Goal: Task Accomplishment & Management: Complete application form

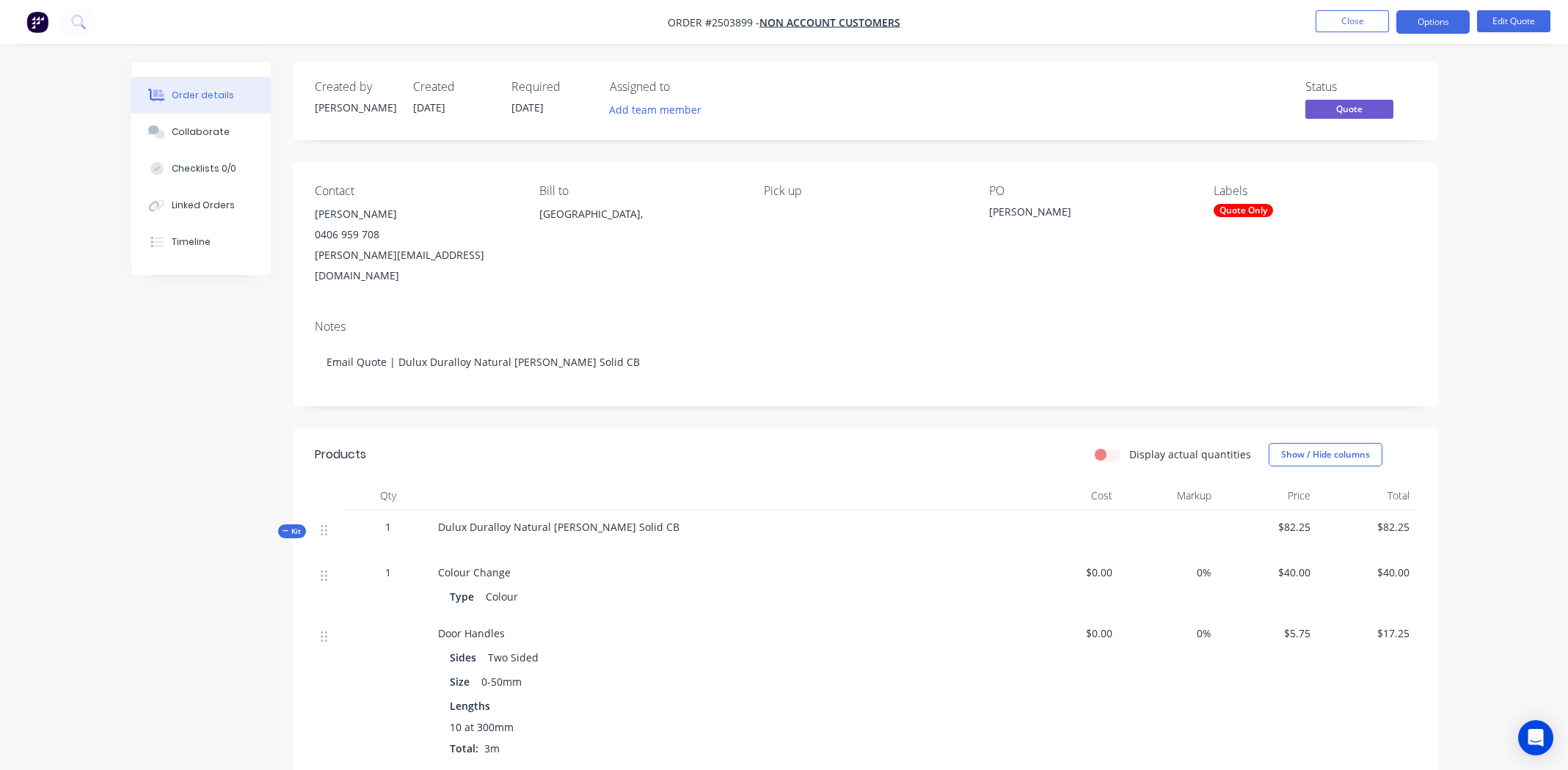
click at [727, 22] on span "Order #2503899 -" at bounding box center [713, 22] width 92 height 14
click at [728, 21] on span "Order #2503899 -" at bounding box center [713, 22] width 92 height 14
copy span "2503899"
click at [1347, 19] on button "Close" at bounding box center [1352, 21] width 74 height 22
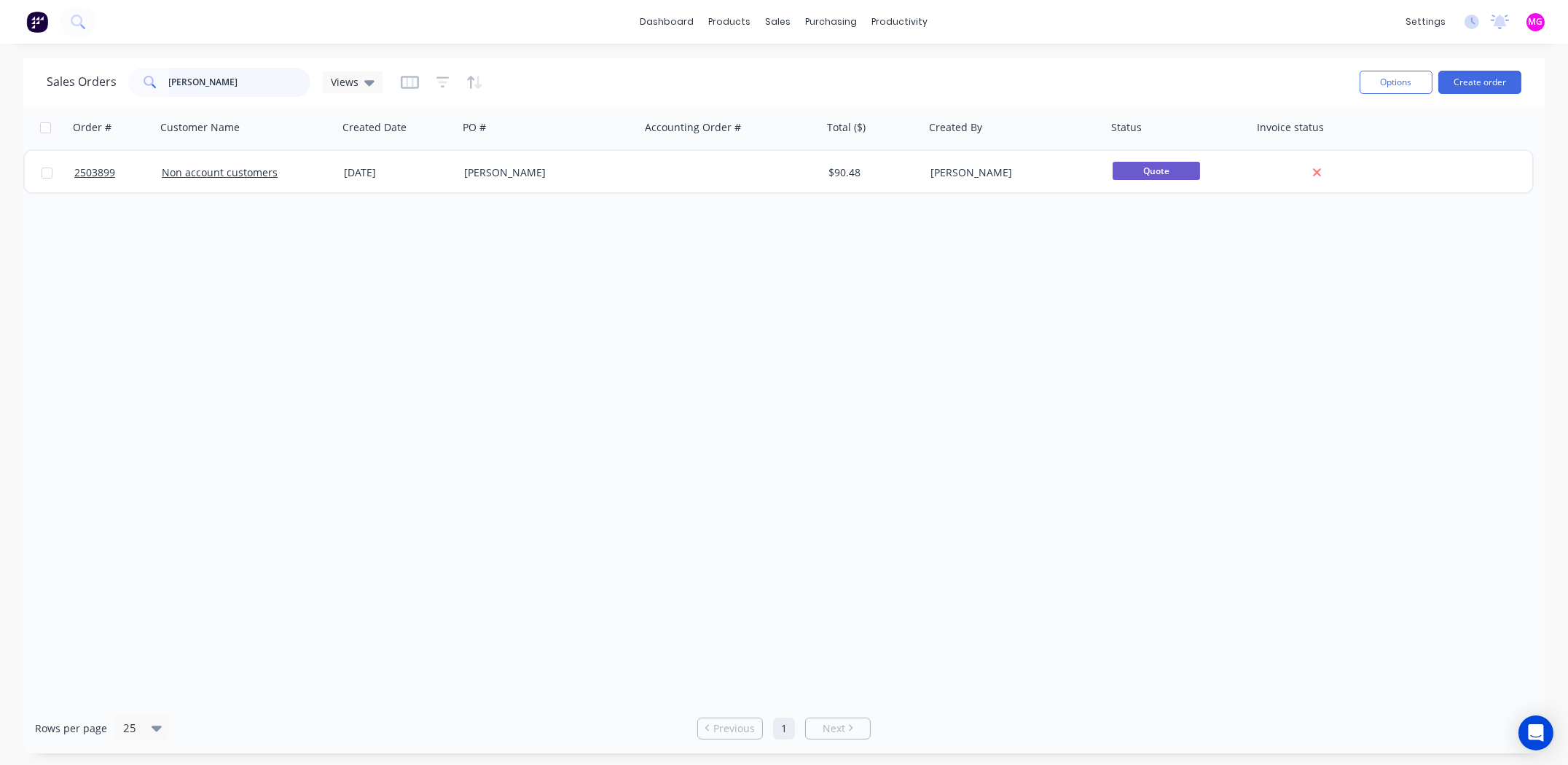
click at [225, 79] on input "Evan Joyce" at bounding box center [240, 82] width 142 height 29
paste input "hyuna@interfacetiling.com.au"
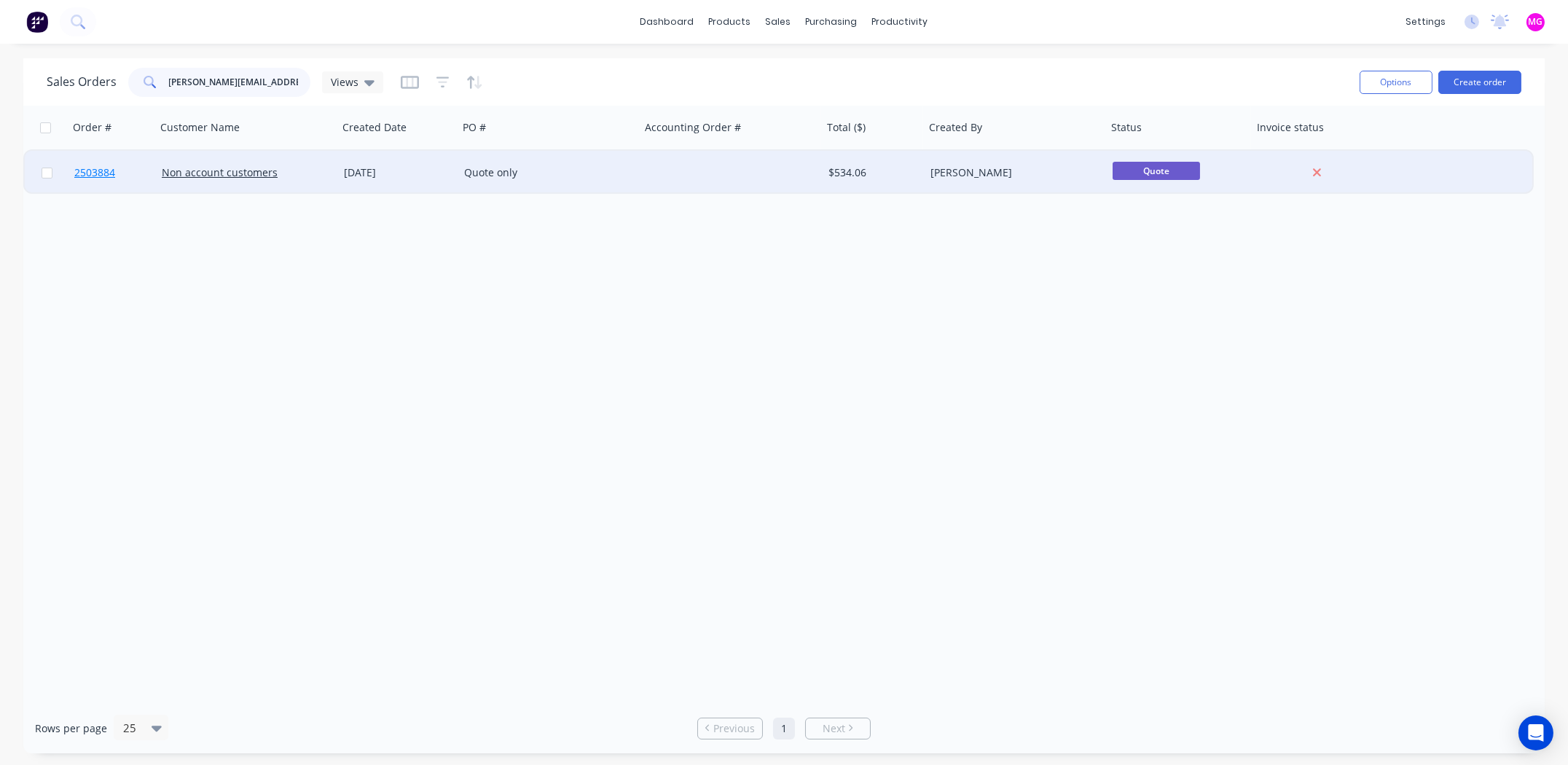
type input "hyuna@interfacetiling.com.au"
click at [95, 171] on span "2503884" at bounding box center [94, 172] width 41 height 15
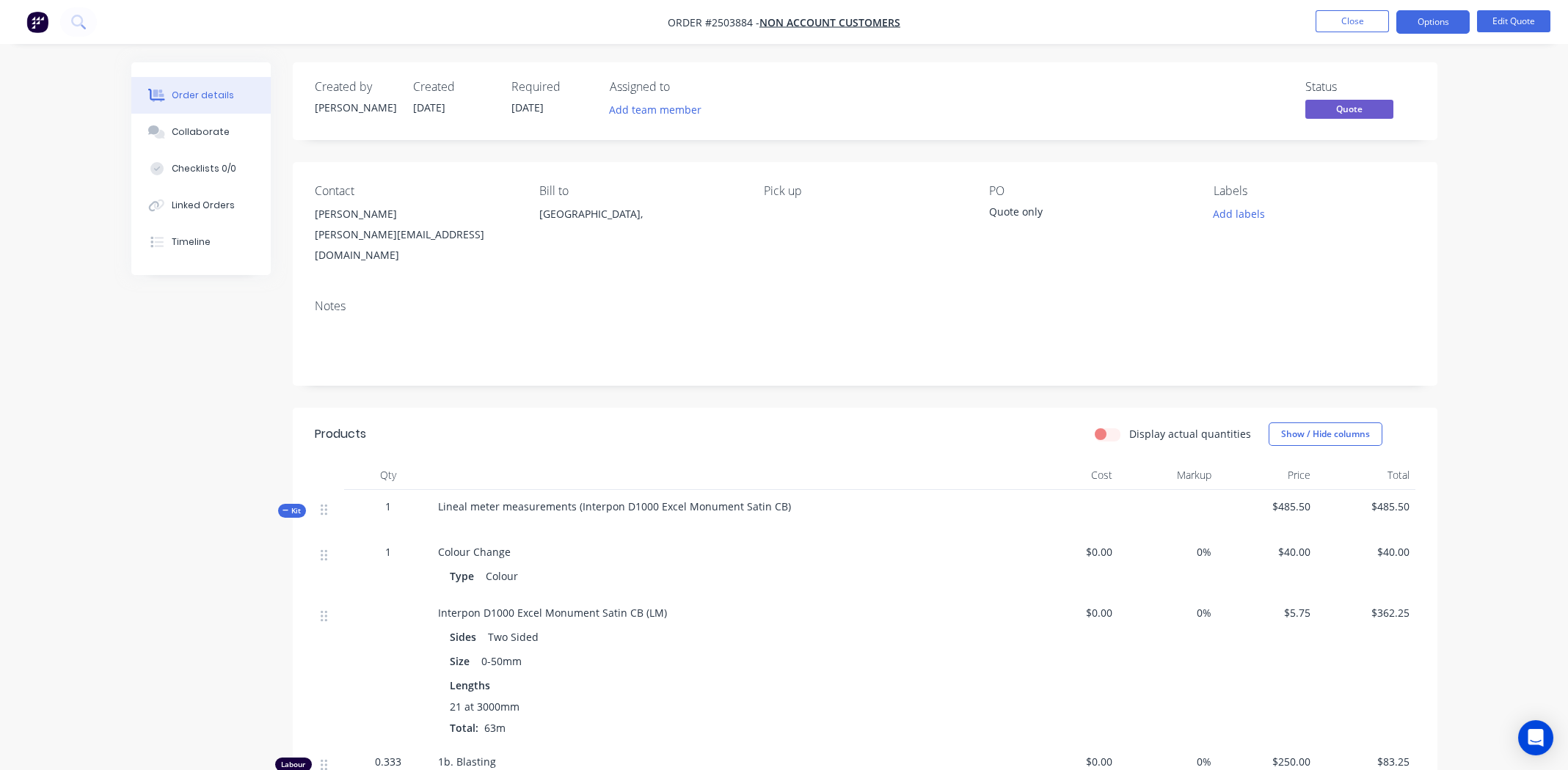
click at [735, 18] on span "Order #2503884 -" at bounding box center [713, 22] width 92 height 14
drag, startPoint x: 733, startPoint y: 13, endPoint x: 719, endPoint y: 23, distance: 17.2
copy span "2503884"
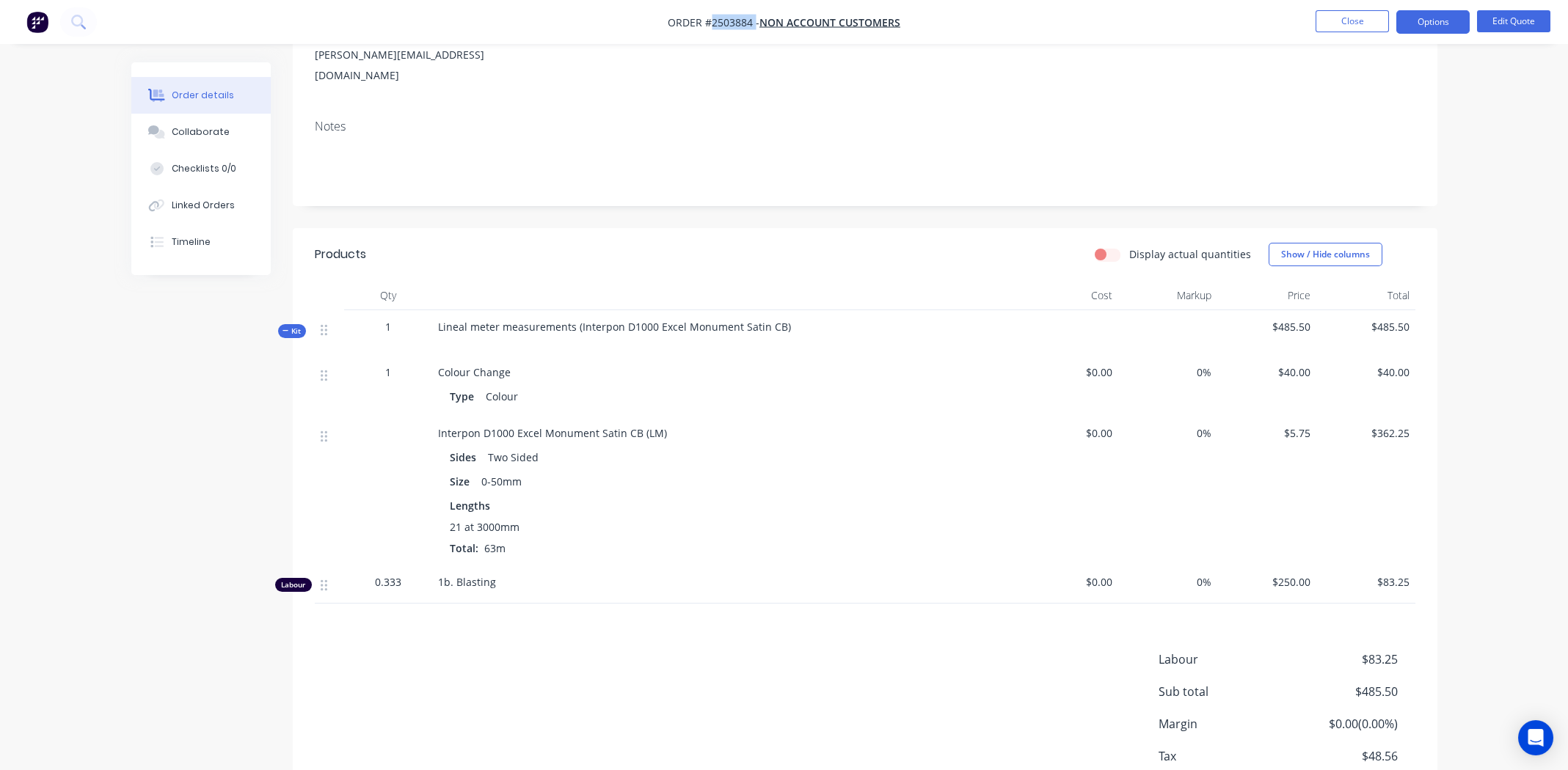
scroll to position [261, 0]
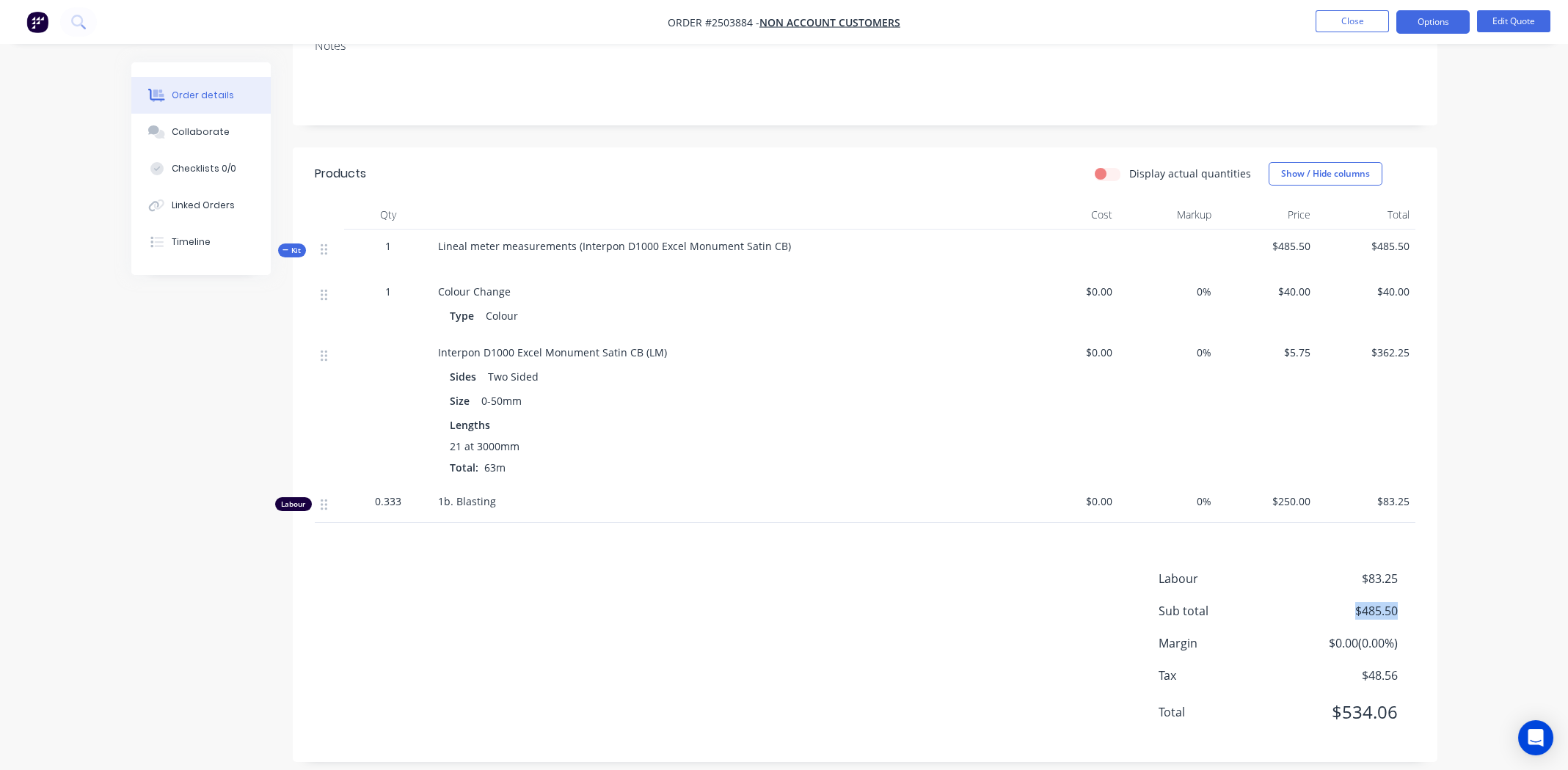
drag, startPoint x: 1396, startPoint y: 601, endPoint x: 1351, endPoint y: 609, distance: 45.7
click at [1346, 611] on div "Labour $83.25 Sub total $485.50 Margin $0.00 ( 0.00 %) Tax $48.56 Total $534.06" at bounding box center [1286, 655] width 257 height 170
copy span "$485.50"
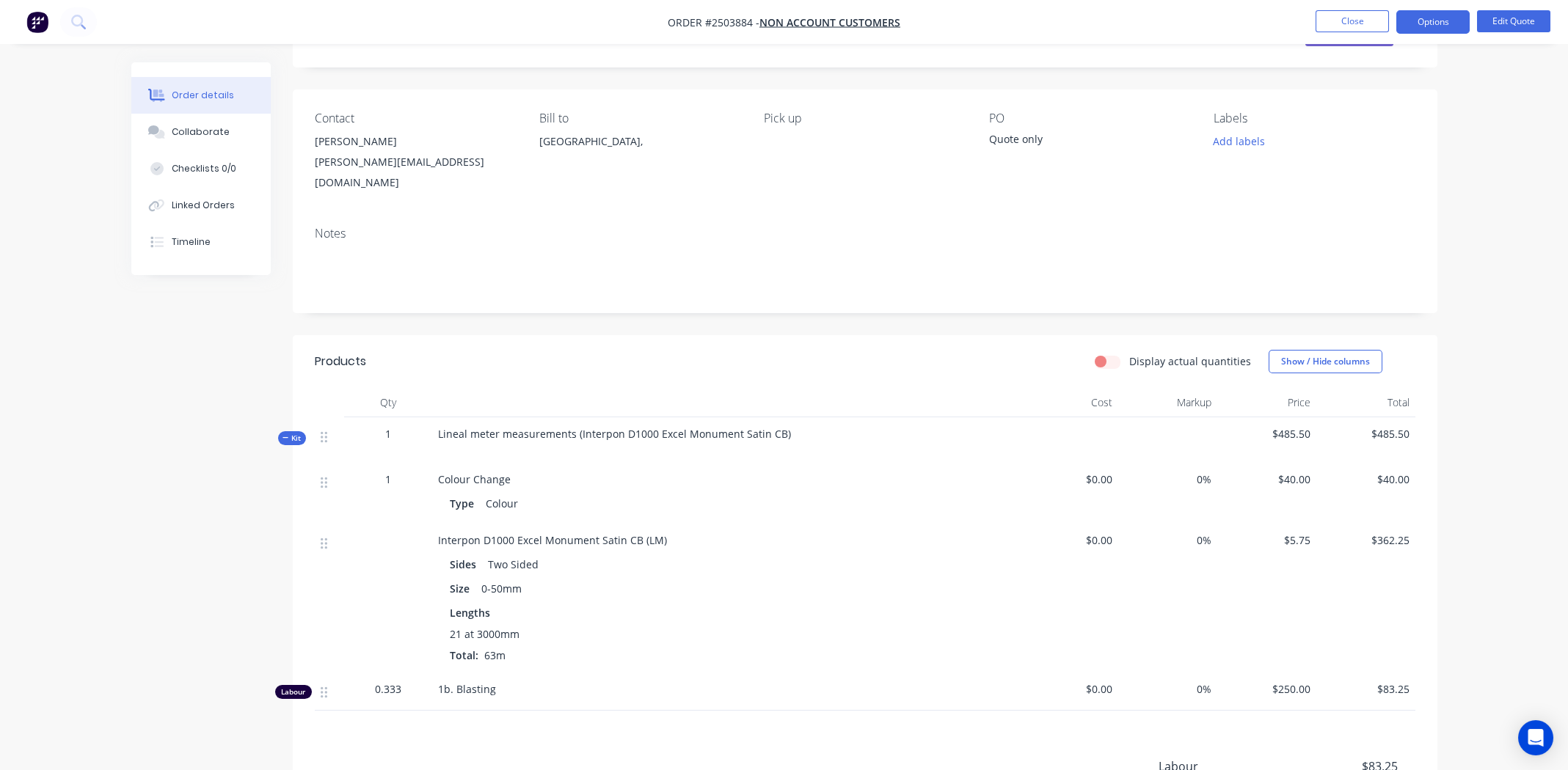
scroll to position [0, 0]
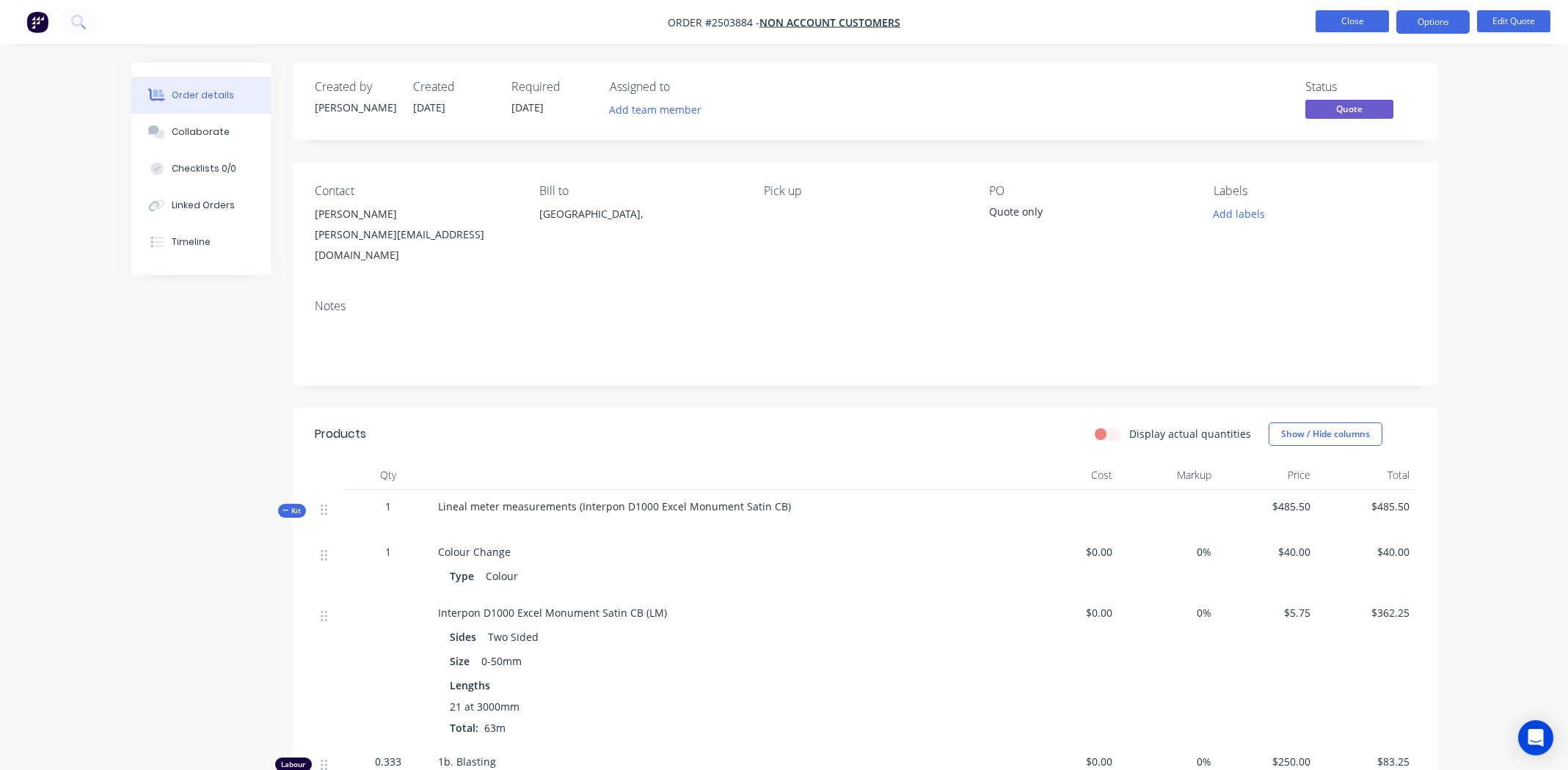
click at [1343, 26] on button "Close" at bounding box center [1352, 21] width 74 height 22
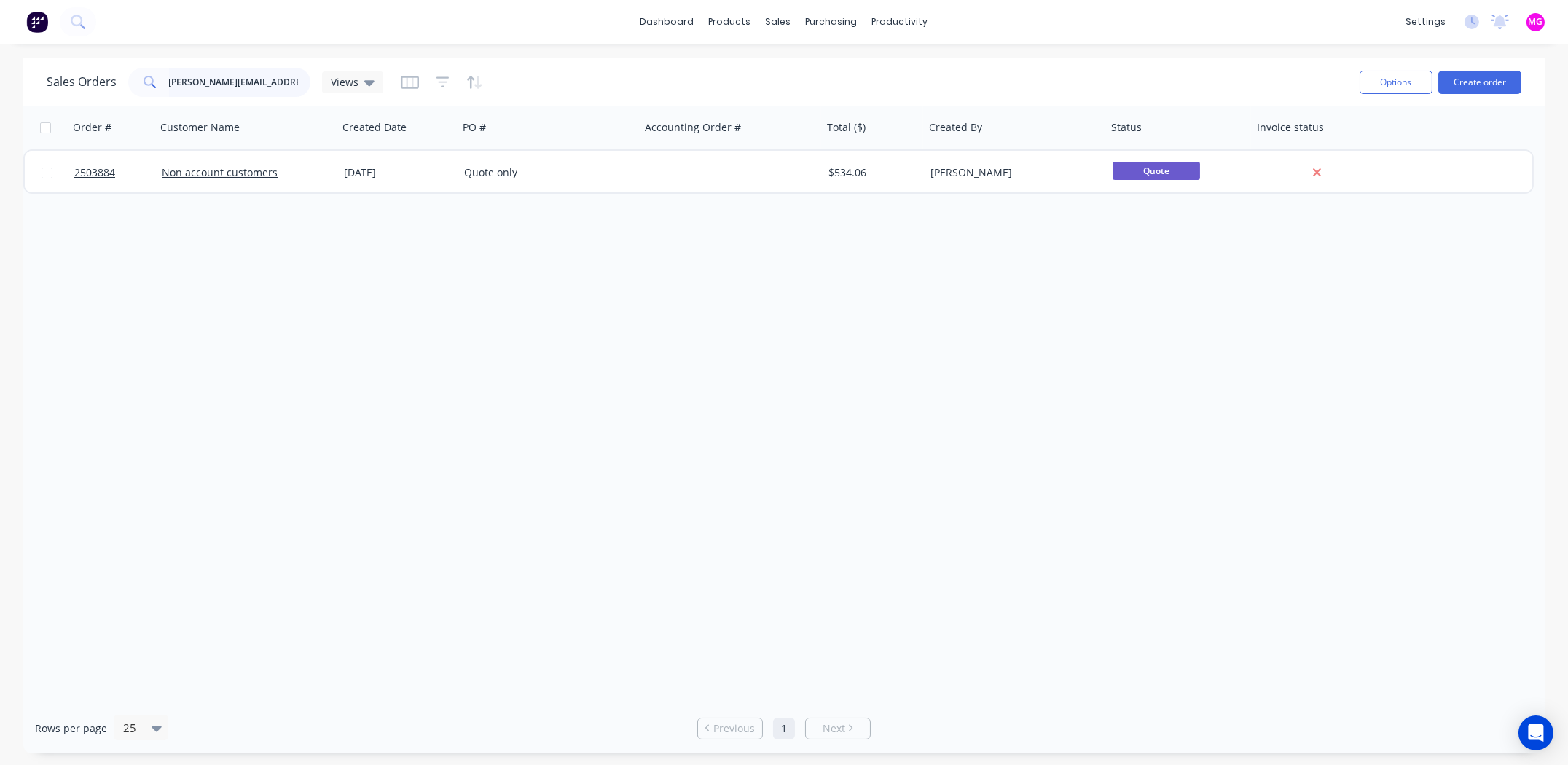
click at [242, 83] on input "hyuna@interfacetiling.com.au" at bounding box center [240, 82] width 142 height 29
click at [243, 83] on input "hyuna@interfacetiling.com.au" at bounding box center [240, 82] width 142 height 29
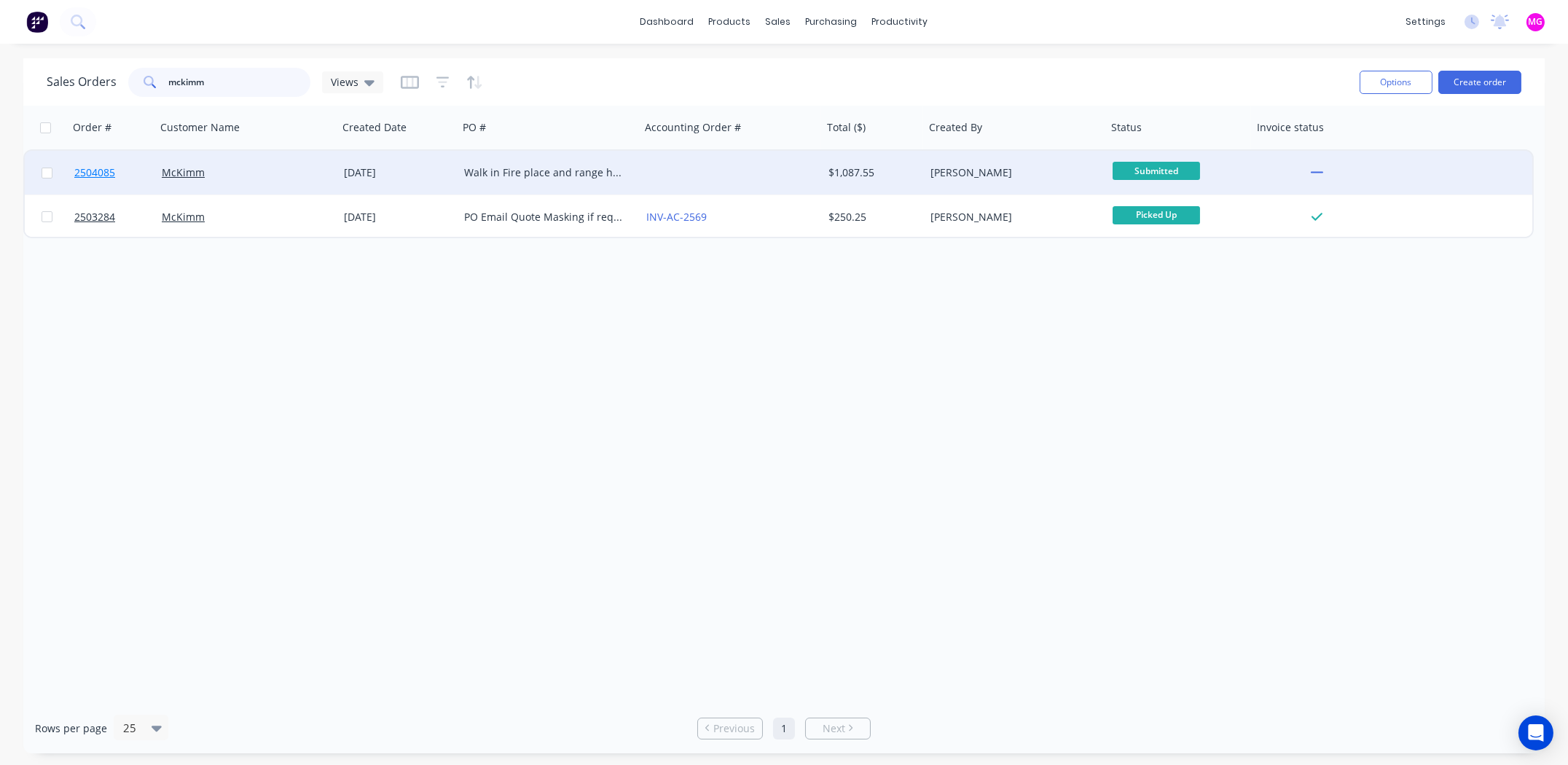
type input "mckimm"
click at [91, 173] on span "2504085" at bounding box center [94, 172] width 41 height 15
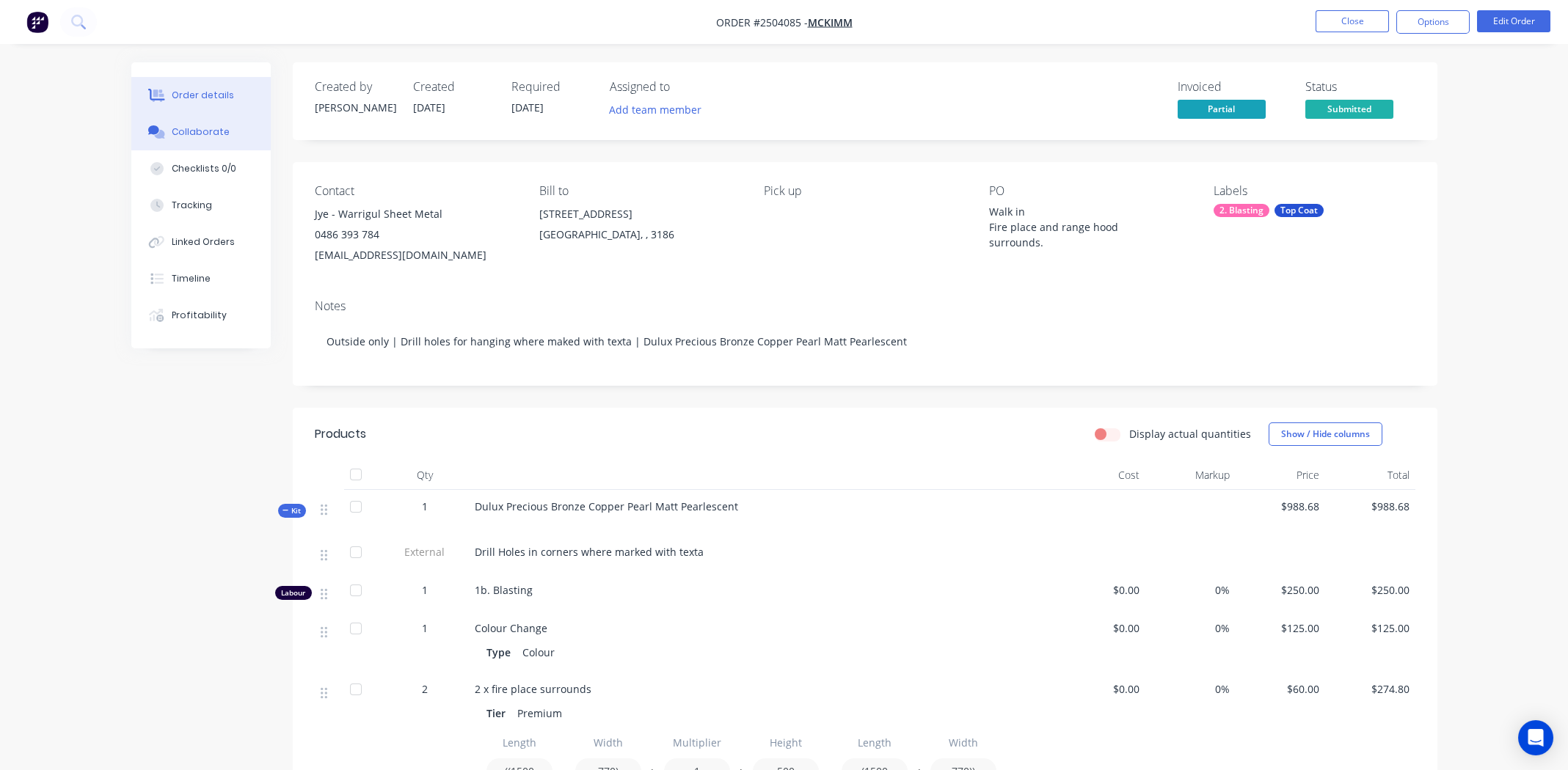
click at [202, 130] on div "Collaborate" at bounding box center [201, 131] width 58 height 13
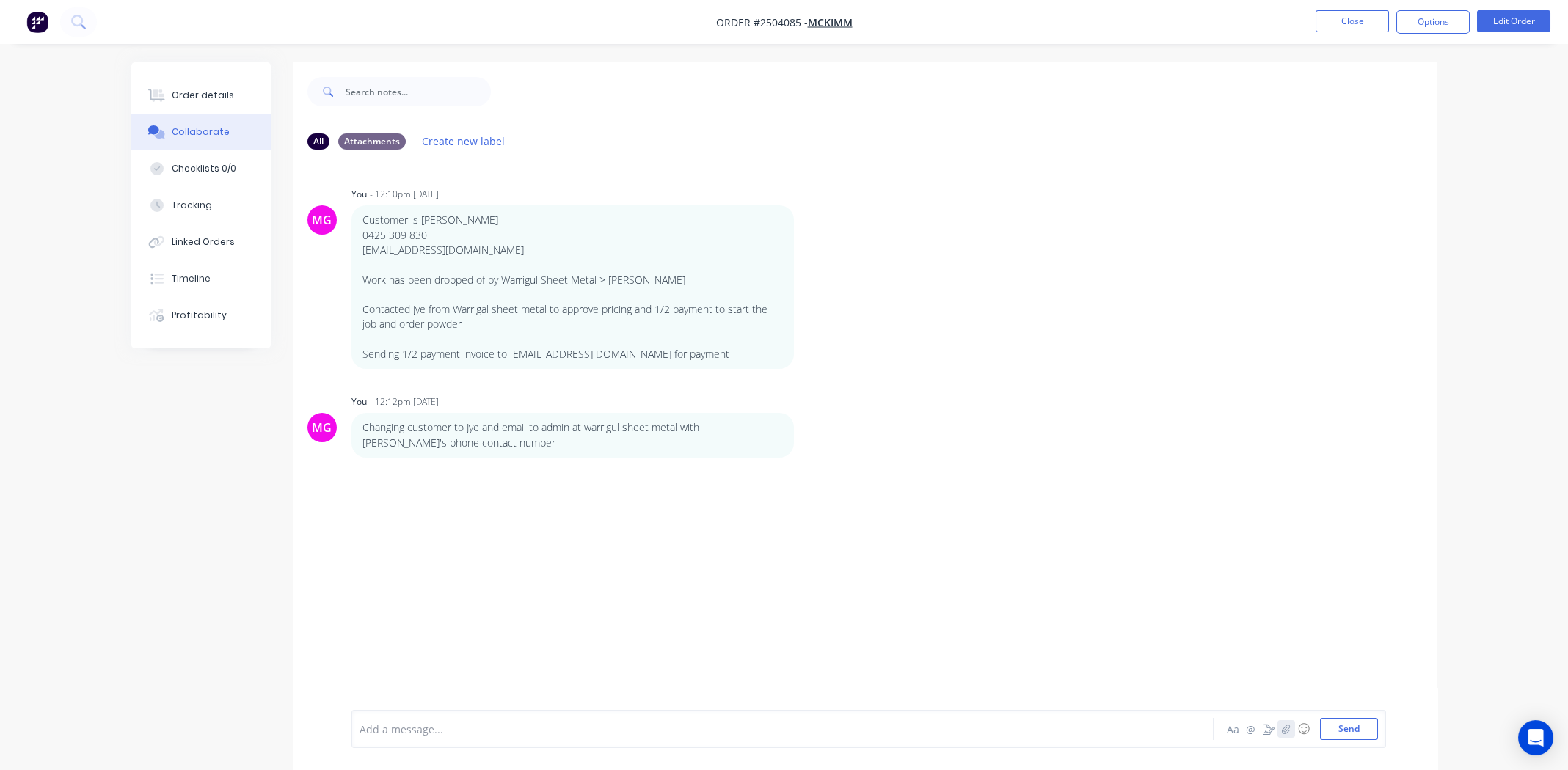
click at [1290, 725] on button "button" at bounding box center [1286, 729] width 18 height 18
click at [1350, 730] on button "Send" at bounding box center [1348, 729] width 58 height 22
click at [215, 99] on div "Order details" at bounding box center [203, 95] width 63 height 13
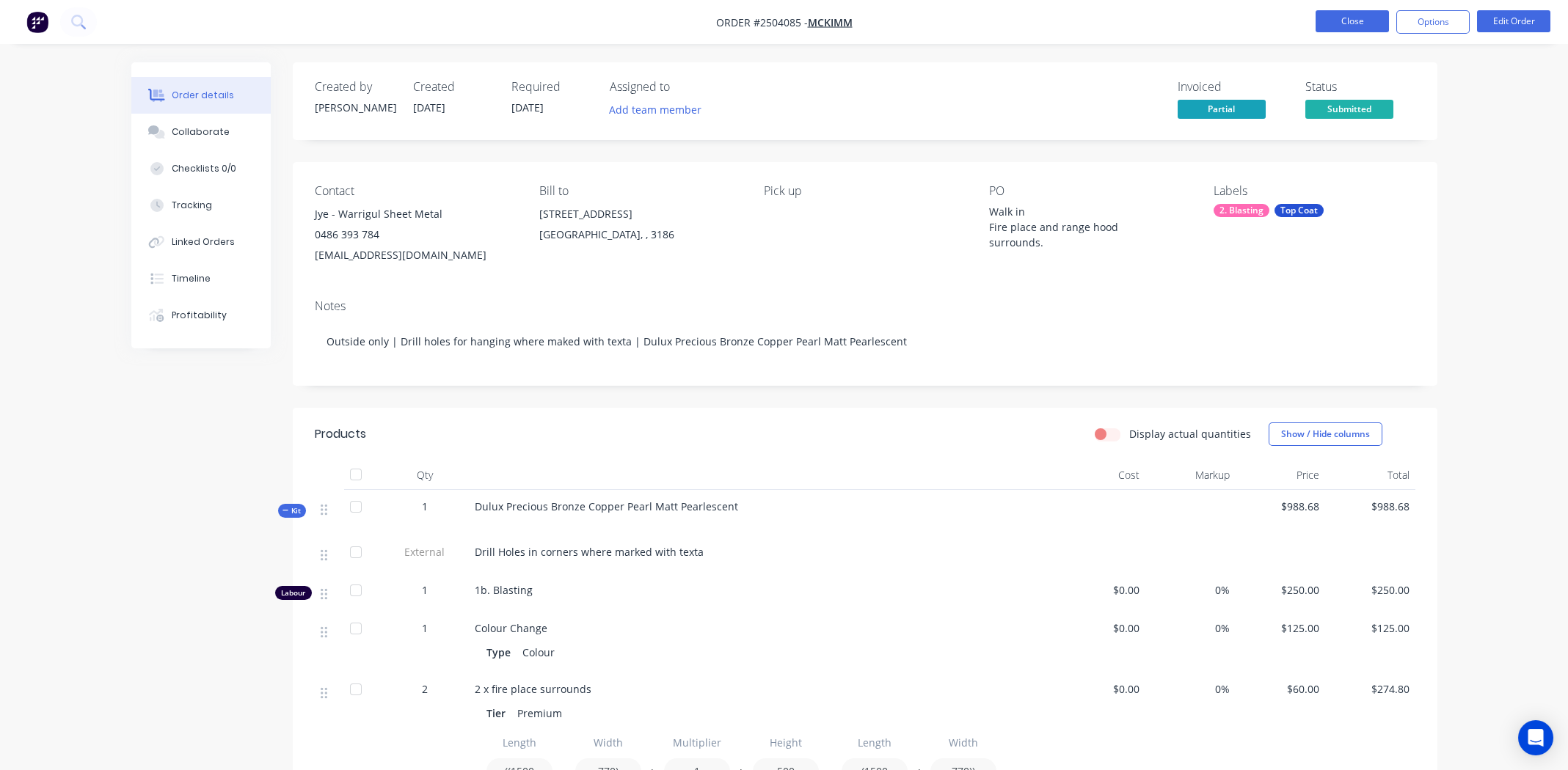
click at [1333, 19] on button "Close" at bounding box center [1352, 21] width 74 height 22
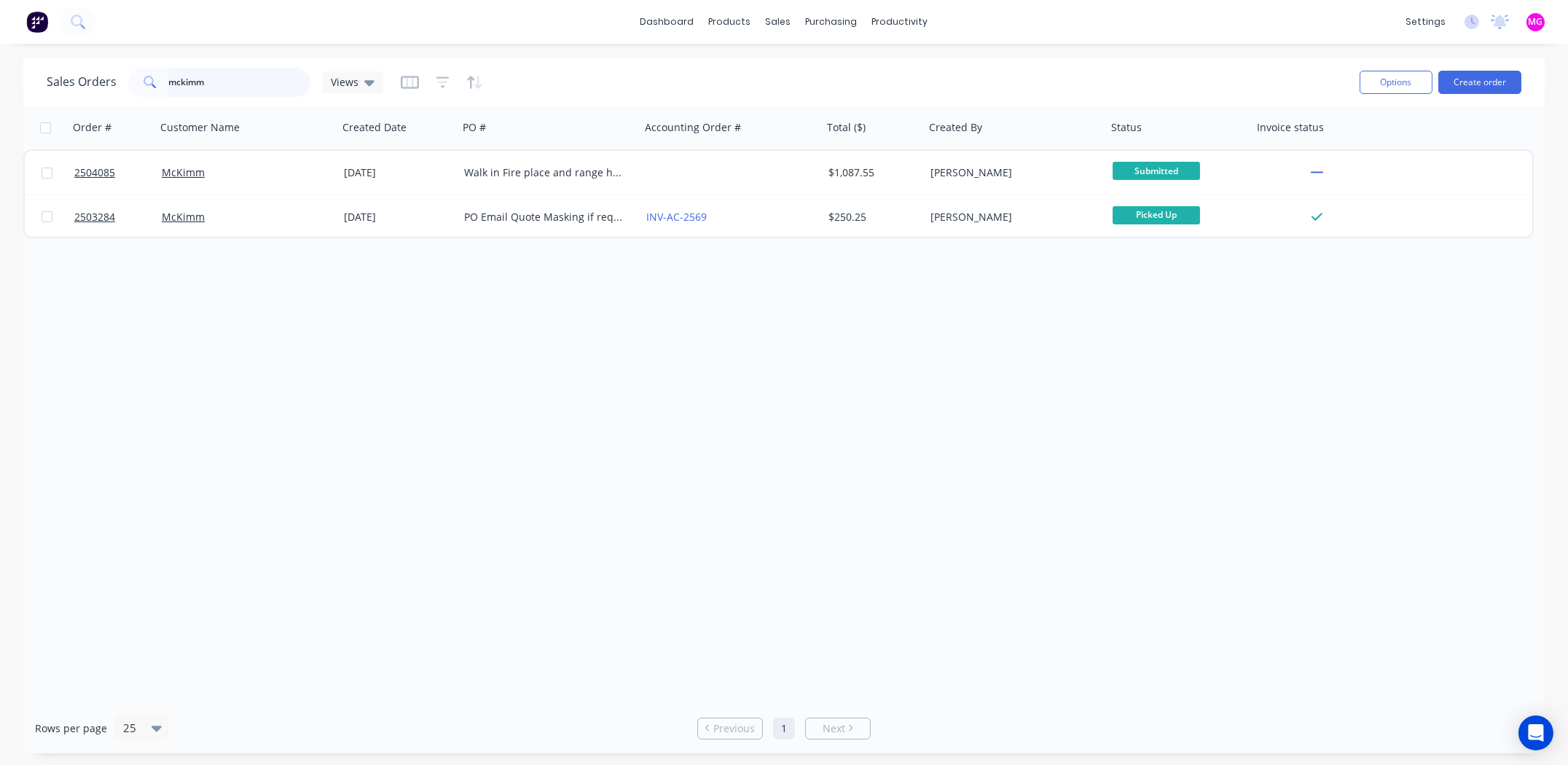
click at [217, 89] on input "mckimm" at bounding box center [240, 82] width 142 height 29
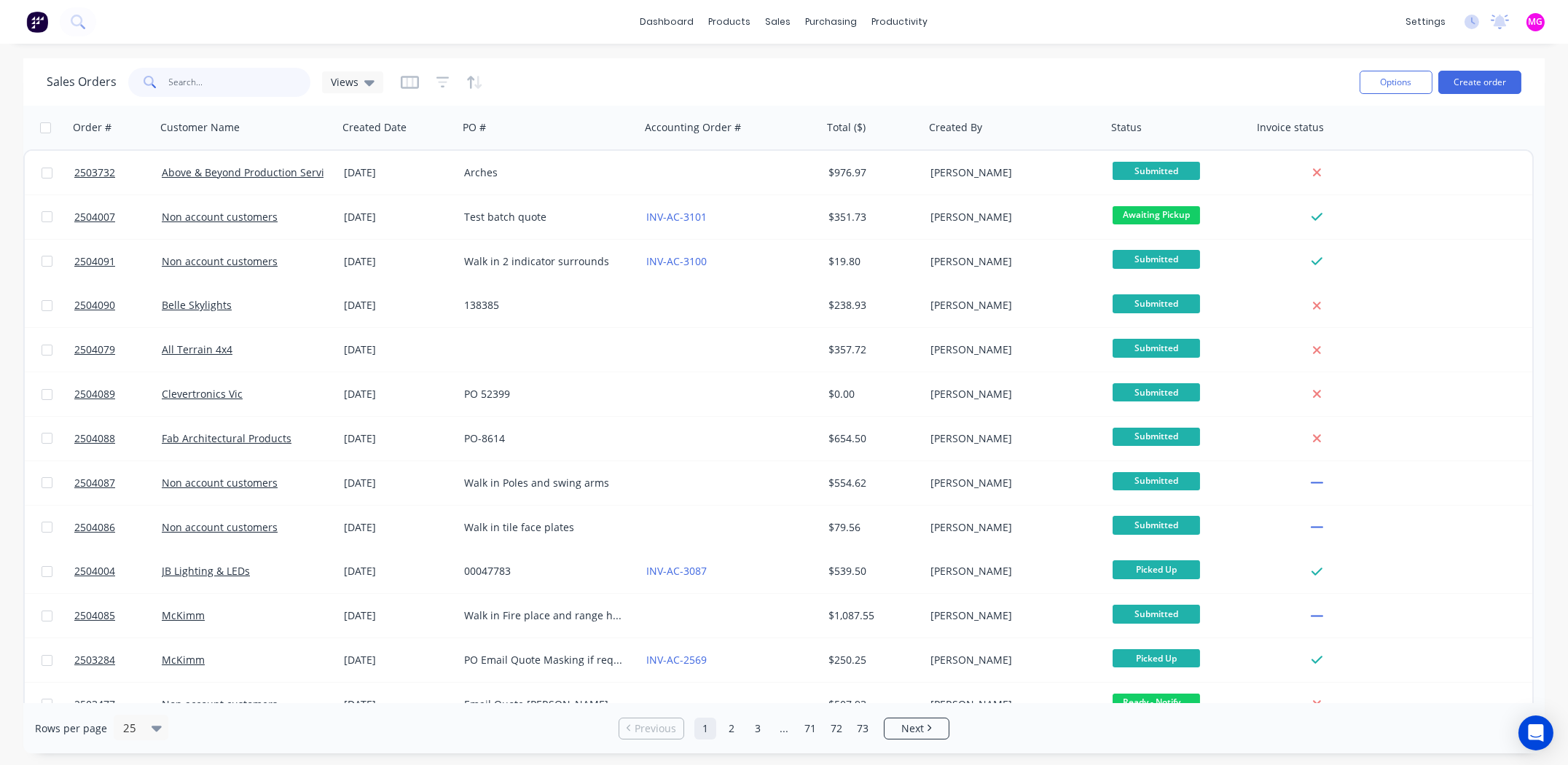
click at [206, 85] on input "text" at bounding box center [240, 82] width 142 height 29
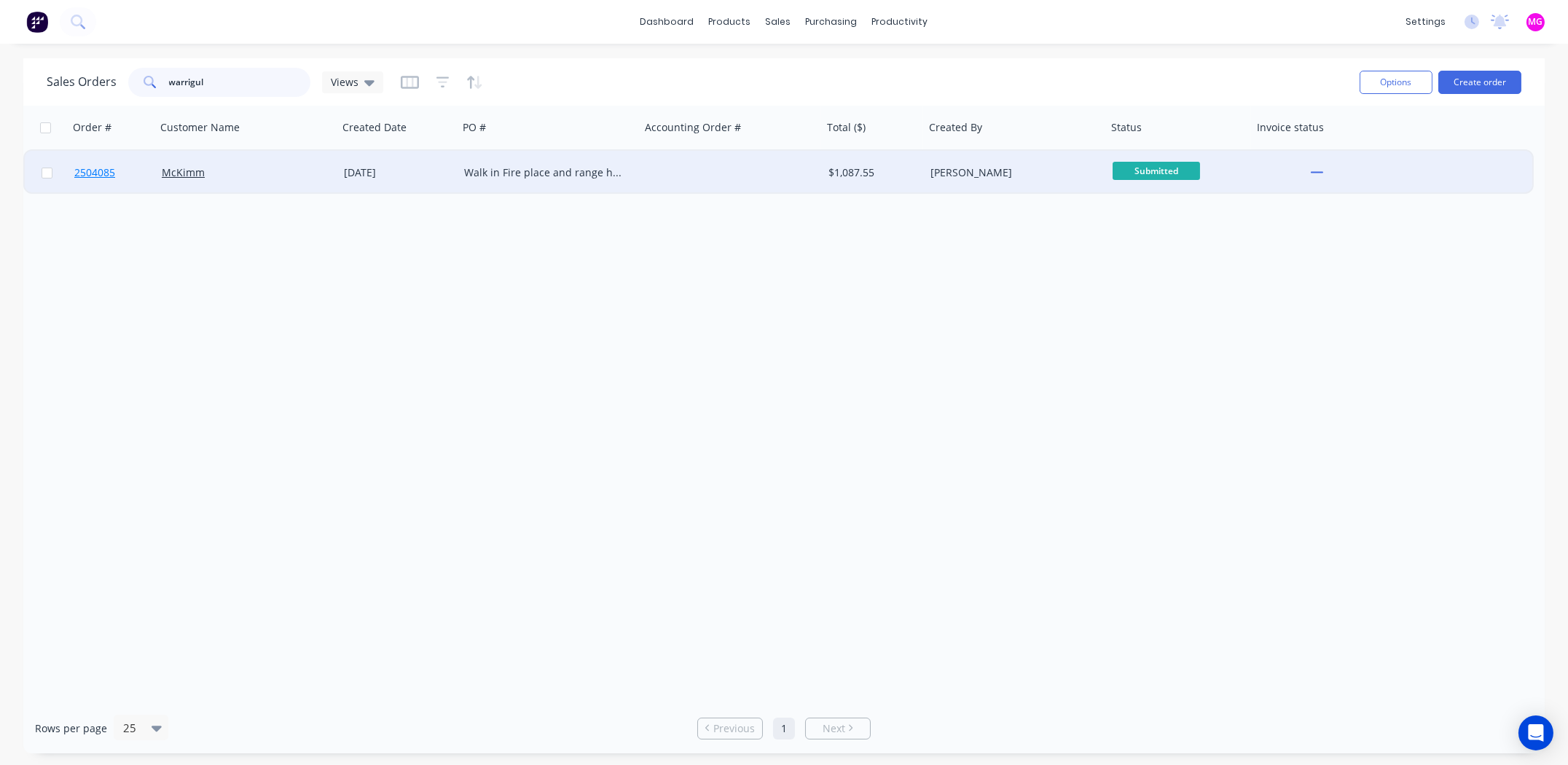
type input "warrigul"
click at [87, 172] on span "2504085" at bounding box center [94, 172] width 41 height 15
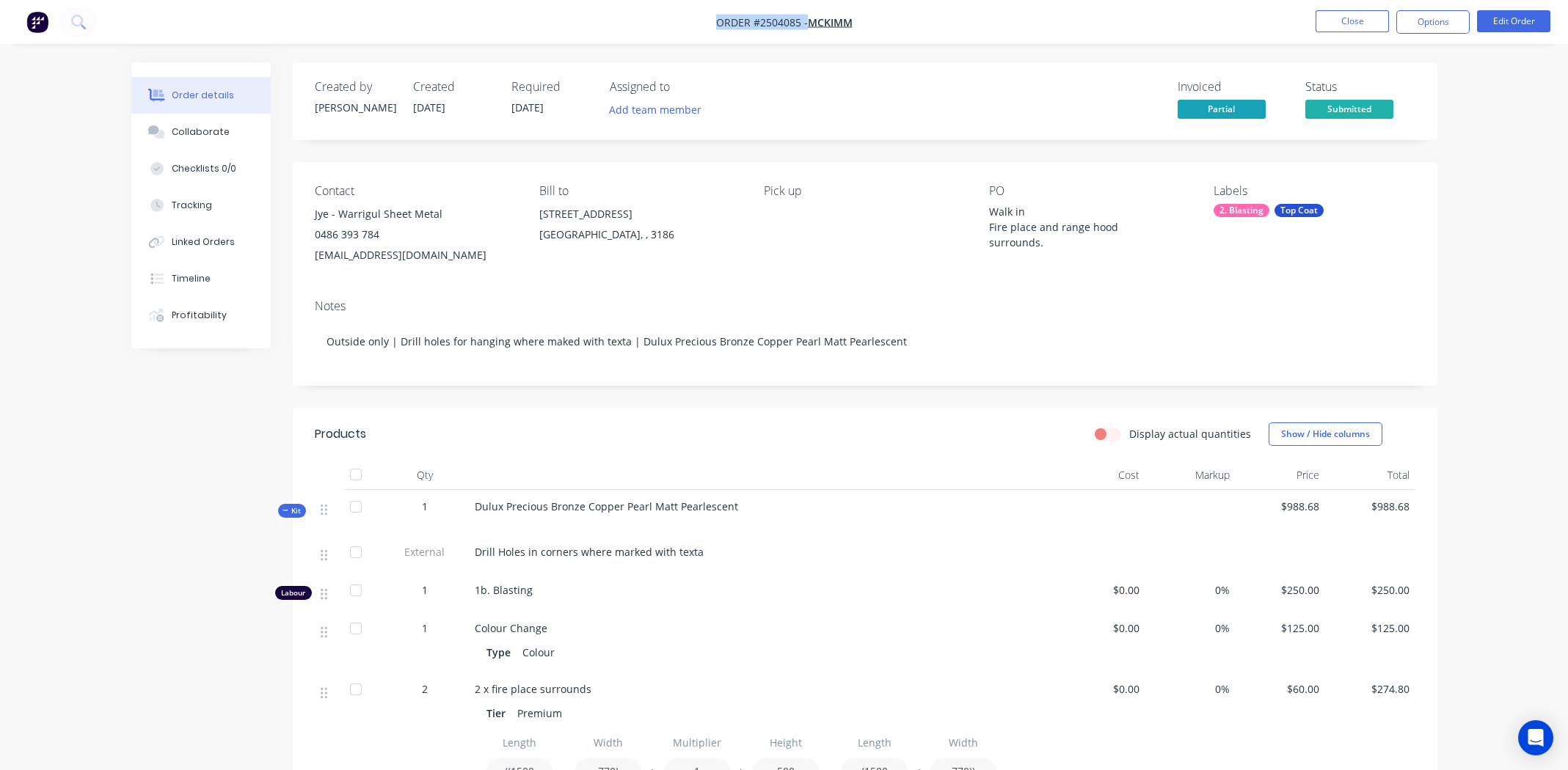
drag, startPoint x: 710, startPoint y: 20, endPoint x: 715, endPoint y: 27, distance: 8.6
click at [715, 27] on nav "Order #2504085 - McKimm Close Options Edit Order" at bounding box center [784, 22] width 1568 height 44
copy div "Order #2504085 - McKimm Close Options Edit Order"
click at [1340, 19] on button "Close" at bounding box center [1352, 21] width 74 height 22
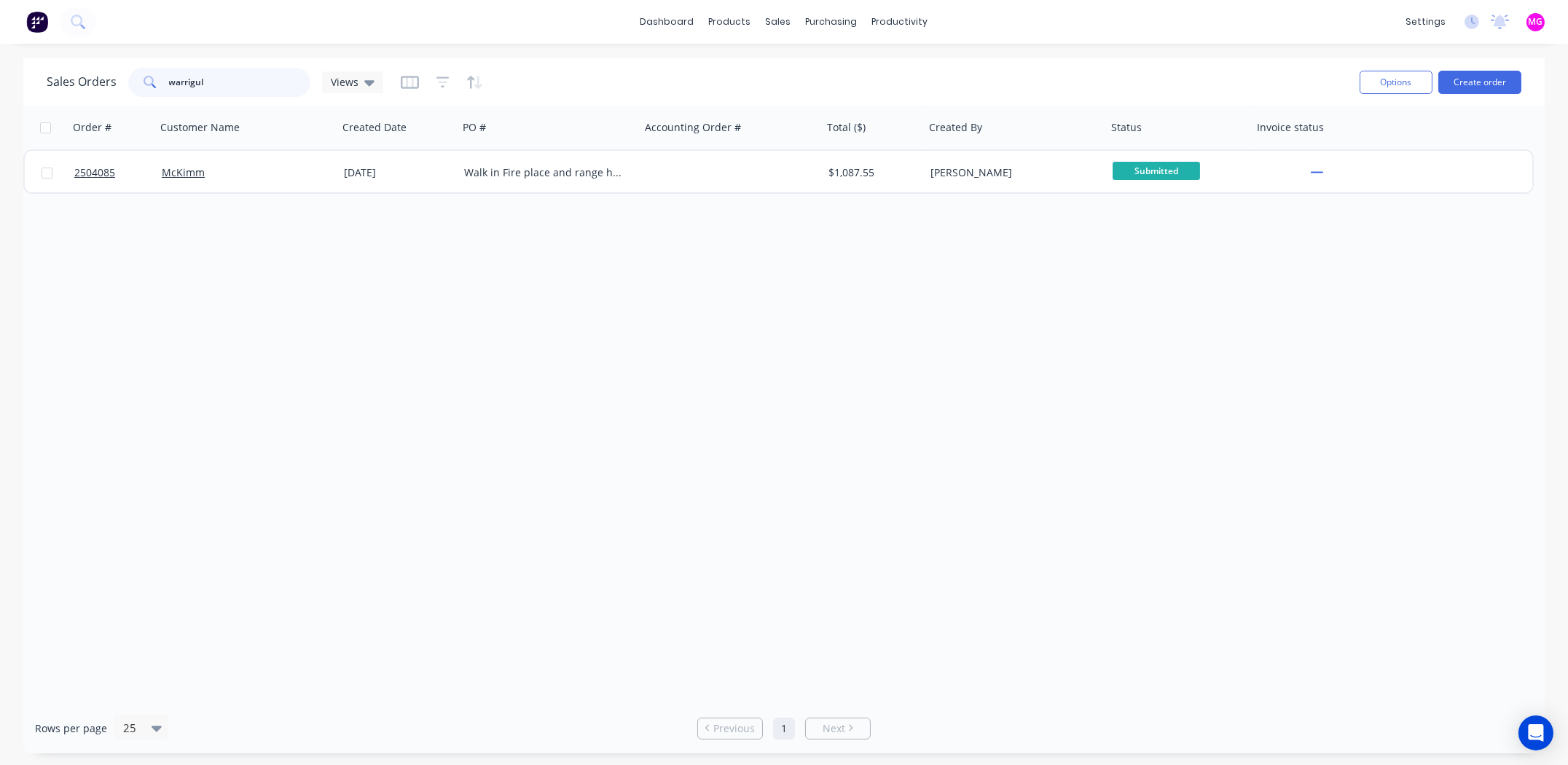
click at [188, 80] on input "warrigul" at bounding box center [240, 82] width 142 height 29
click at [190, 80] on input "warrigul" at bounding box center [240, 82] width 142 height 29
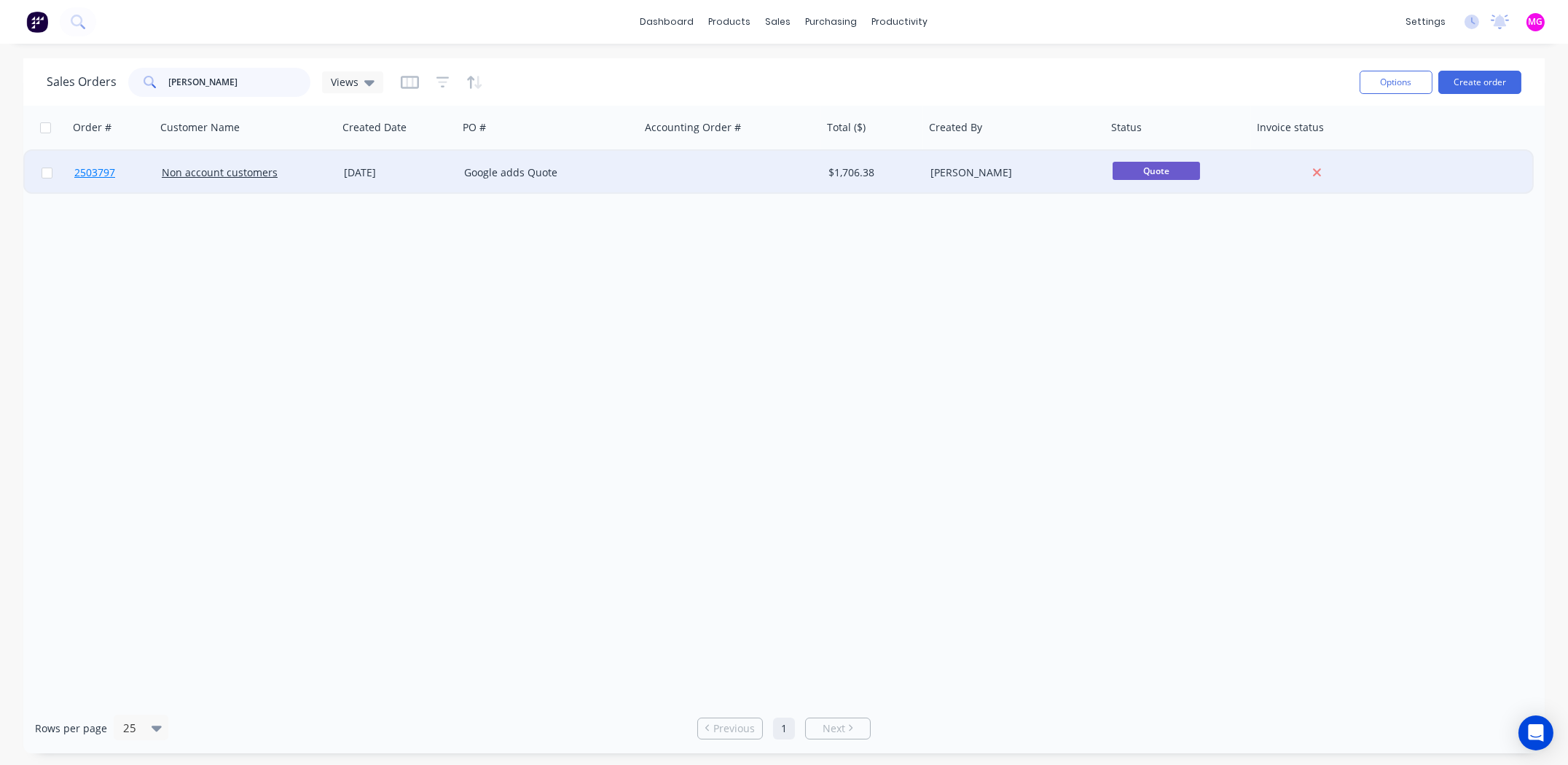
type input "carla"
click at [86, 172] on span "2503797" at bounding box center [94, 172] width 41 height 15
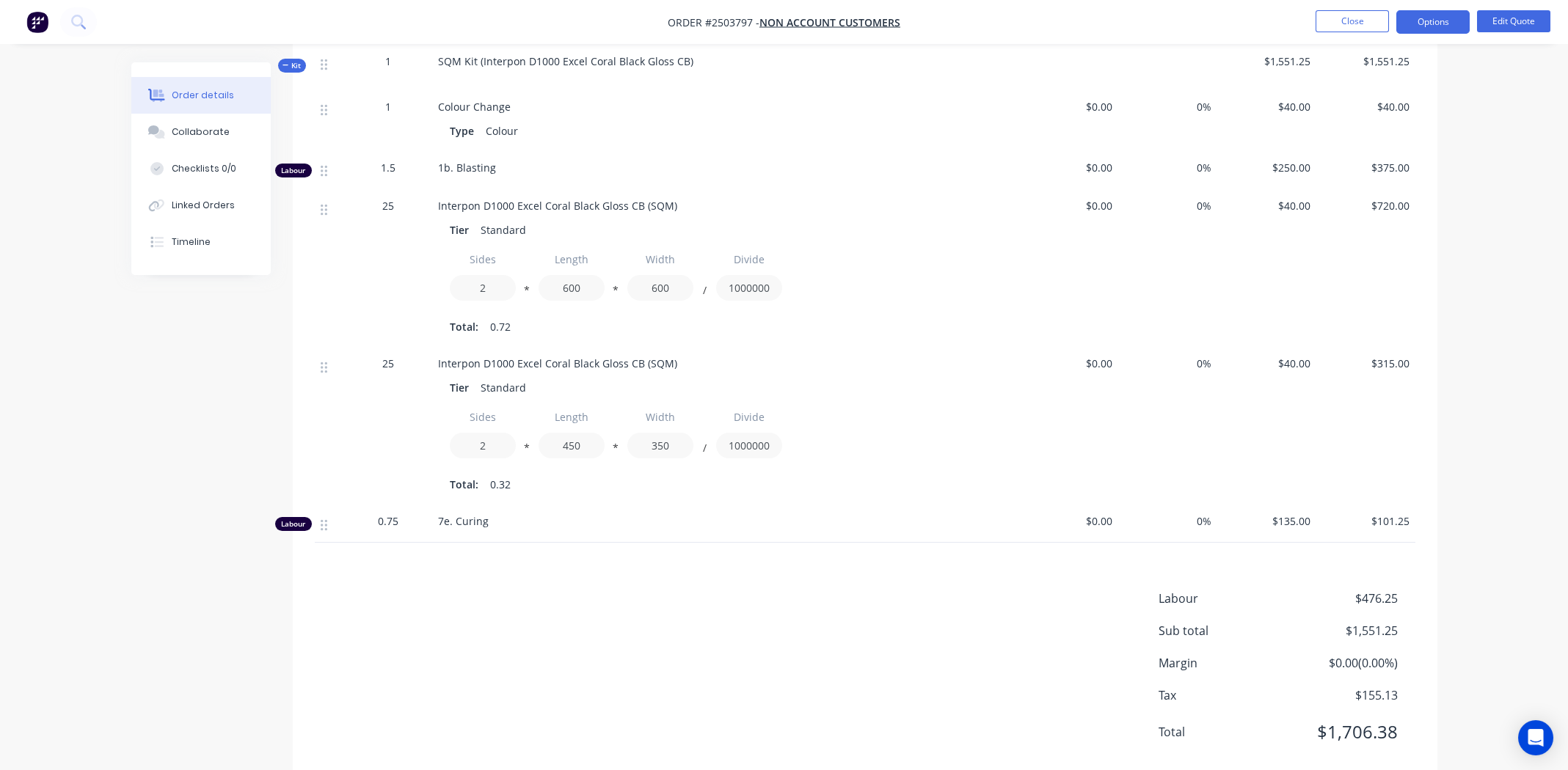
scroll to position [480, 0]
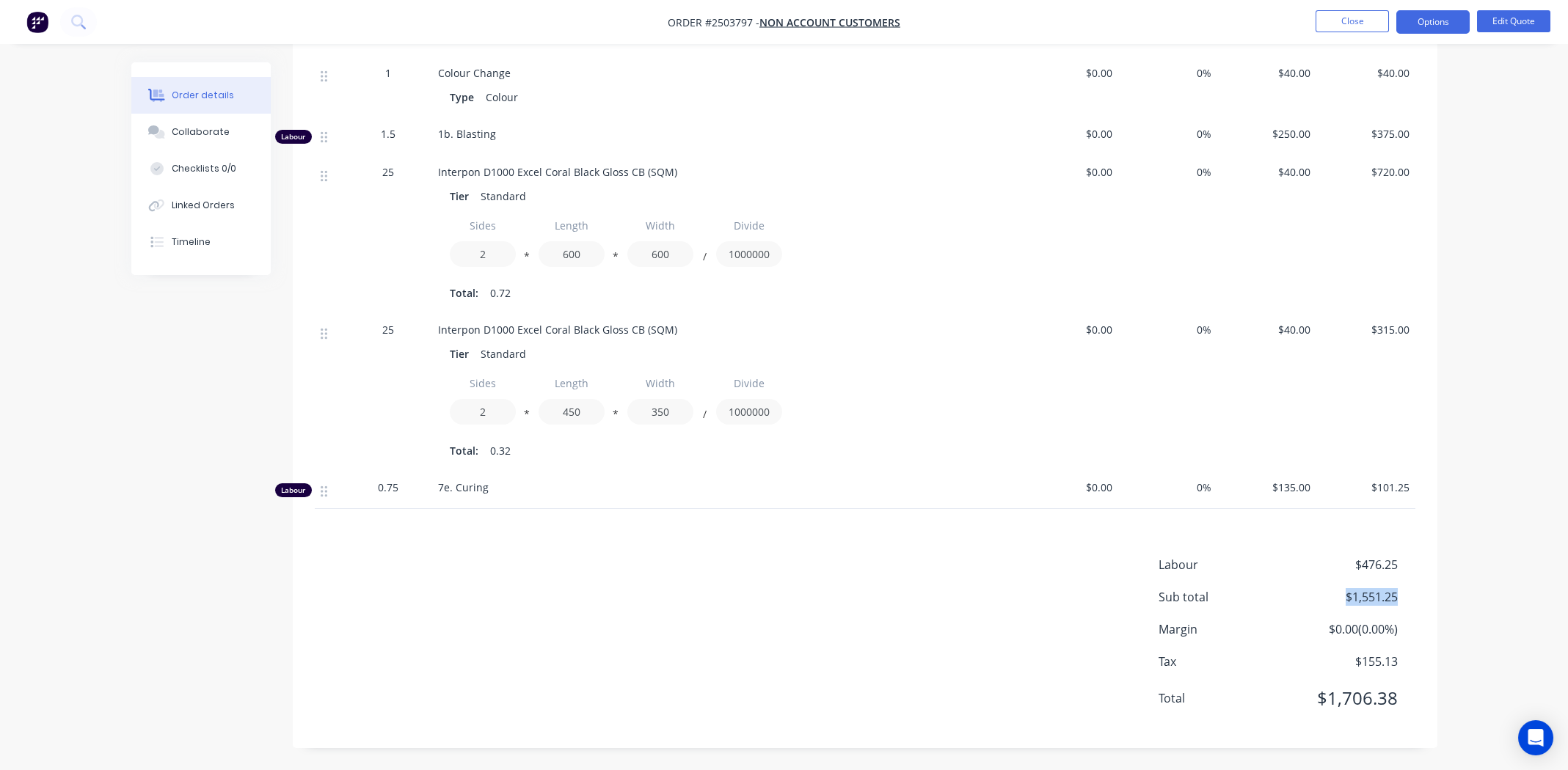
drag, startPoint x: 1387, startPoint y: 598, endPoint x: 1346, endPoint y: 599, distance: 41.0
click at [1346, 599] on div "Sub total $1,551.25" at bounding box center [1286, 597] width 257 height 18
copy span "$1,551.25"
click at [735, 18] on span "Order #2503797 -" at bounding box center [713, 22] width 92 height 14
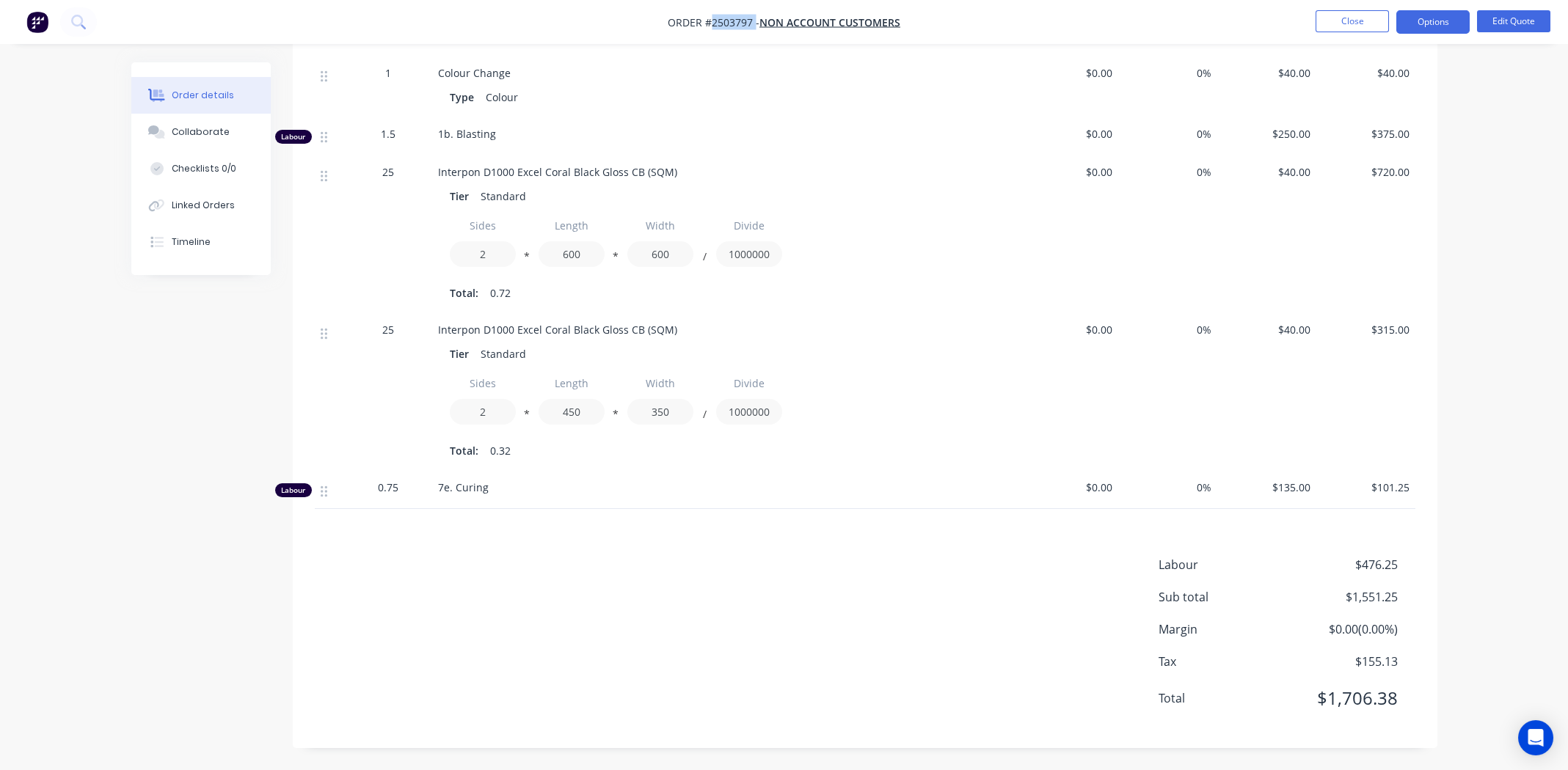
copy span "2503797"
click at [1329, 22] on button "Close" at bounding box center [1352, 21] width 74 height 22
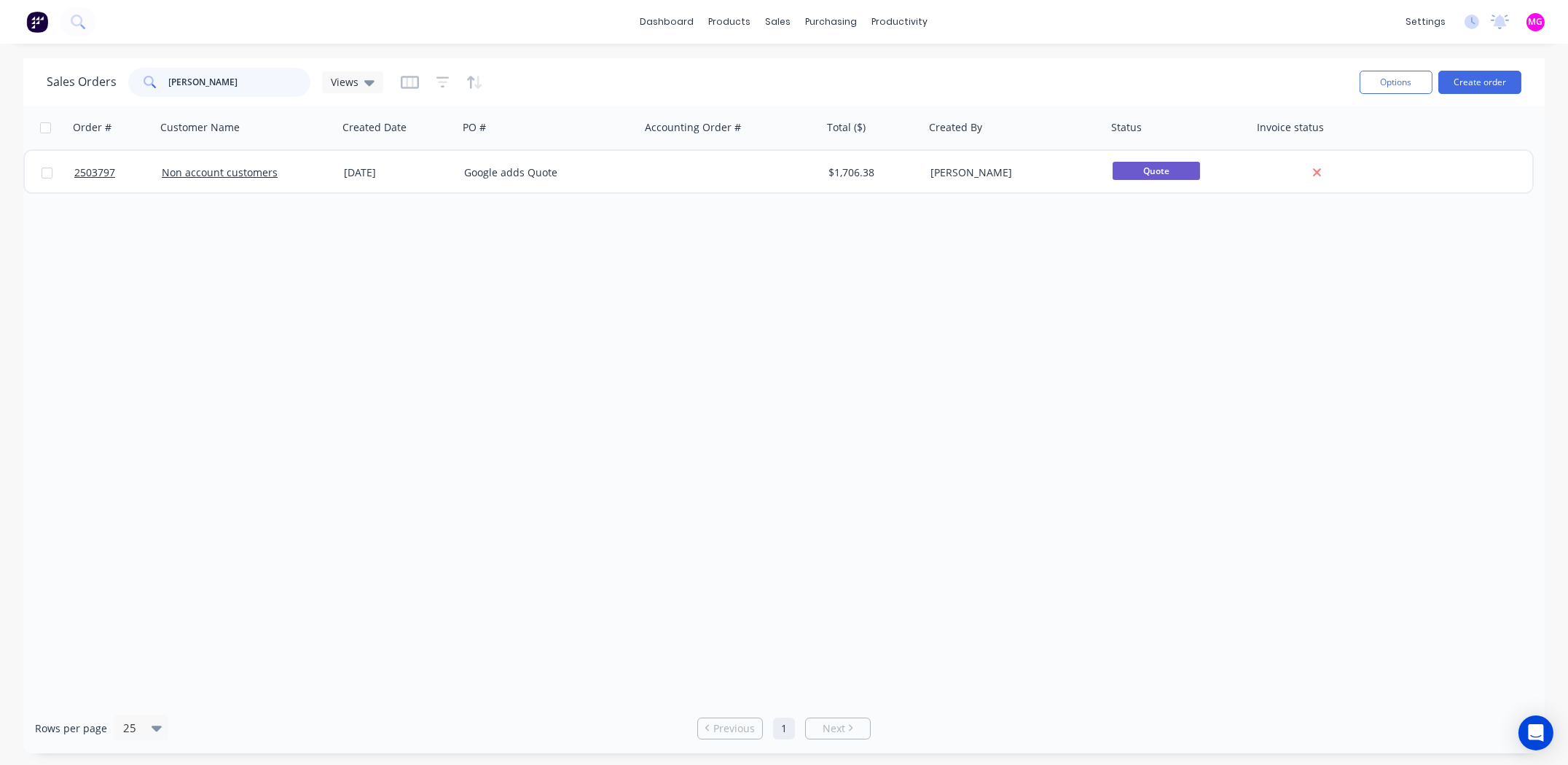
click at [217, 77] on input "carla" at bounding box center [240, 82] width 142 height 29
click at [217, 76] on input "carla" at bounding box center [240, 82] width 142 height 29
paste input "Karen Kampf"
type input "Karen Kampf"
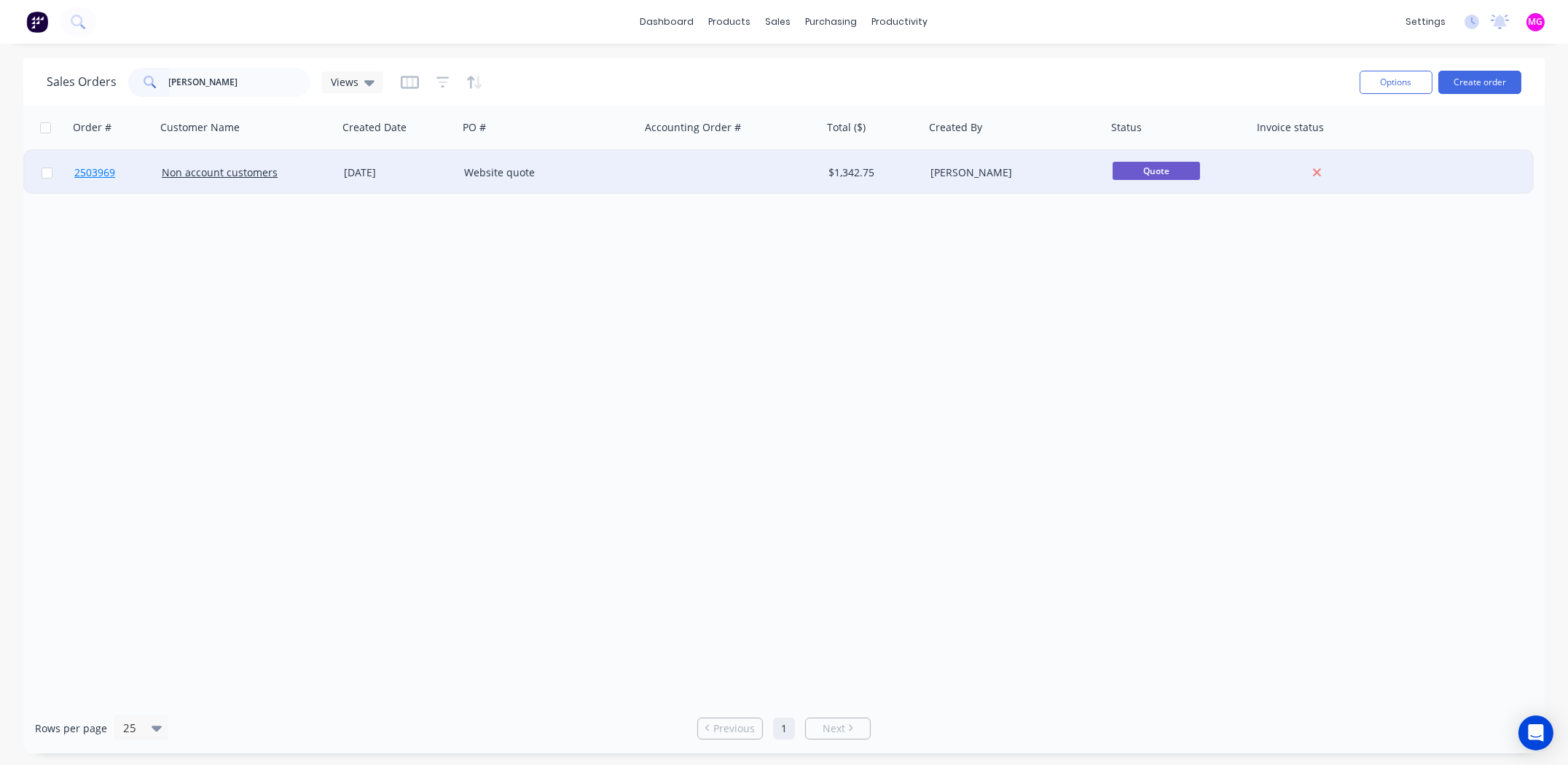
click at [98, 175] on span "2503969" at bounding box center [94, 172] width 41 height 15
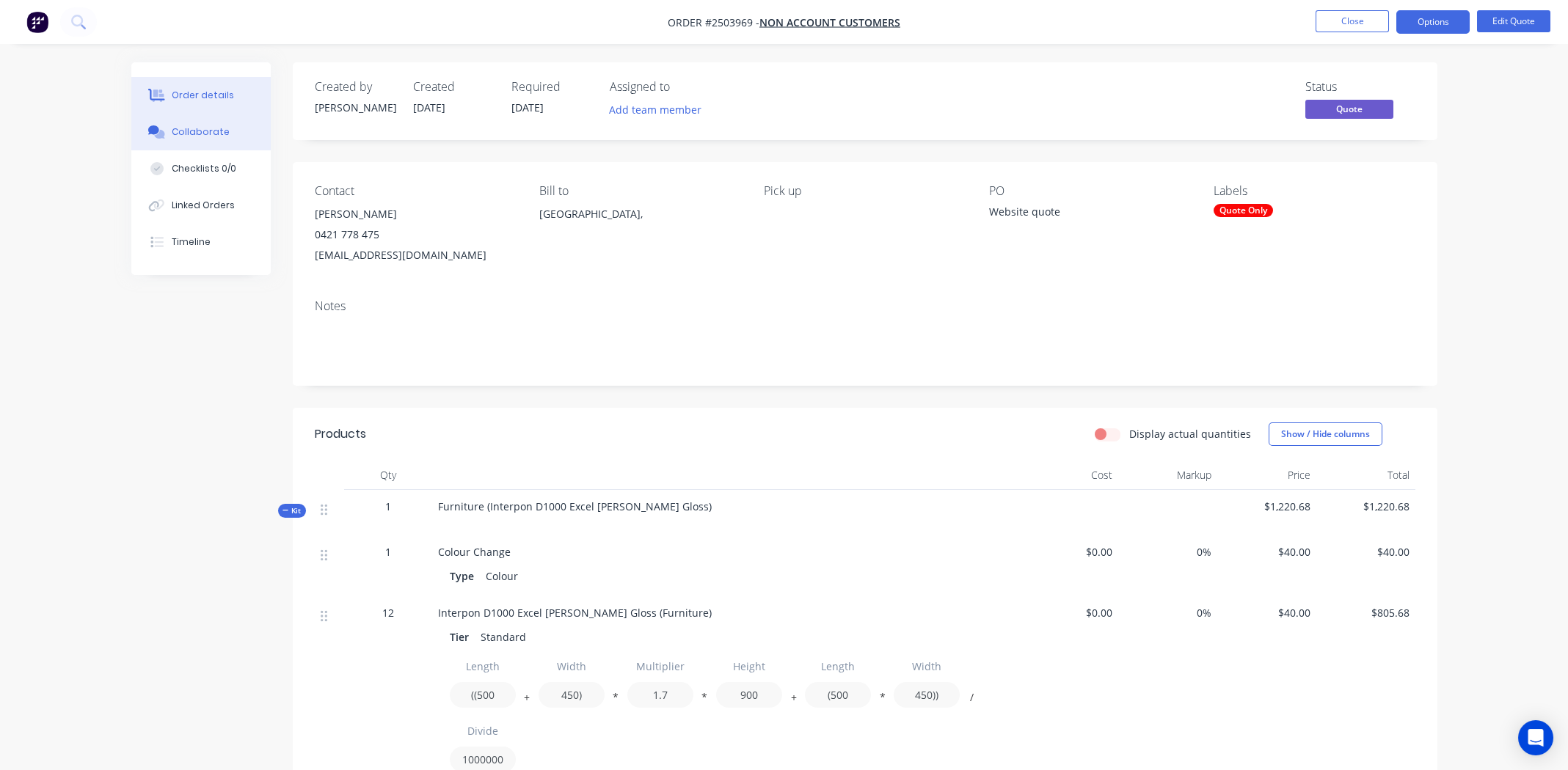
click at [215, 123] on button "Collaborate" at bounding box center [201, 131] width 139 height 37
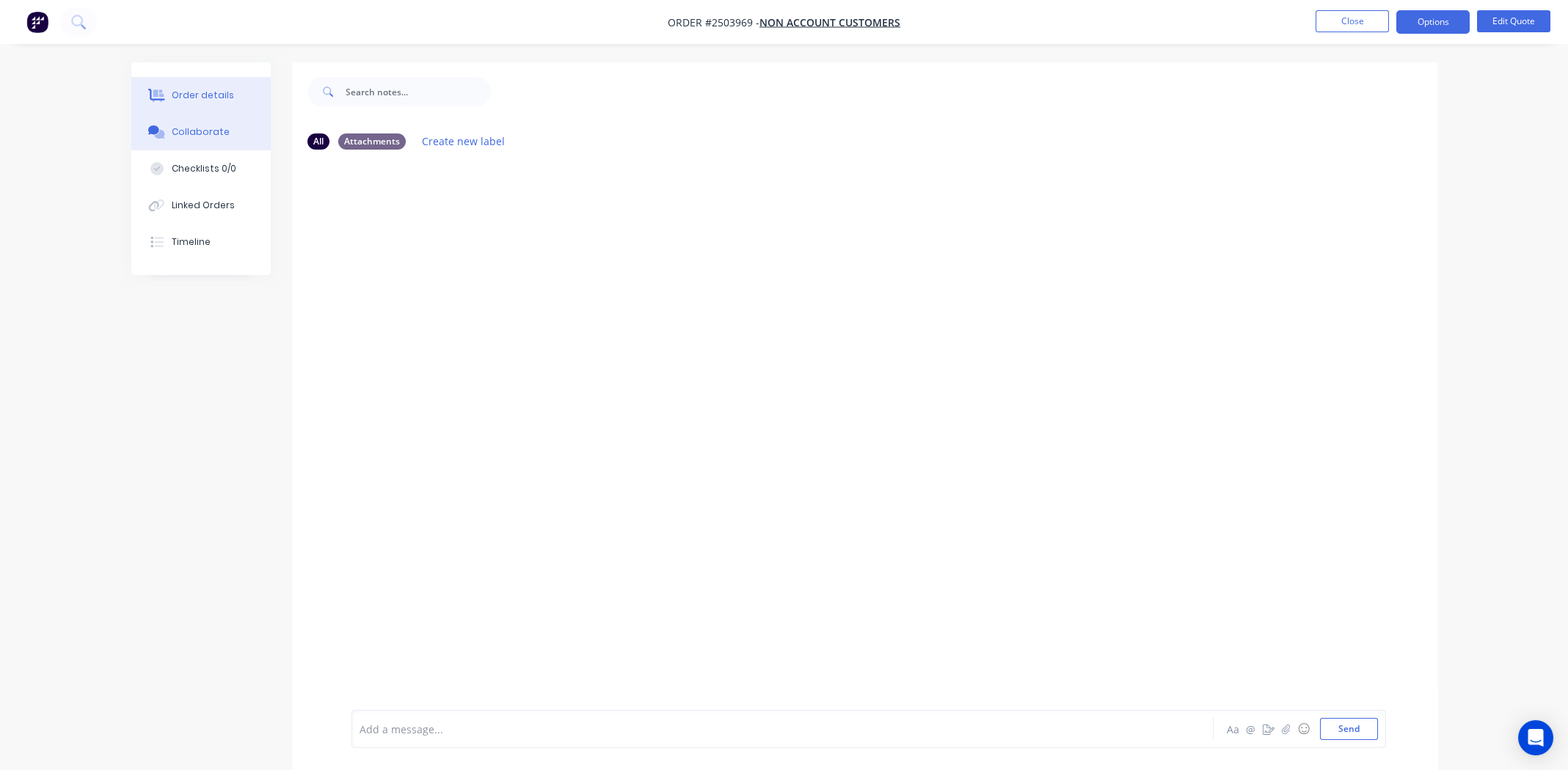
click at [199, 93] on div "Order details" at bounding box center [203, 95] width 63 height 13
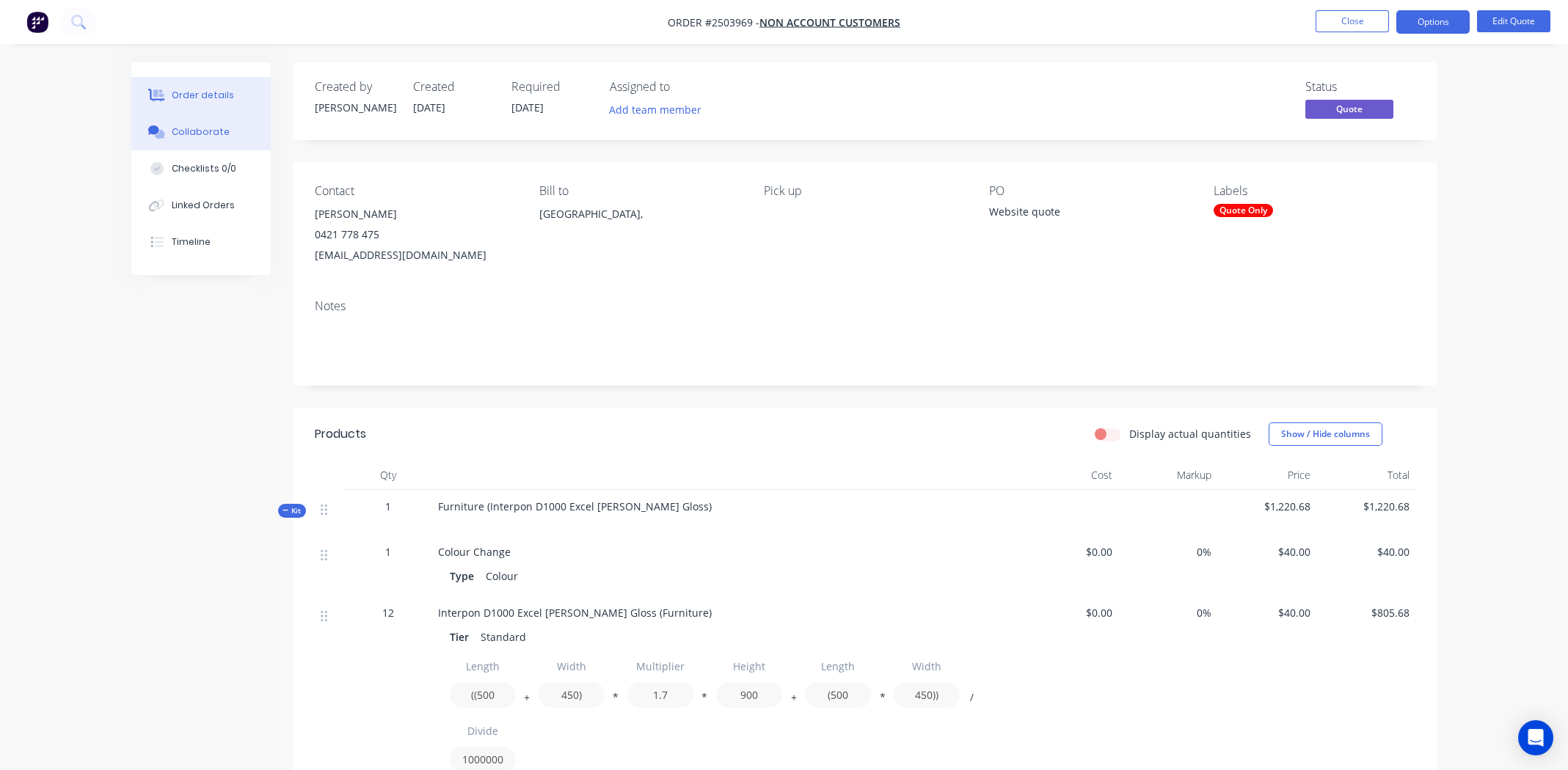
click at [202, 130] on div "Collaborate" at bounding box center [201, 131] width 58 height 13
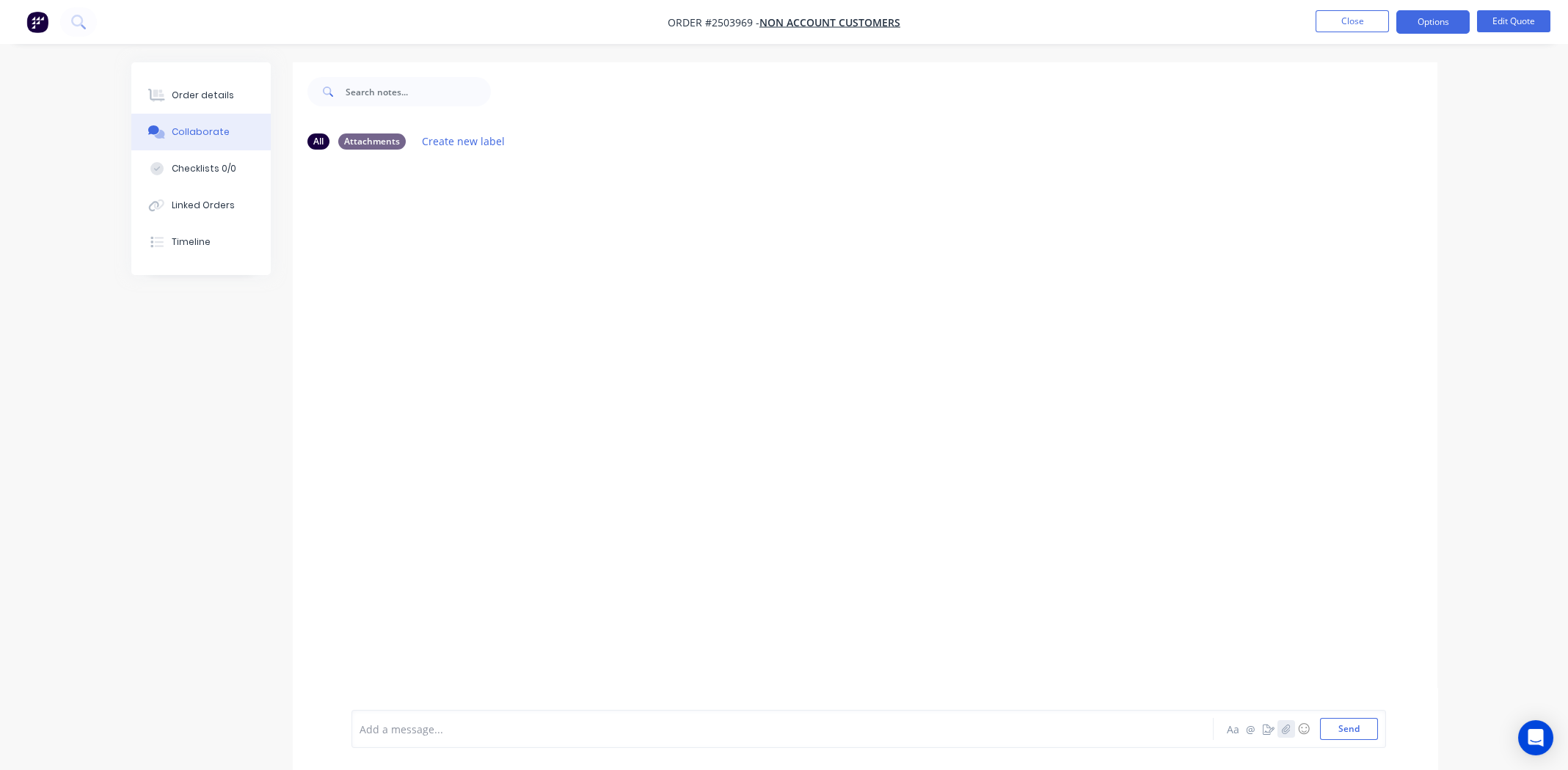
click at [1288, 731] on icon "button" at bounding box center [1284, 729] width 9 height 10
click at [1342, 726] on button "Send" at bounding box center [1348, 729] width 58 height 22
click at [214, 96] on div "Order details" at bounding box center [203, 95] width 63 height 13
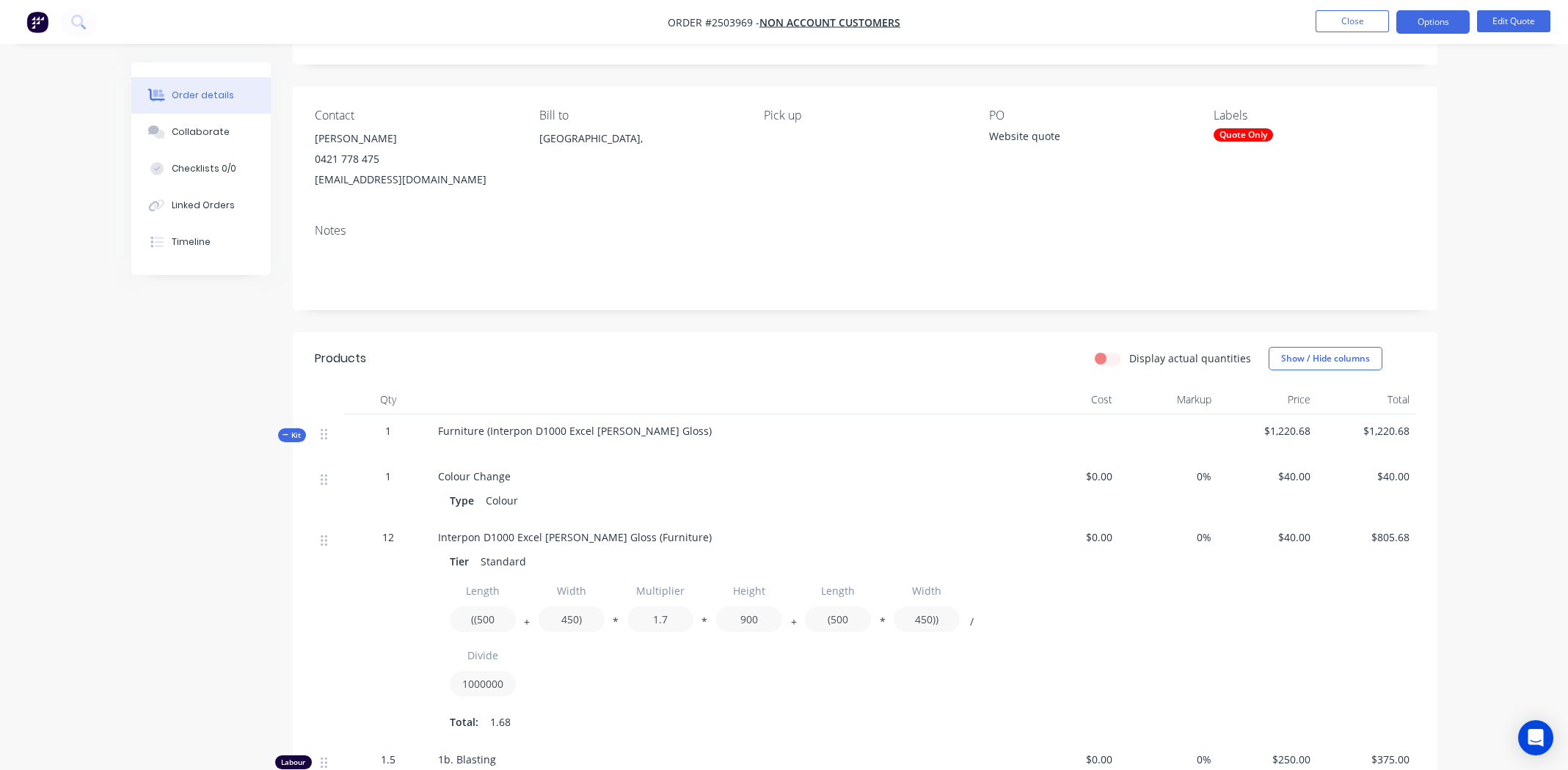
scroll to position [347, 0]
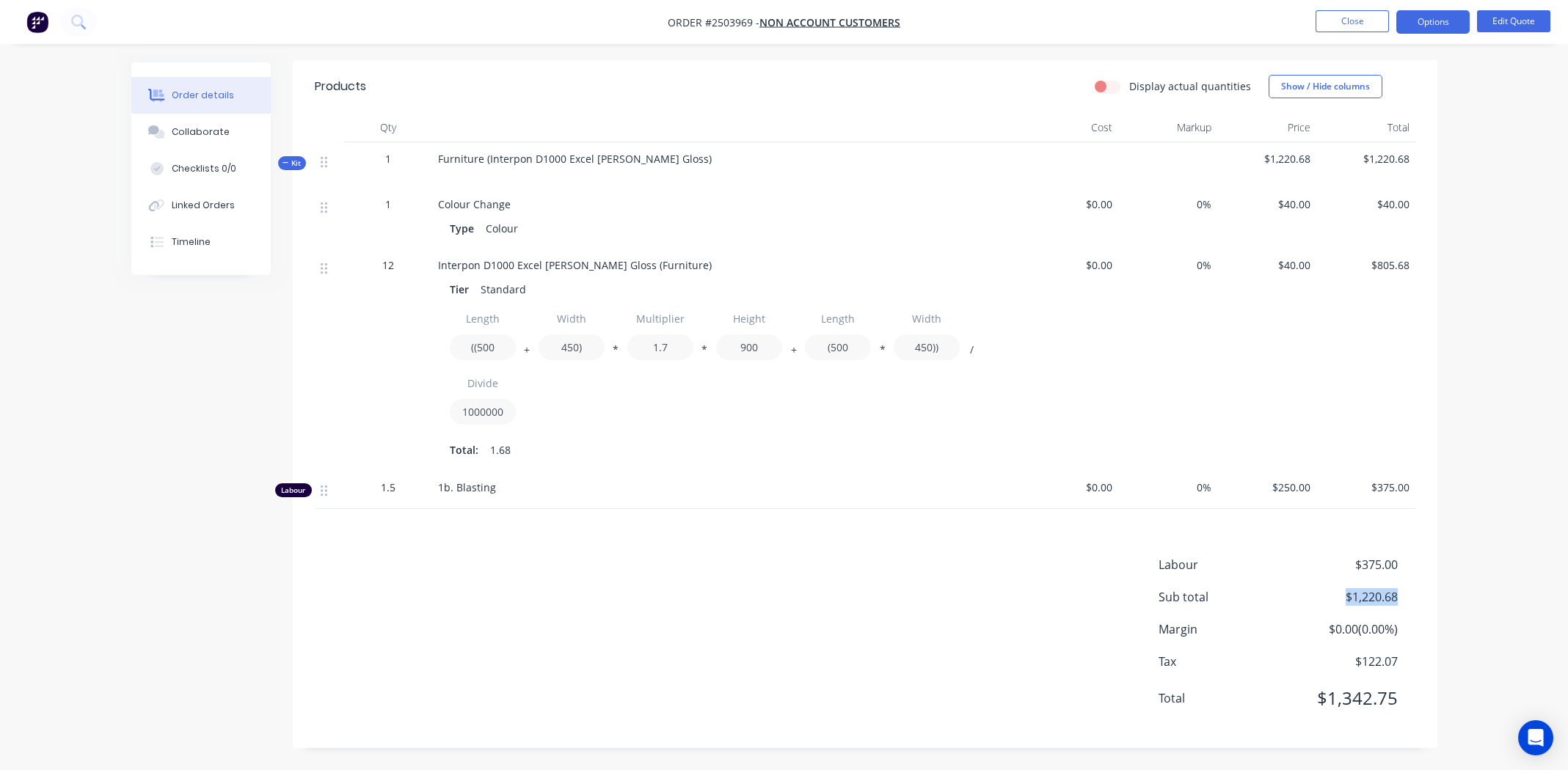
drag, startPoint x: 1395, startPoint y: 598, endPoint x: 1344, endPoint y: 596, distance: 51.0
click at [1344, 596] on span "$1,220.68" at bounding box center [1342, 597] width 108 height 18
copy span "$1,220.68"
click at [725, 23] on span "Order #2503969 -" at bounding box center [713, 22] width 92 height 14
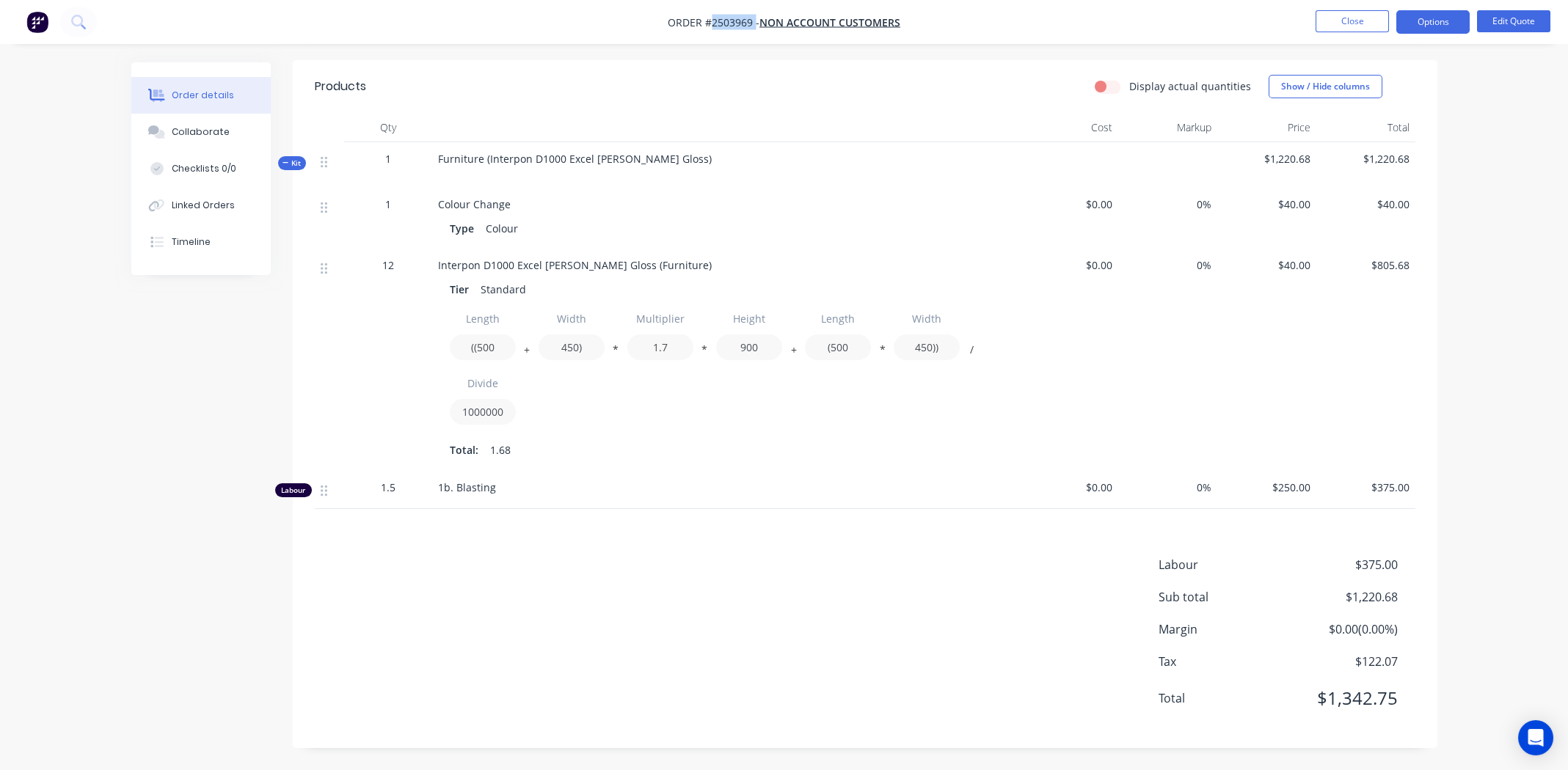
copy span "2503969"
click at [1338, 30] on button "Close" at bounding box center [1352, 21] width 74 height 22
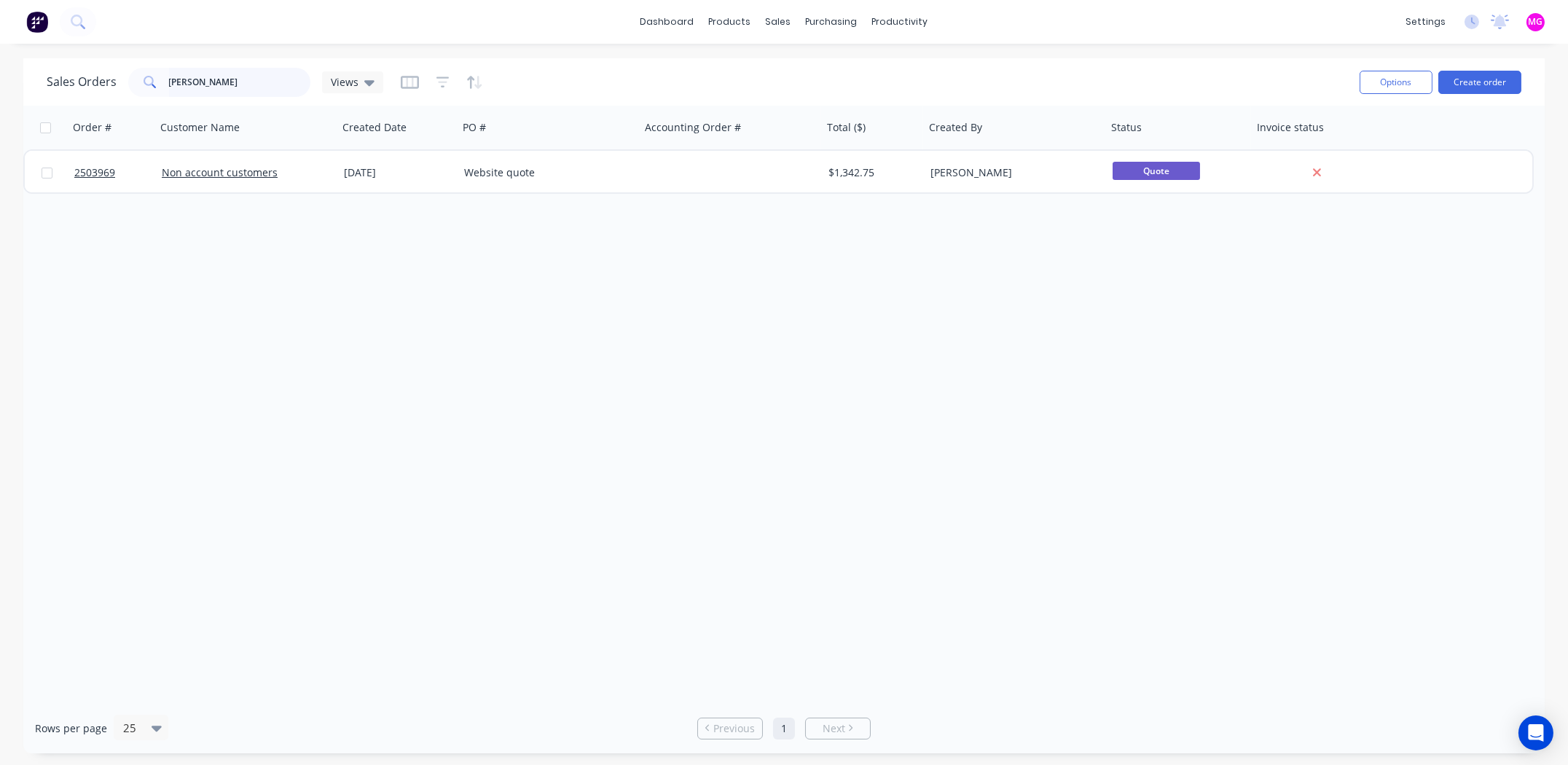
click at [257, 80] on input "Karen Kampf" at bounding box center [240, 82] width 142 height 29
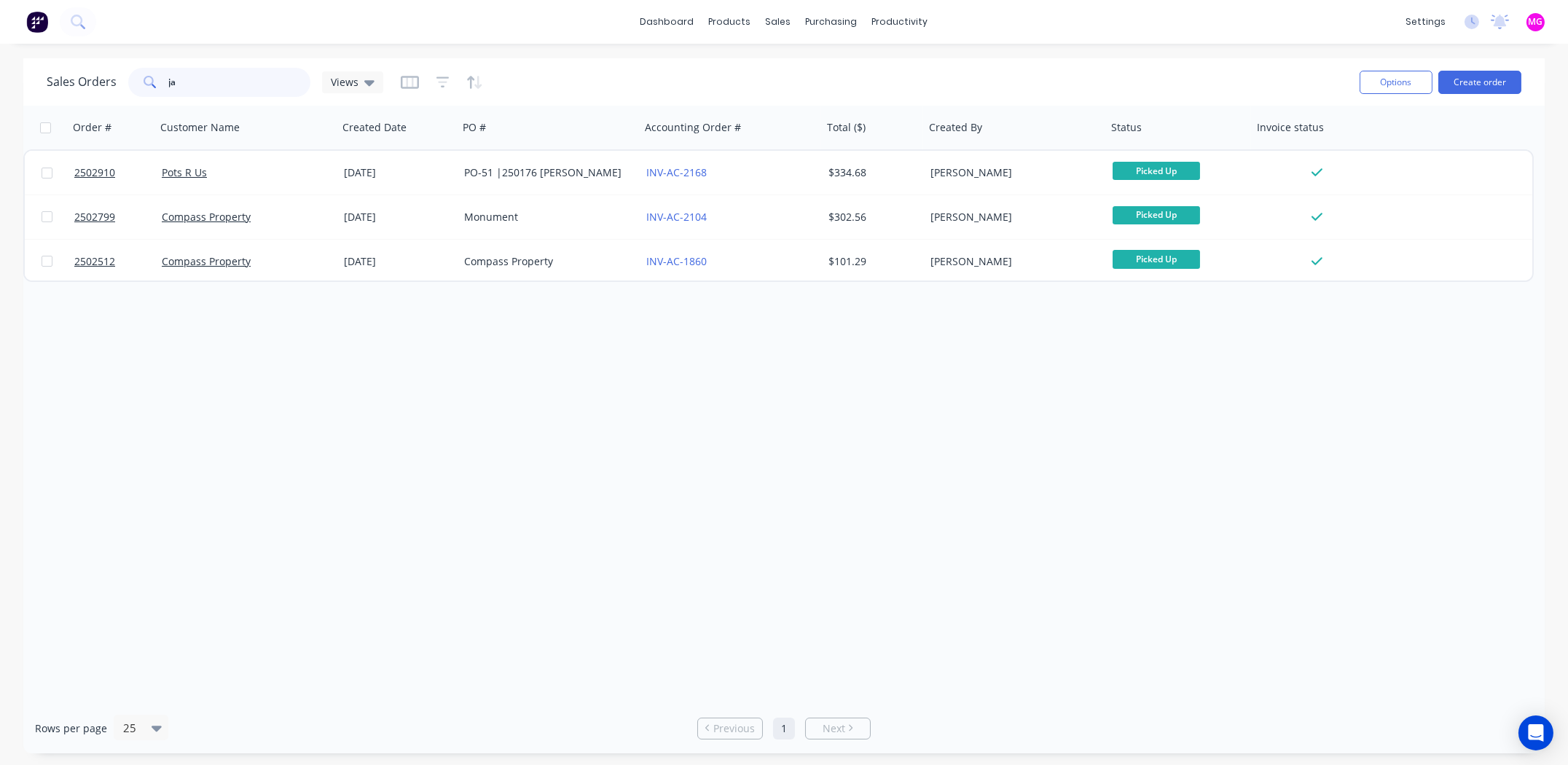
type input "j"
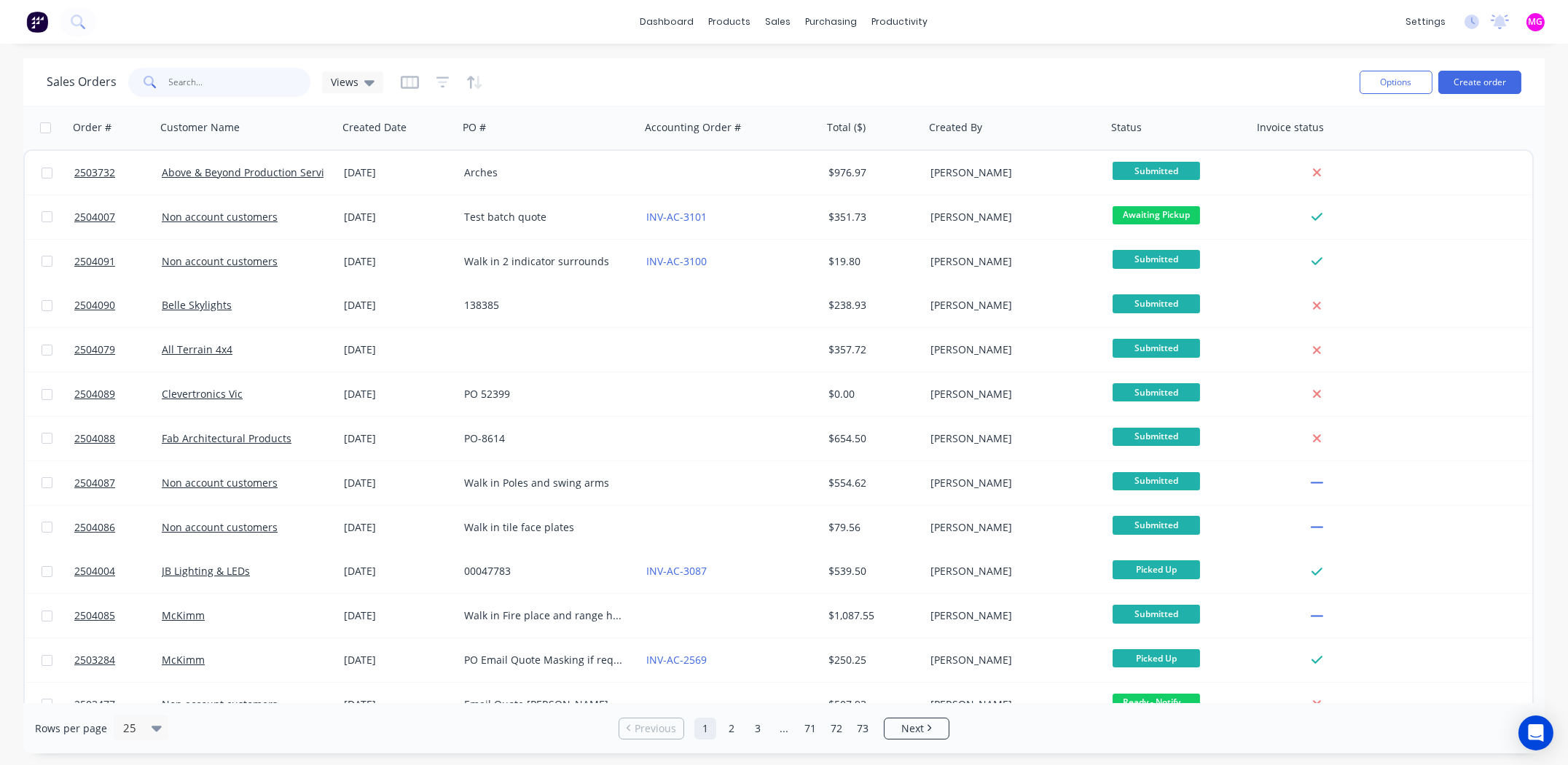
click at [222, 84] on input "text" at bounding box center [240, 82] width 142 height 29
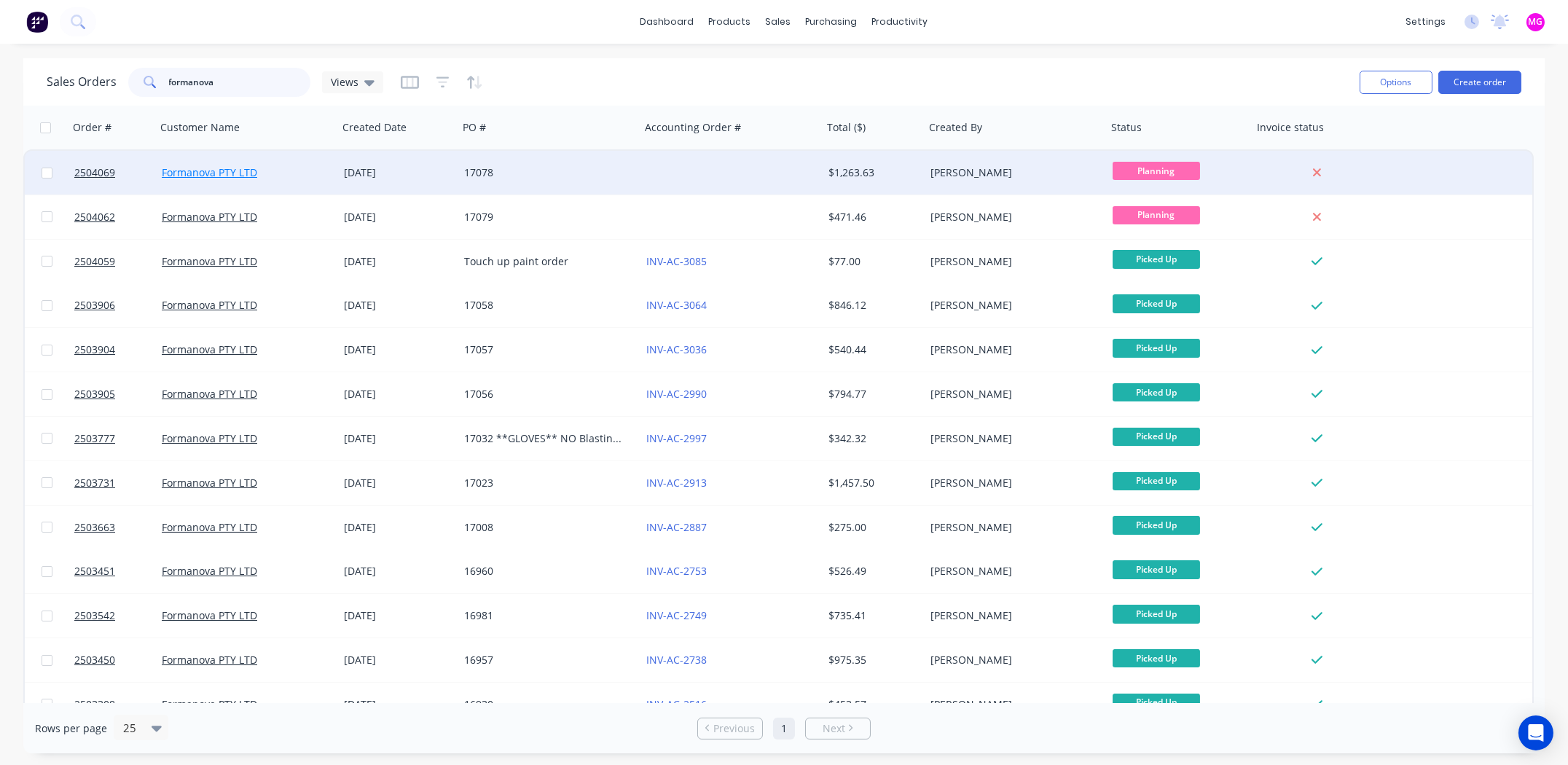
type input "formanova"
click at [98, 176] on span "2504069" at bounding box center [94, 172] width 41 height 15
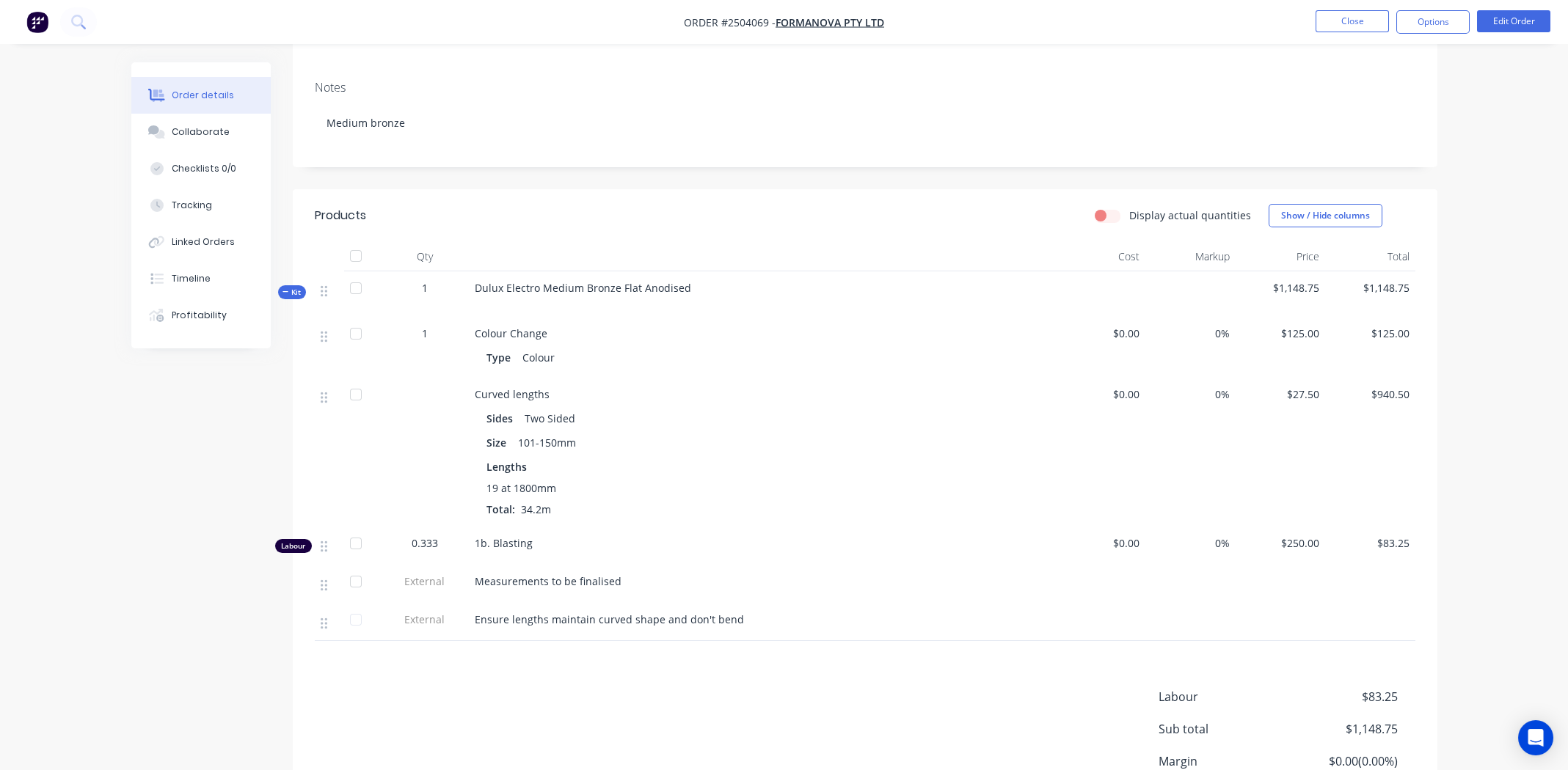
scroll to position [352, 0]
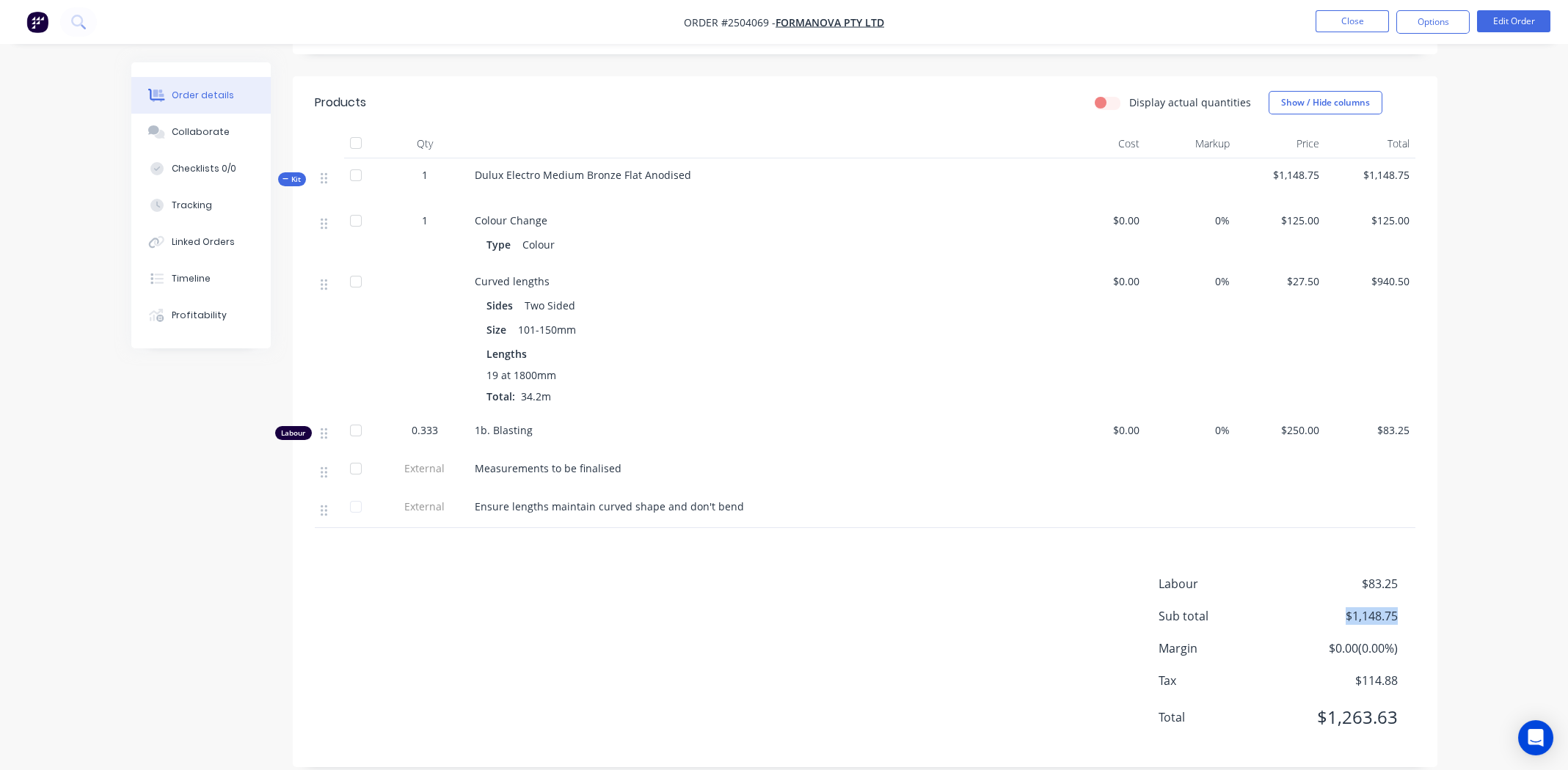
drag, startPoint x: 1398, startPoint y: 596, endPoint x: 1341, endPoint y: 600, distance: 57.1
click at [1341, 607] on div "Sub total $1,148.75" at bounding box center [1286, 616] width 257 height 18
copy span "$1,148.75"
click at [1328, 21] on button "Close" at bounding box center [1352, 21] width 74 height 22
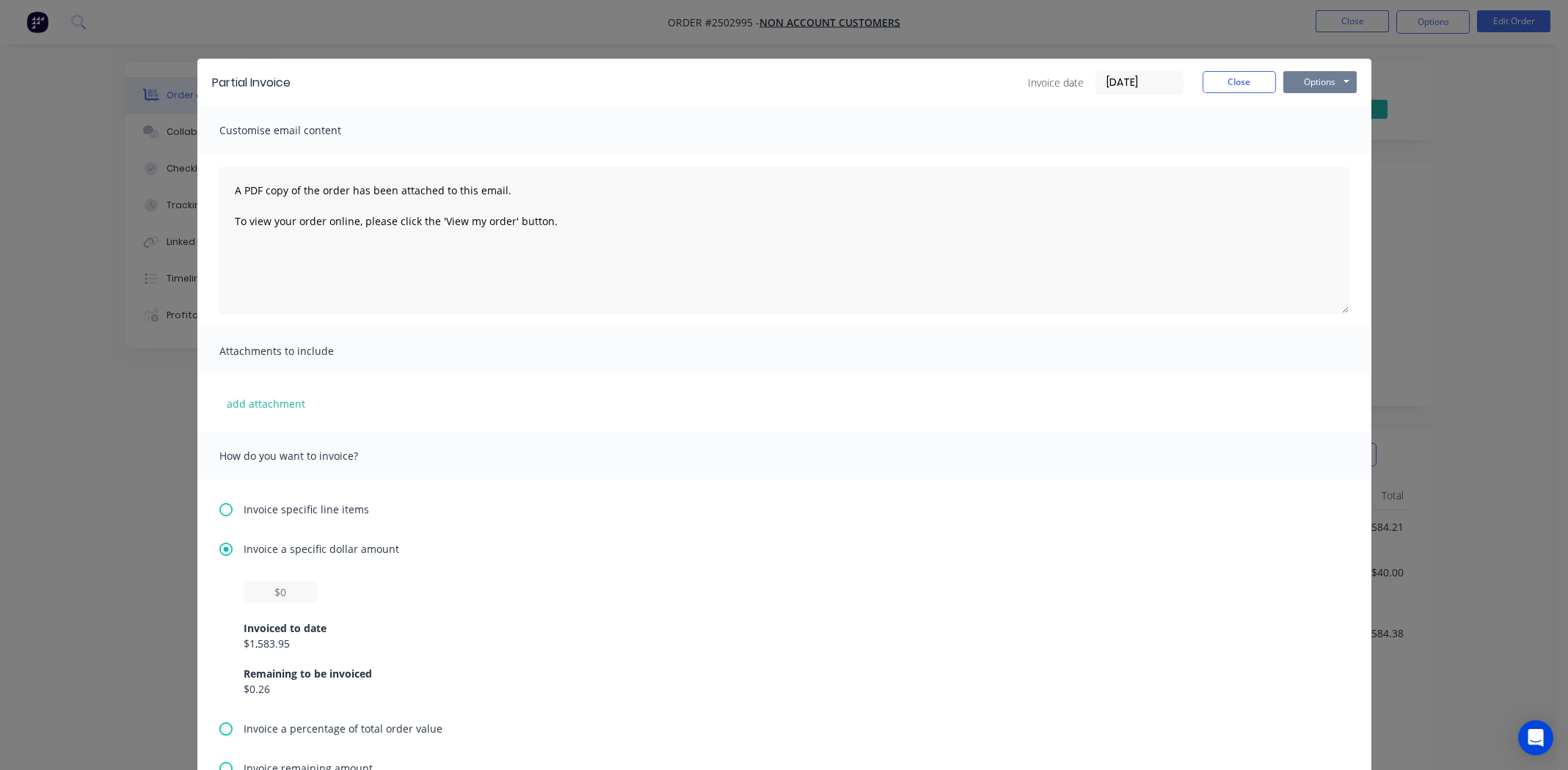
click at [1306, 79] on button "Options" at bounding box center [1320, 83] width 74 height 22
click at [1255, 79] on button "Close" at bounding box center [1239, 83] width 74 height 22
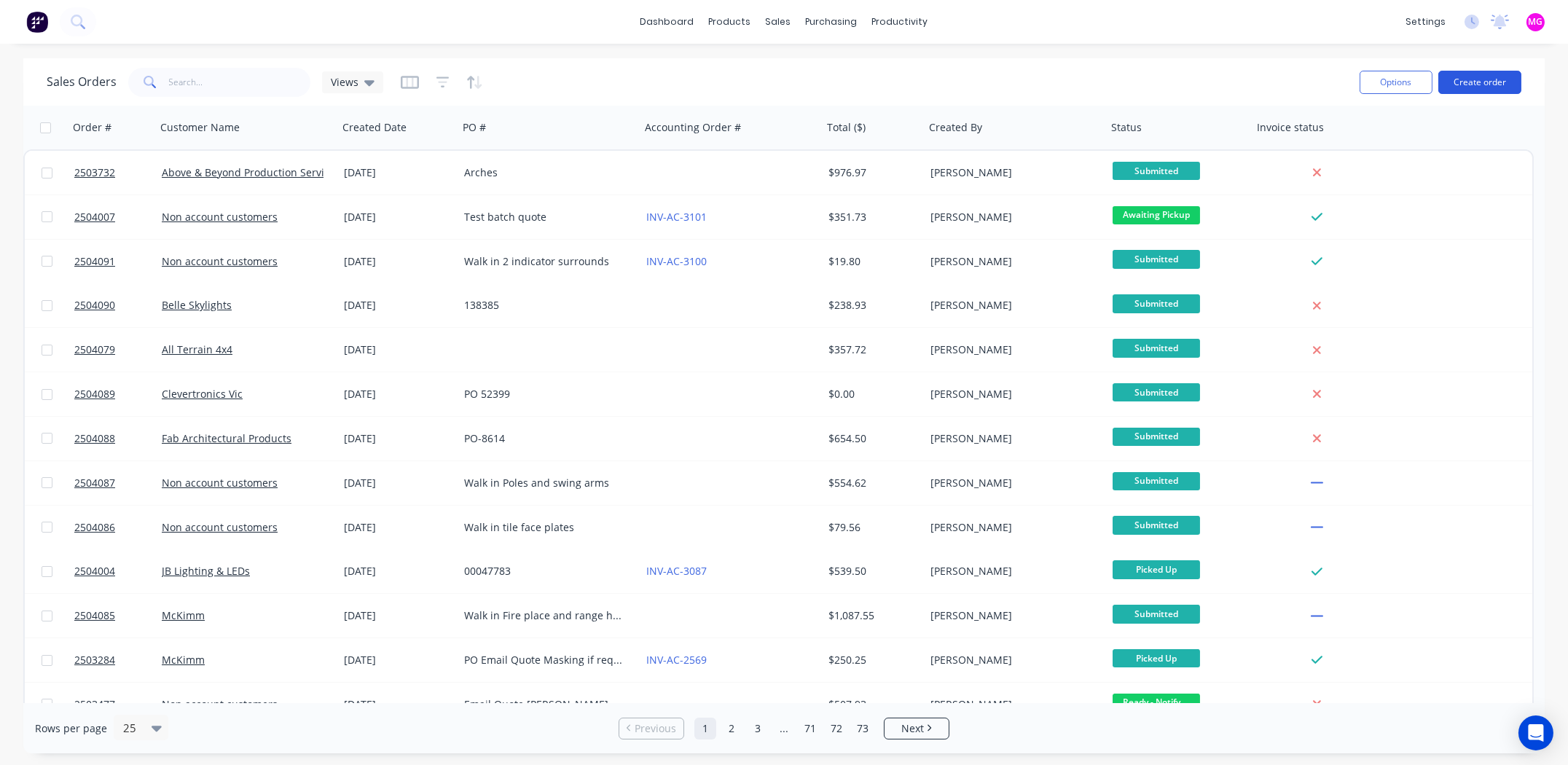
click at [1480, 80] on button "Create order" at bounding box center [1479, 83] width 83 height 24
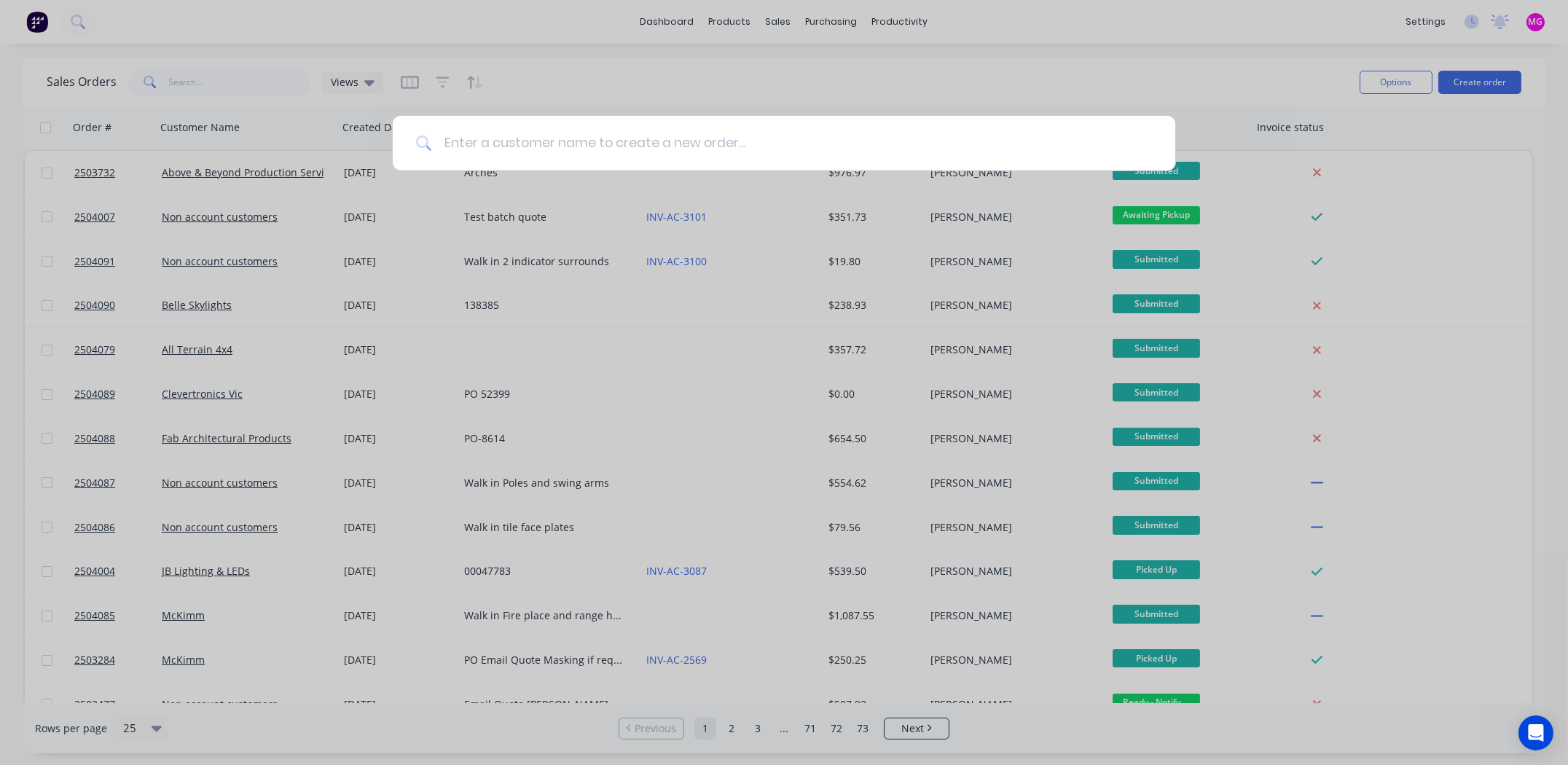
click at [566, 144] on input at bounding box center [791, 142] width 719 height 54
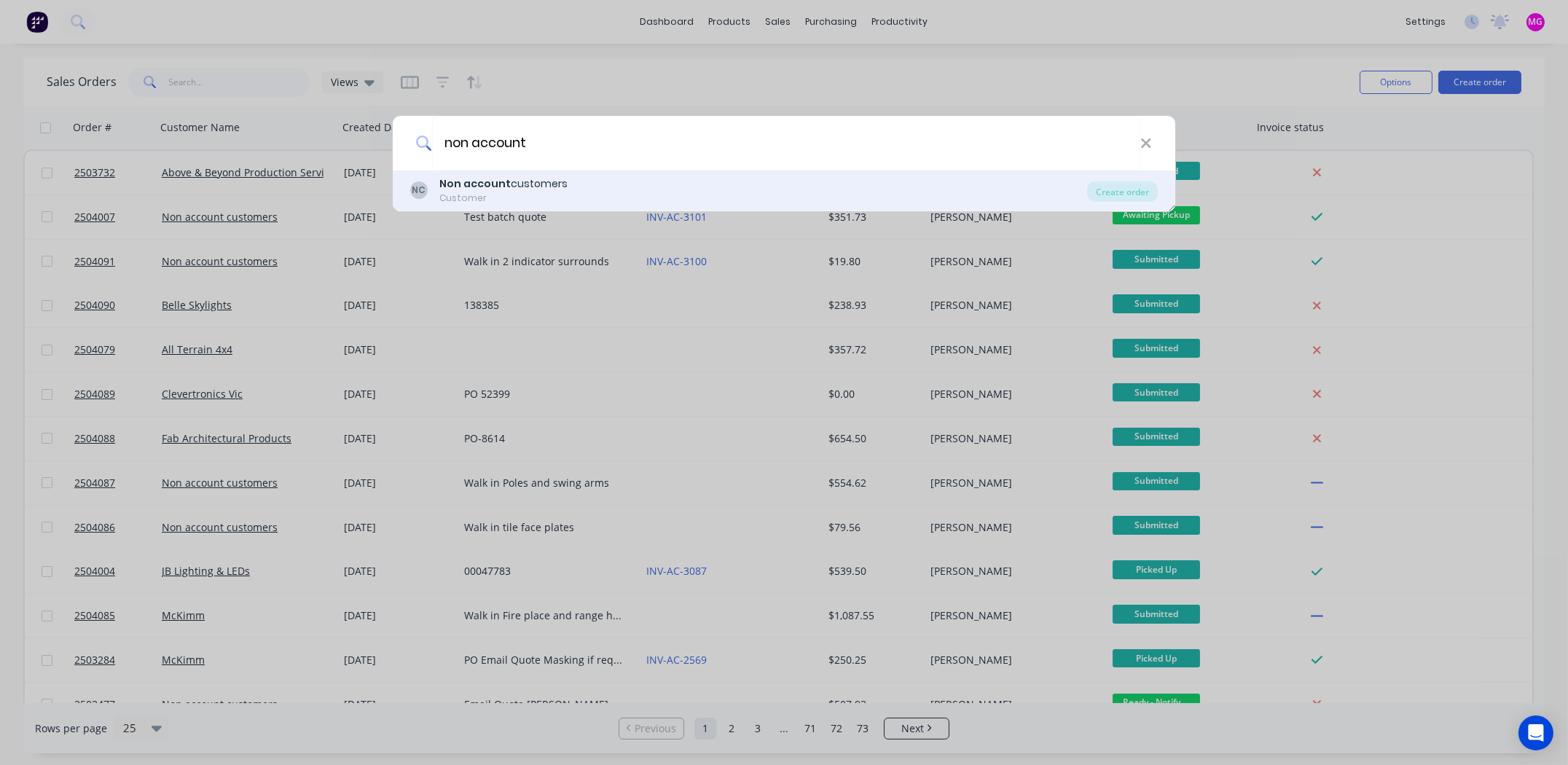
type input "non account"
click at [484, 187] on b "Non account" at bounding box center [475, 183] width 71 height 15
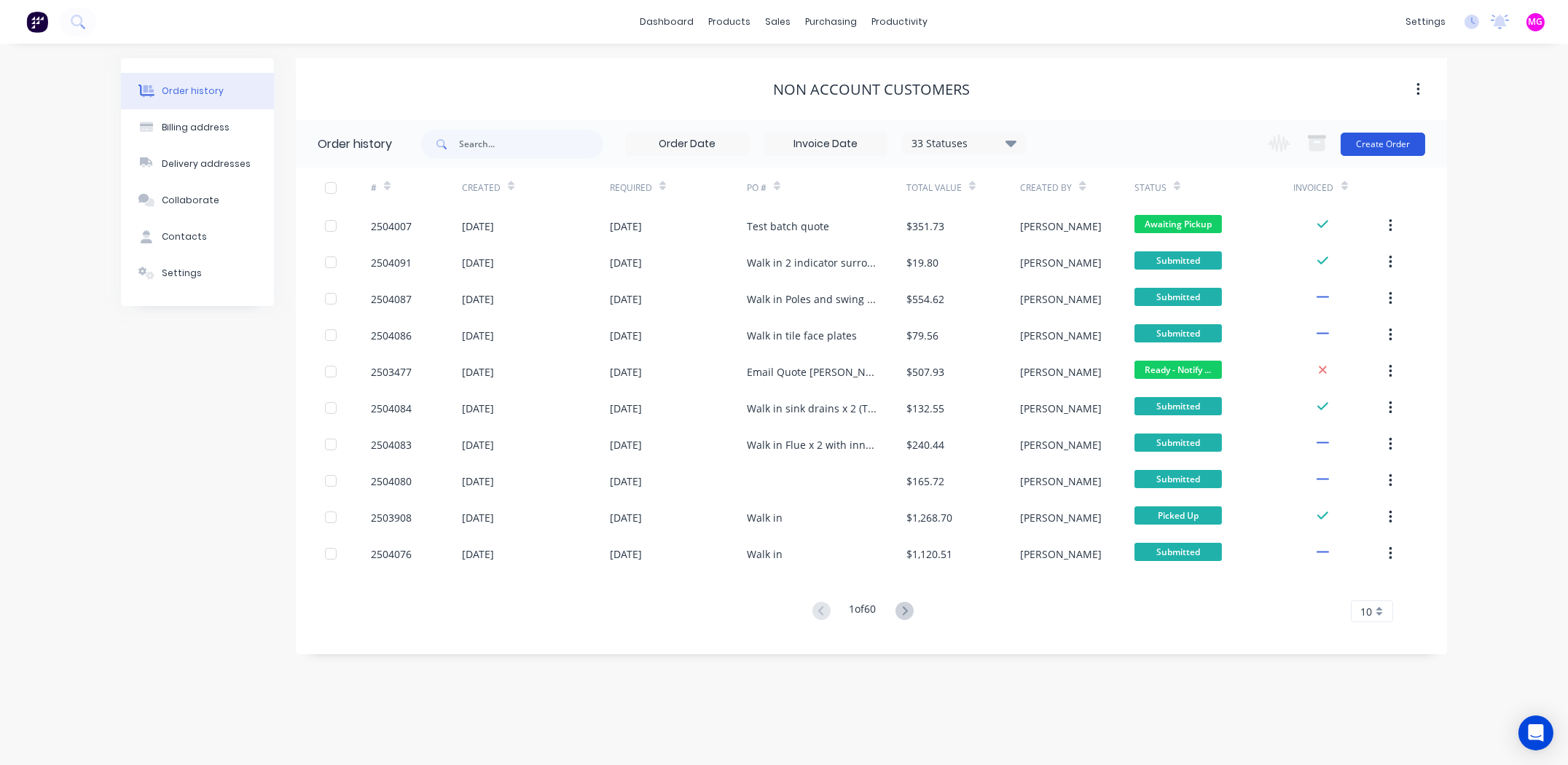
click at [1374, 144] on button "Create Order" at bounding box center [1383, 144] width 85 height 24
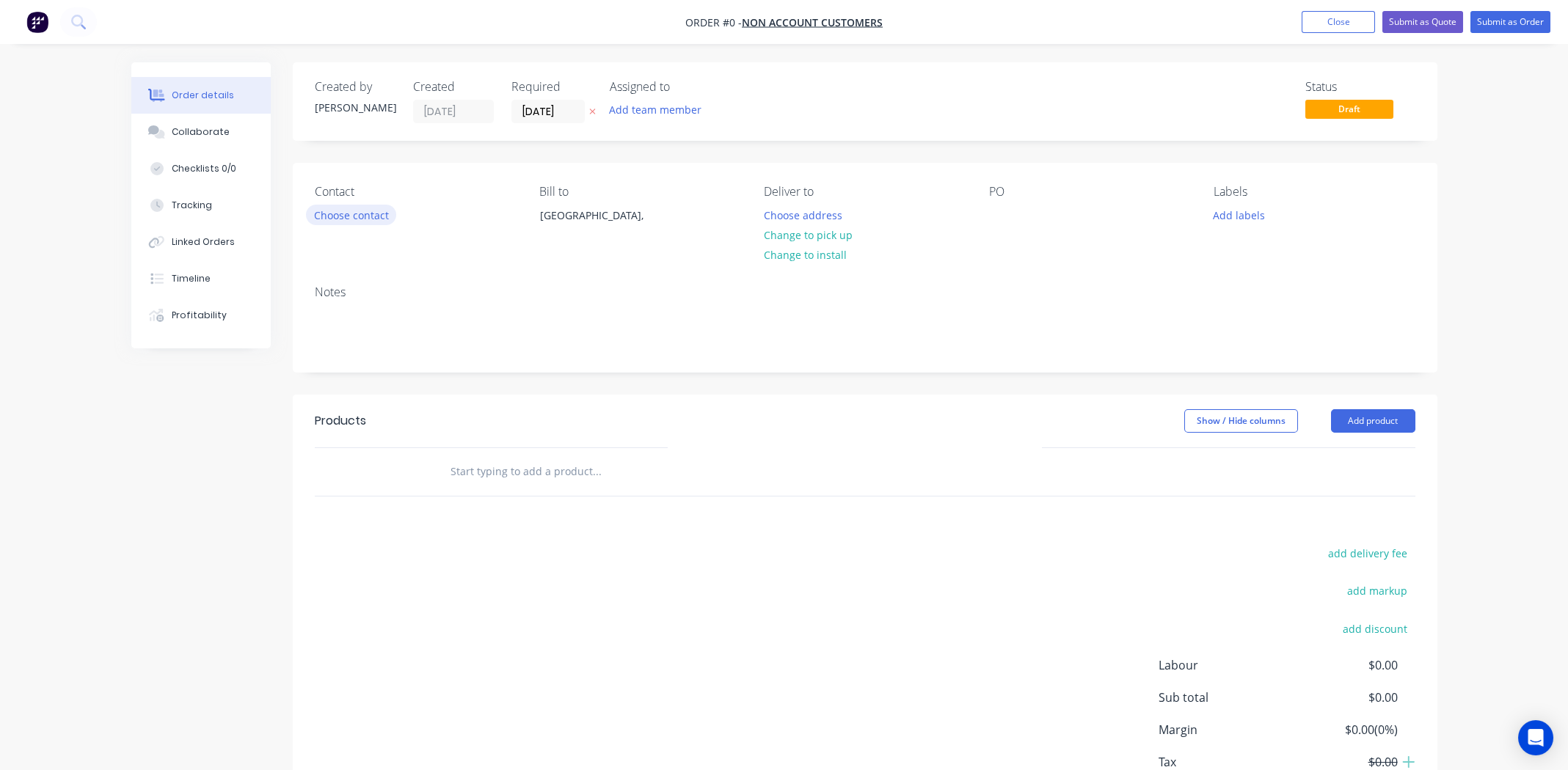
click at [347, 214] on button "Choose contact" at bounding box center [350, 215] width 91 height 20
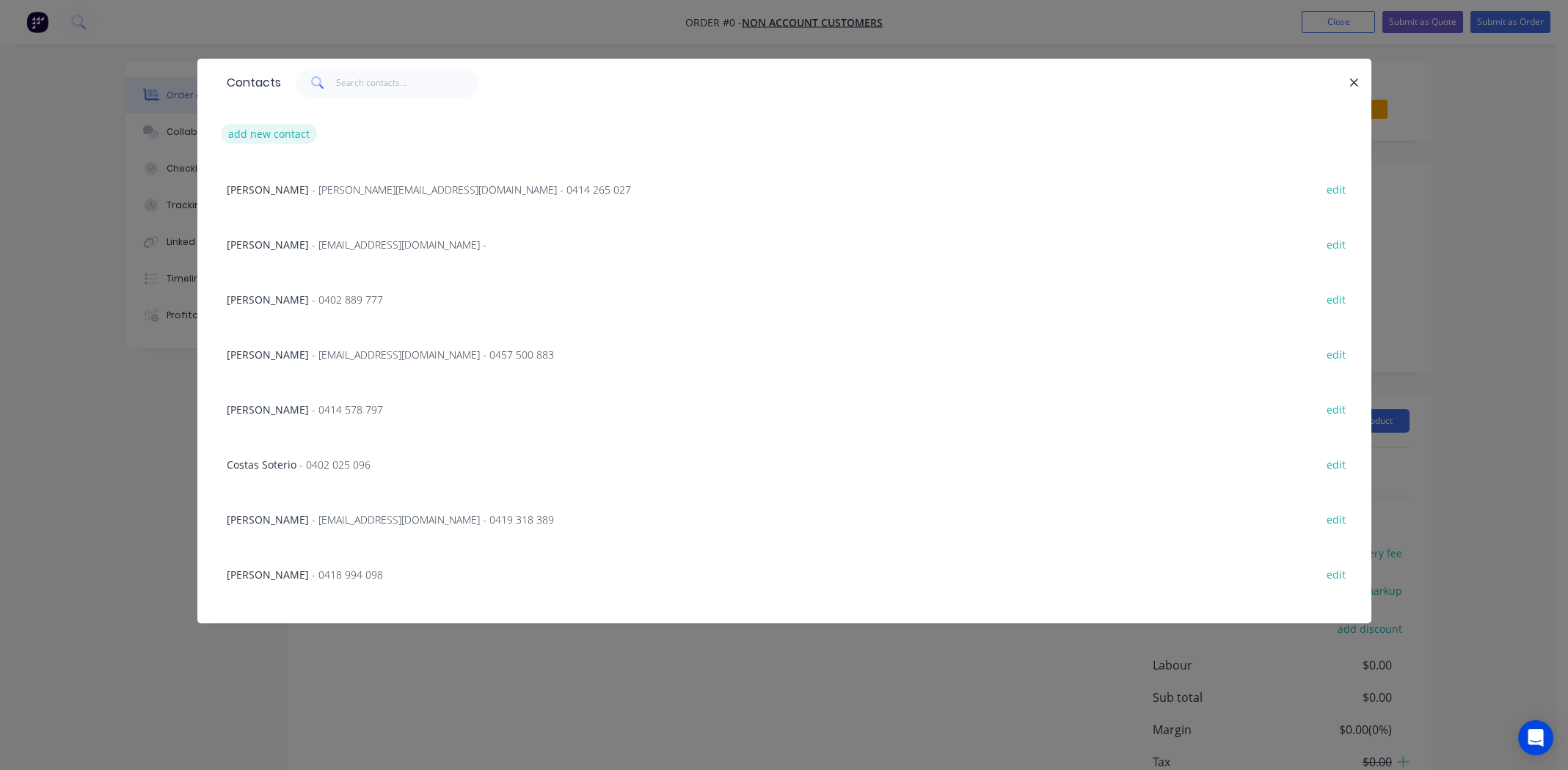
click at [267, 131] on button "add new contact" at bounding box center [269, 134] width 97 height 20
select select "AU"
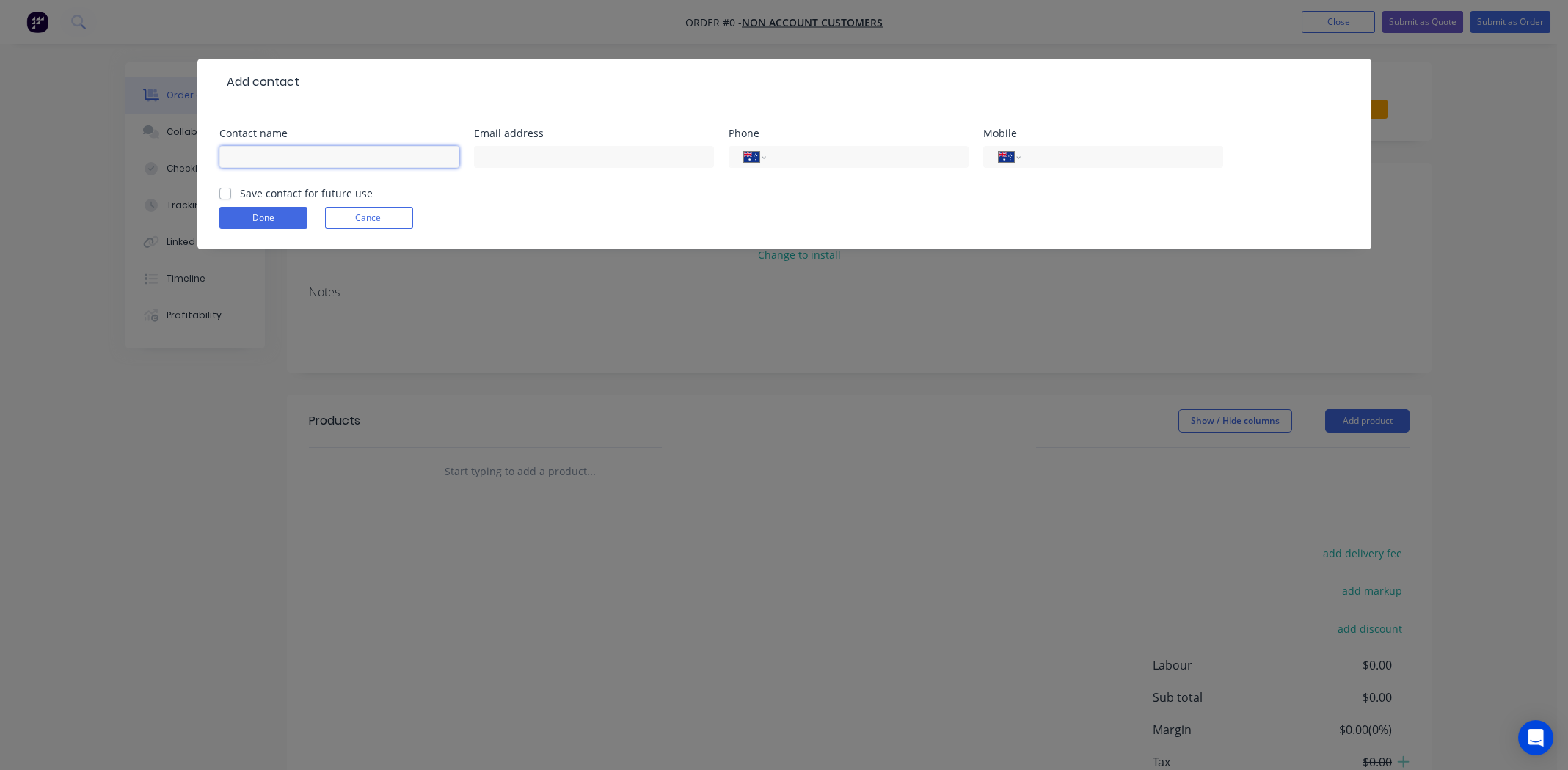
click at [252, 149] on input "text" at bounding box center [338, 157] width 240 height 22
type input "Amy C"
paste input "amyxo@outlook.com.au"
type input "amyxo@outlook.com.au"
click at [1060, 158] on input "tel" at bounding box center [1118, 157] width 176 height 17
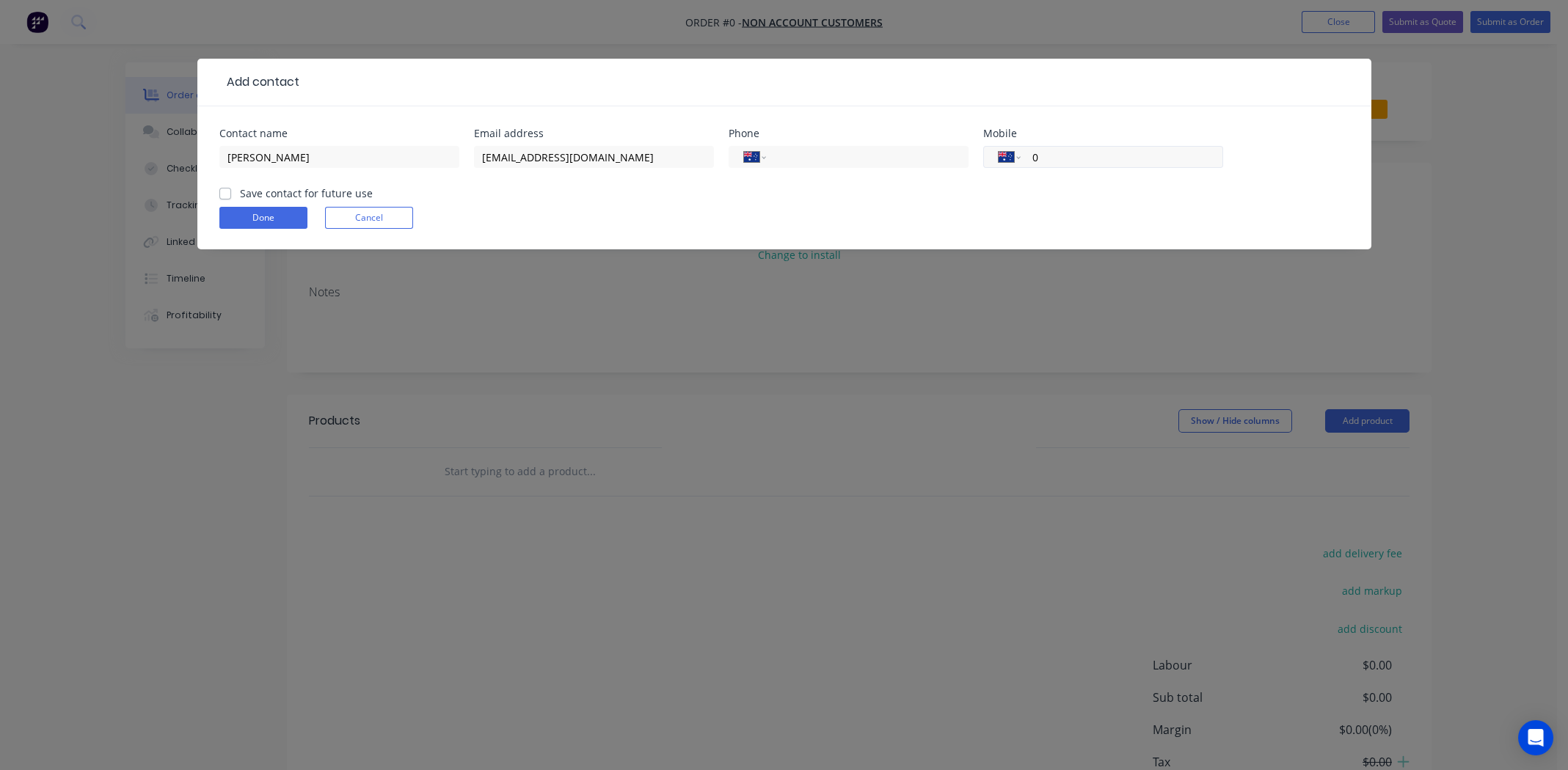
paste input "400 848 934"
type input "0400 848 934"
click at [240, 192] on label "Save contact for future use" at bounding box center [305, 193] width 132 height 15
click at [224, 192] on input "Save contact for future use" at bounding box center [225, 193] width 12 height 14
checkbox input "true"
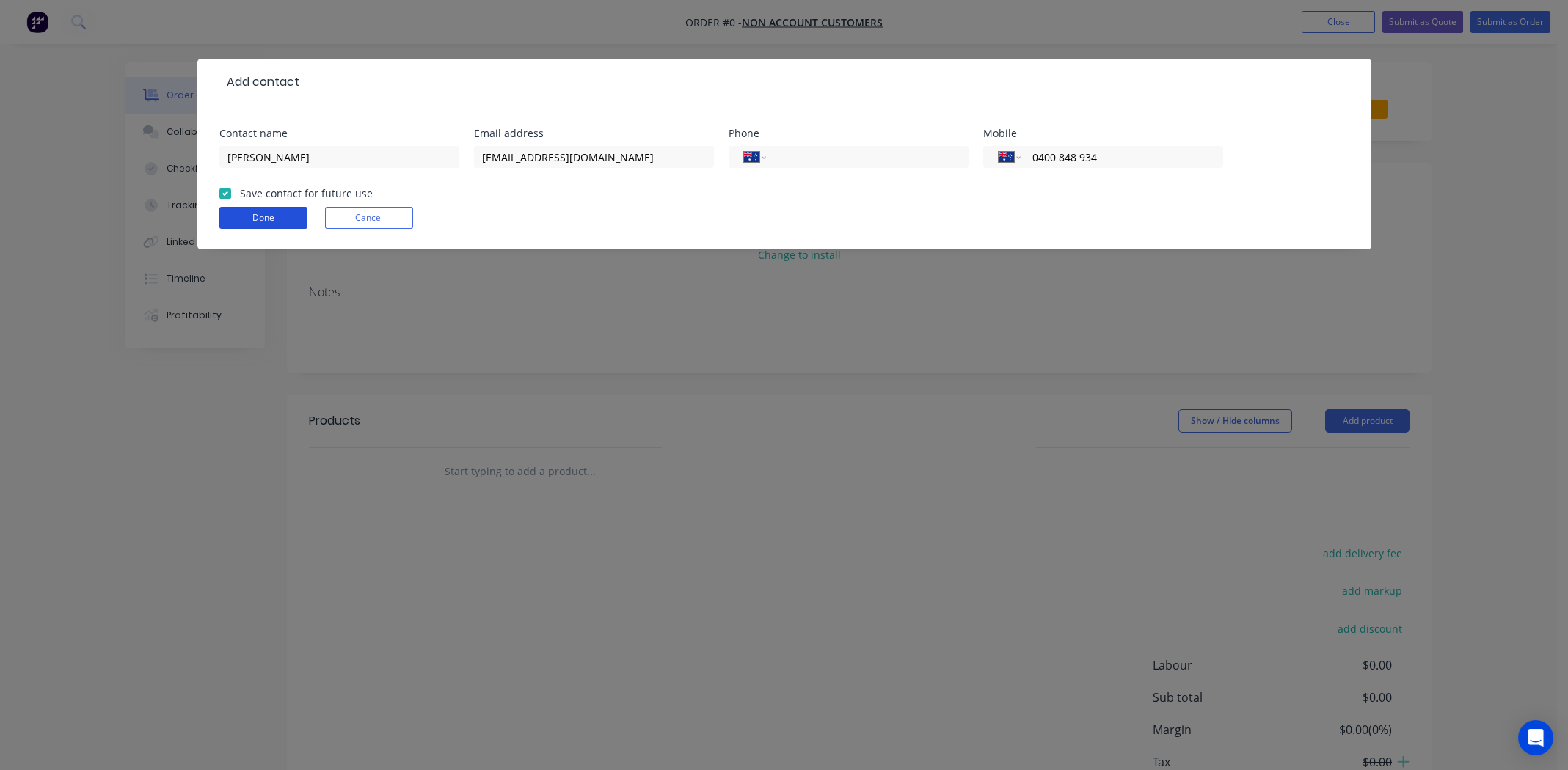
click at [248, 210] on button "Done" at bounding box center [263, 218] width 88 height 22
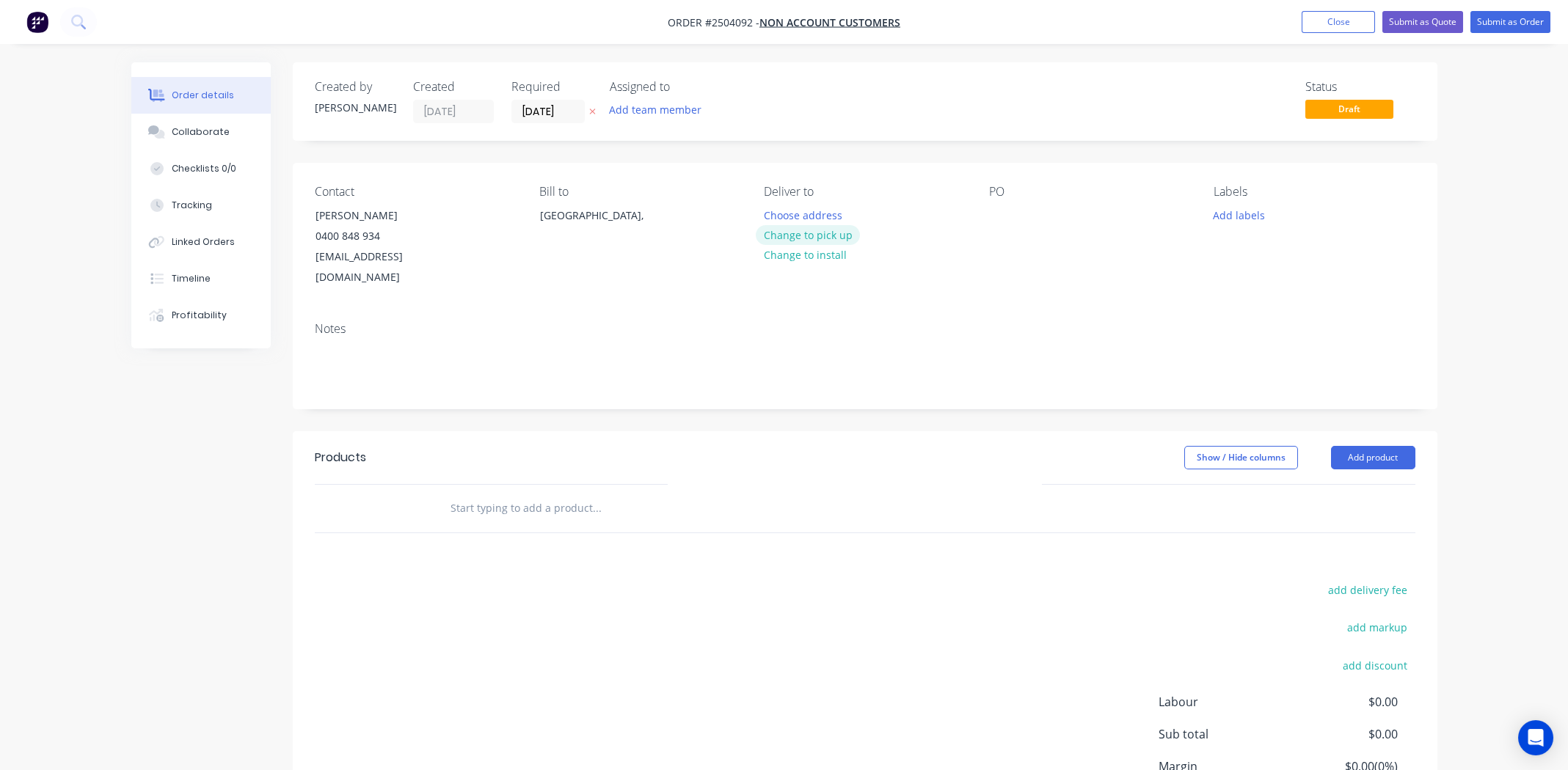
click at [803, 233] on button "Change to pick up" at bounding box center [807, 235] width 104 height 20
click at [1007, 213] on div at bounding box center [1001, 215] width 24 height 21
click at [1246, 219] on button "Add labels" at bounding box center [1239, 215] width 68 height 20
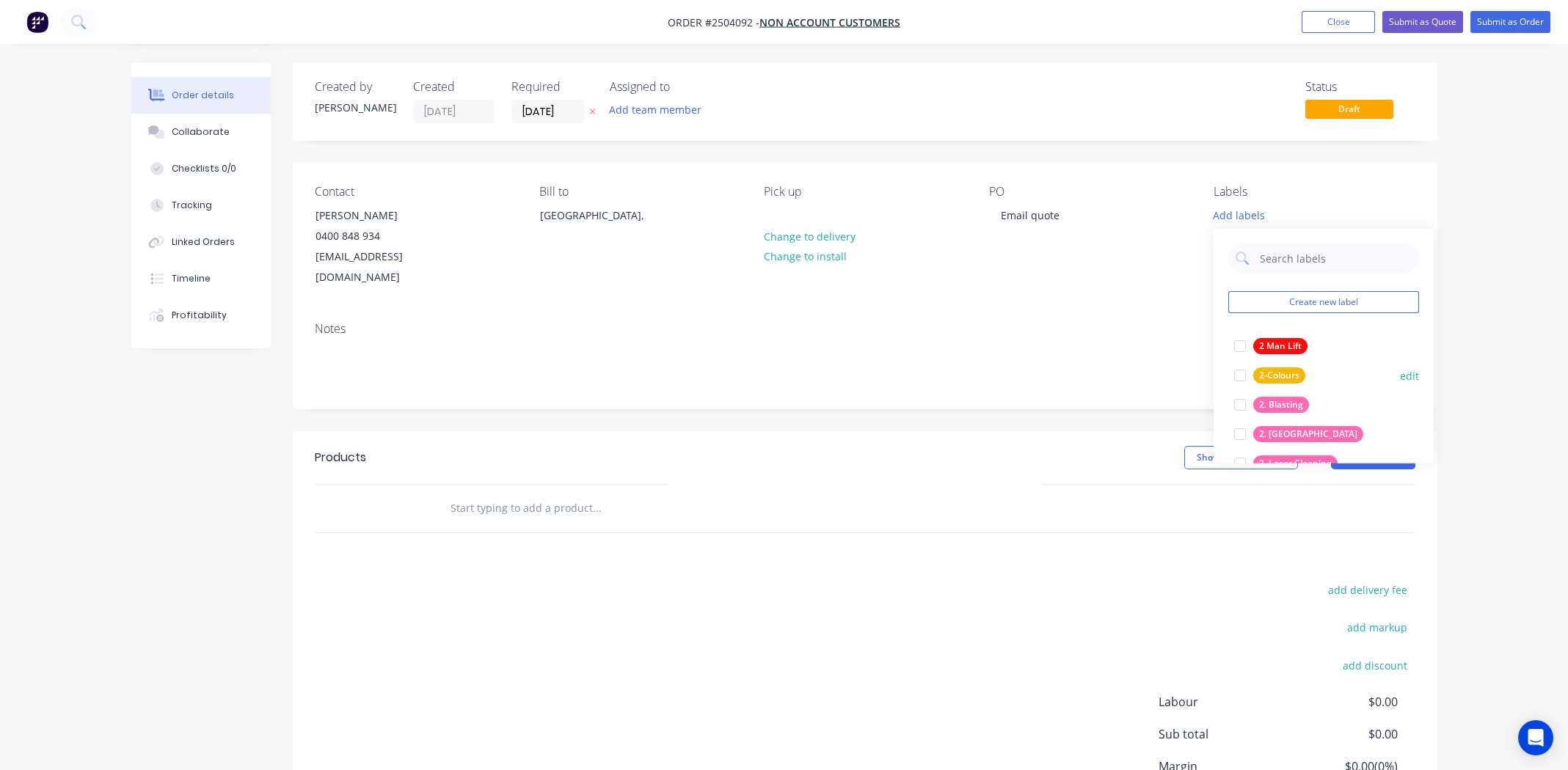
click at [1240, 405] on div at bounding box center [1239, 404] width 29 height 29
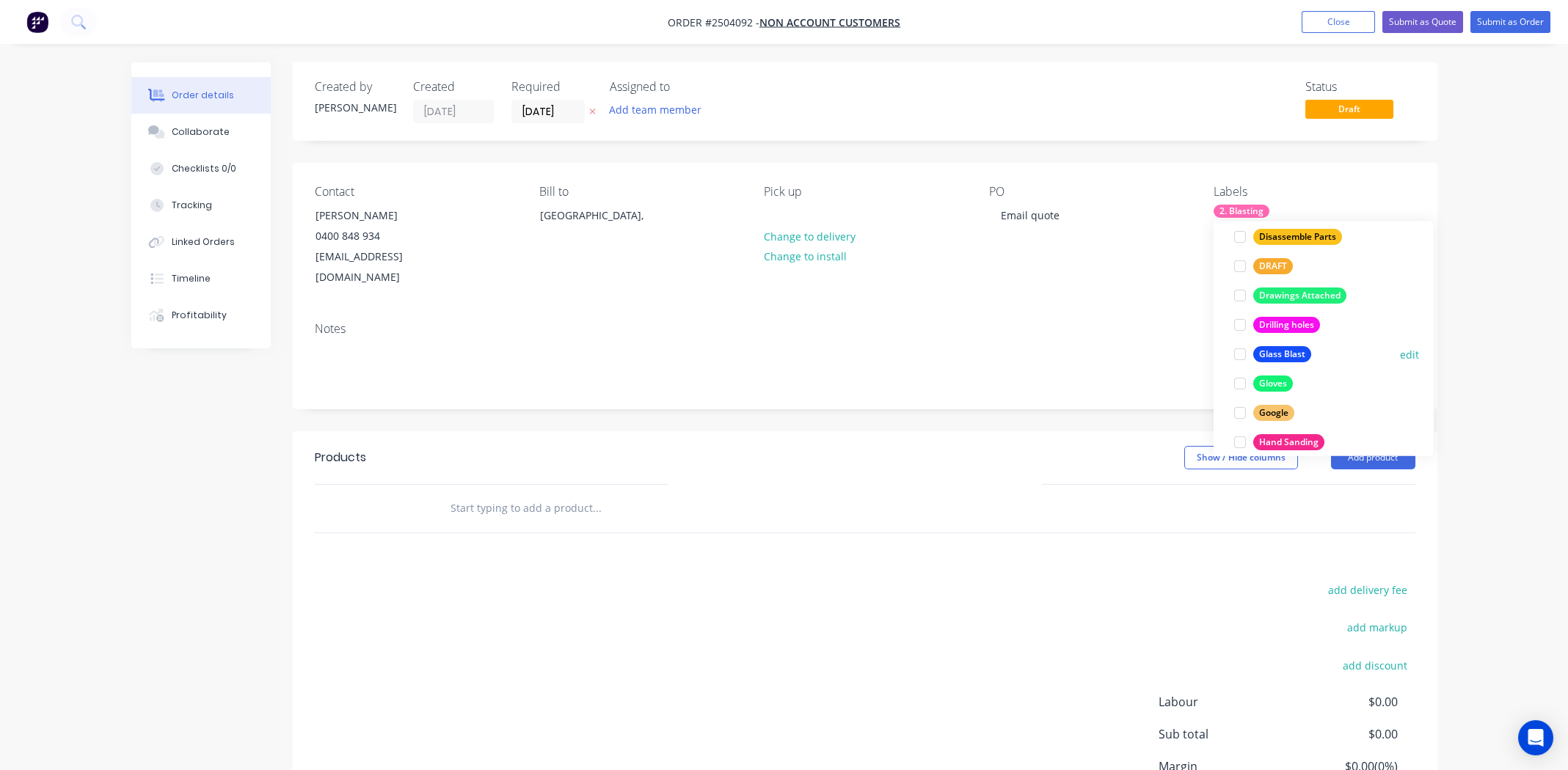
scroll to position [1027, 0]
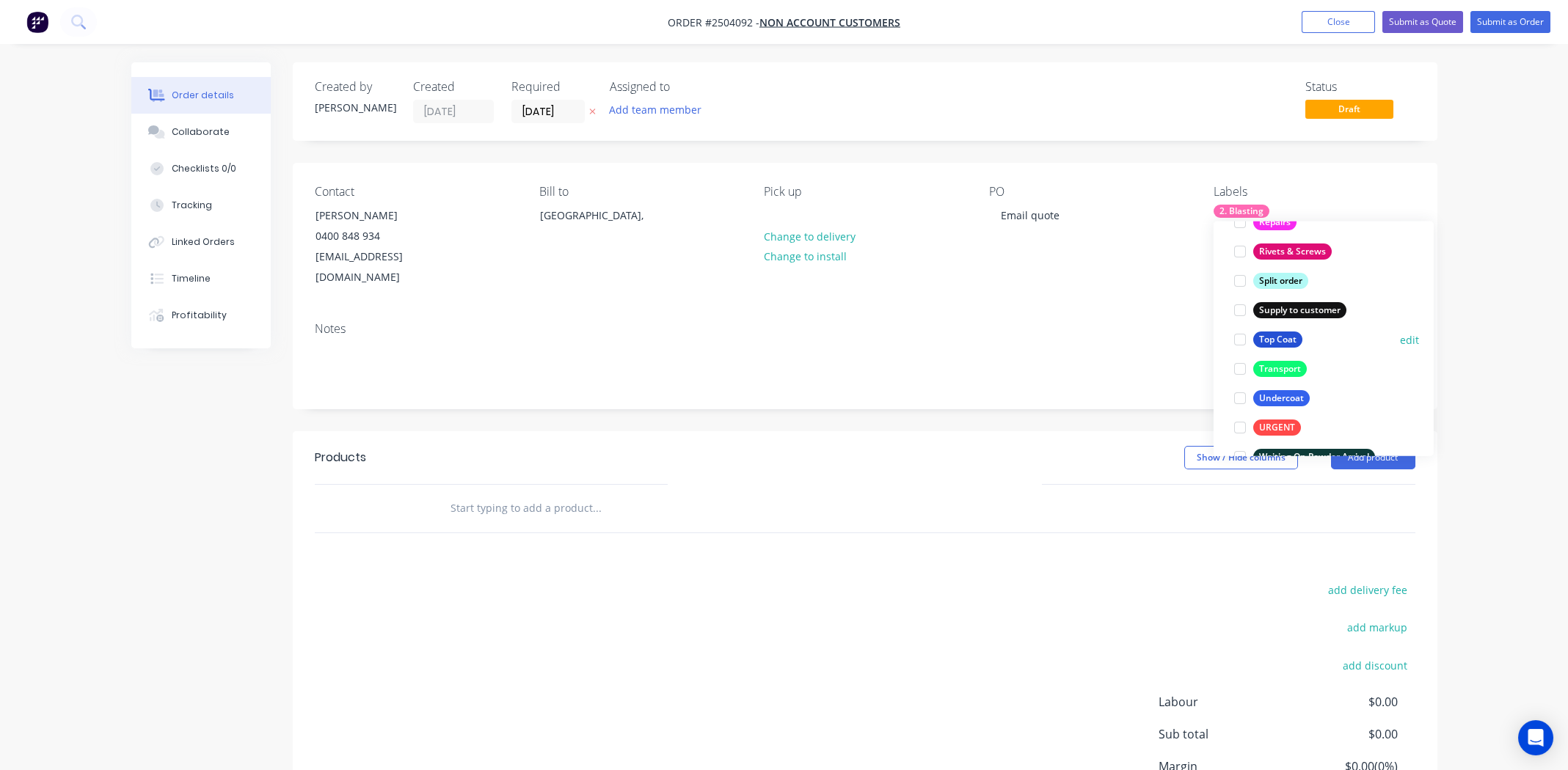
click at [1238, 340] on div at bounding box center [1239, 339] width 29 height 29
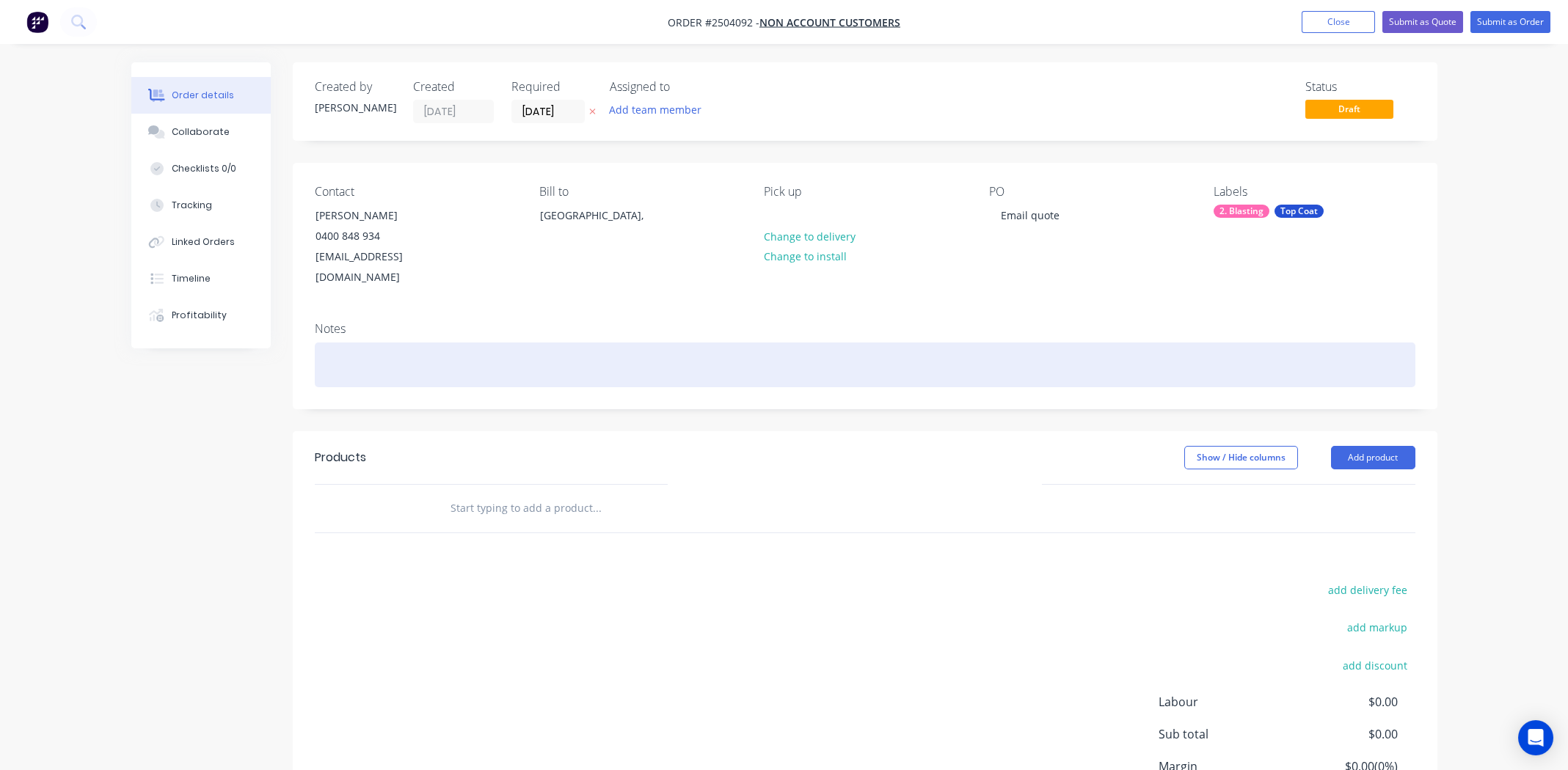
click at [977, 342] on div at bounding box center [865, 364] width 1100 height 45
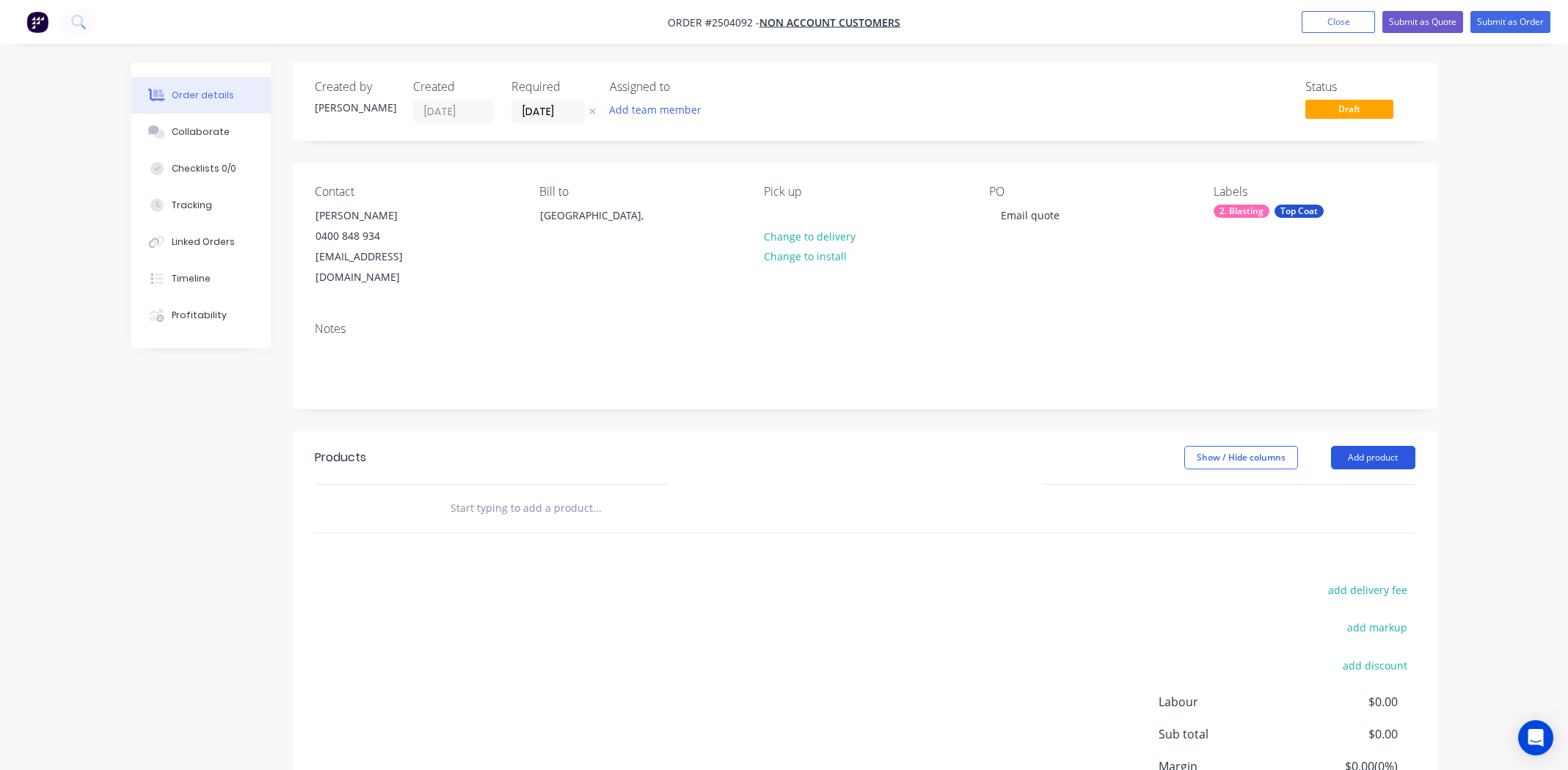
click at [1374, 446] on button "Add product" at bounding box center [1372, 458] width 85 height 24
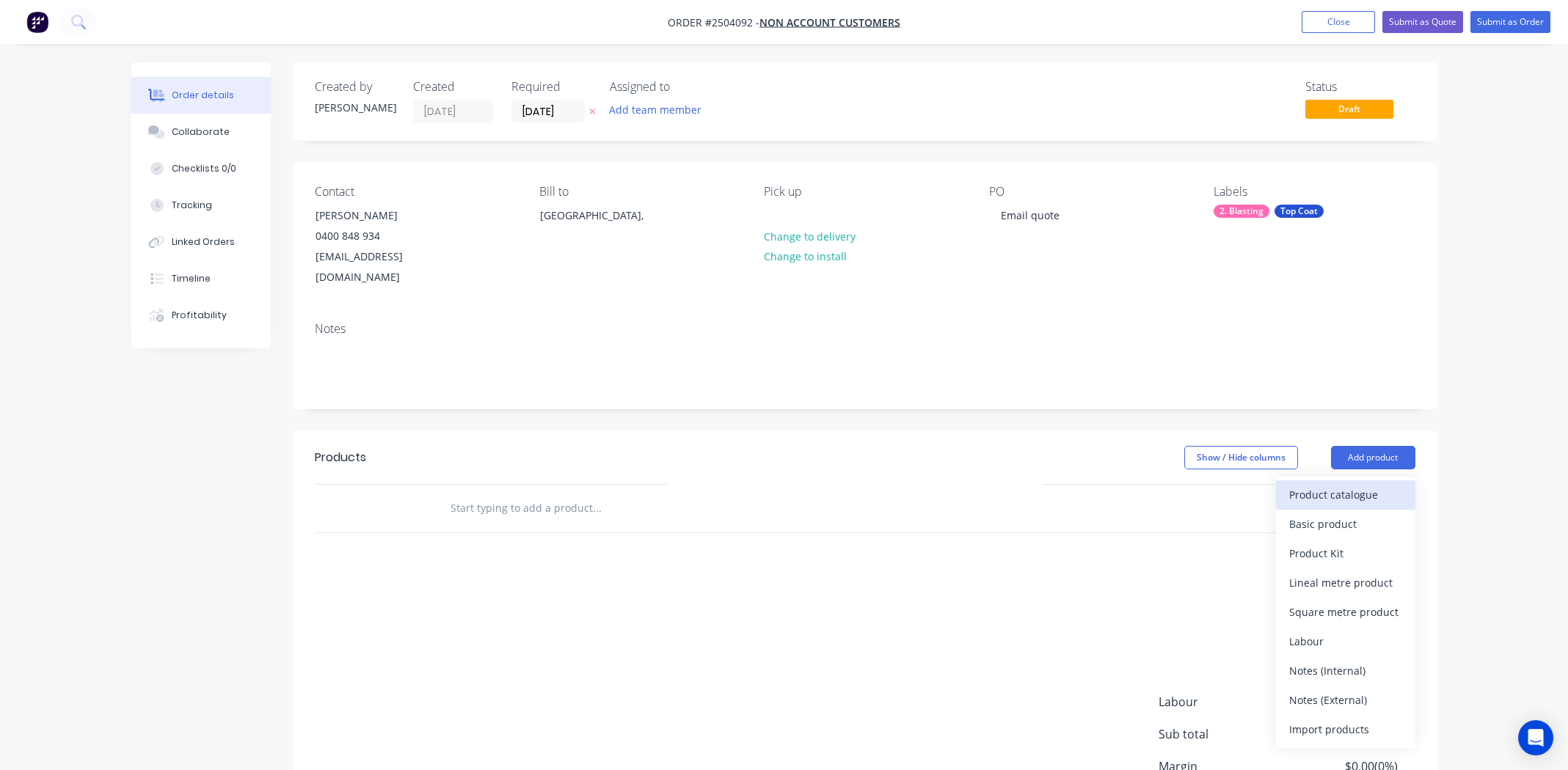
click at [1364, 484] on div "Product catalogue" at bounding box center [1345, 494] width 113 height 21
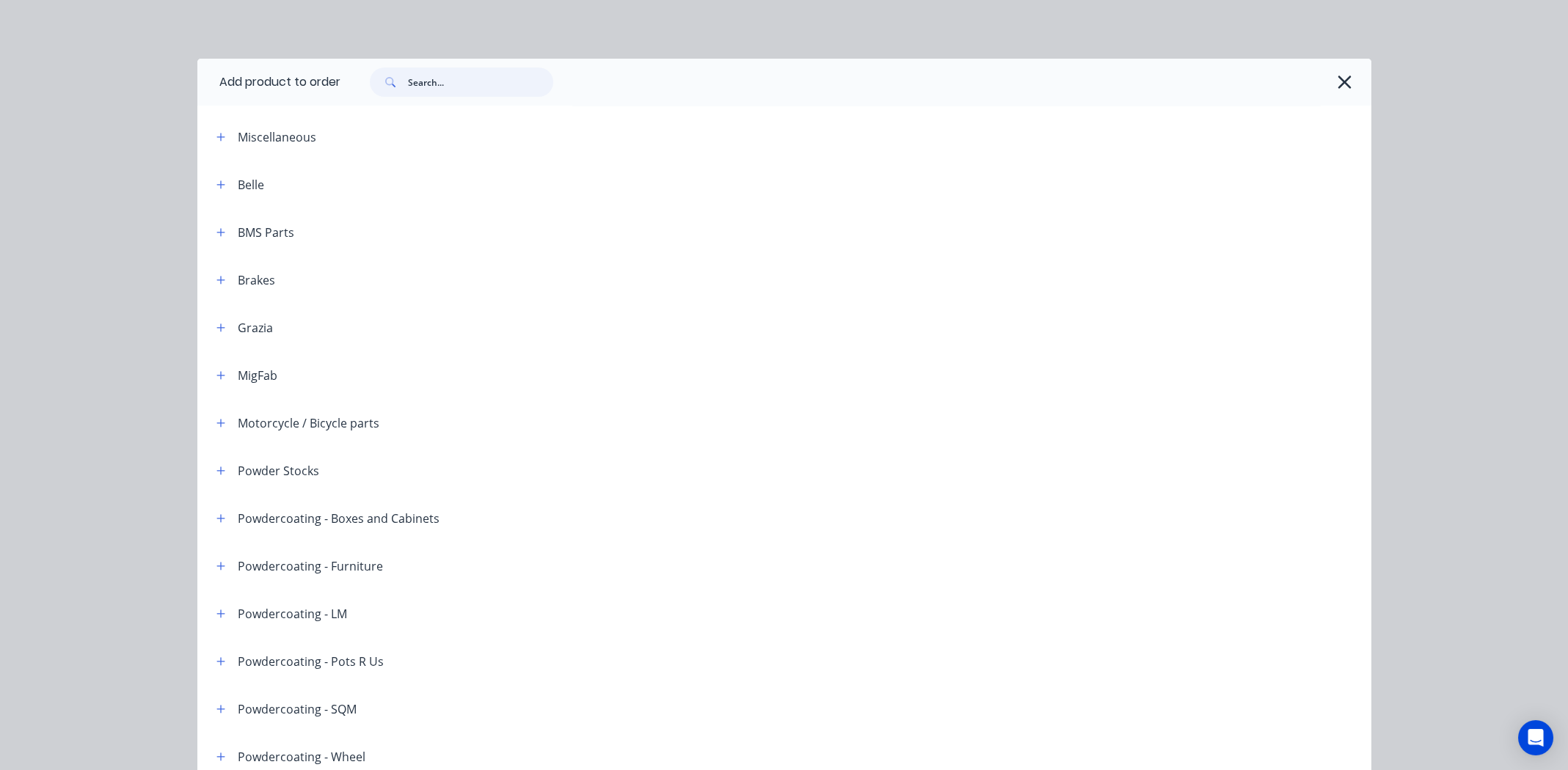
drag, startPoint x: 451, startPoint y: 83, endPoint x: 420, endPoint y: 79, distance: 31.3
click at [420, 79] on input "text" at bounding box center [481, 82] width 145 height 29
paste input "VENERABLE SILVER"
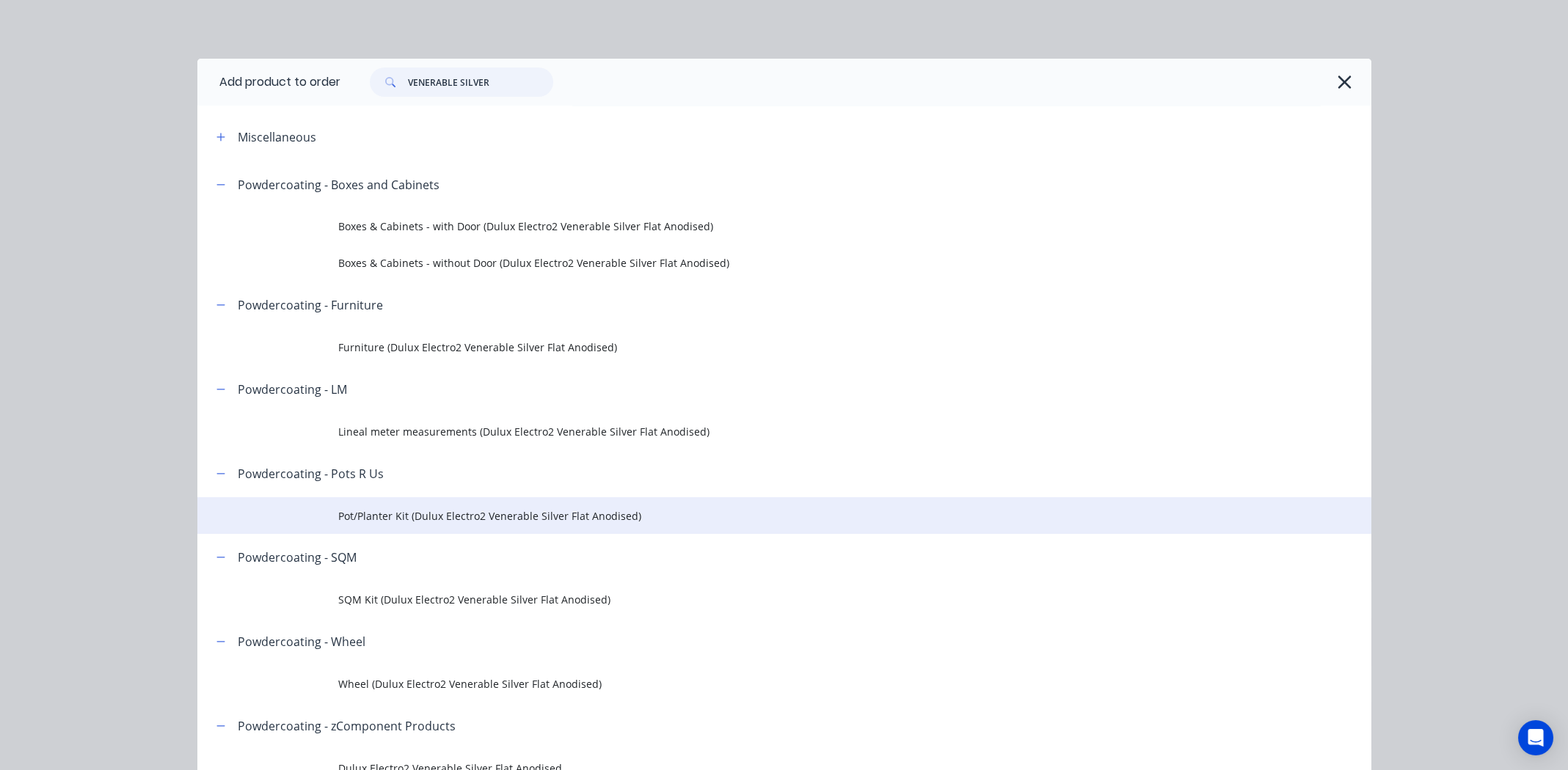
type input "VENERABLE SILVER"
click at [474, 516] on span "Pot/Planter Kit (Dulux Electro2 Venerable Silver Flat Anodised)" at bounding box center [751, 515] width 826 height 15
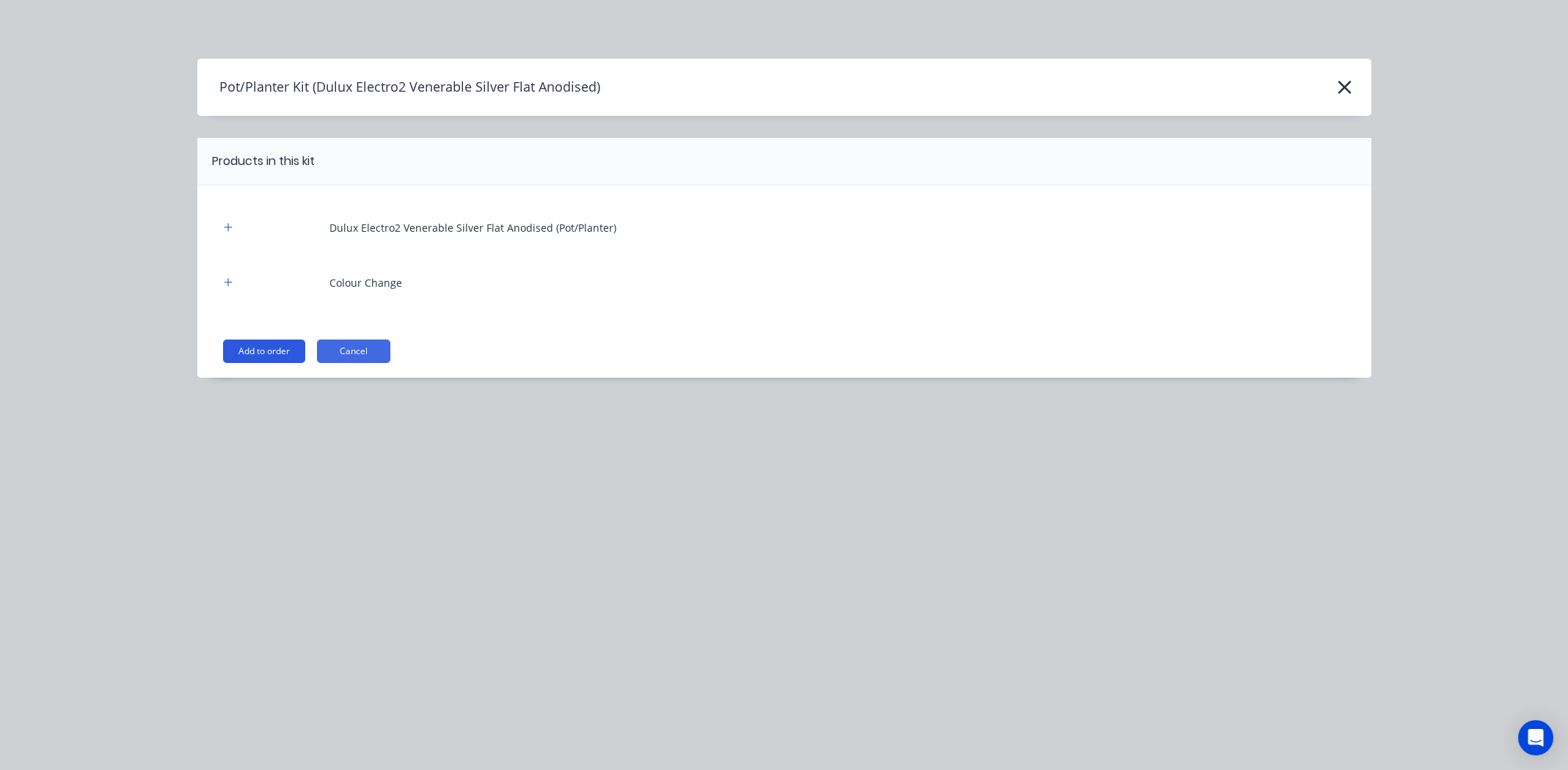
click at [252, 350] on button "Add to order" at bounding box center [264, 351] width 83 height 24
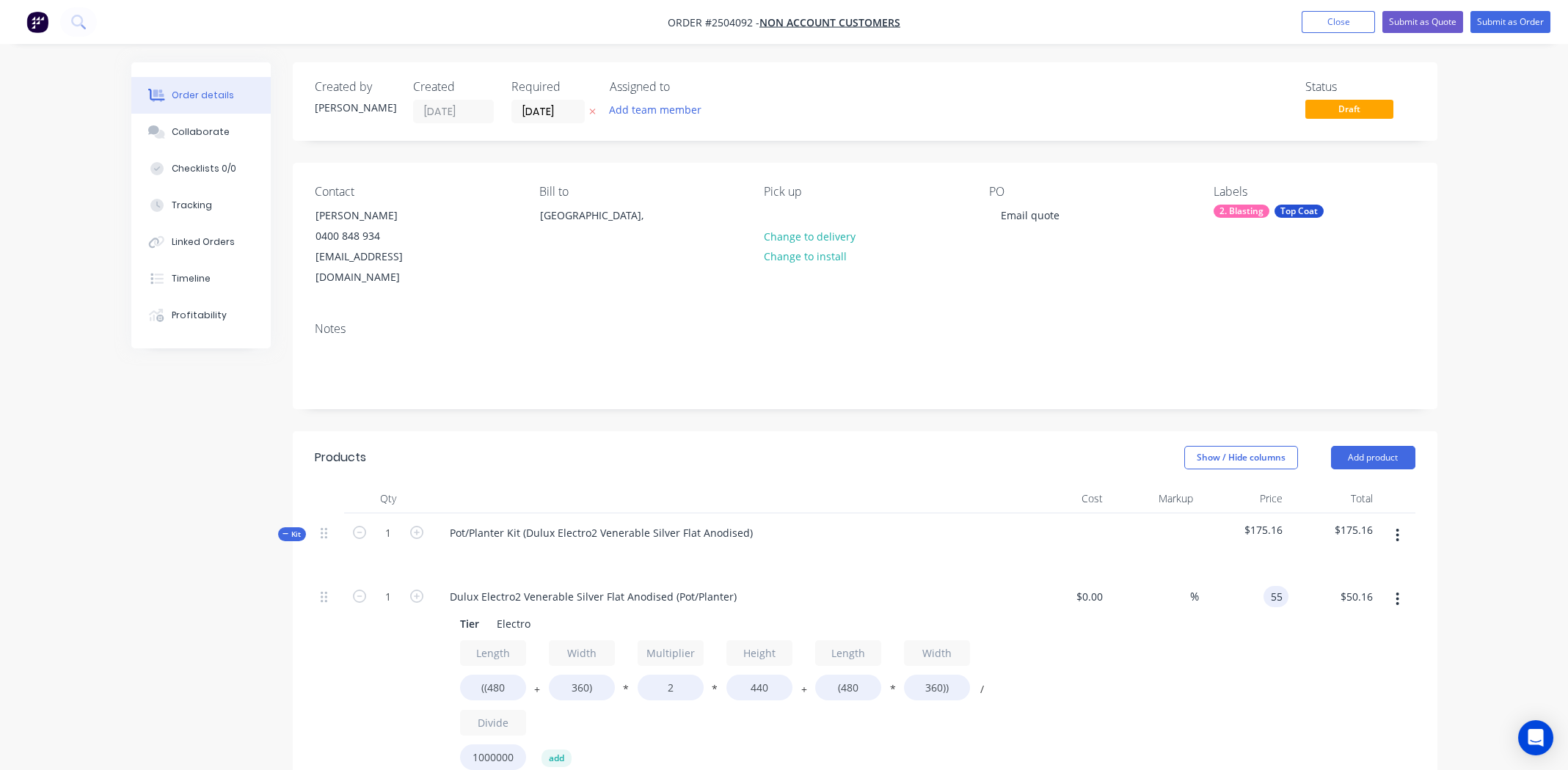
click at [1270, 586] on input "55" at bounding box center [1278, 596] width 19 height 21
type input "$80.00"
type input "$72.96"
click at [1204, 715] on div "$80.00 80" at bounding box center [1244, 696] width 91 height 240
click at [498, 674] on input "((480" at bounding box center [492, 687] width 66 height 26
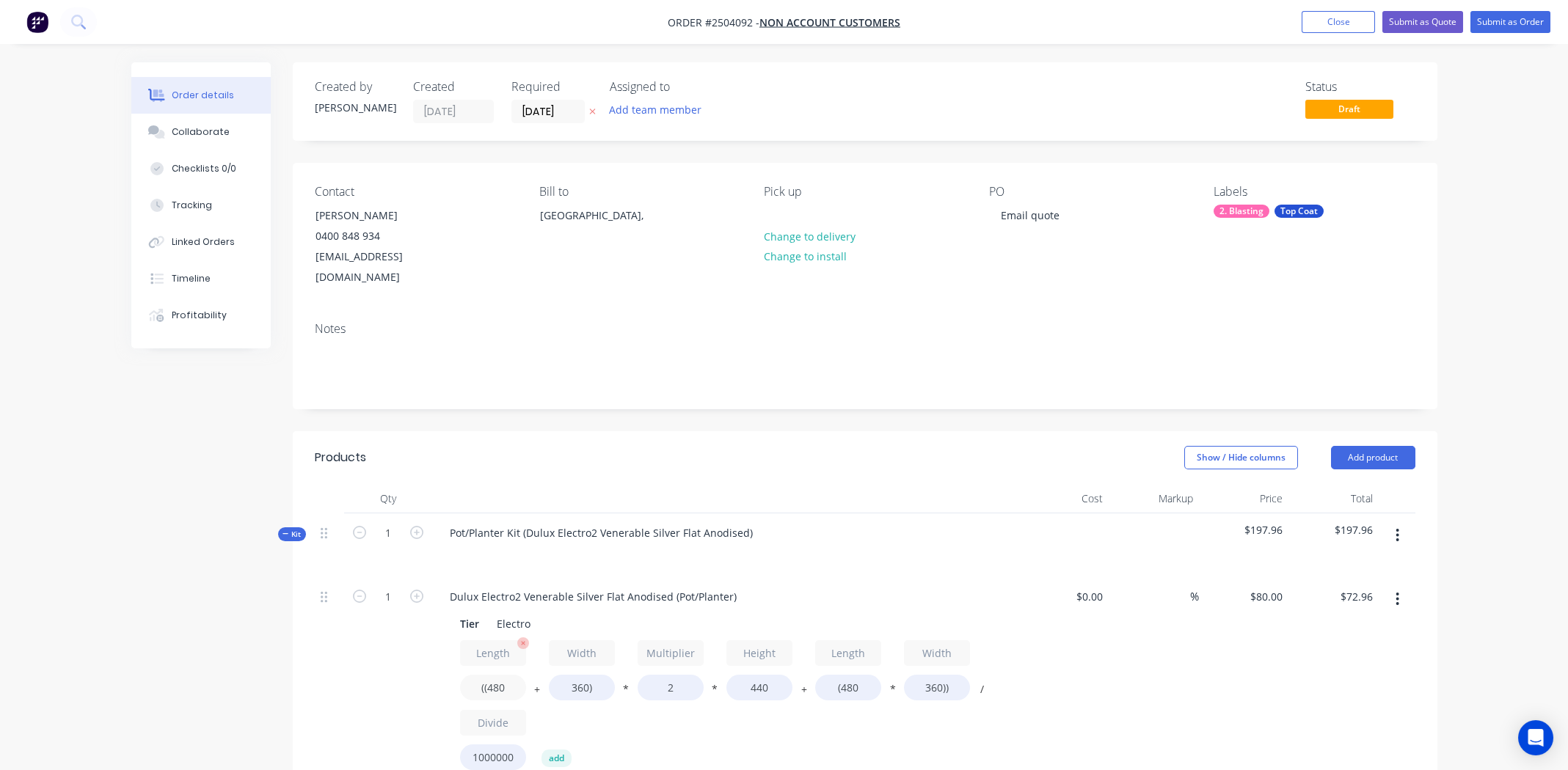
click at [498, 674] on input "((480" at bounding box center [492, 687] width 66 height 26
type input "((1530"
type input "$146.88"
click at [579, 674] on input "360)" at bounding box center [582, 687] width 66 height 26
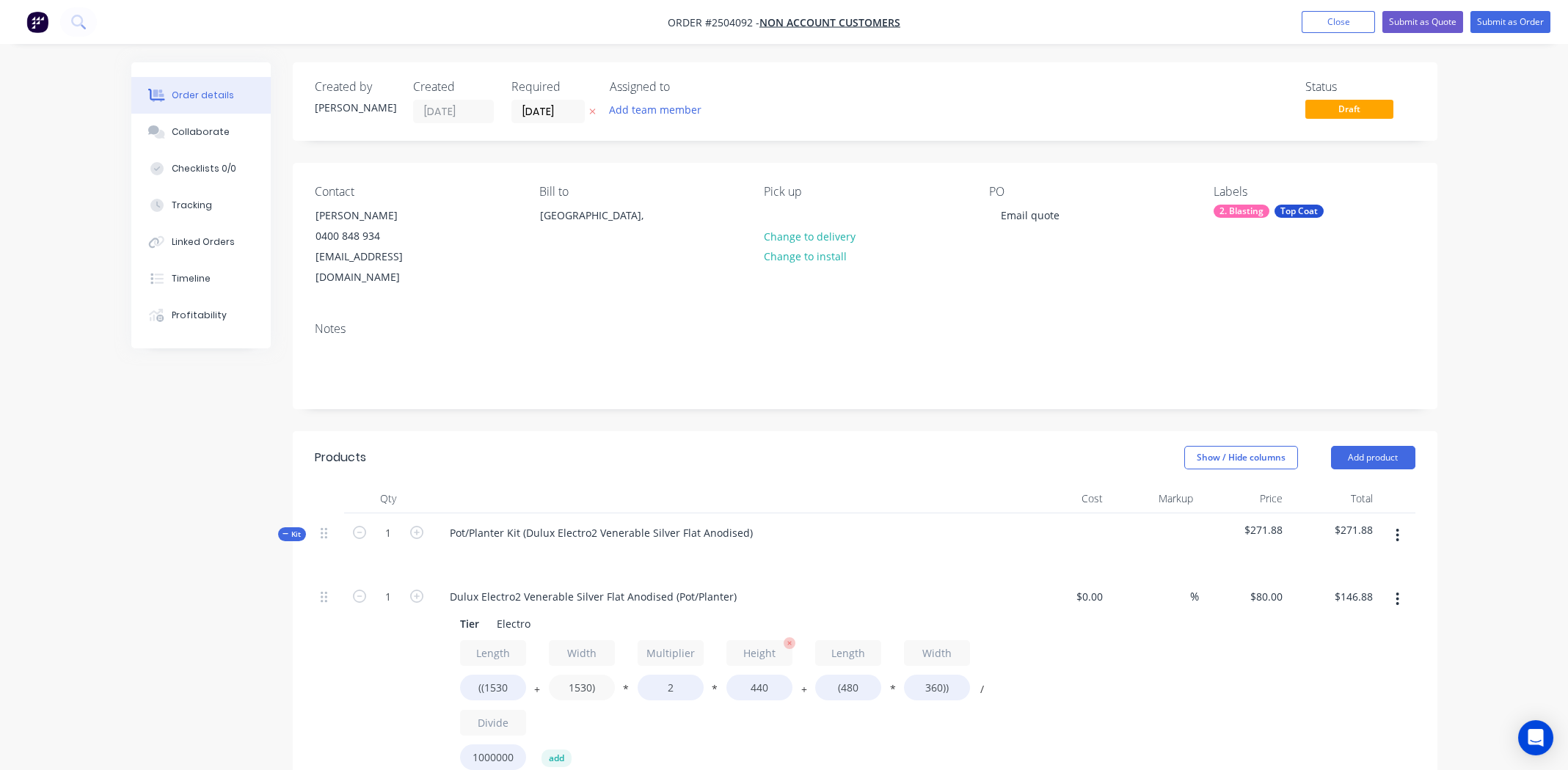
type input "1530)"
type input "$229.25"
click at [756, 674] on input "440" at bounding box center [759, 687] width 66 height 26
type input "390"
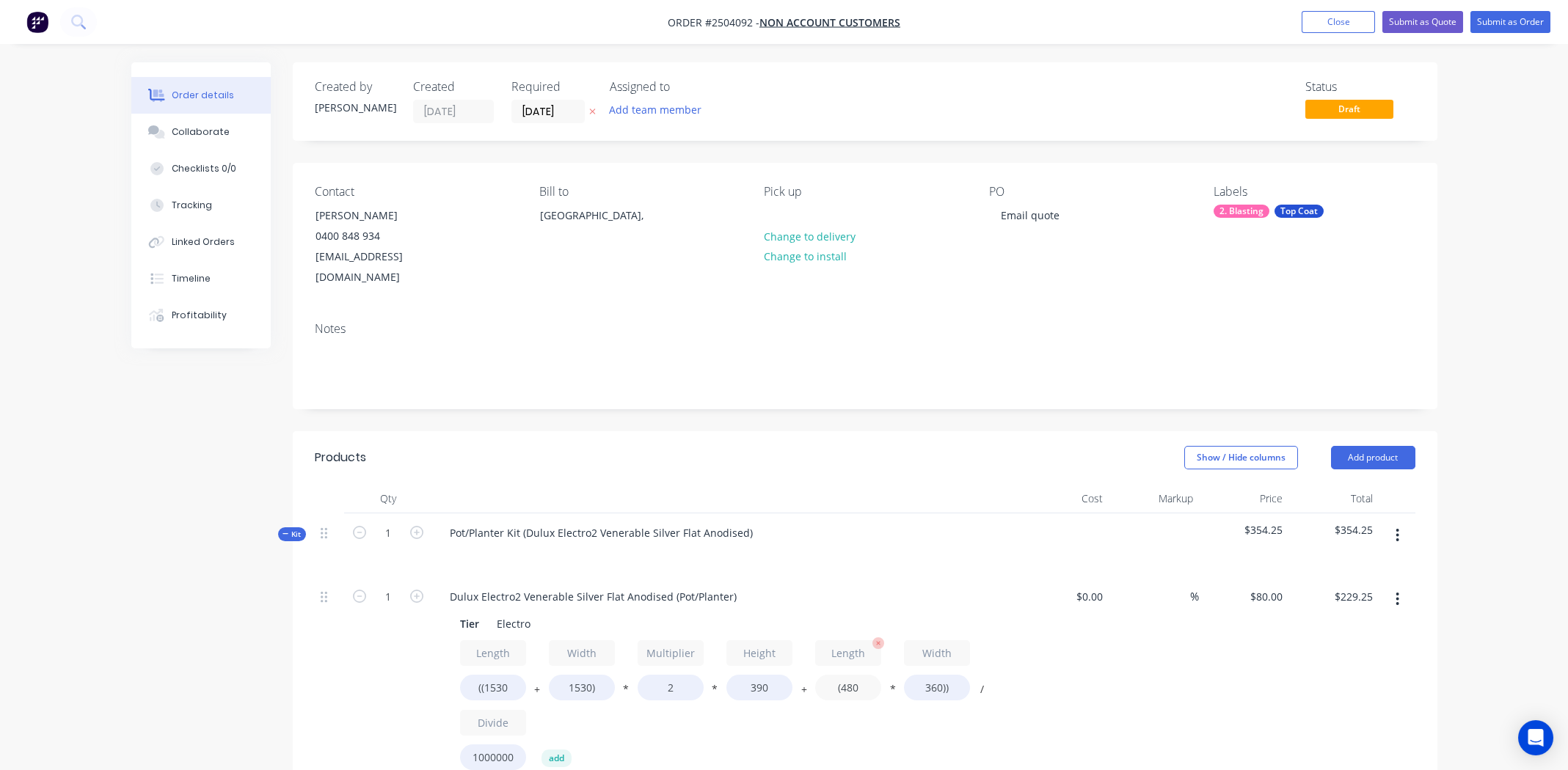
type input "$204.77"
click at [848, 674] on input "(480" at bounding box center [848, 687] width 66 height 26
type input "(1530"
type input "$235.01"
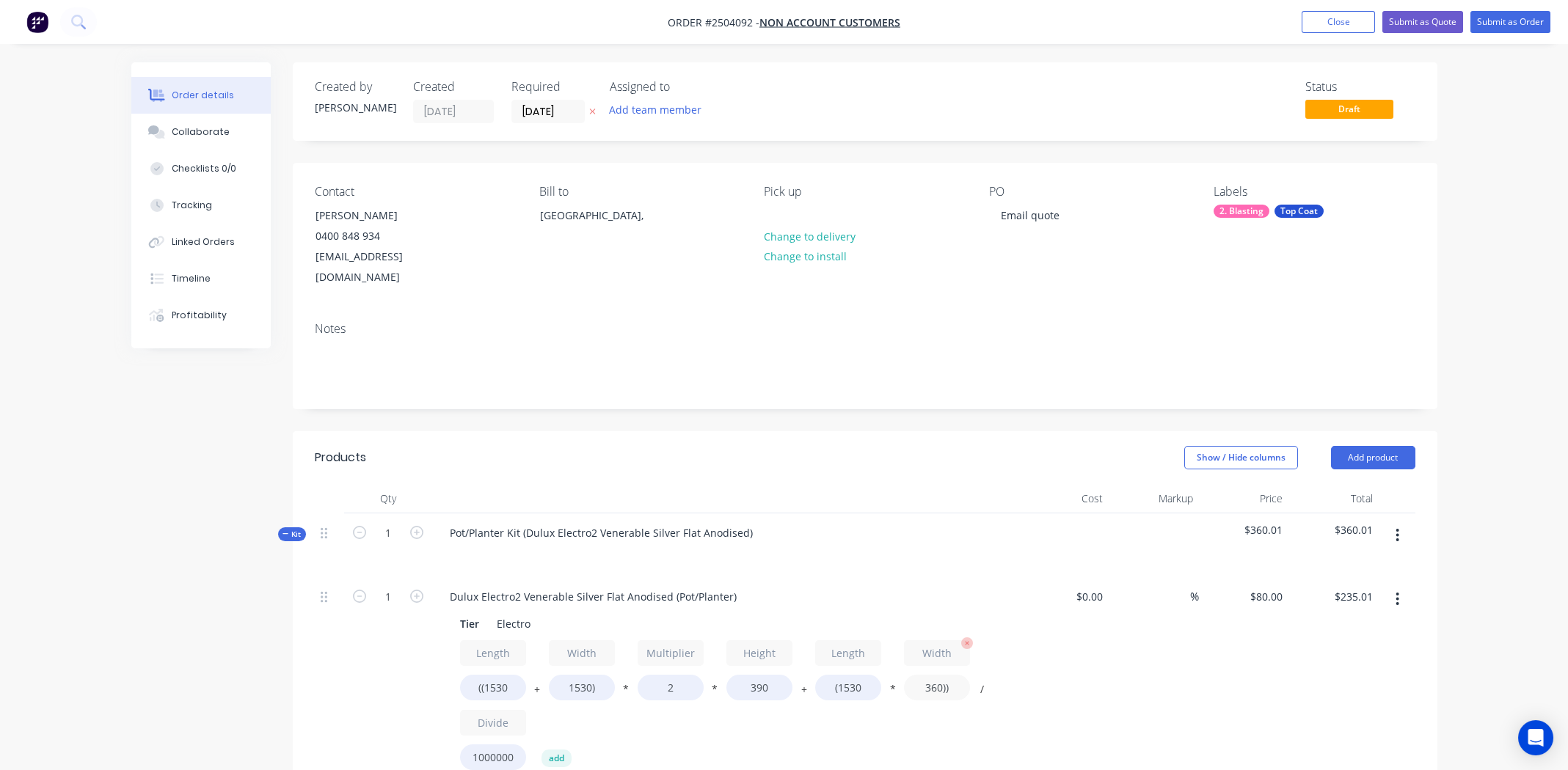
click at [926, 674] on input "360))" at bounding box center [936, 687] width 66 height 26
type input "1530))"
type input "$378.22"
click at [1089, 668] on div "$0.00 $0.00" at bounding box center [1064, 696] width 91 height 240
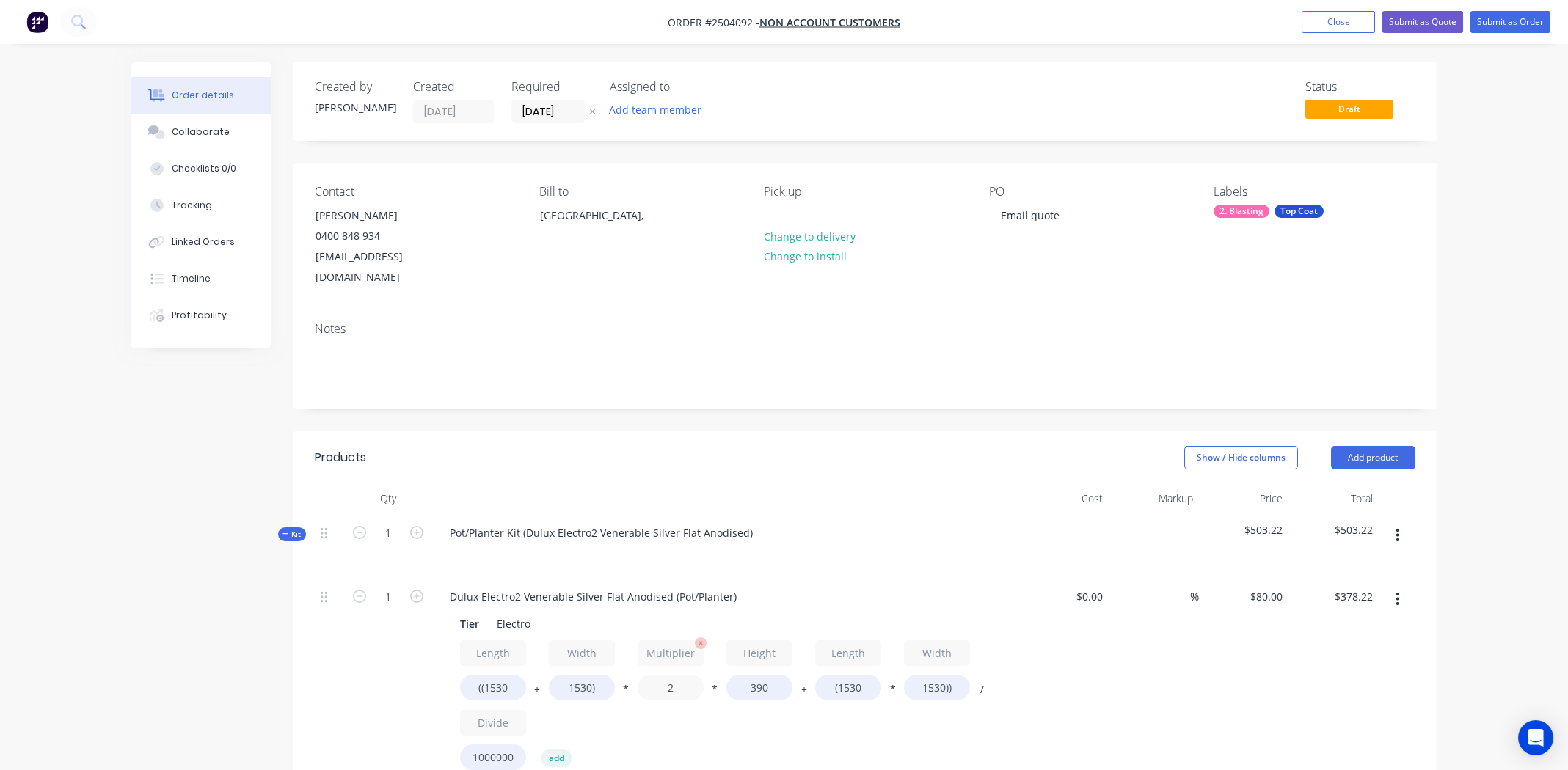
click at [672, 674] on input "2" at bounding box center [671, 687] width 66 height 26
type input "1.6"
type input "$340.02"
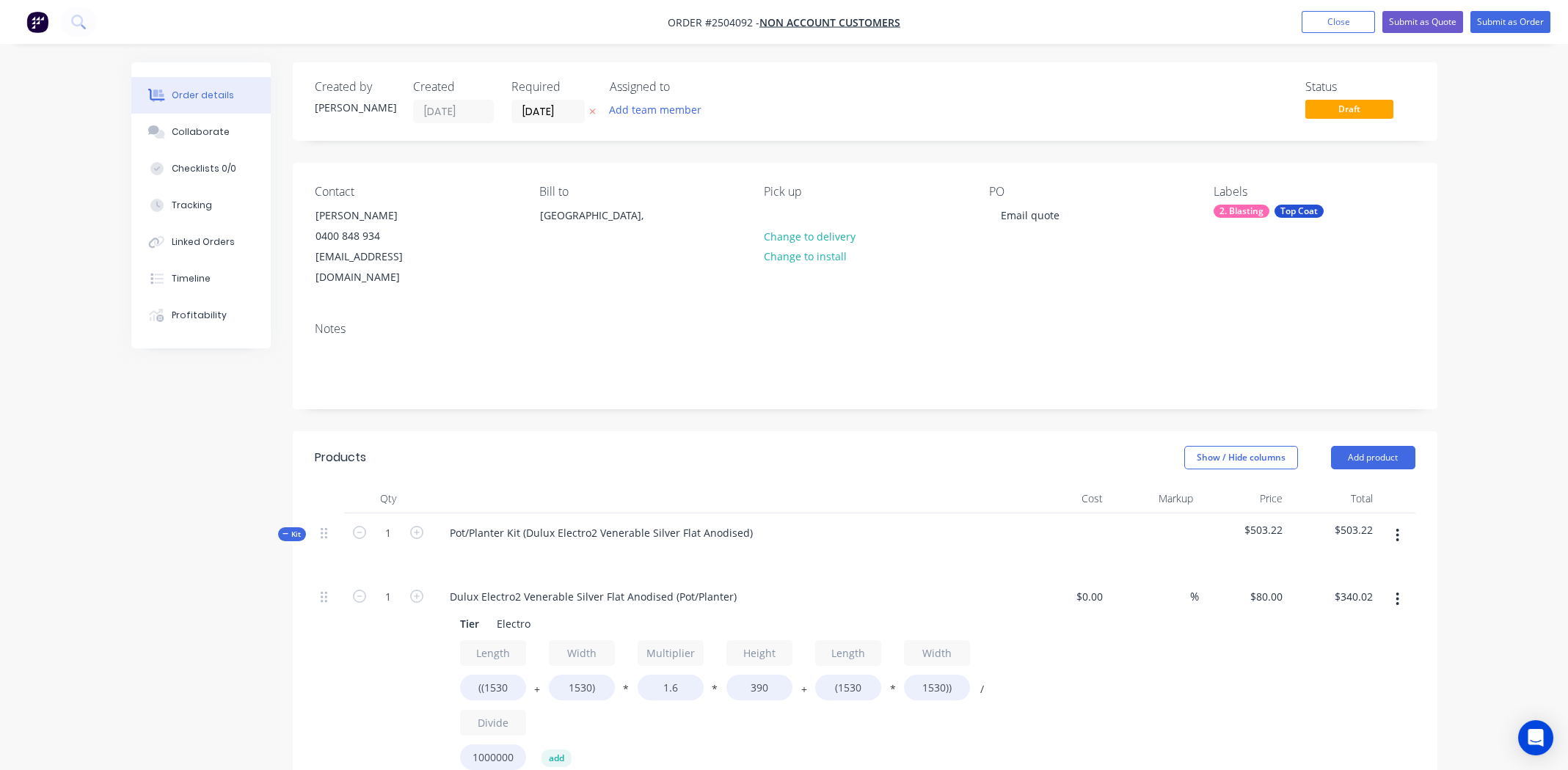
click at [768, 720] on div "Length ((1530 + Width 1530) * Multiplier 1.6 * Height 390 + Length (1530 * Widt…" at bounding box center [725, 708] width 531 height 136
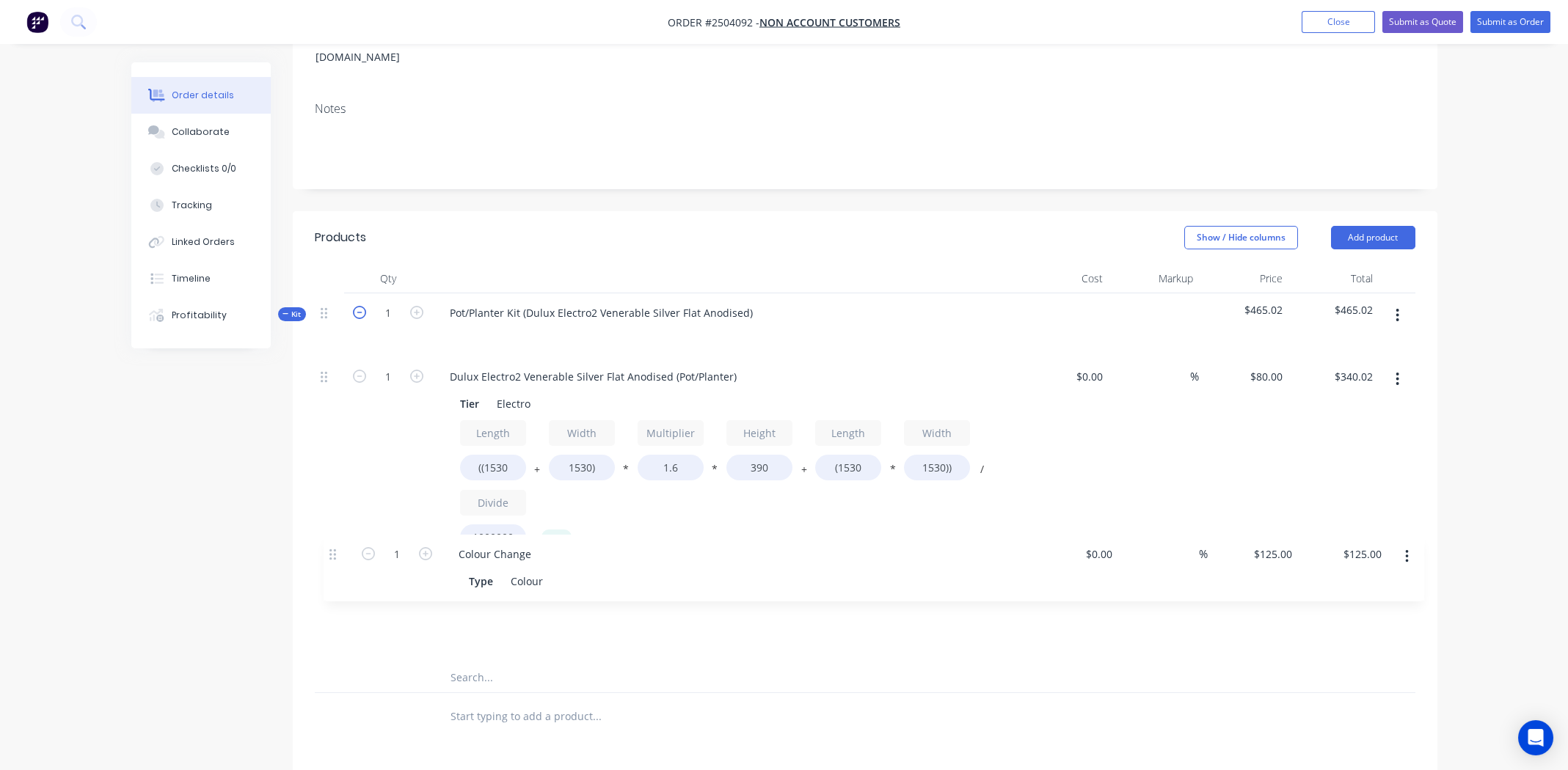
scroll to position [222, 0]
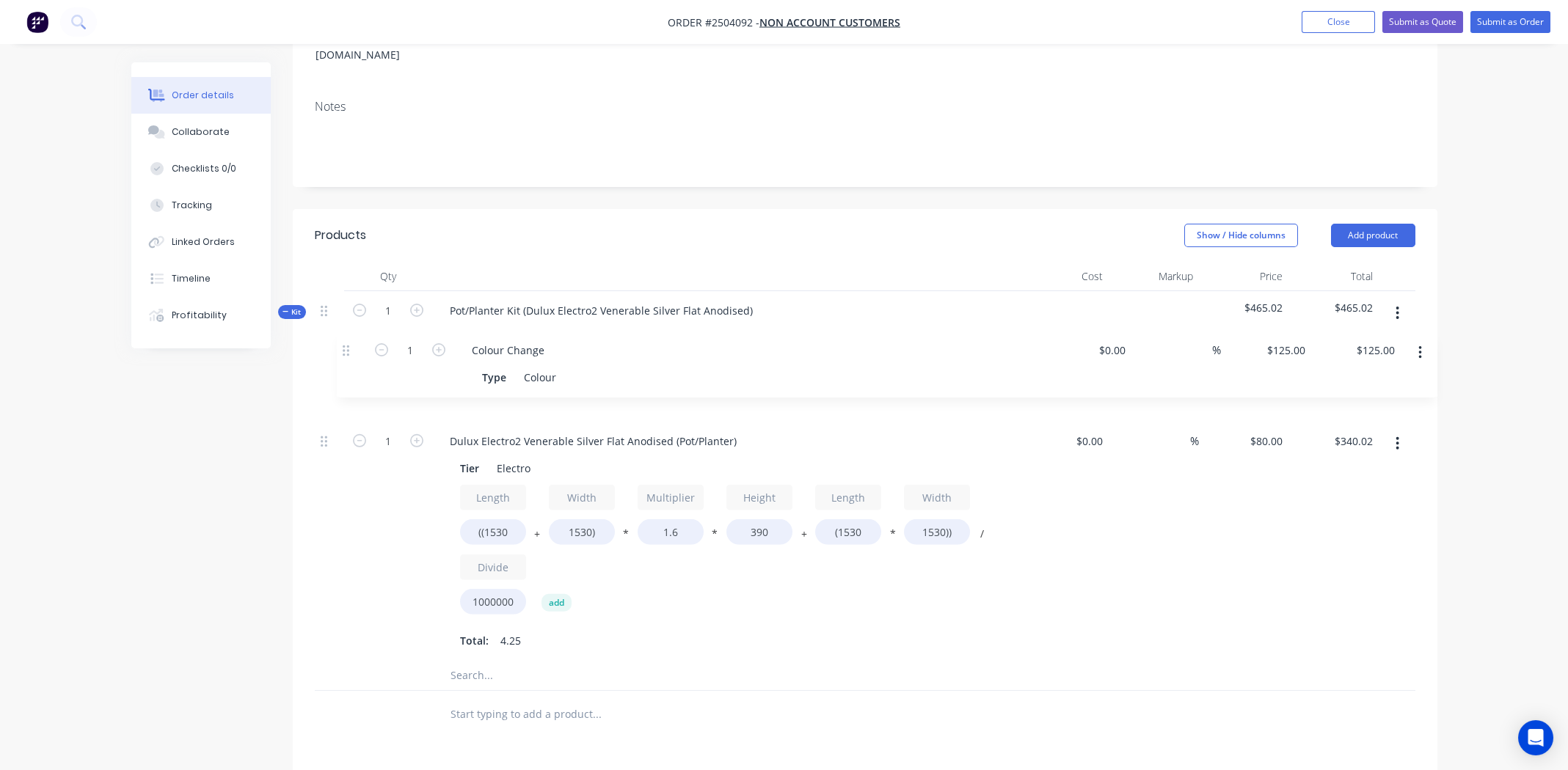
drag, startPoint x: 325, startPoint y: 595, endPoint x: 351, endPoint y: 349, distance: 247.4
click at [351, 355] on div "1 Dulux Electro2 Venerable Silver Flat Anodised (Pot/Planter) Tier Electro Leng…" at bounding box center [865, 507] width 1100 height 305
click at [1398, 436] on icon "button" at bounding box center [1397, 444] width 4 height 16
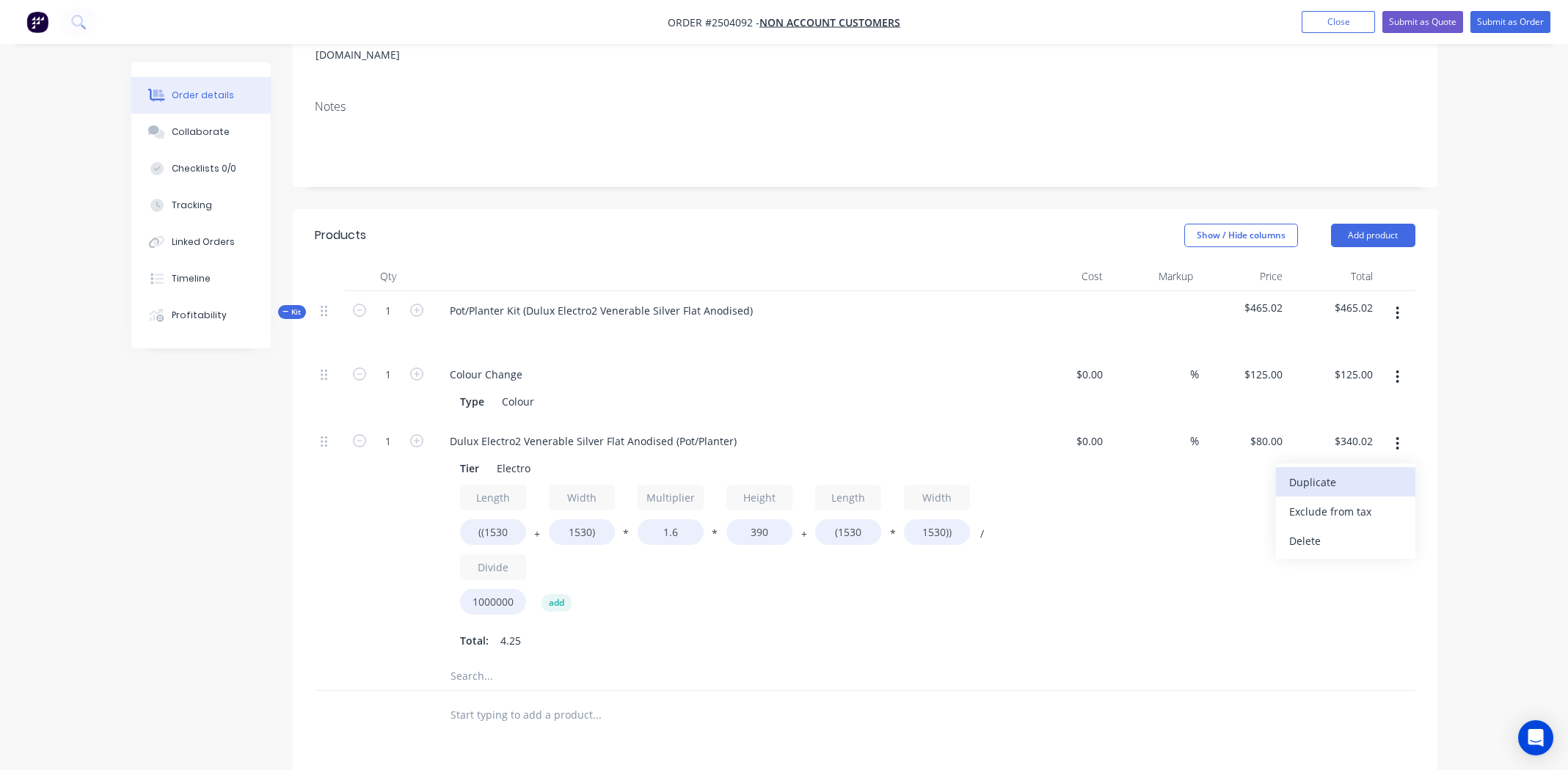
click at [1373, 472] on div "Duplicate" at bounding box center [1345, 481] width 113 height 21
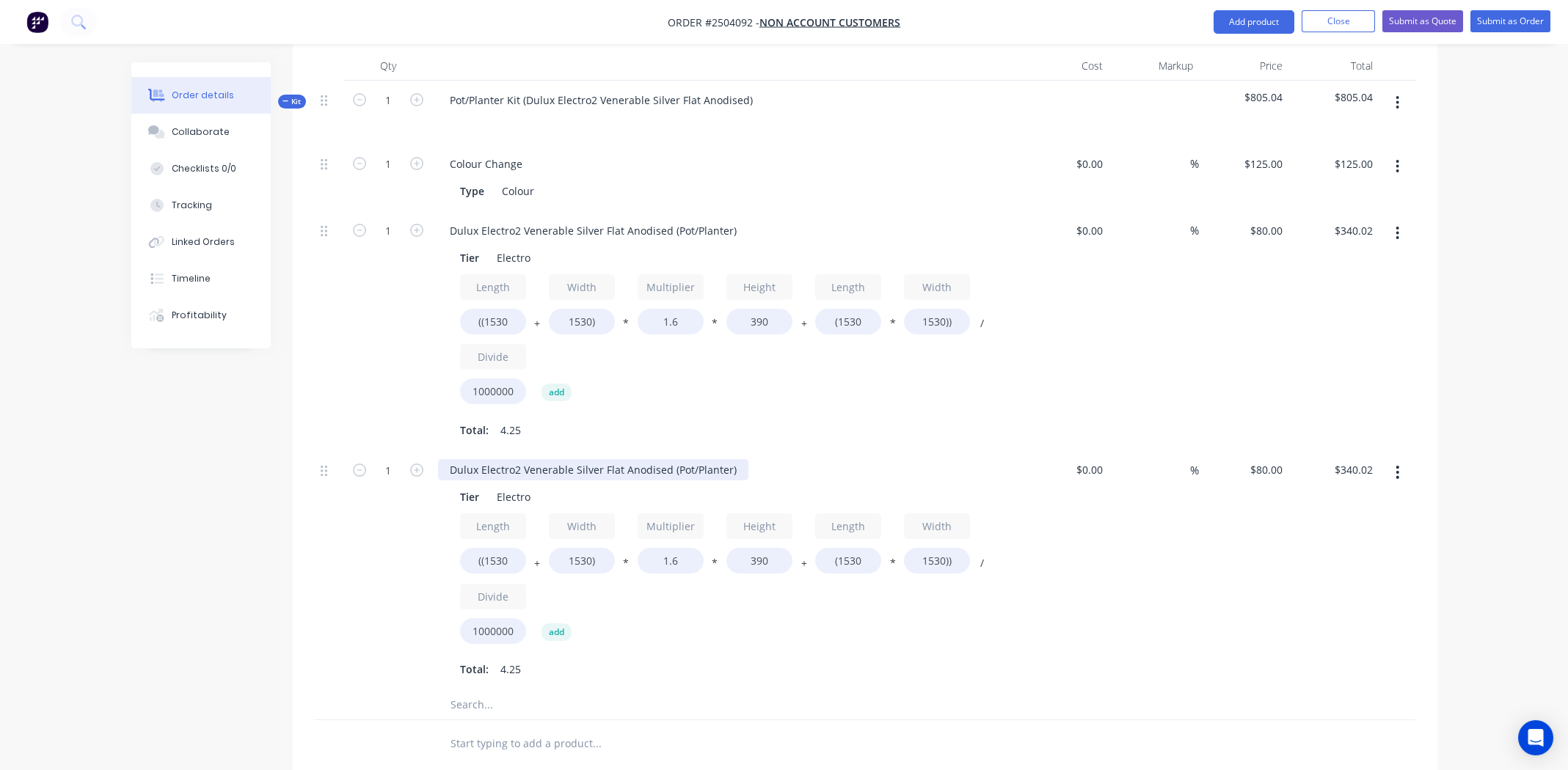
scroll to position [443, 0]
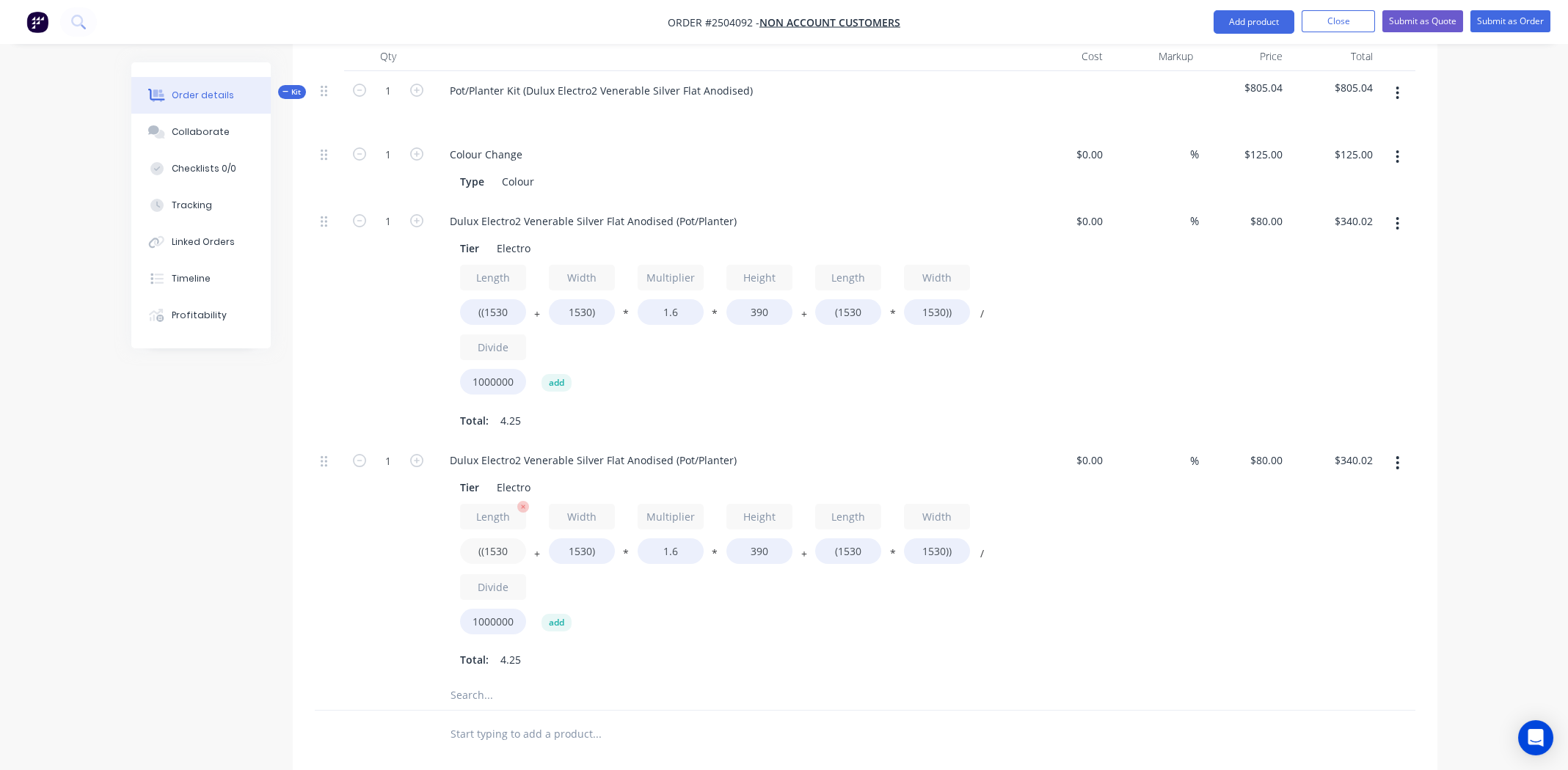
click at [500, 538] on input "((1530" at bounding box center [492, 551] width 66 height 26
type input "((1150"
type input "$321.06"
click at [582, 538] on input "1530)" at bounding box center [582, 551] width 66 height 26
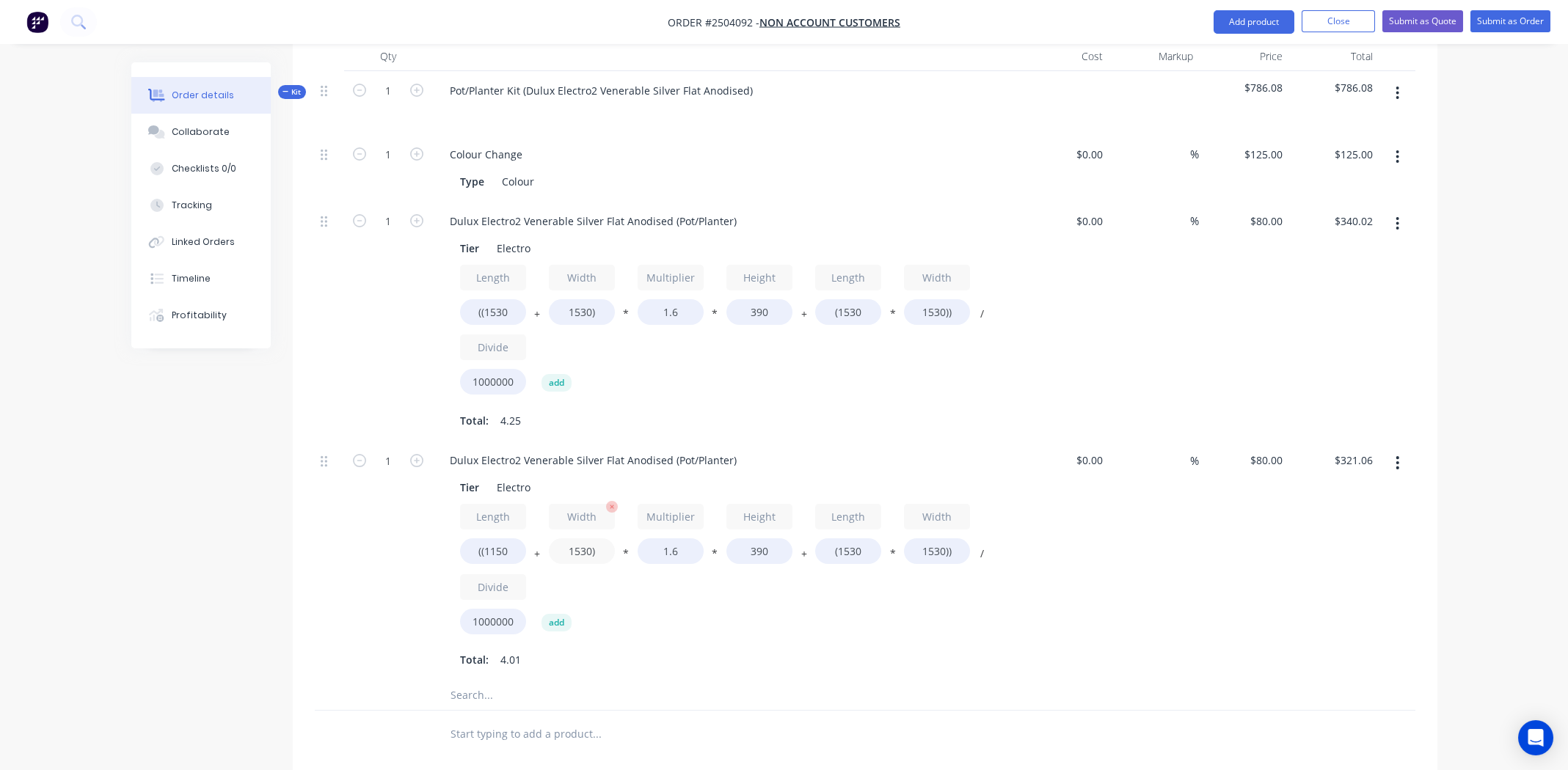
click at [582, 538] on input "1530)" at bounding box center [582, 551] width 66 height 26
type input "1150)"
type input "$302.09"
click at [760, 538] on input "390" at bounding box center [759, 551] width 66 height 26
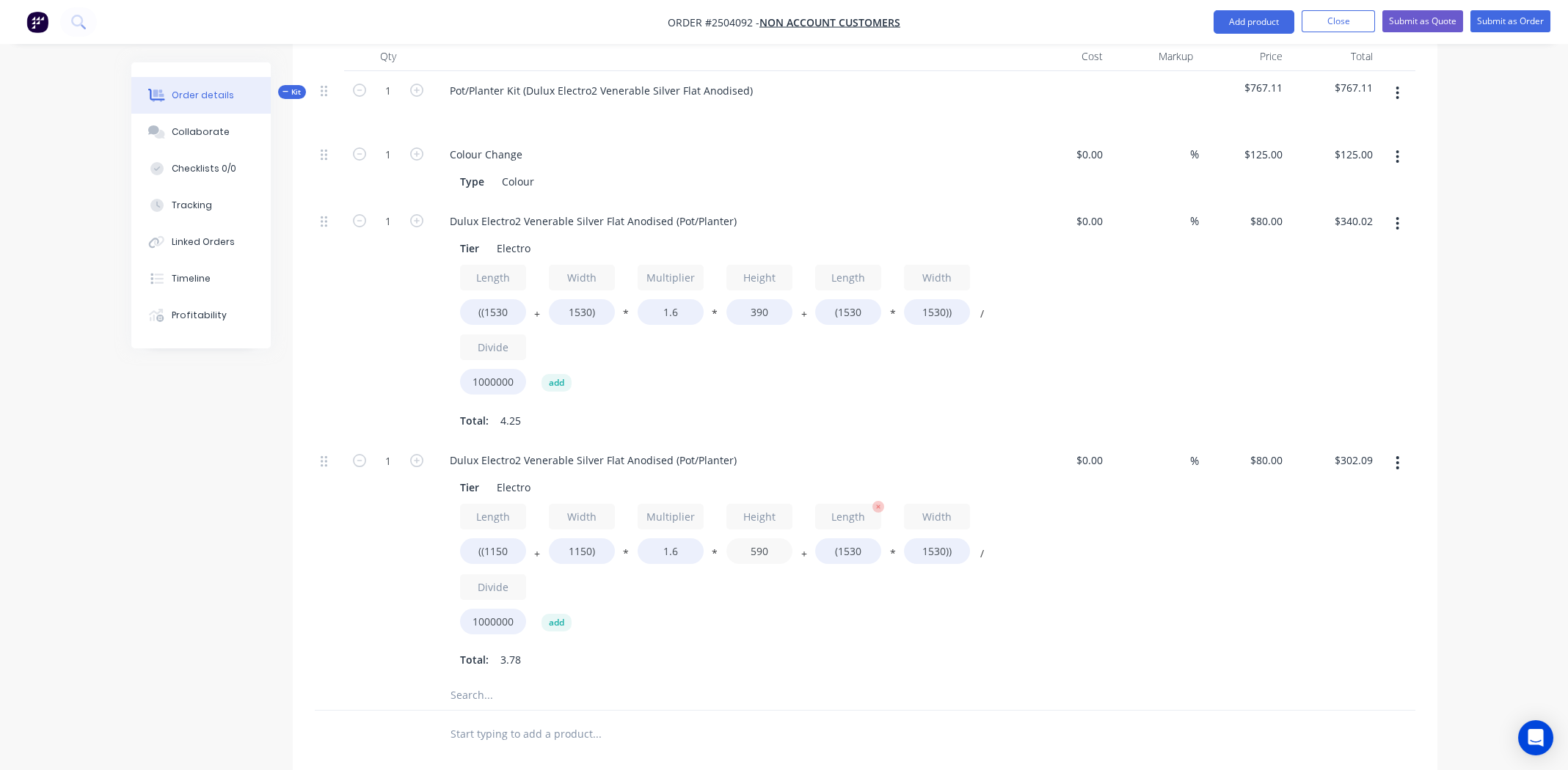
type input "590"
type input "$360.97"
click at [861, 538] on input "(1530" at bounding box center [848, 551] width 66 height 26
type input "(1150"
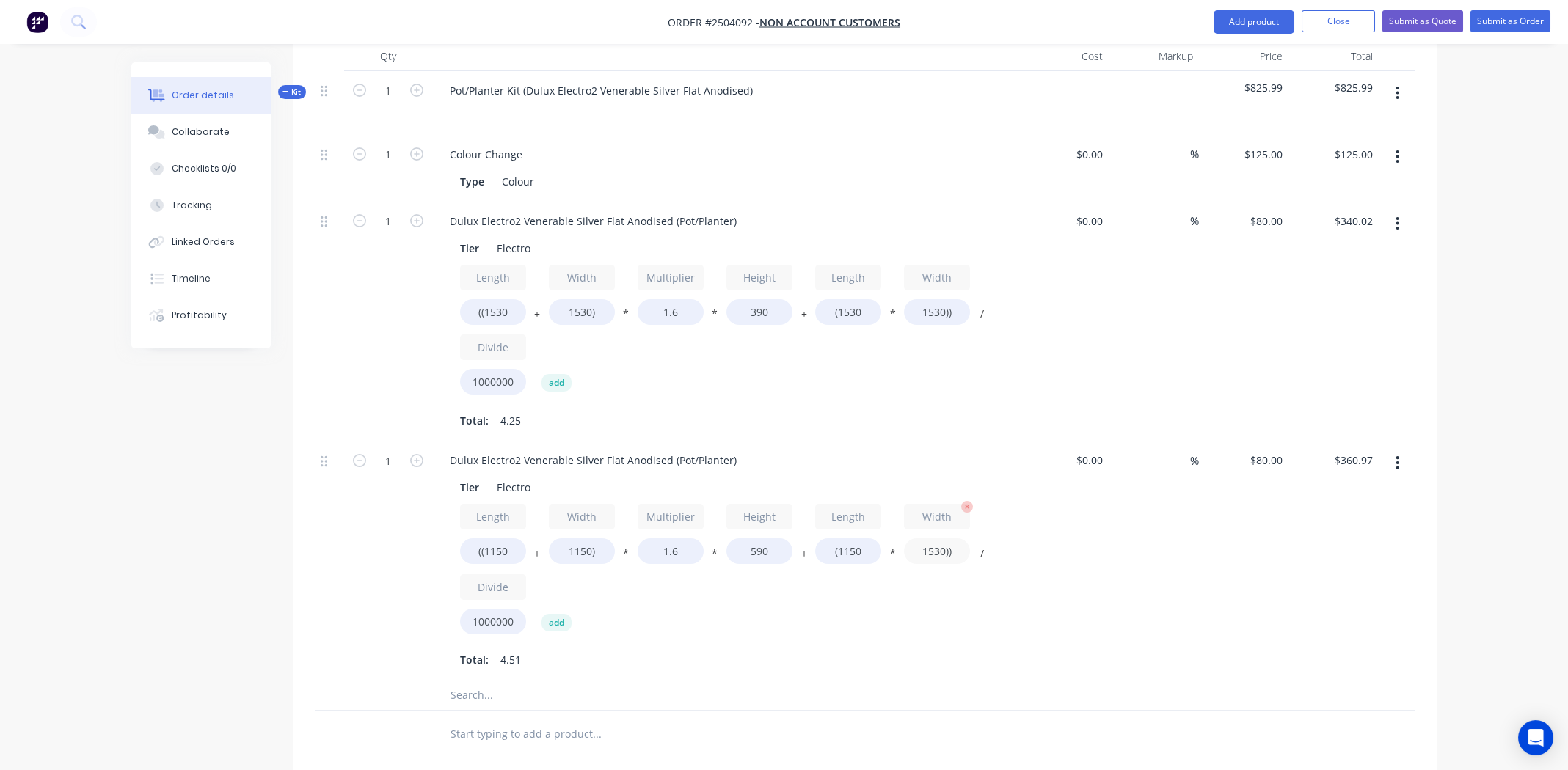
type input "$314.46"
click at [930, 538] on input "1530))" at bounding box center [936, 551] width 66 height 26
type input "1150))"
type input "$279.50"
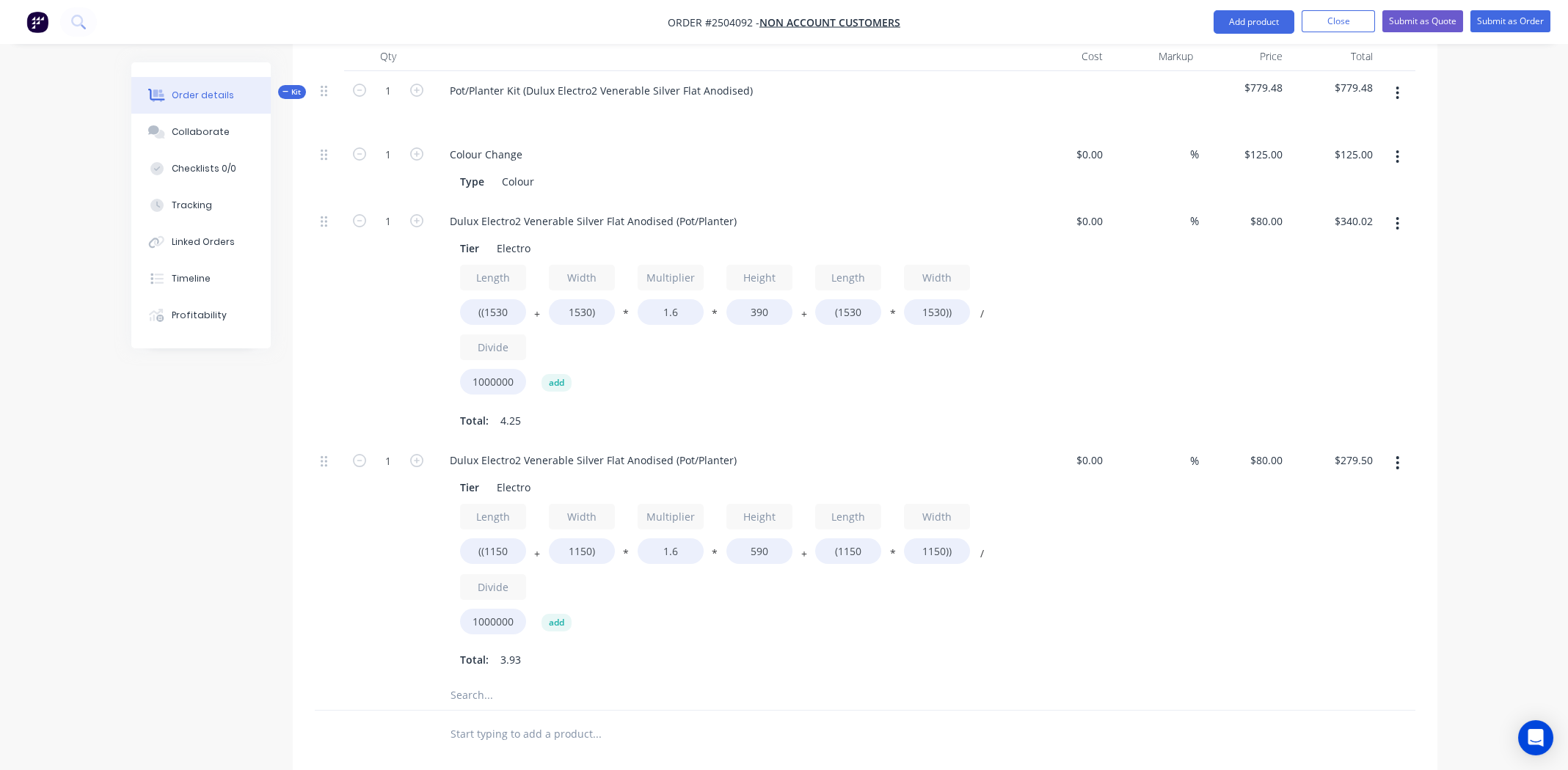
click at [898, 586] on div "Length ((1150 + Width 1150) * Multiplier 1.6 * Height 590 + Length (1150 * Widt…" at bounding box center [725, 572] width 531 height 136
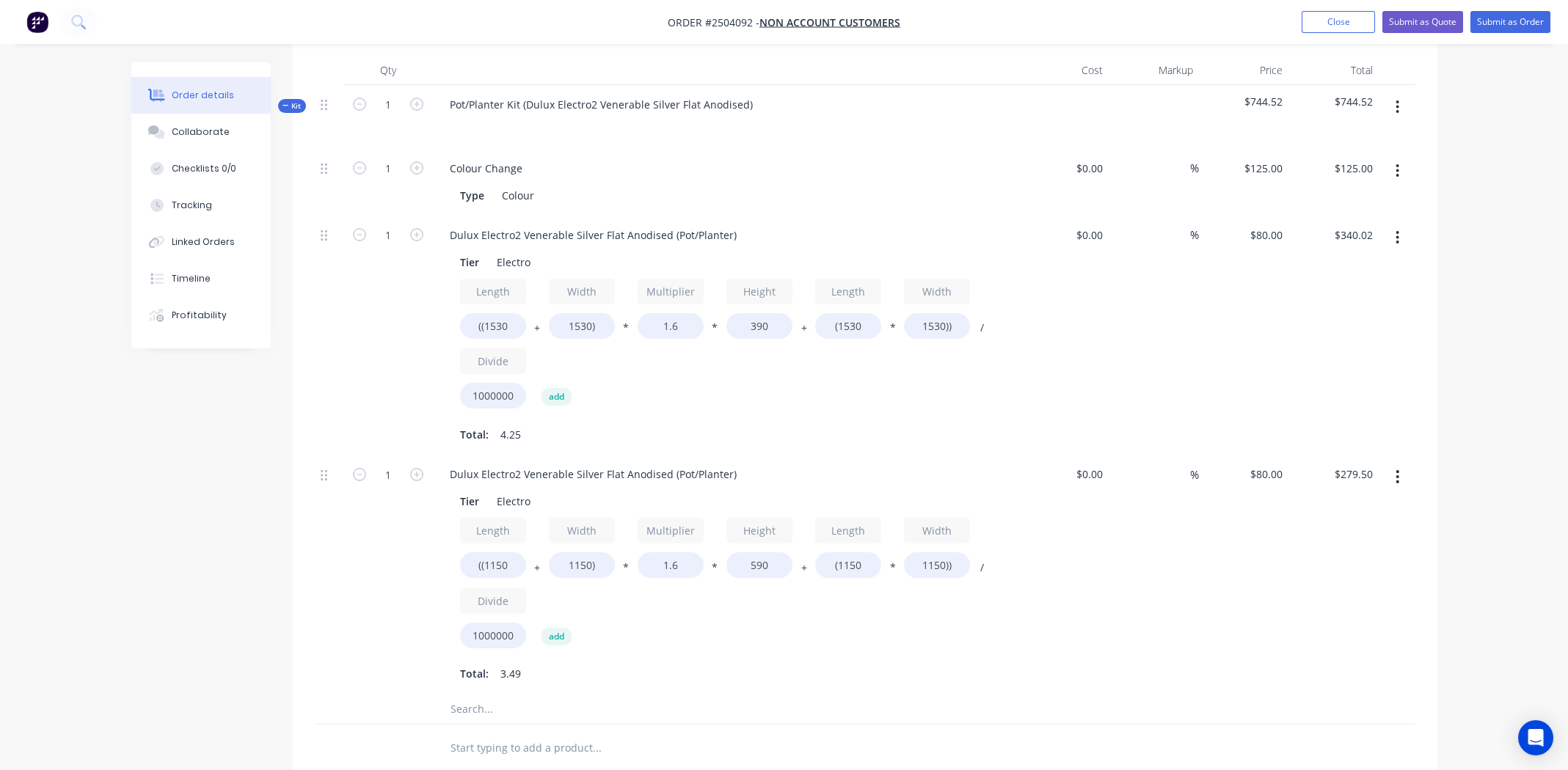
scroll to position [295, 0]
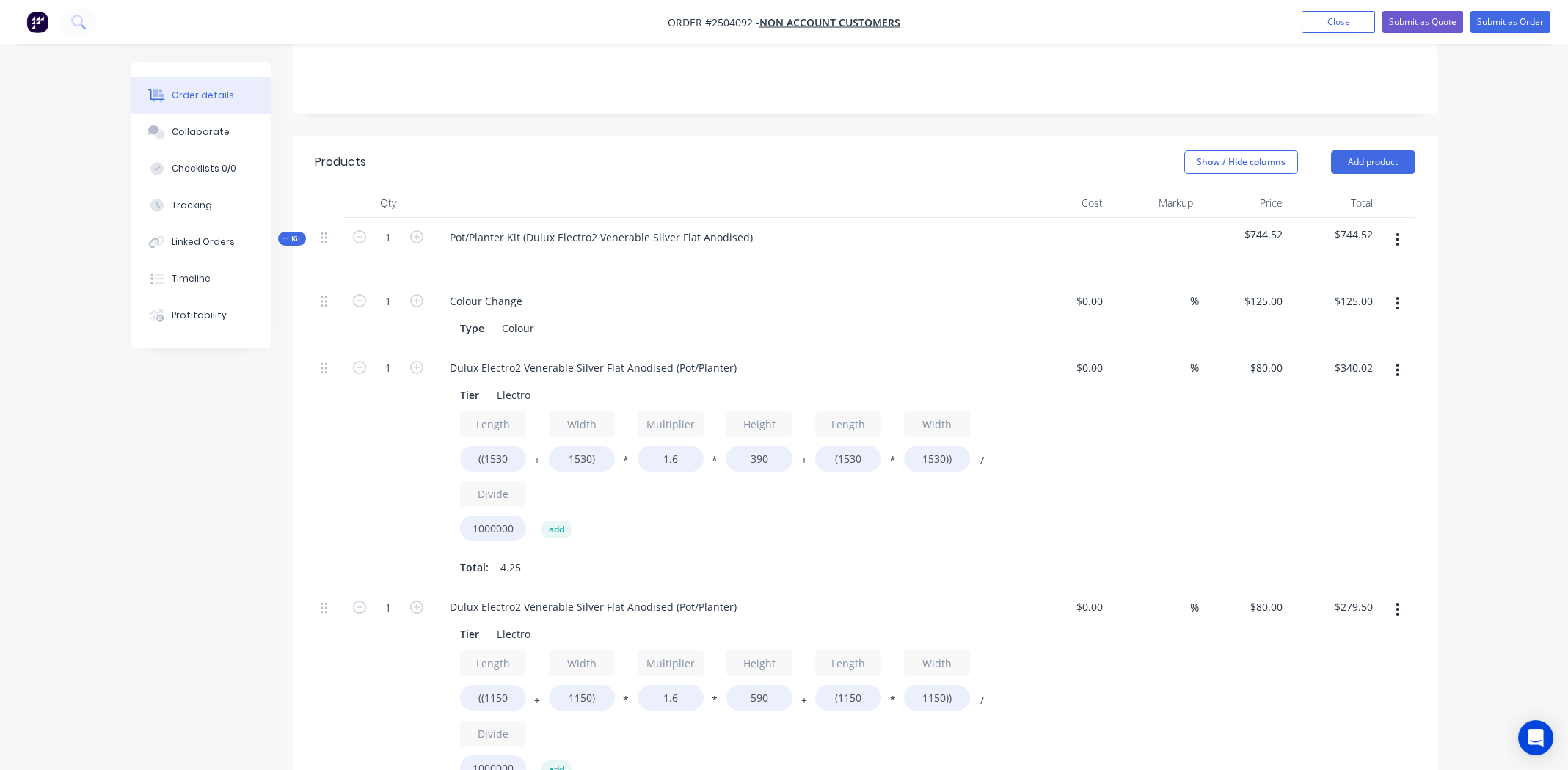
click at [1393, 227] on button "button" at bounding box center [1397, 240] width 35 height 27
click at [1345, 268] on div "Add product to kit" at bounding box center [1345, 278] width 113 height 21
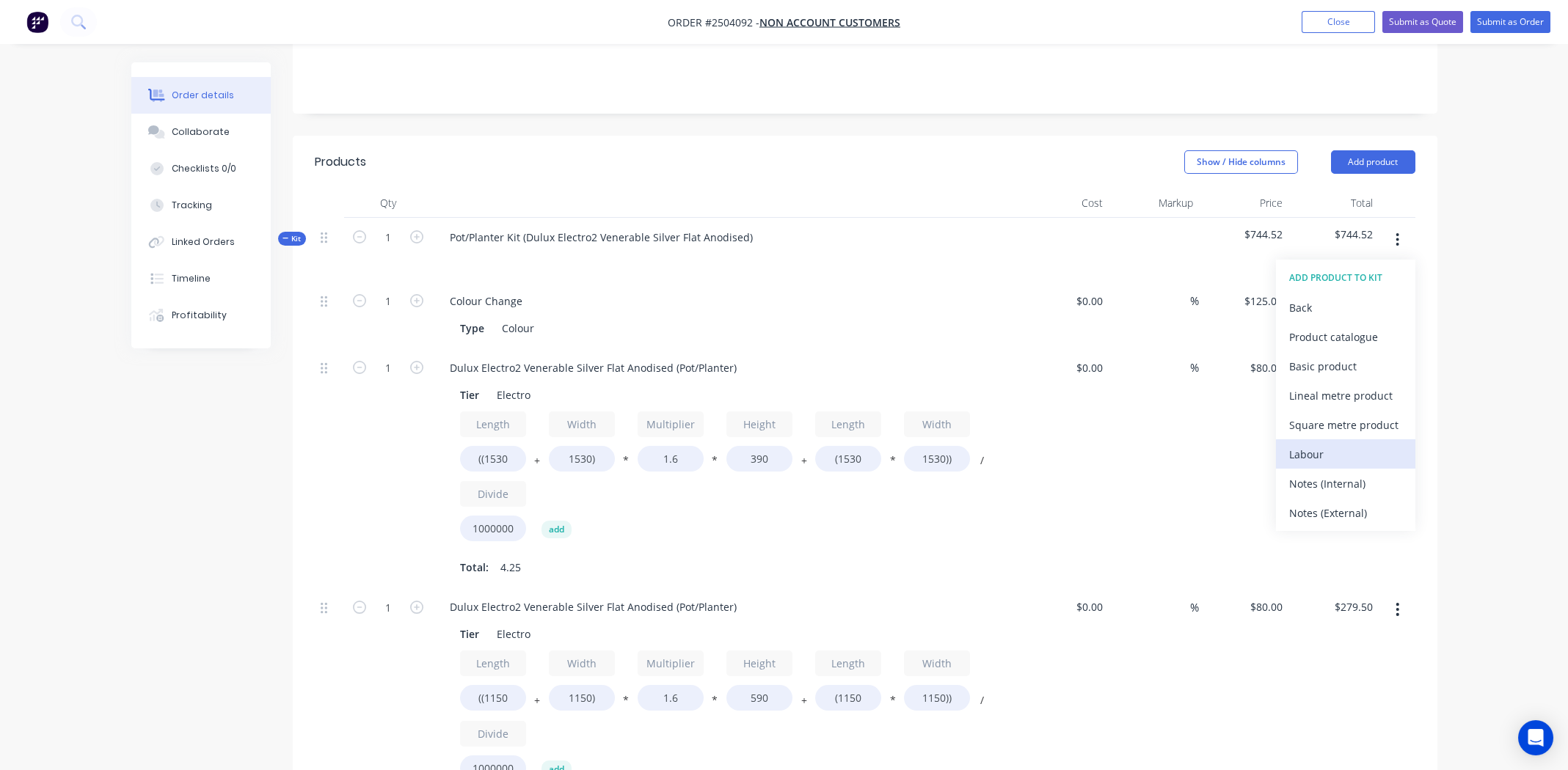
click at [1347, 444] on div "Labour" at bounding box center [1345, 454] width 113 height 21
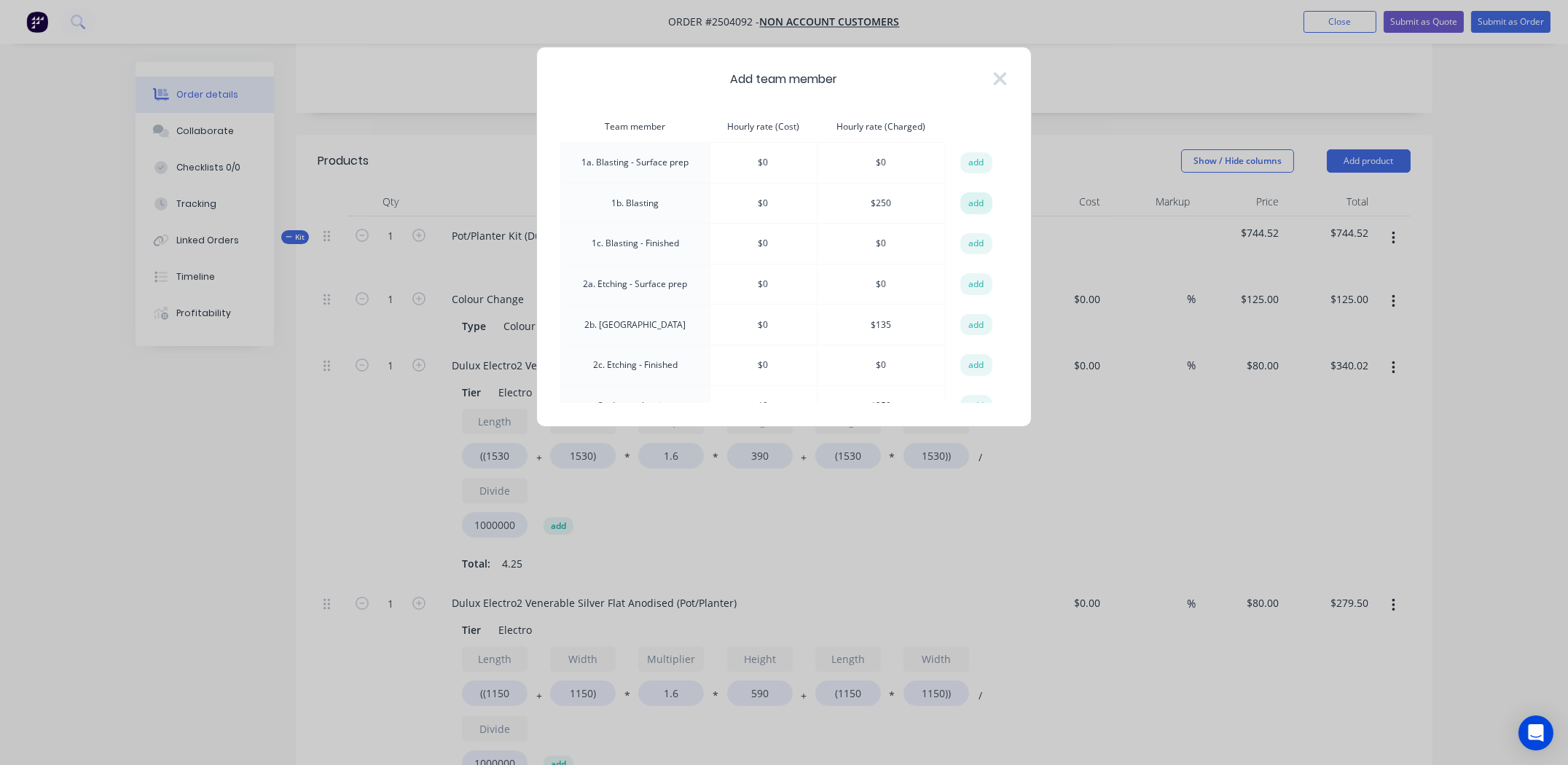
click at [971, 197] on button "add" at bounding box center [976, 204] width 32 height 22
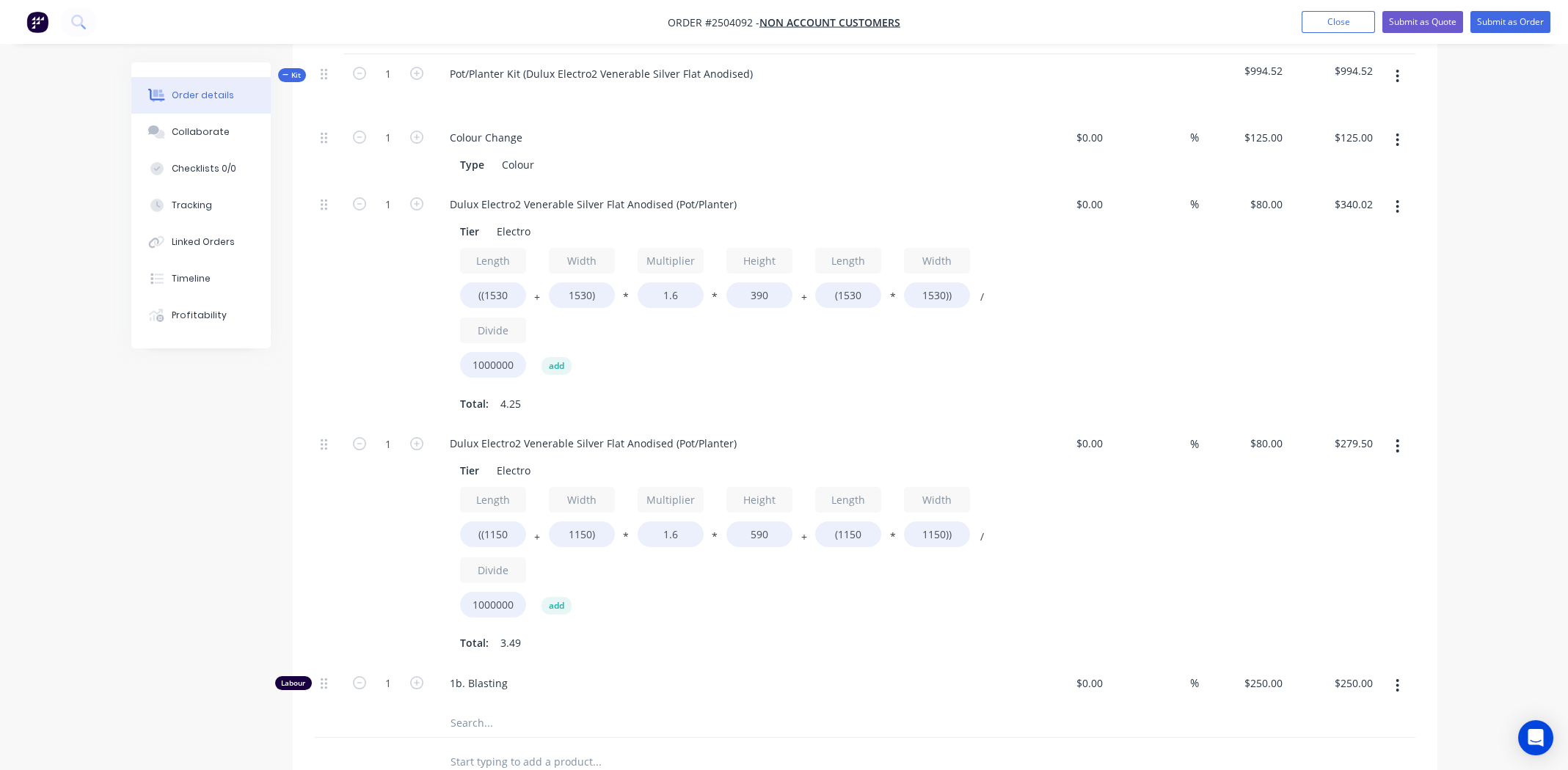
scroll to position [809, 0]
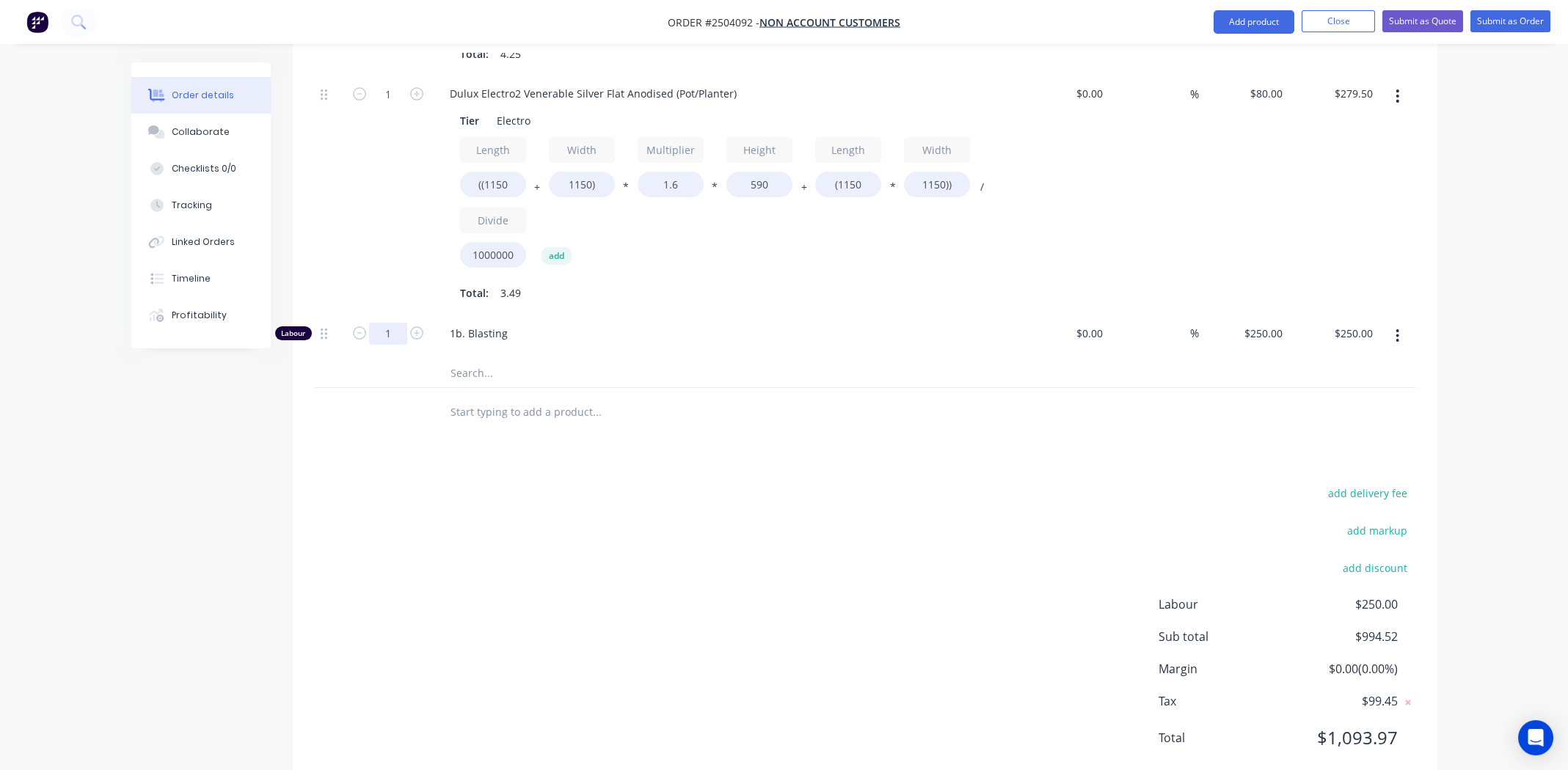
click at [382, 322] on input "1" at bounding box center [388, 333] width 38 height 22
type input "0.5"
type input "$125.00"
click at [1060, 617] on div "add delivery fee add markup add discount Labour $250.00 Sub total $994.52 Margi…" at bounding box center [865, 624] width 1100 height 284
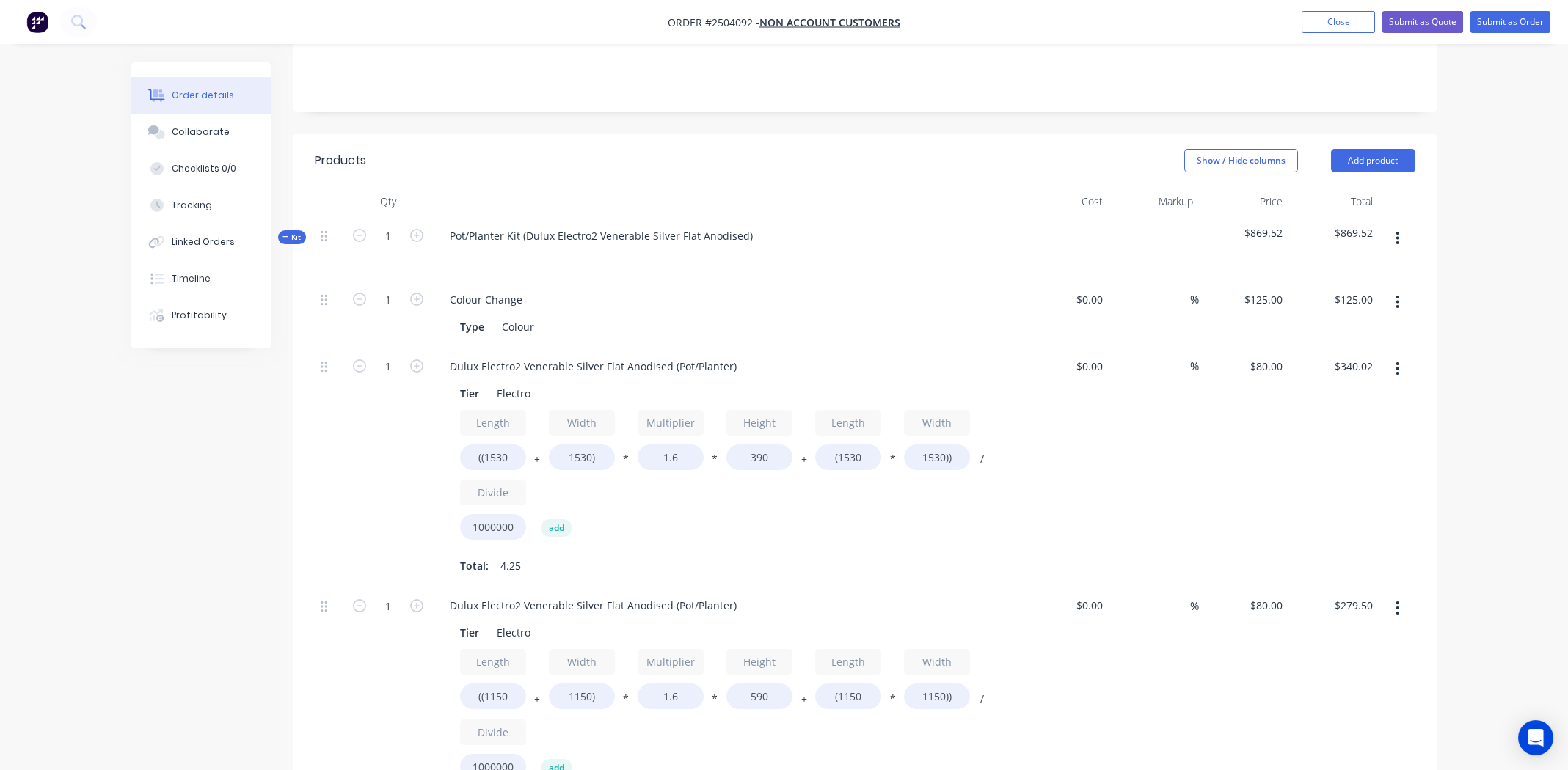
scroll to position [295, 0]
click at [188, 128] on div "Collaborate" at bounding box center [201, 131] width 58 height 13
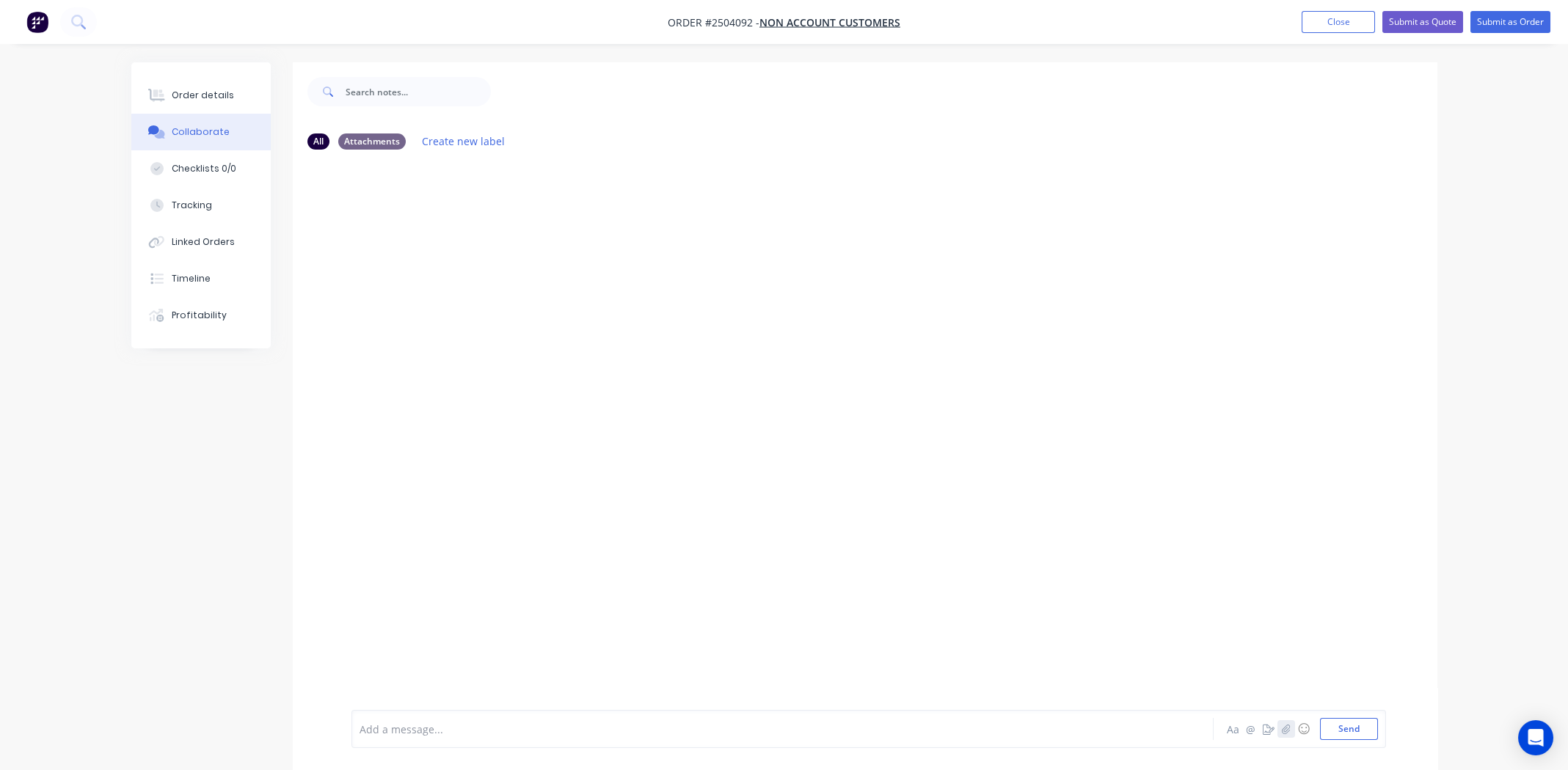
click at [1283, 729] on icon "button" at bounding box center [1284, 729] width 9 height 10
click at [1345, 722] on button "Send" at bounding box center [1348, 729] width 58 height 22
click at [211, 99] on div "Order details" at bounding box center [203, 95] width 63 height 13
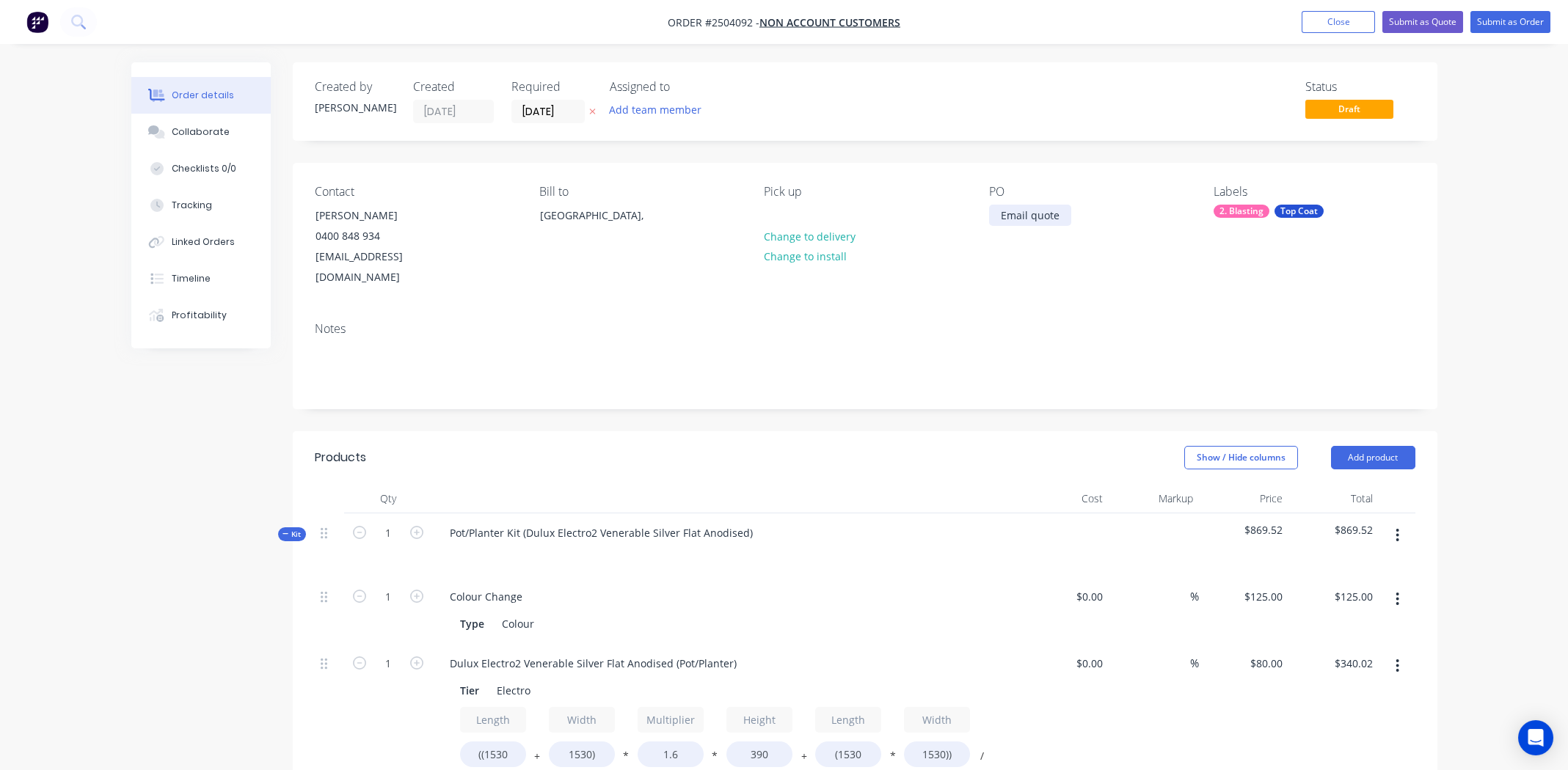
click at [1060, 217] on div "Email quote" at bounding box center [1030, 215] width 83 height 21
click at [1082, 284] on div "Contact Amy C 0400 848 934 amyxo@outlook.com.au Bill to Australia, Pick up Chan…" at bounding box center [865, 237] width 1144 height 147
click at [1077, 231] on div "Email quote Gal garden ring" at bounding box center [1039, 223] width 100 height 37
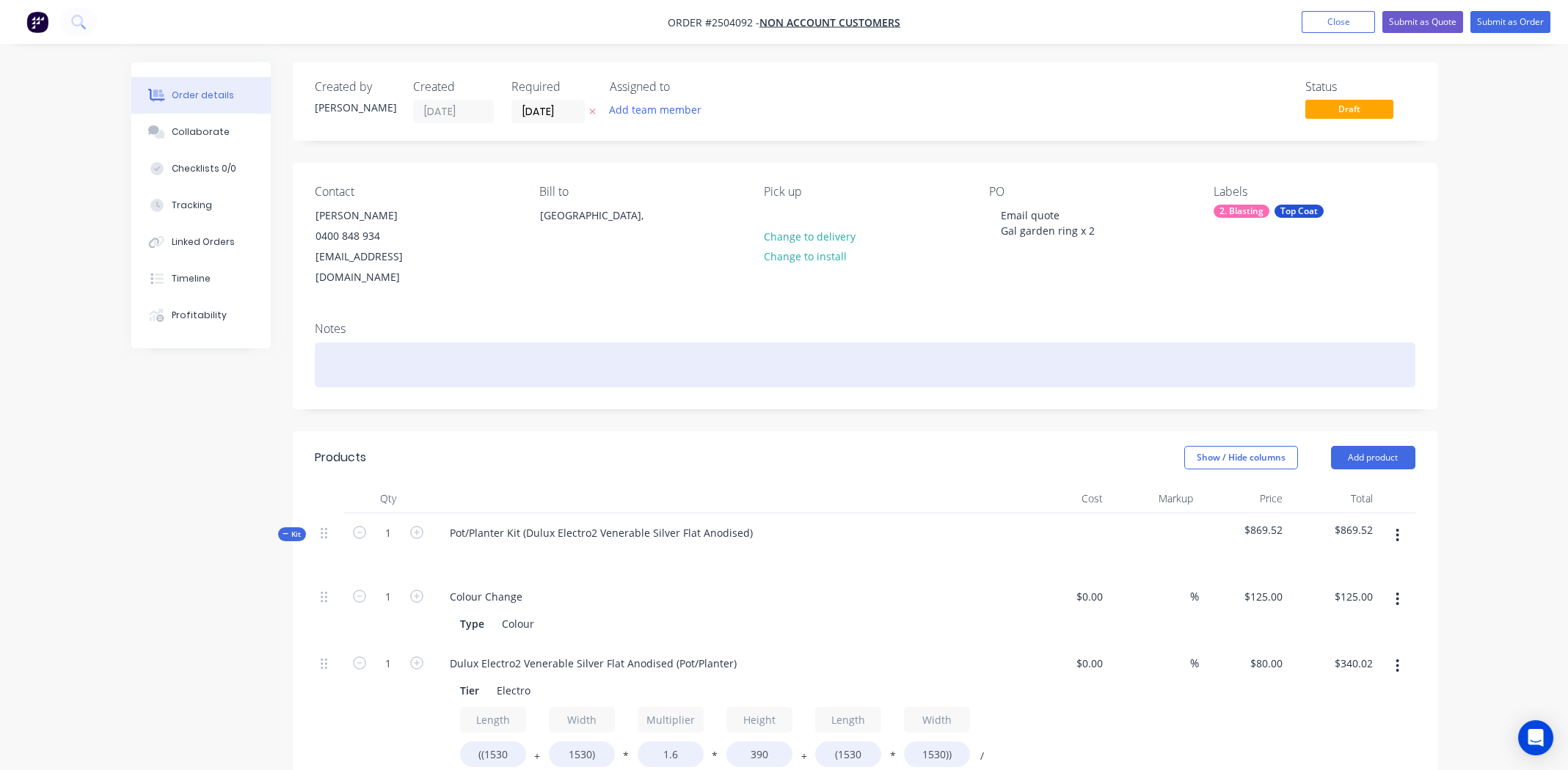
click at [948, 342] on div at bounding box center [865, 364] width 1100 height 45
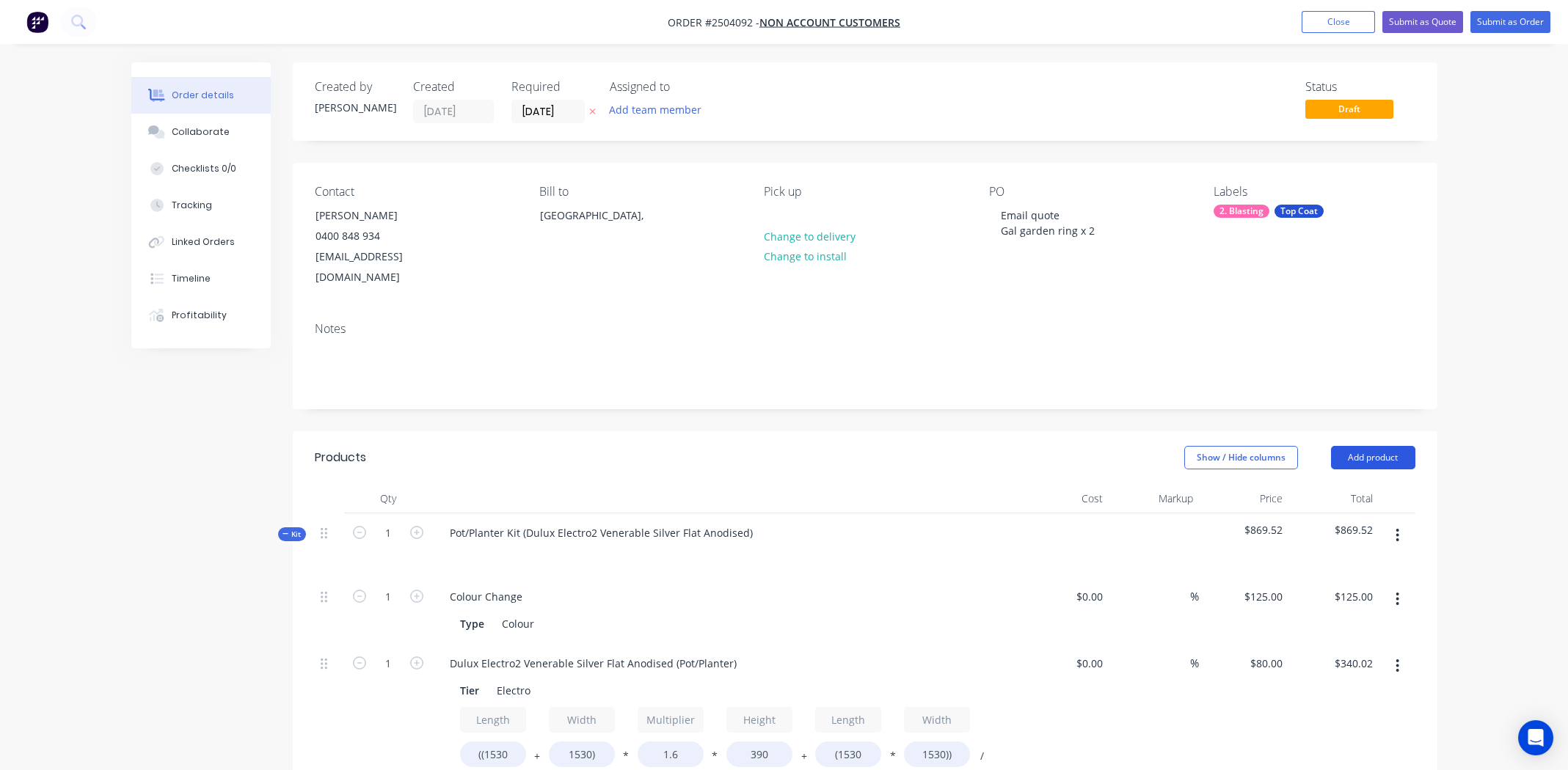
click at [1375, 446] on button "Add product" at bounding box center [1372, 458] width 85 height 24
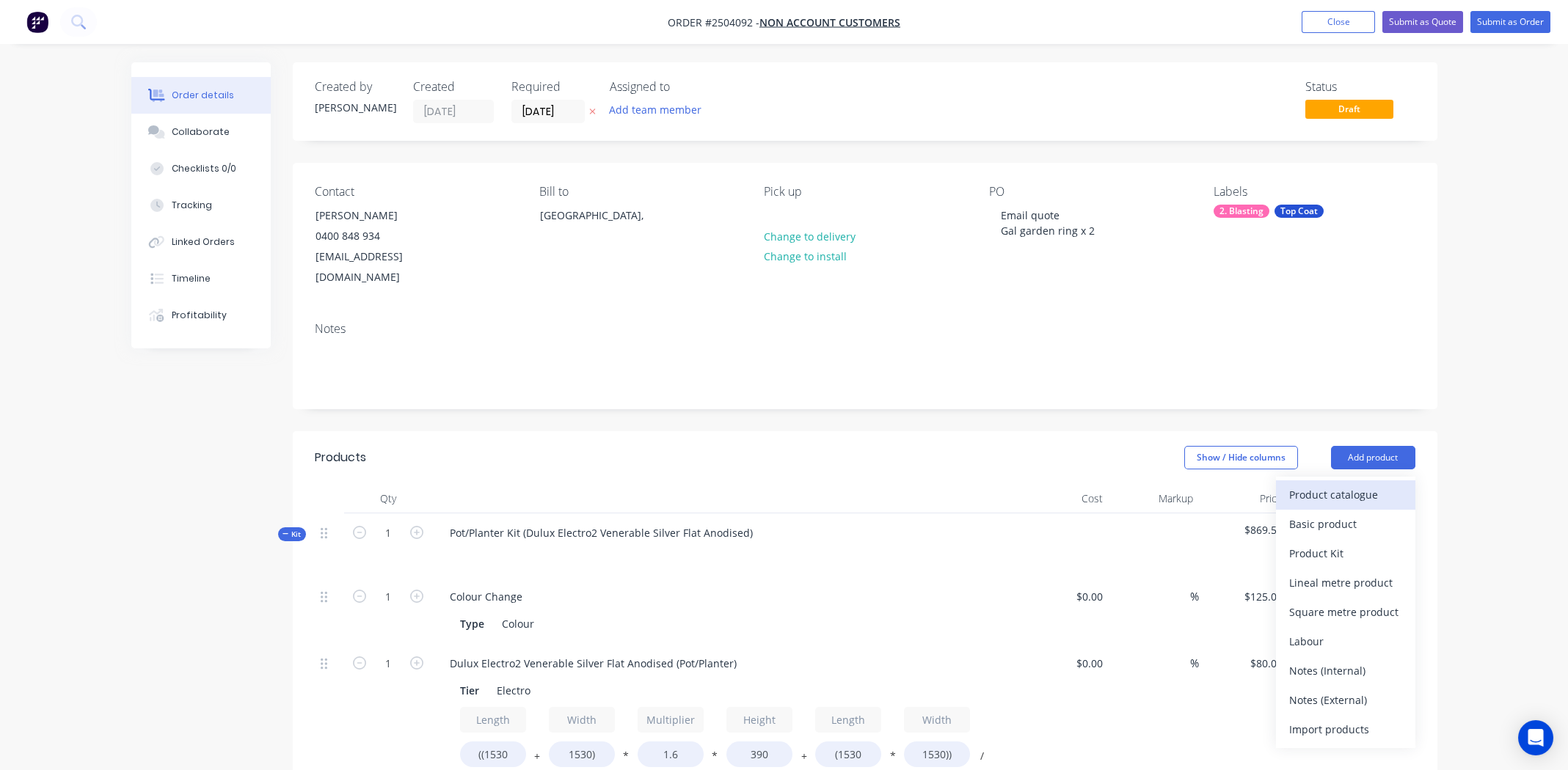
click at [1359, 484] on div "Product catalogue" at bounding box center [1345, 494] width 113 height 21
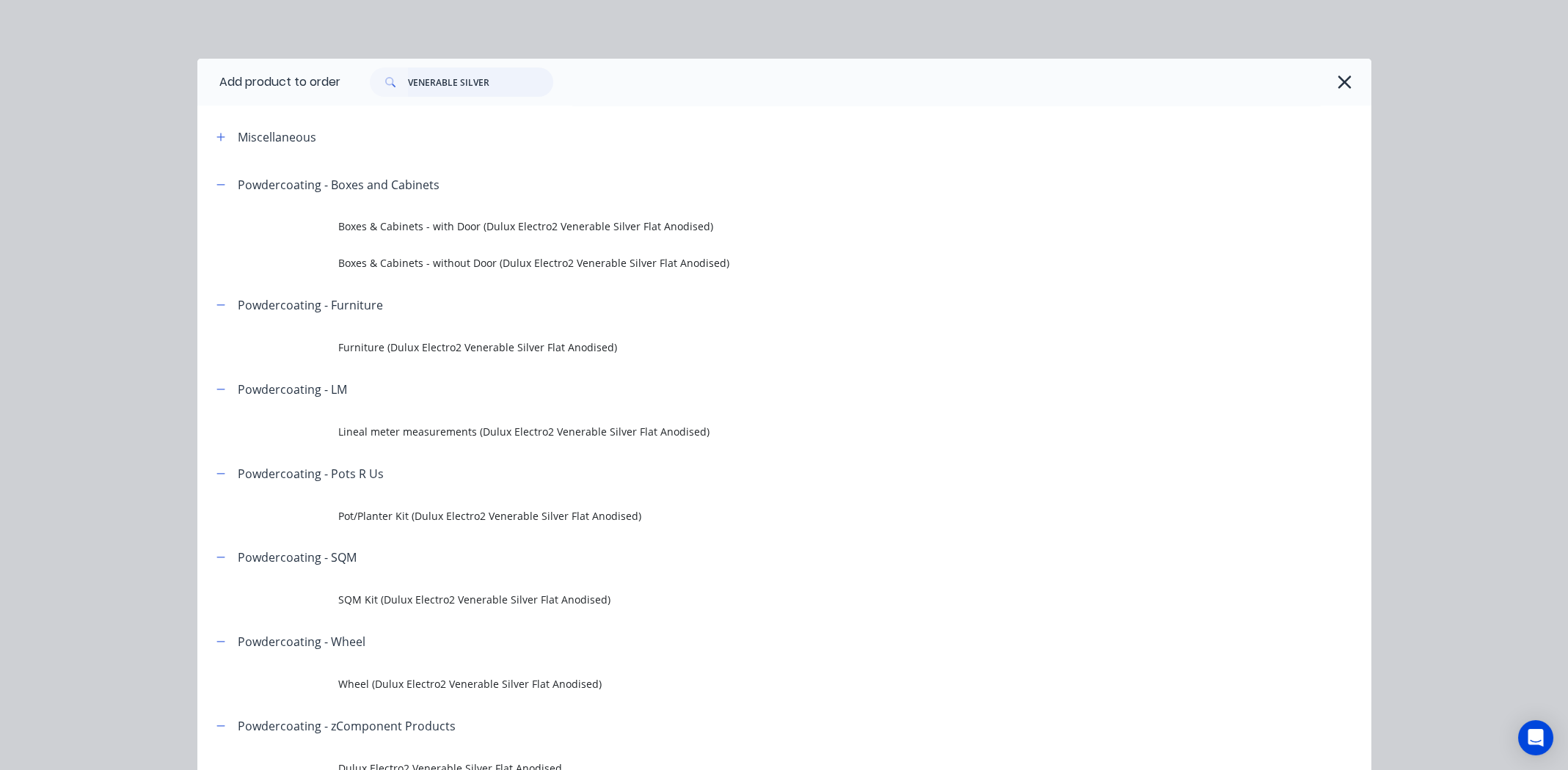
click at [505, 77] on input "VENERABLE SILVER" at bounding box center [481, 82] width 145 height 29
click at [504, 80] on input "VENERABLE SILVER" at bounding box center [481, 82] width 145 height 29
click at [498, 79] on input "VENERABLE SILVER" at bounding box center [481, 82] width 145 height 29
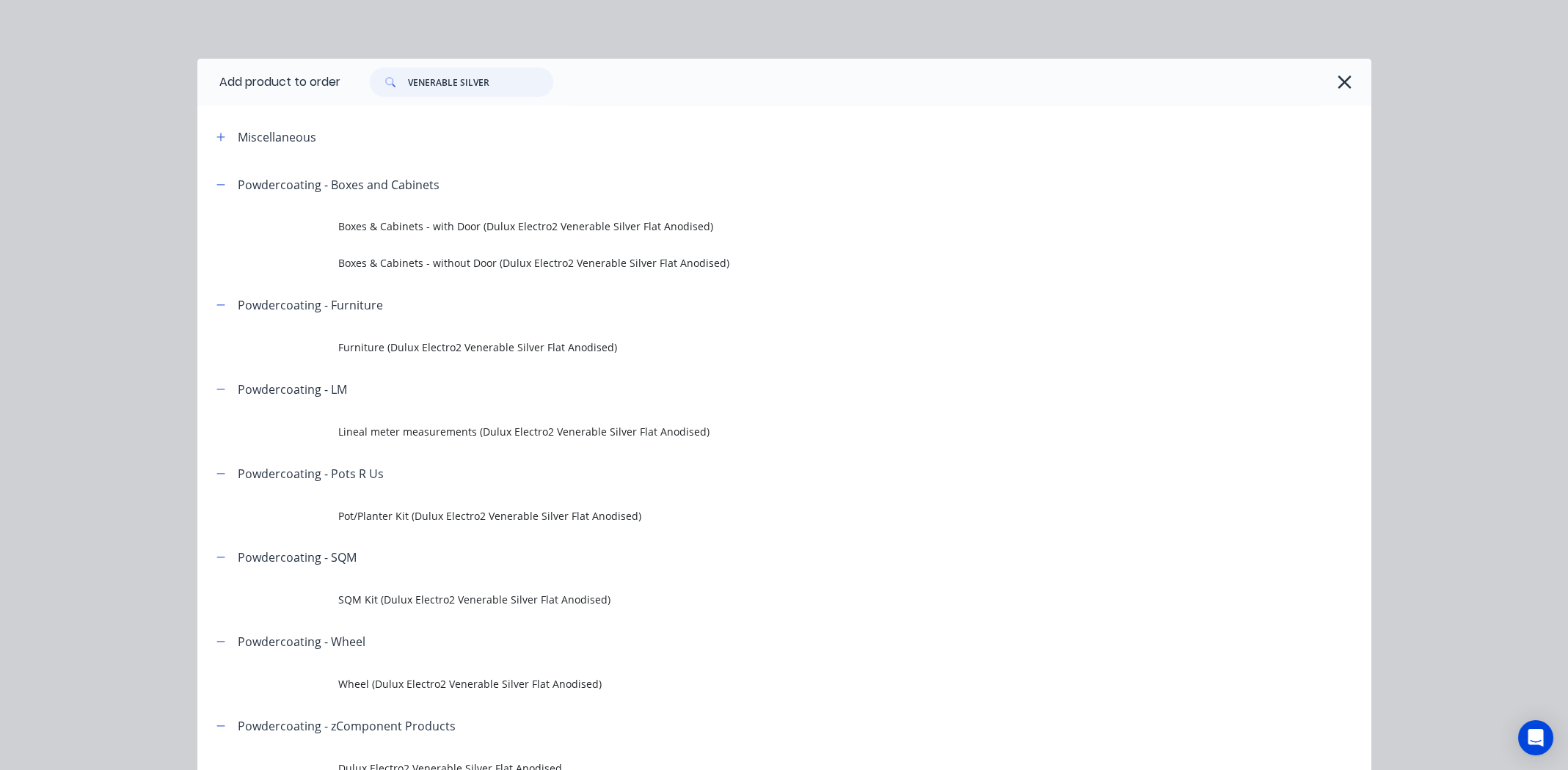
click at [498, 79] on input "VENERABLE SILVER" at bounding box center [481, 82] width 145 height 29
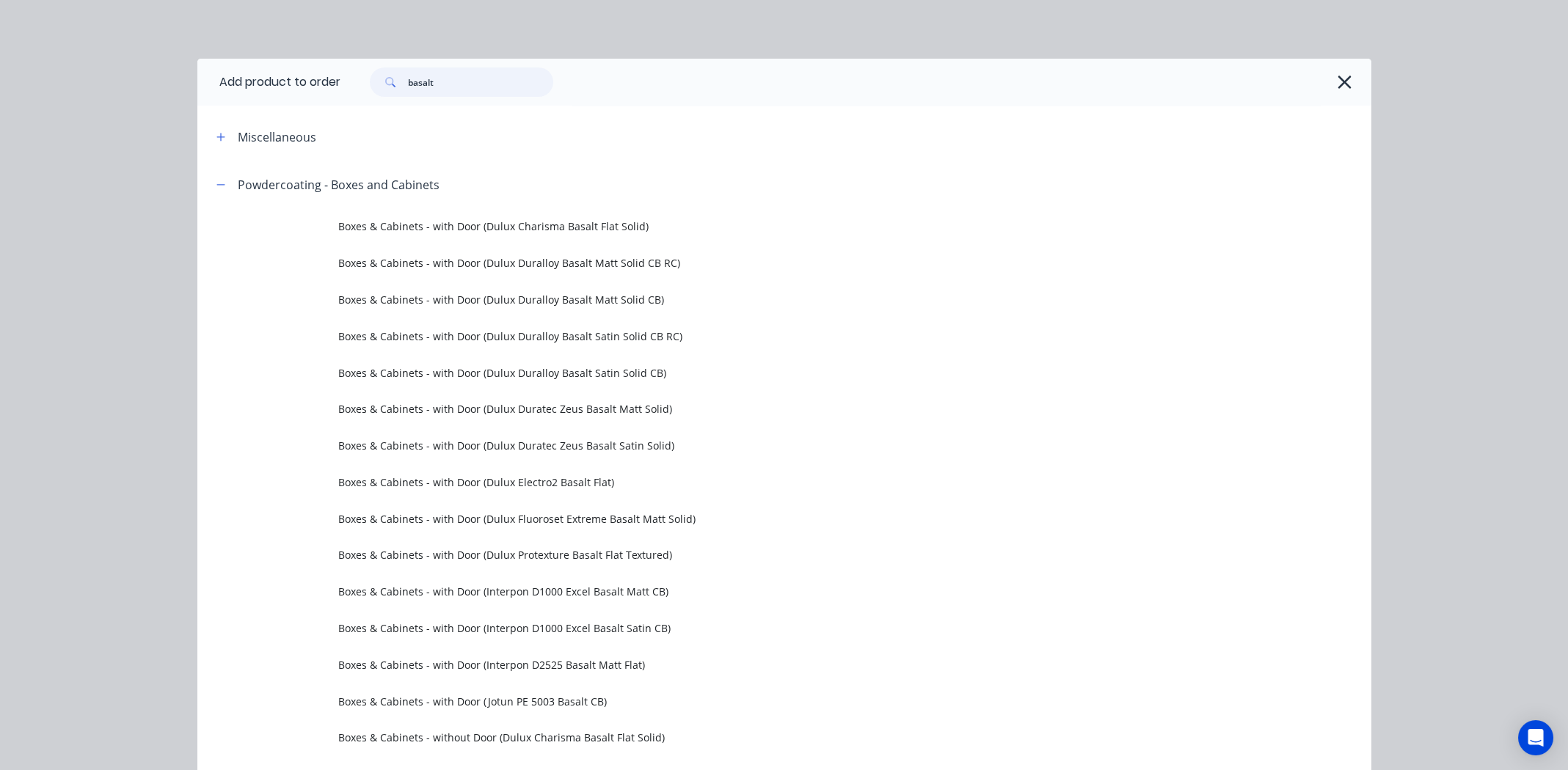
click at [451, 83] on input "basalt" at bounding box center [481, 82] width 145 height 29
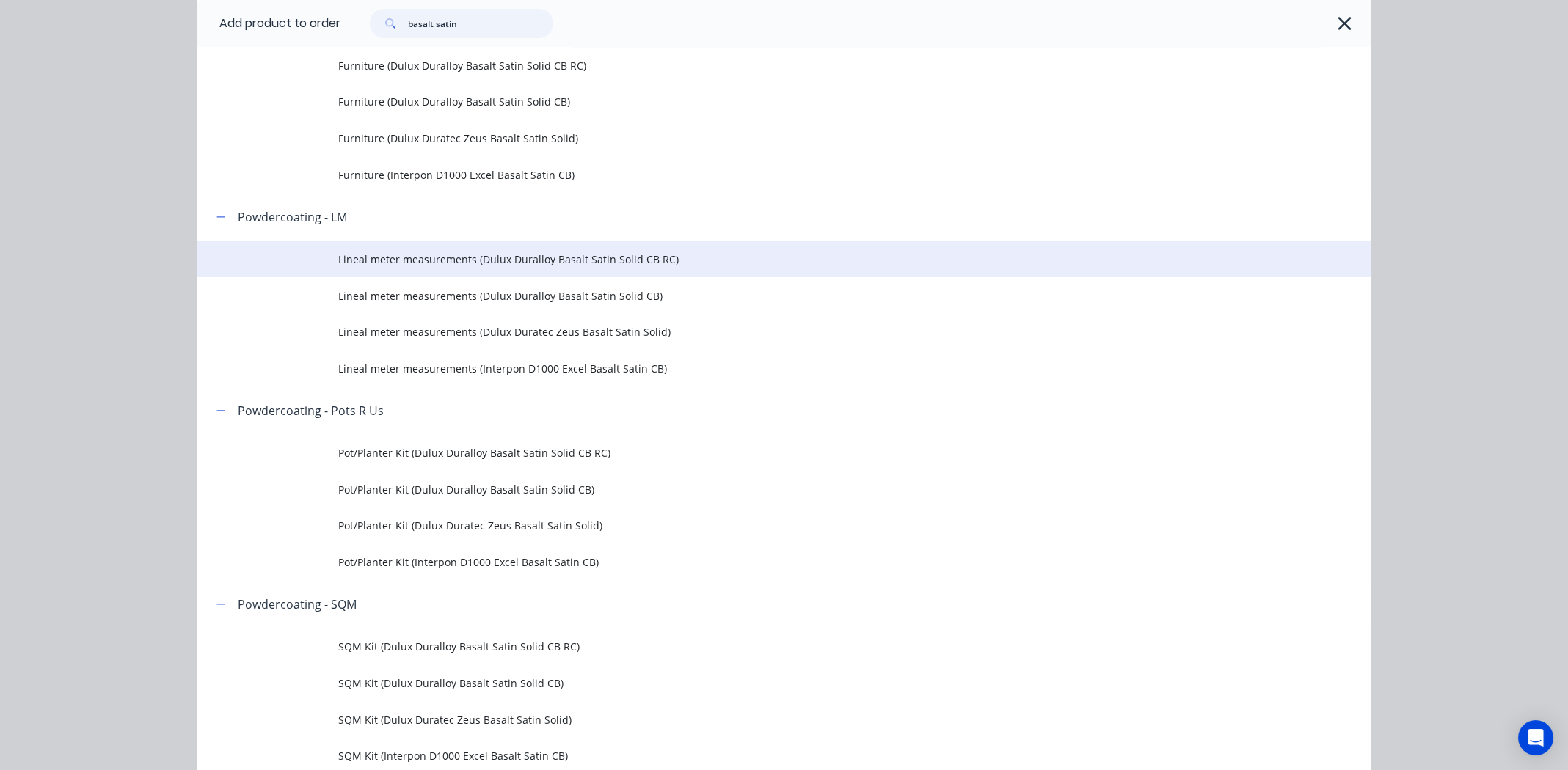
scroll to position [512, 0]
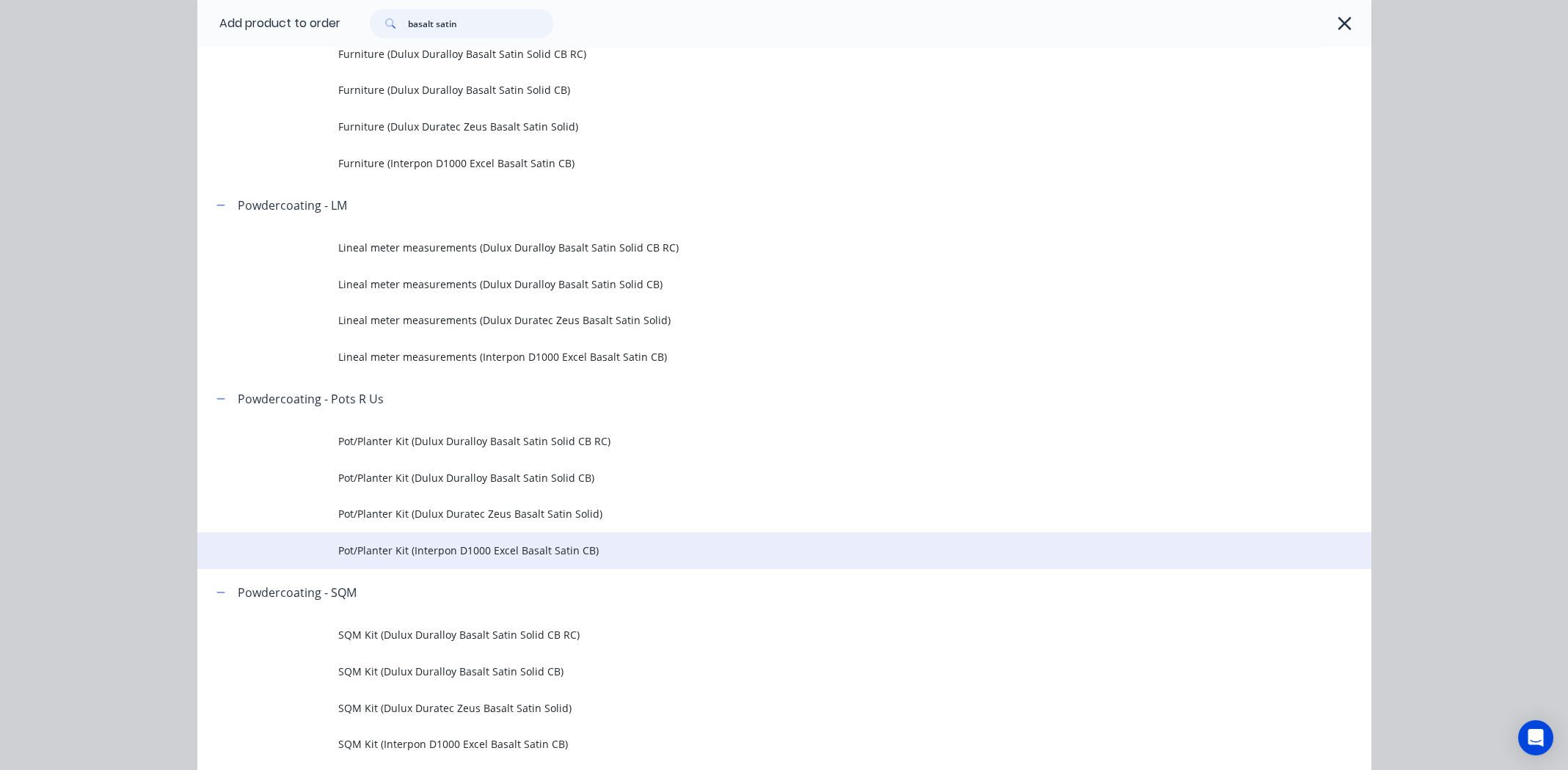
type input "basalt satin"
click at [439, 546] on span "Pot/Planter Kit (Interpon D1000 Excel Basalt Satin CB)" at bounding box center [751, 550] width 826 height 15
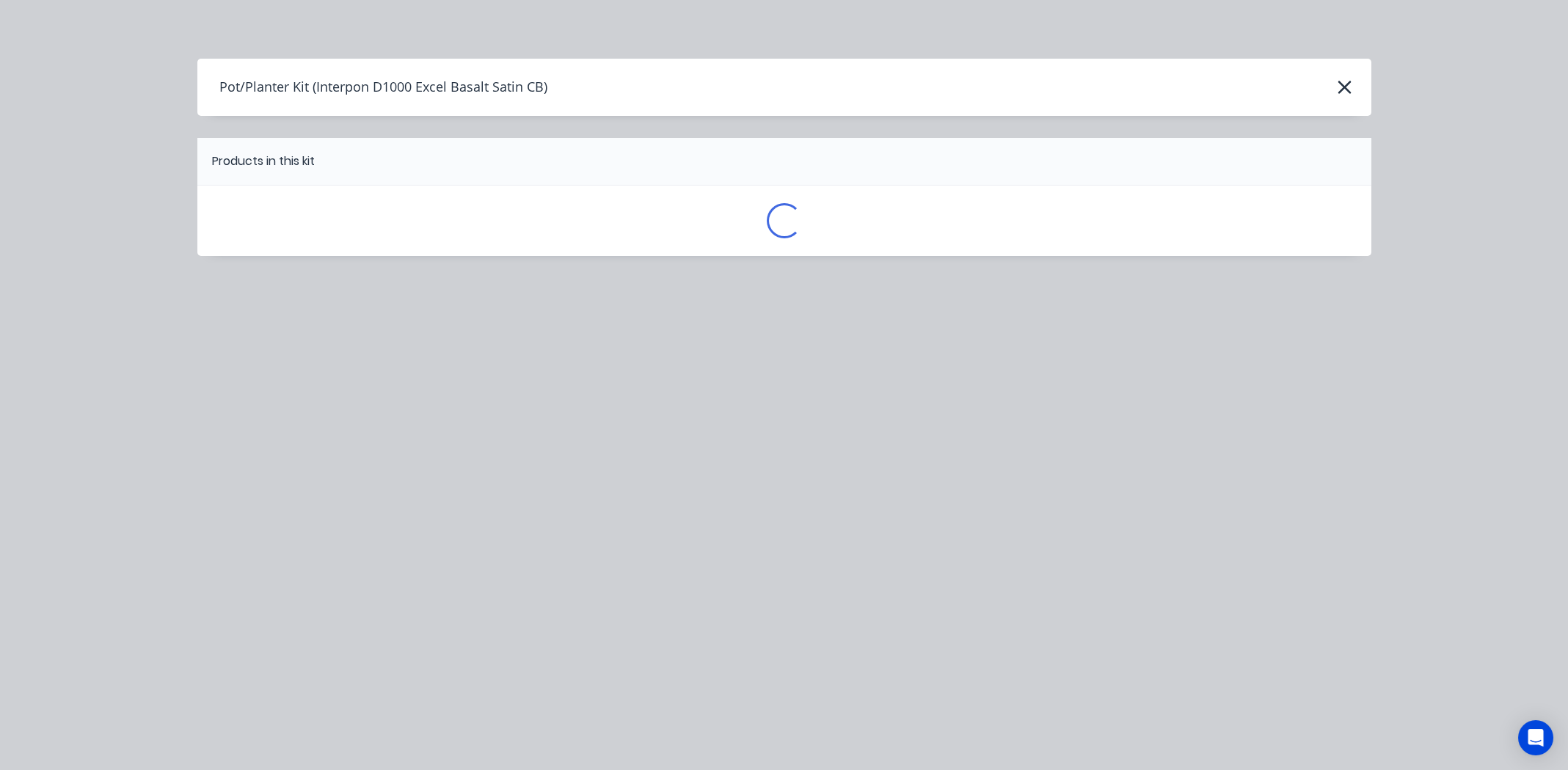
scroll to position [0, 0]
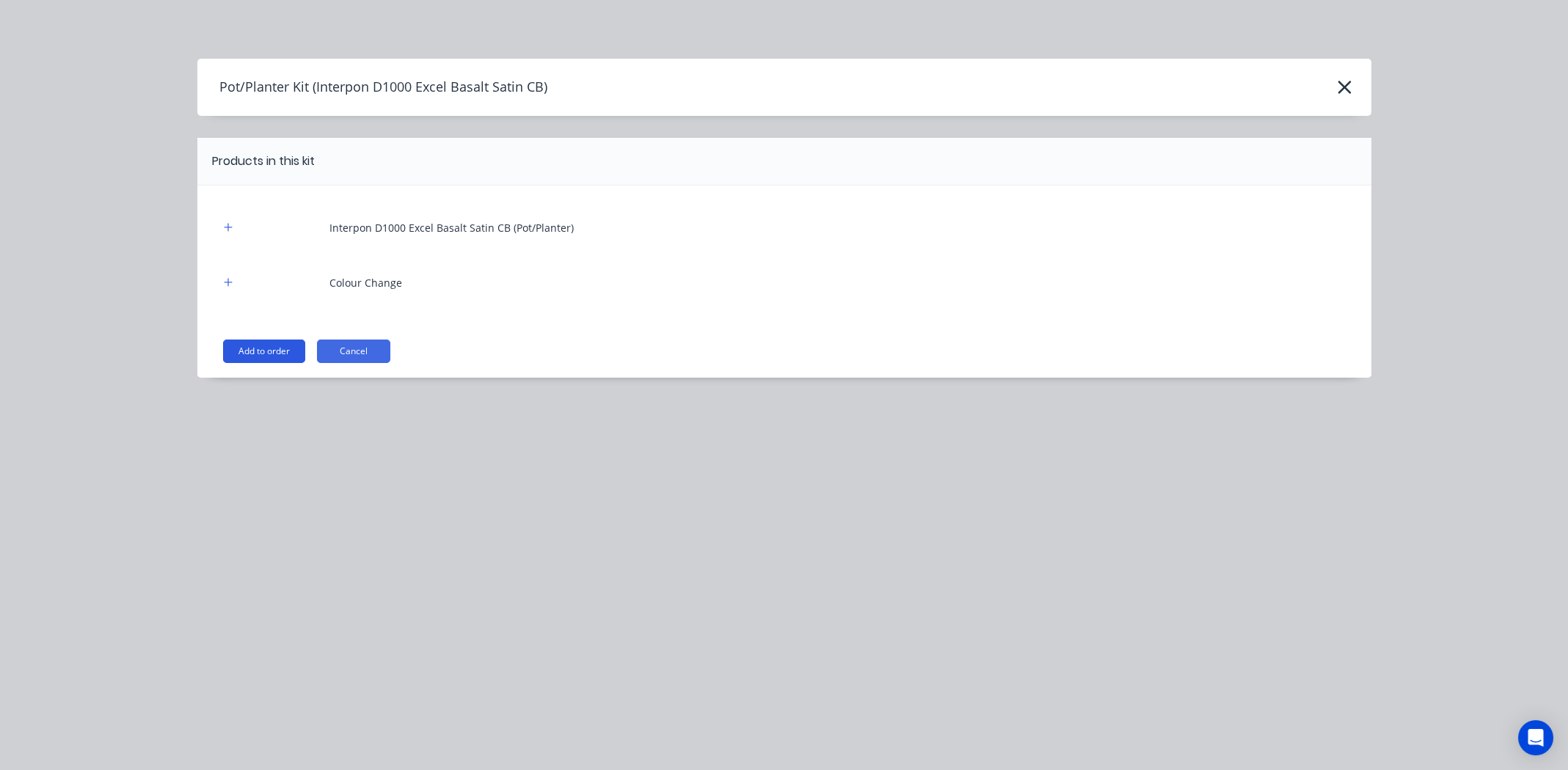
click at [256, 347] on button "Add to order" at bounding box center [264, 351] width 83 height 24
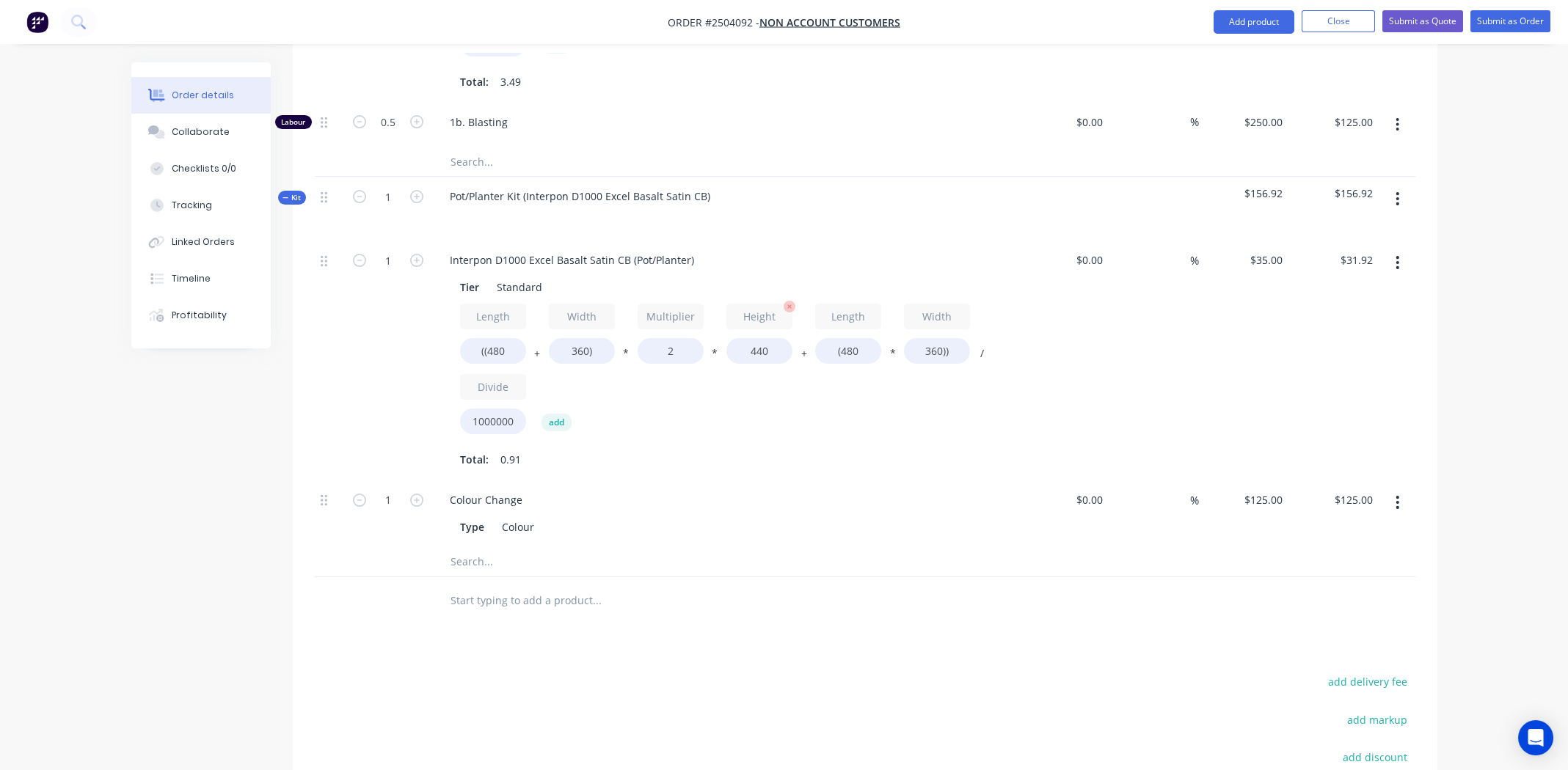
scroll to position [1027, 0]
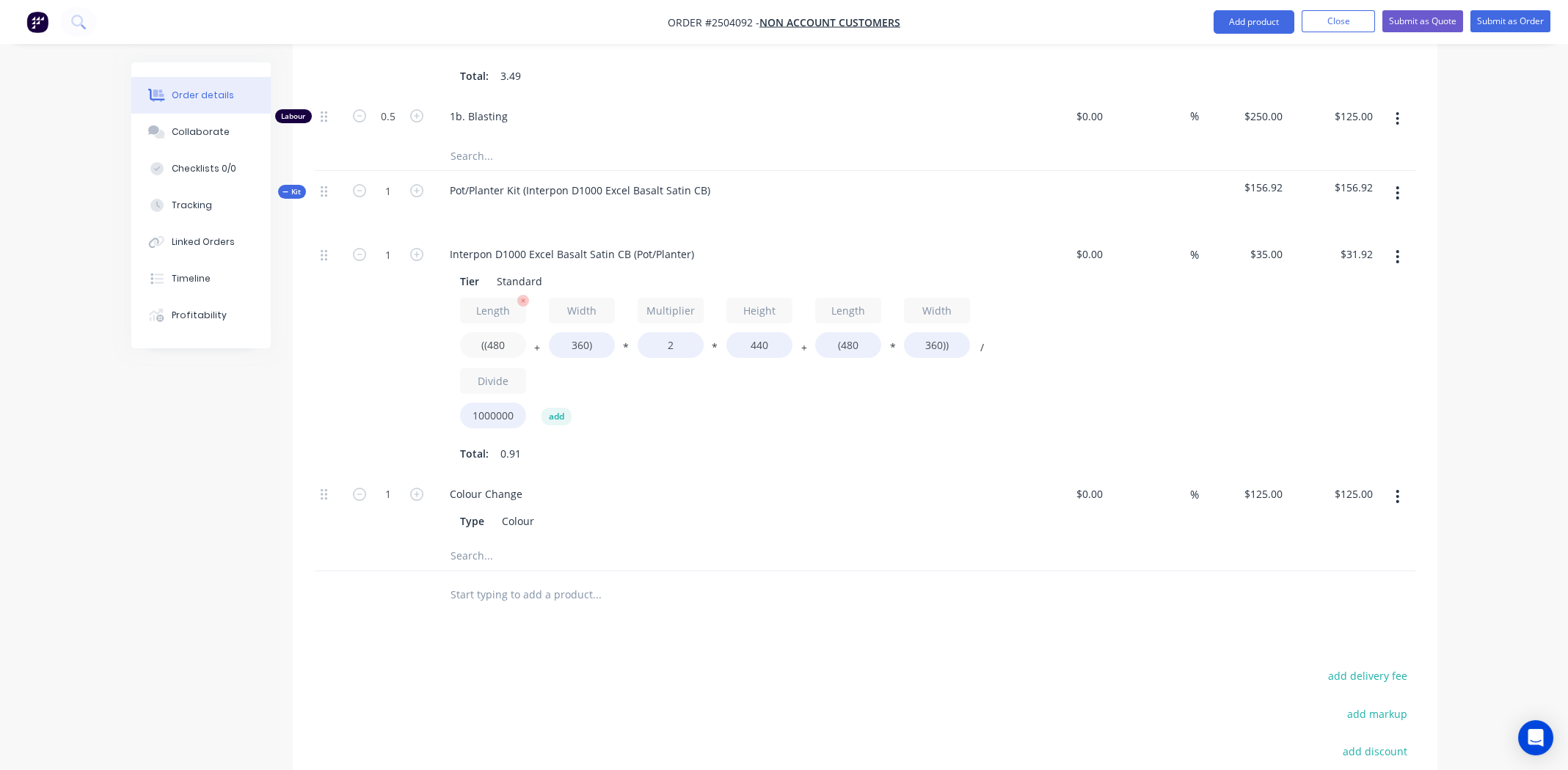
click at [499, 332] on input "((480" at bounding box center [492, 345] width 66 height 26
type input "((1530"
type input "$64.26"
click at [573, 332] on input "360)" at bounding box center [582, 345] width 66 height 26
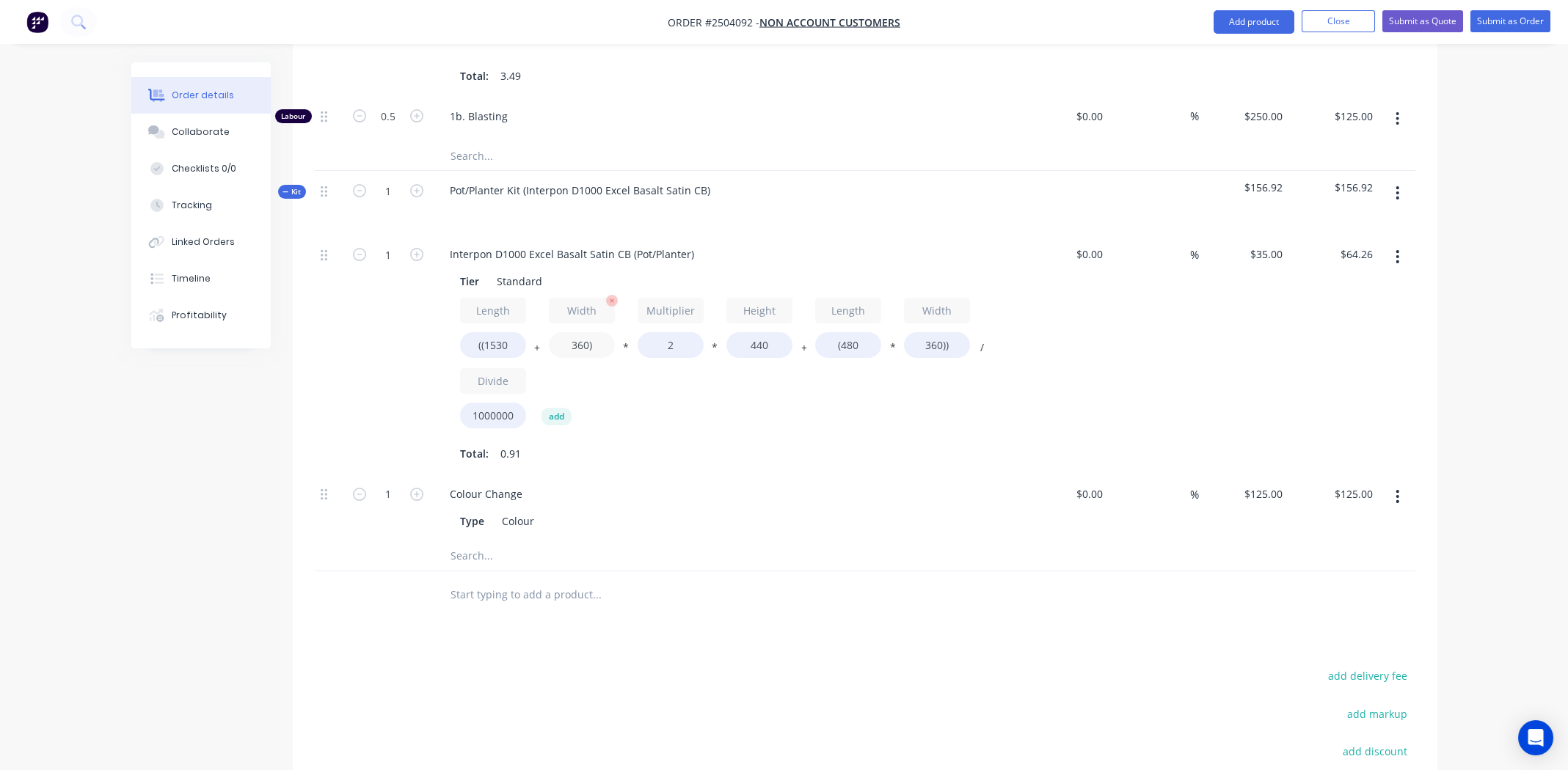
click at [573, 332] on input "360)" at bounding box center [582, 345] width 66 height 26
type input "1530)"
type input "$100.30"
click at [672, 332] on input "2" at bounding box center [671, 345] width 66 height 26
click at [671, 332] on input "2" at bounding box center [671, 345] width 66 height 26
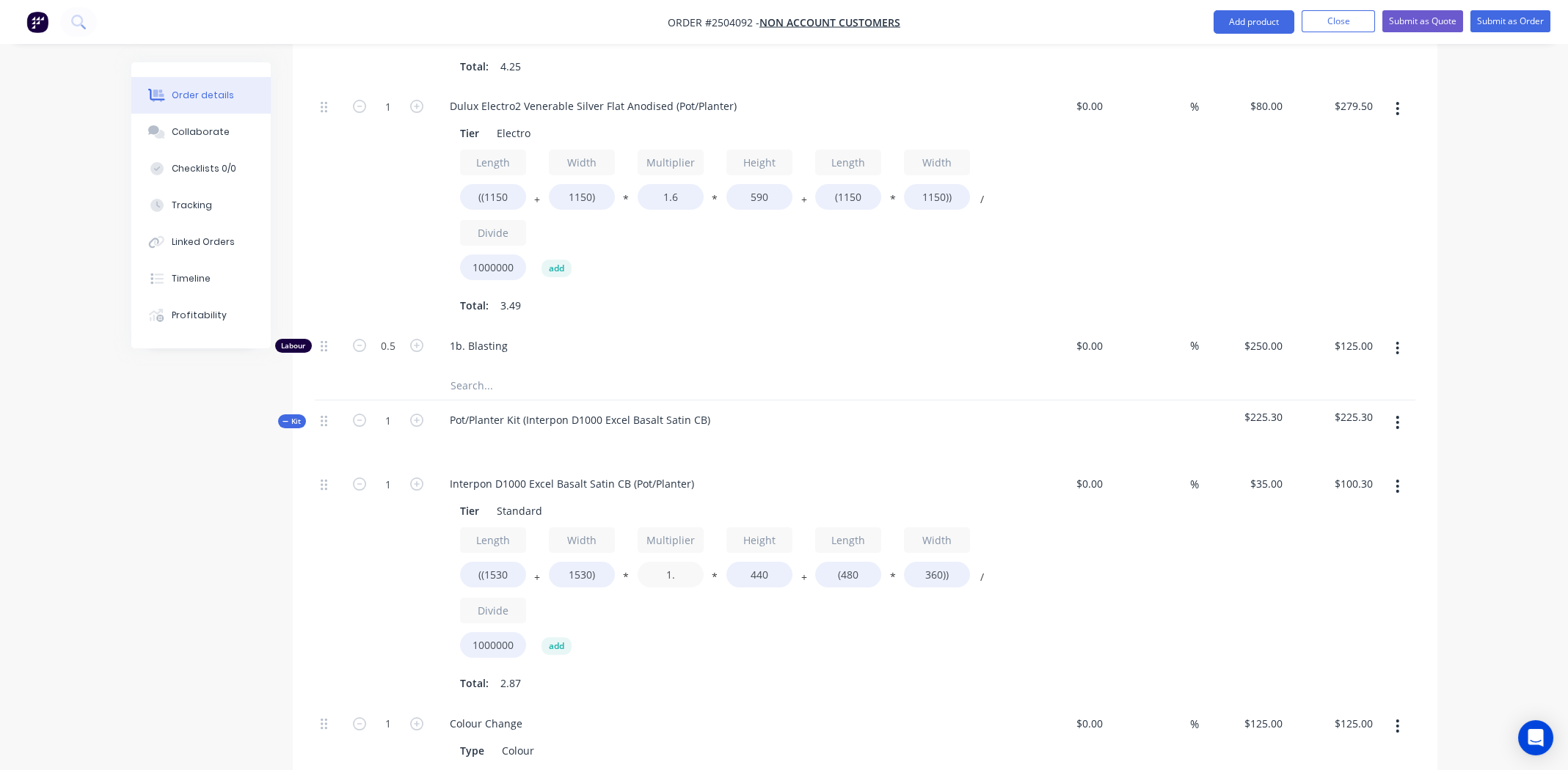
scroll to position [880, 0]
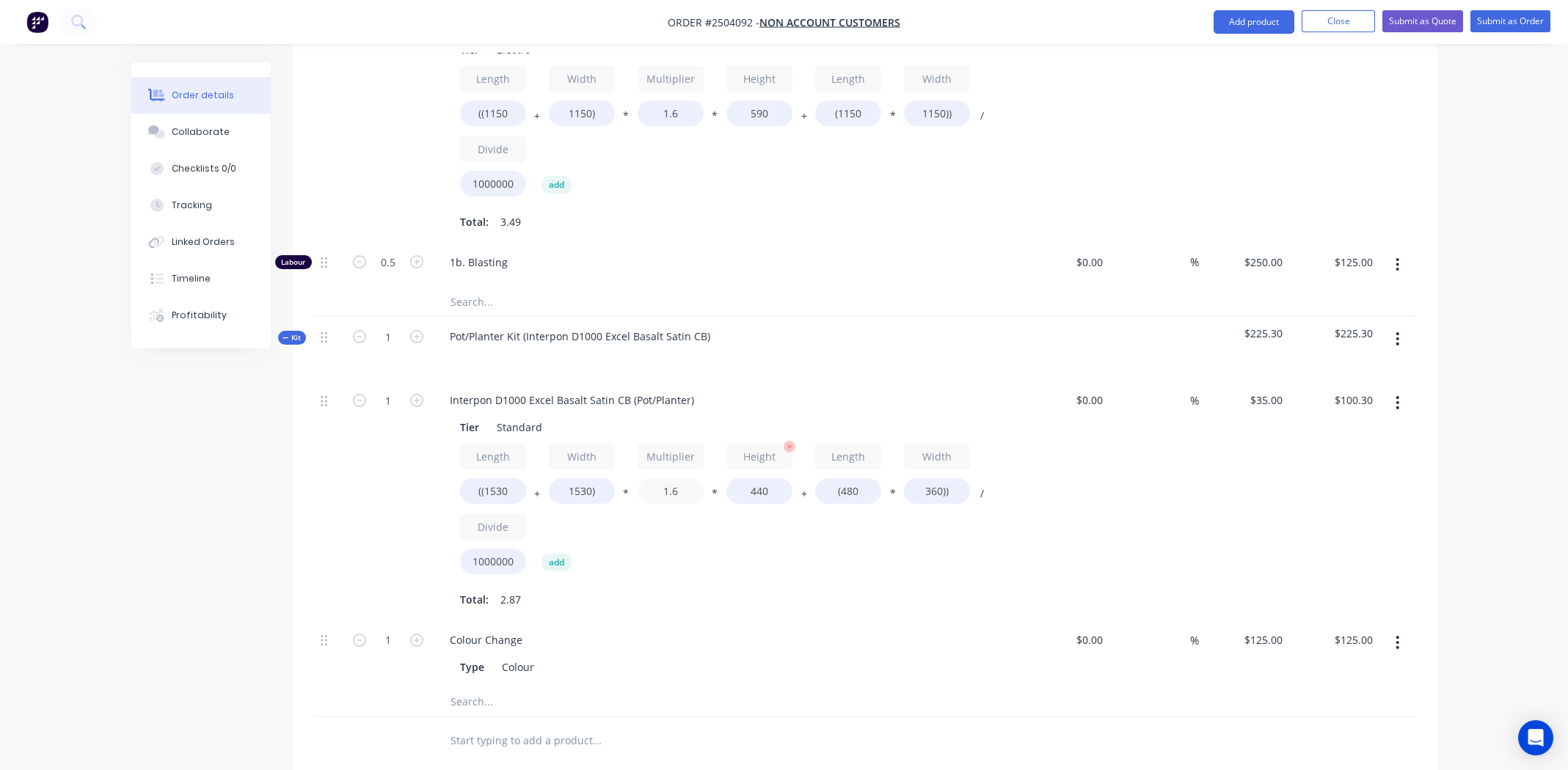
type input "1.6"
type input "$81.45"
click at [758, 479] on input "440" at bounding box center [759, 491] width 66 height 26
type input "390"
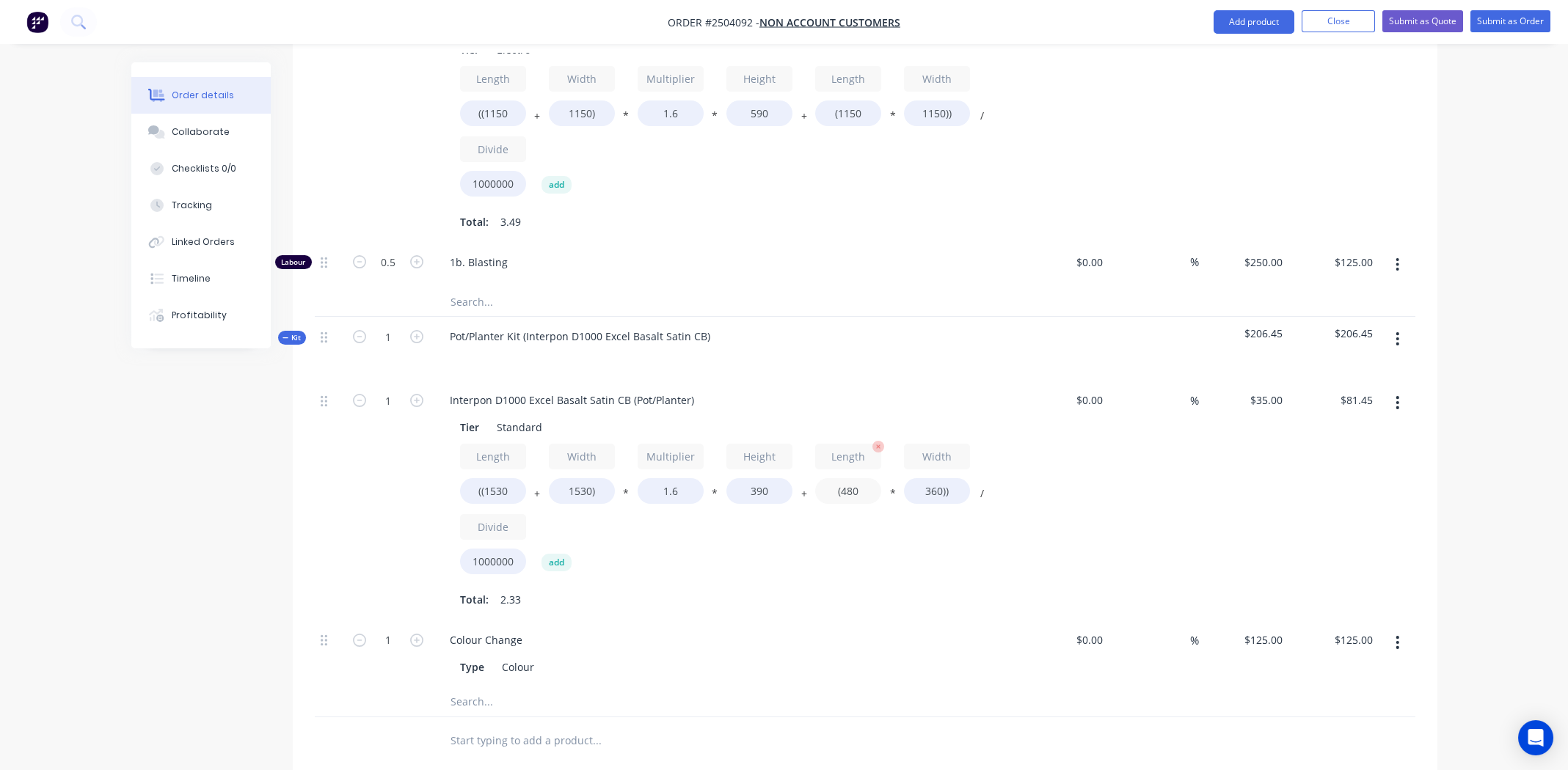
type input "$72.88"
click at [857, 479] on input "(480" at bounding box center [848, 491] width 66 height 26
type input "(1530"
type input "$86.11"
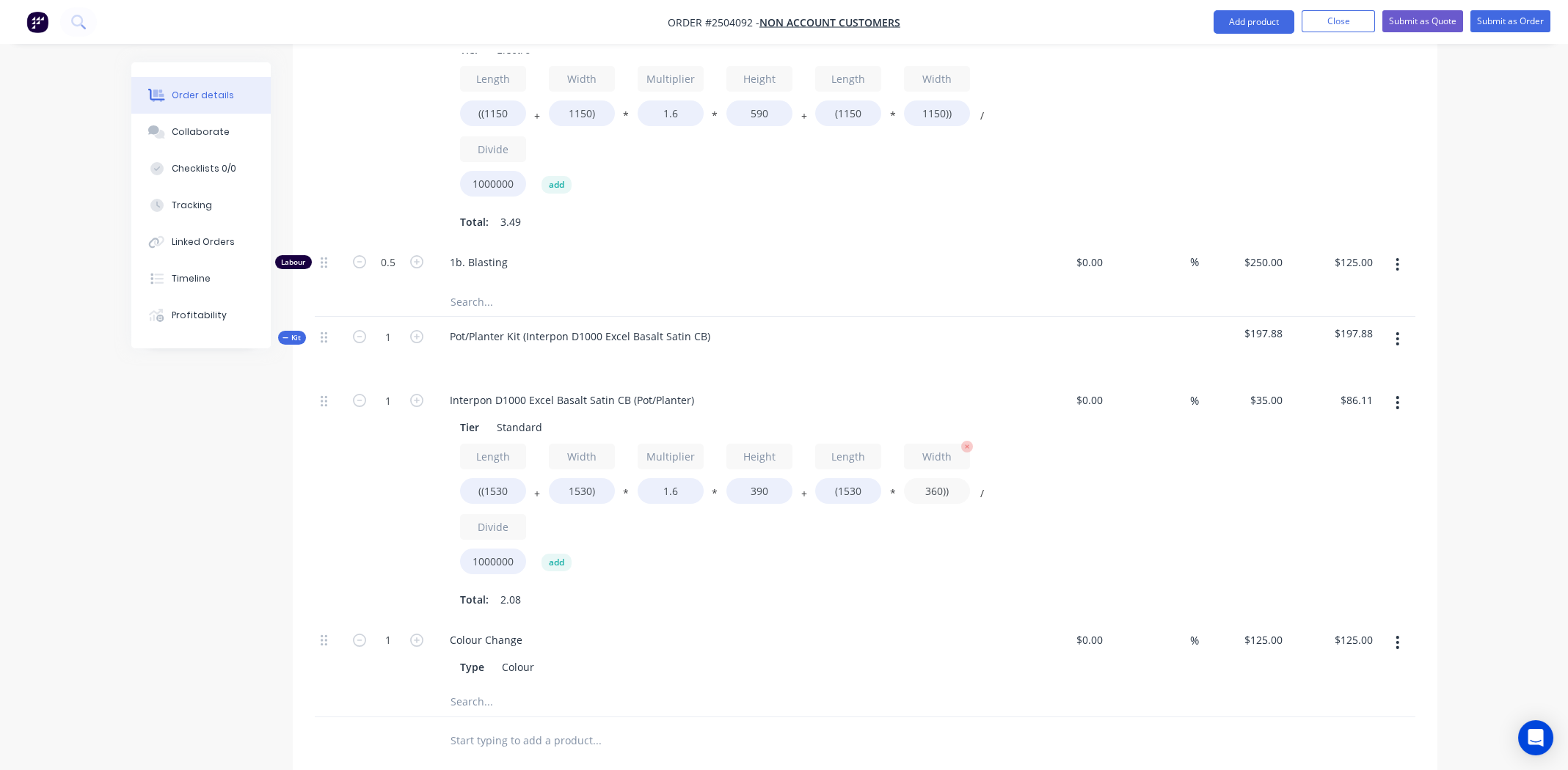
click at [923, 479] on input "360))" at bounding box center [936, 491] width 66 height 26
type input "1530))"
type input "$148.76"
click at [928, 515] on div "Length ((1530 + Width 1530) * Multiplier 1.6 * Height 390 + Length (1530 * Widt…" at bounding box center [725, 511] width 531 height 136
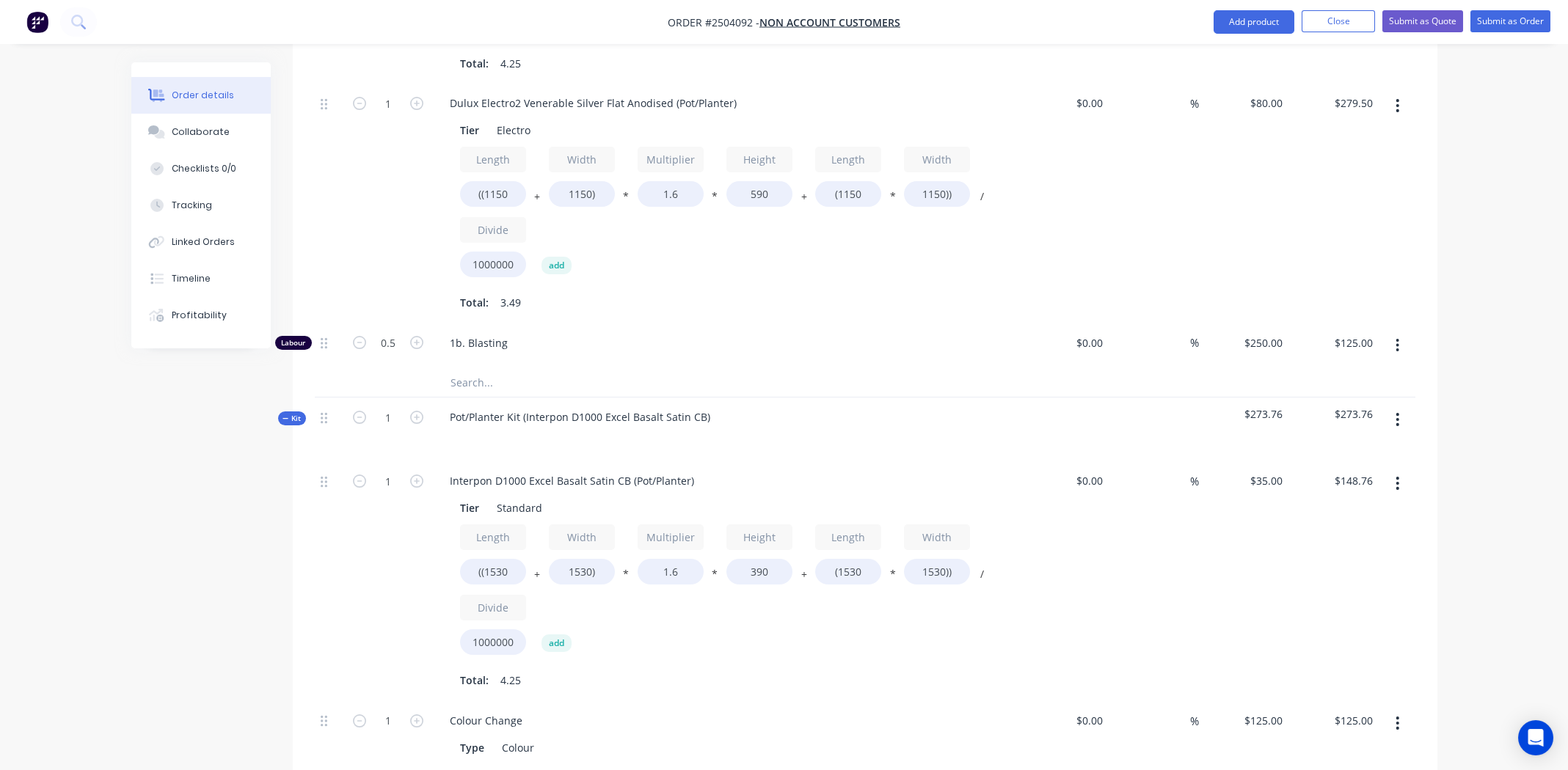
scroll to position [807, 0]
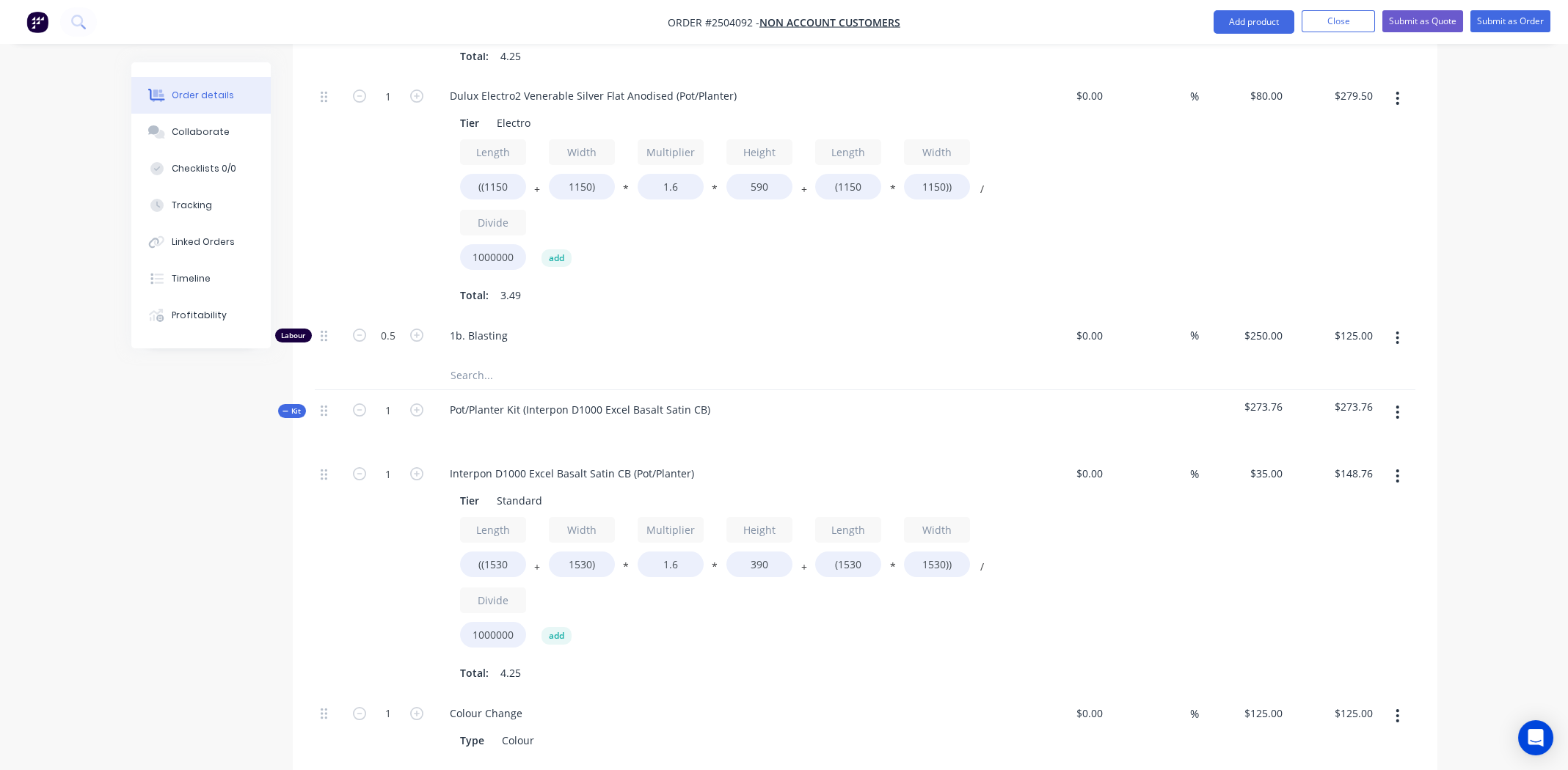
click at [1398, 468] on icon "button" at bounding box center [1397, 476] width 4 height 16
click at [1325, 504] on div "Duplicate" at bounding box center [1345, 514] width 113 height 21
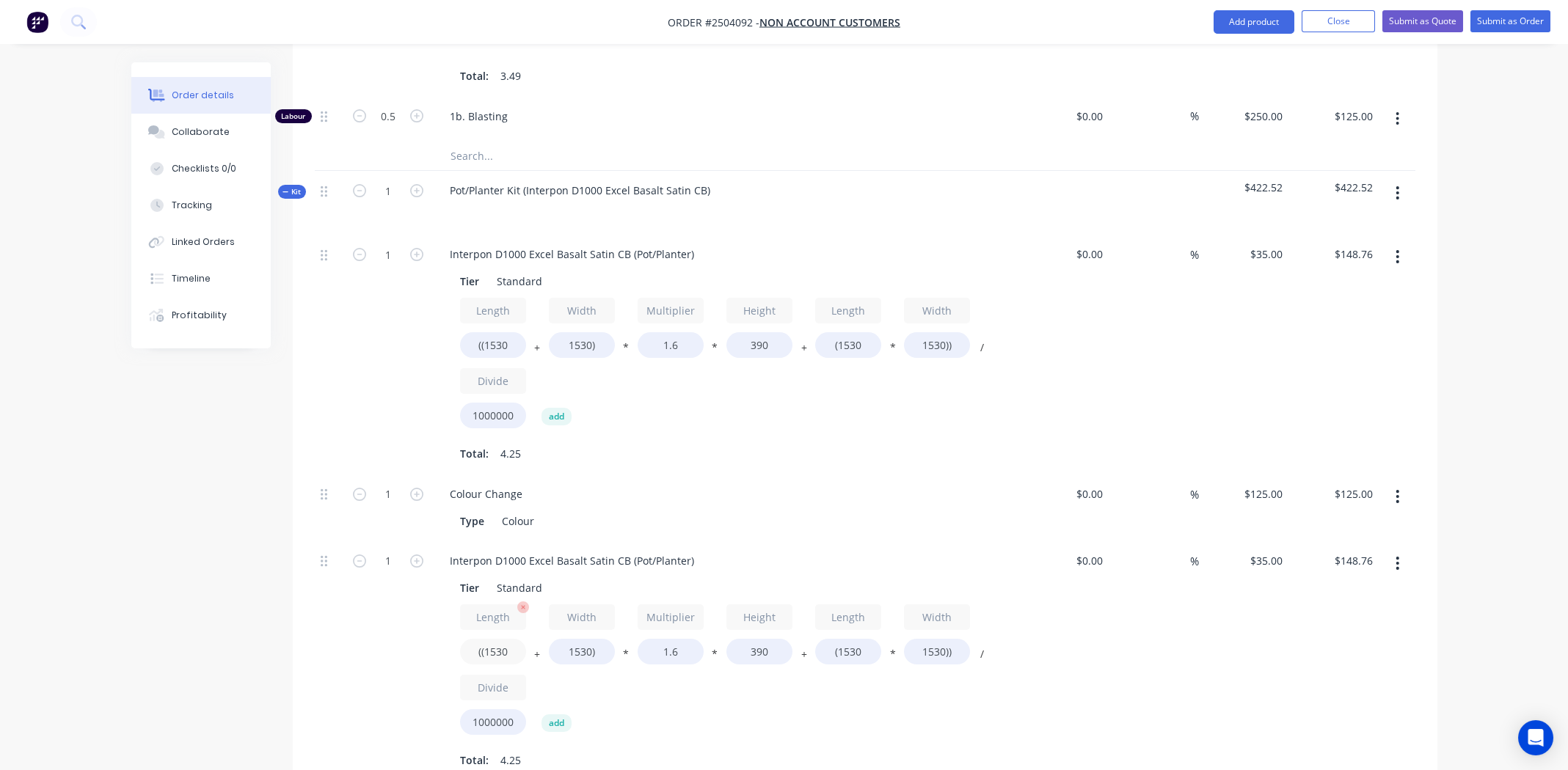
click at [501, 639] on input "((1530" at bounding box center [492, 652] width 66 height 26
type input "((1150"
type input "$140.46"
click at [577, 639] on input "1530)" at bounding box center [582, 652] width 66 height 26
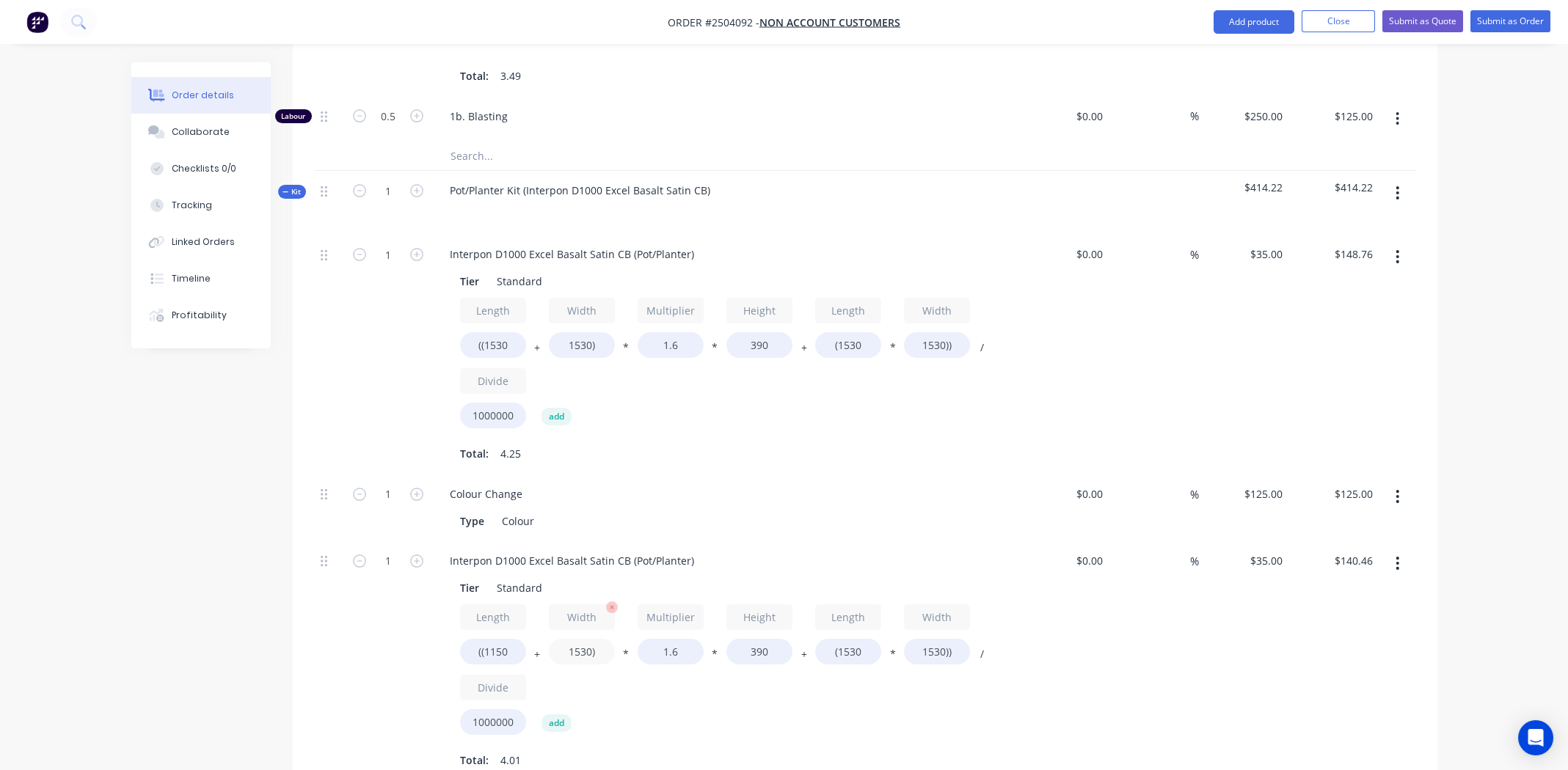
click at [578, 639] on input "1530)" at bounding box center [582, 652] width 66 height 26
type input "1150)"
type input "$132.16"
click at [756, 639] on input "390" at bounding box center [759, 652] width 66 height 26
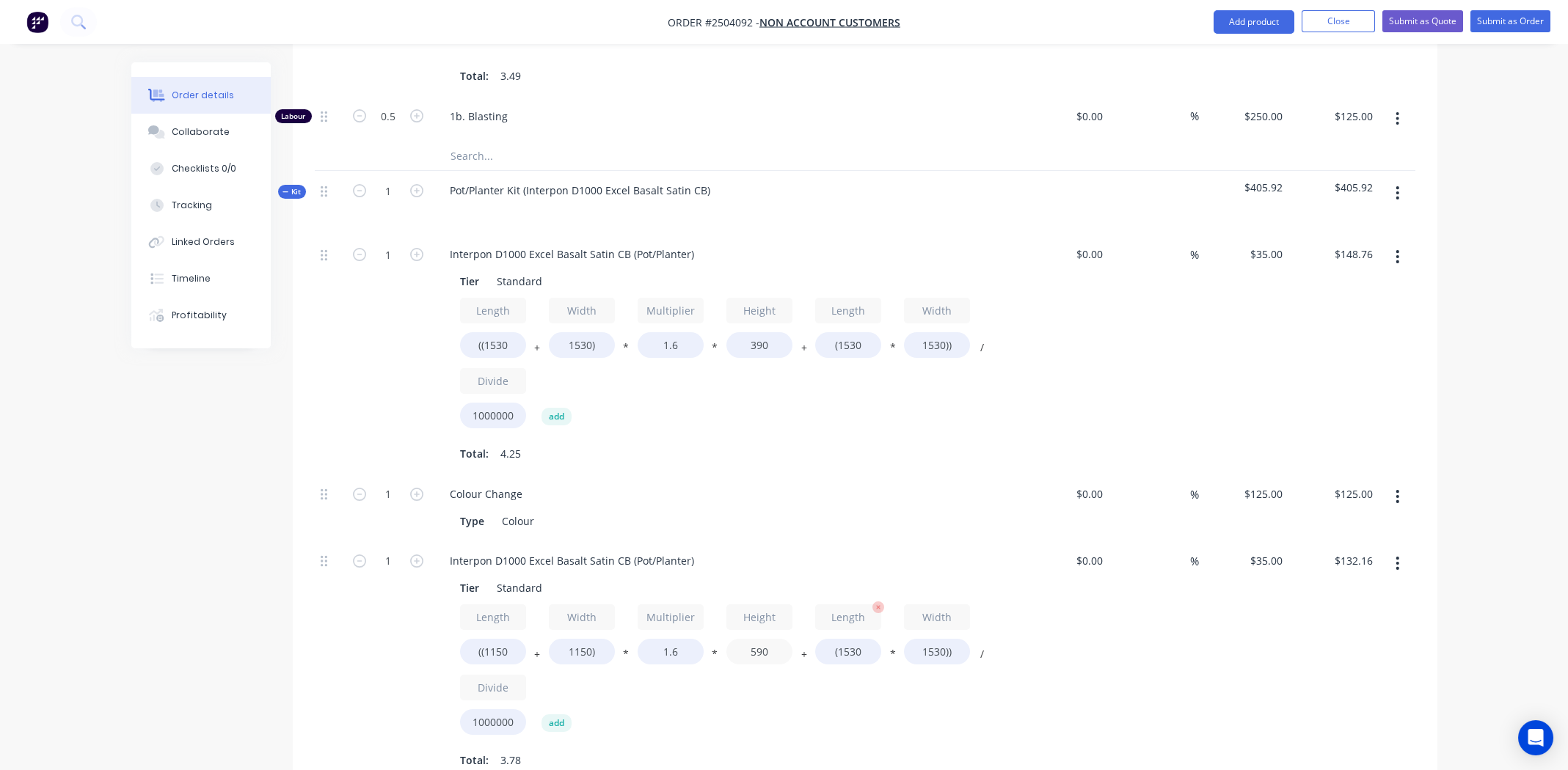
type input "590"
type input "$157.92"
click at [845, 639] on input "(1530" at bounding box center [848, 652] width 66 height 26
type input "(1150"
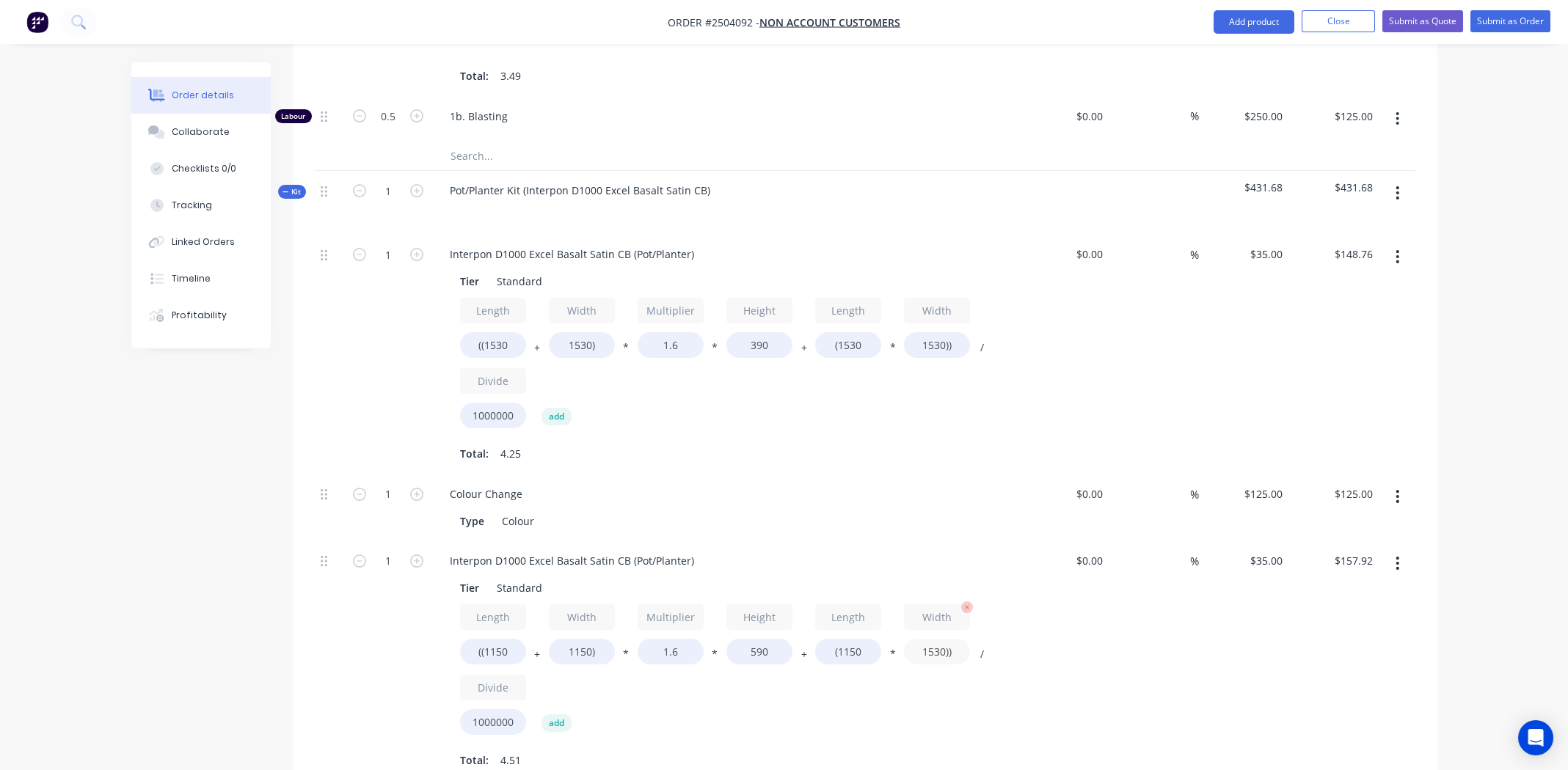
type input "$137.57"
click at [932, 639] on input "1530))" at bounding box center [936, 652] width 66 height 26
type input "1150))"
type input "$122.28"
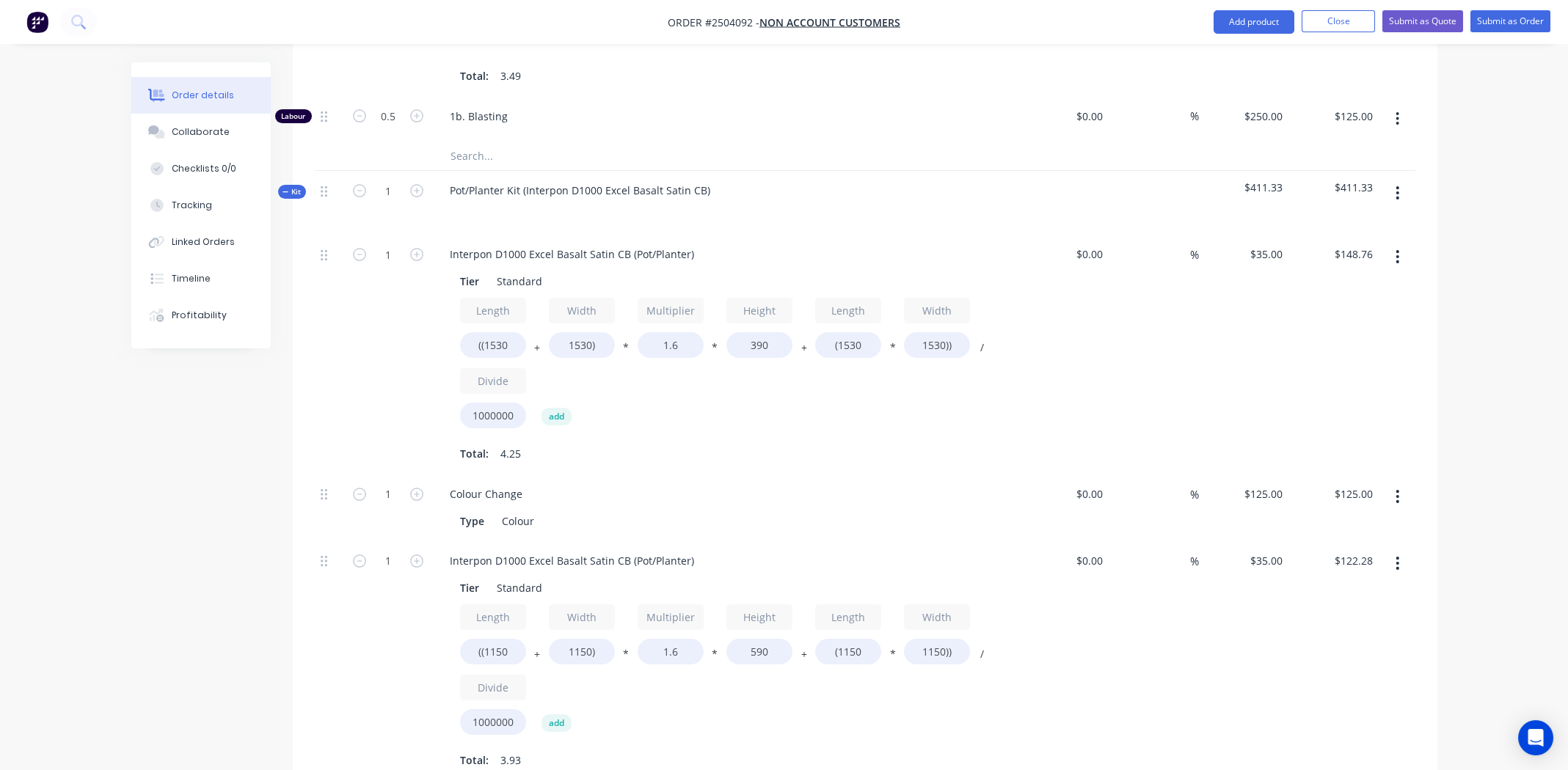
click at [1104, 635] on div "$0.00 $0.00" at bounding box center [1064, 661] width 91 height 240
drag, startPoint x: 1392, startPoint y: 166, endPoint x: 1393, endPoint y: 179, distance: 13.0
click at [1393, 180] on button "button" at bounding box center [1397, 193] width 35 height 27
click at [1346, 221] on div "Add product to kit" at bounding box center [1345, 231] width 113 height 21
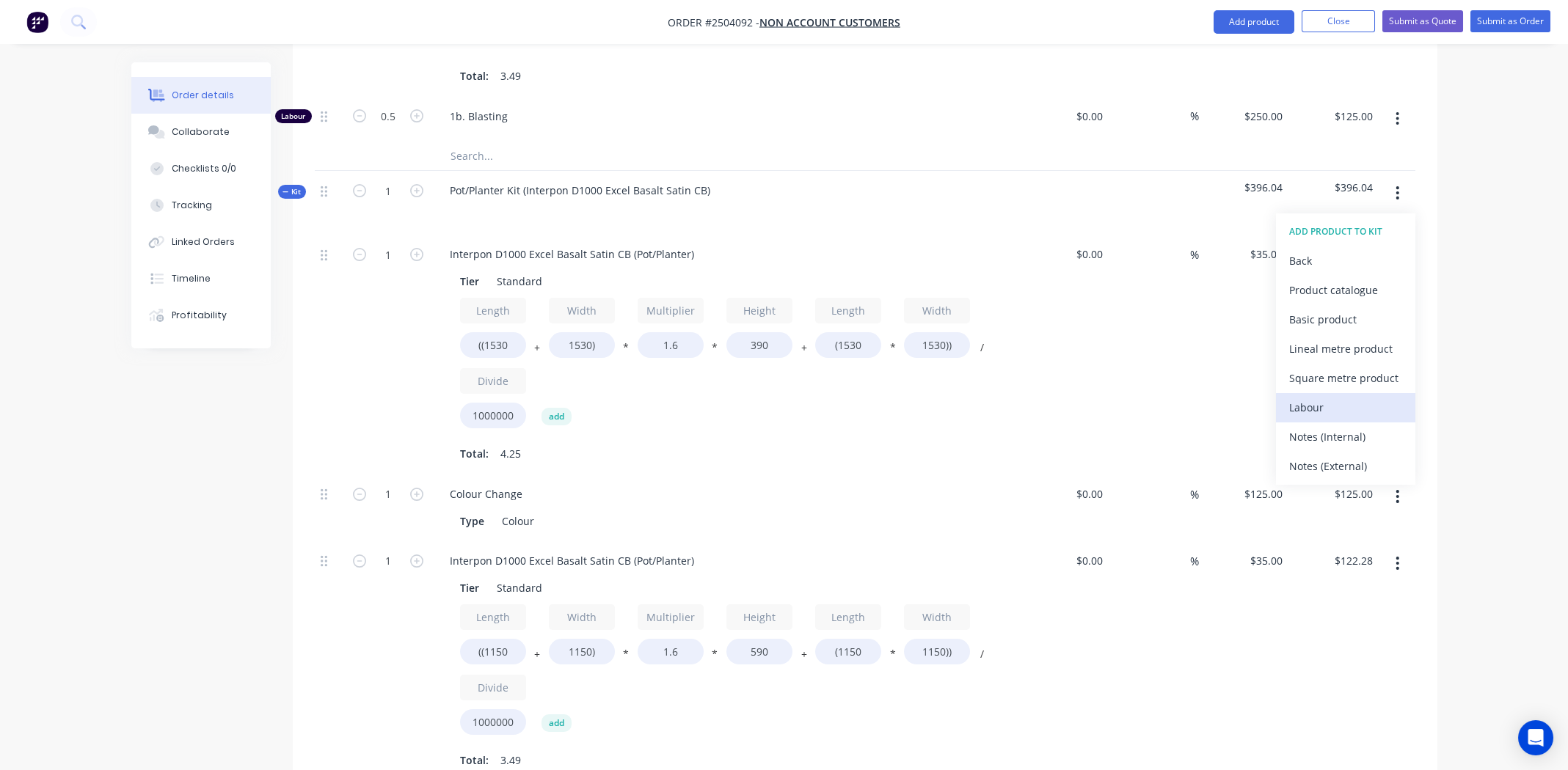
click at [1326, 397] on div "Labour" at bounding box center [1345, 407] width 113 height 21
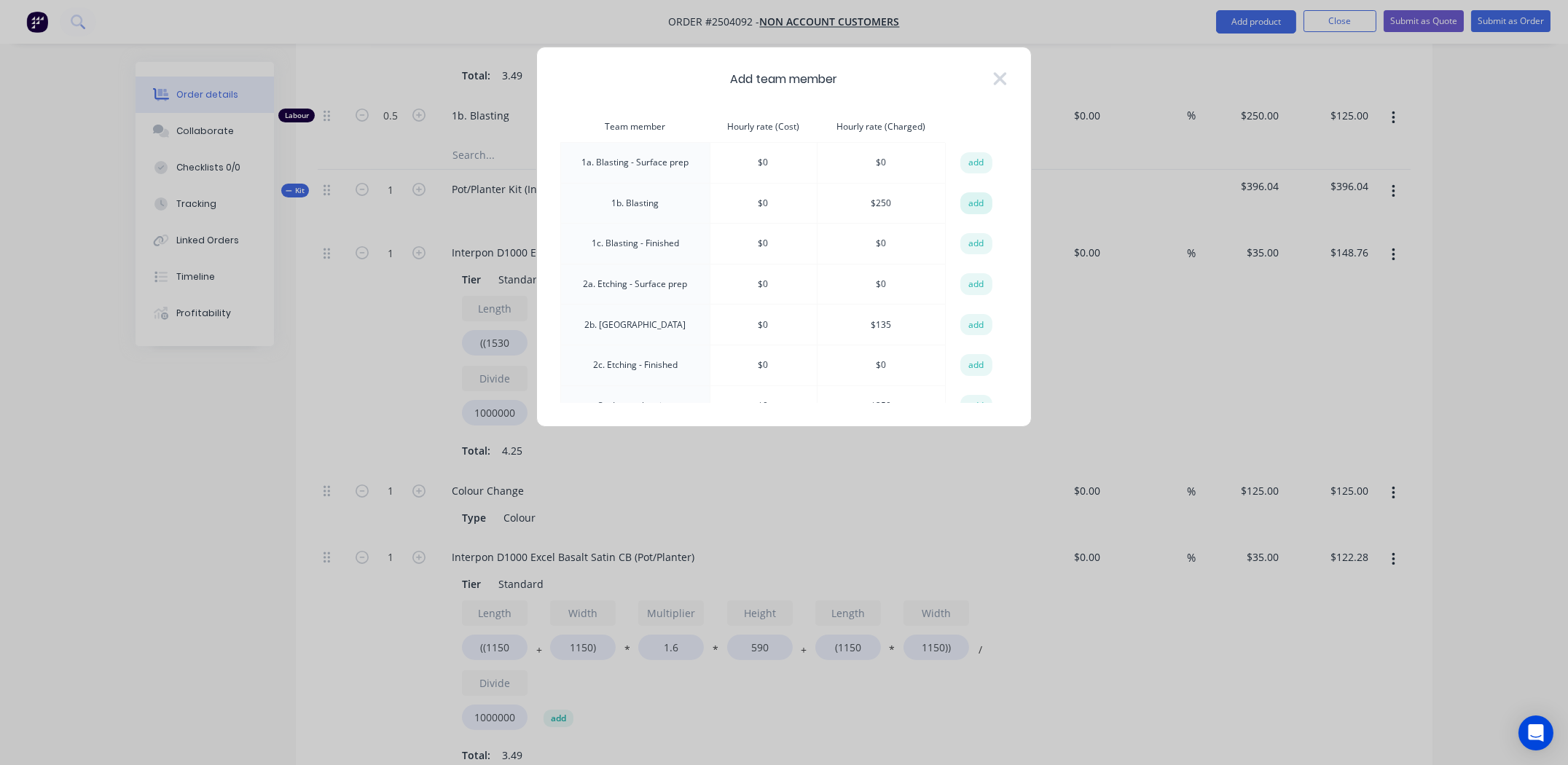
click at [974, 199] on button "add" at bounding box center [976, 204] width 32 height 22
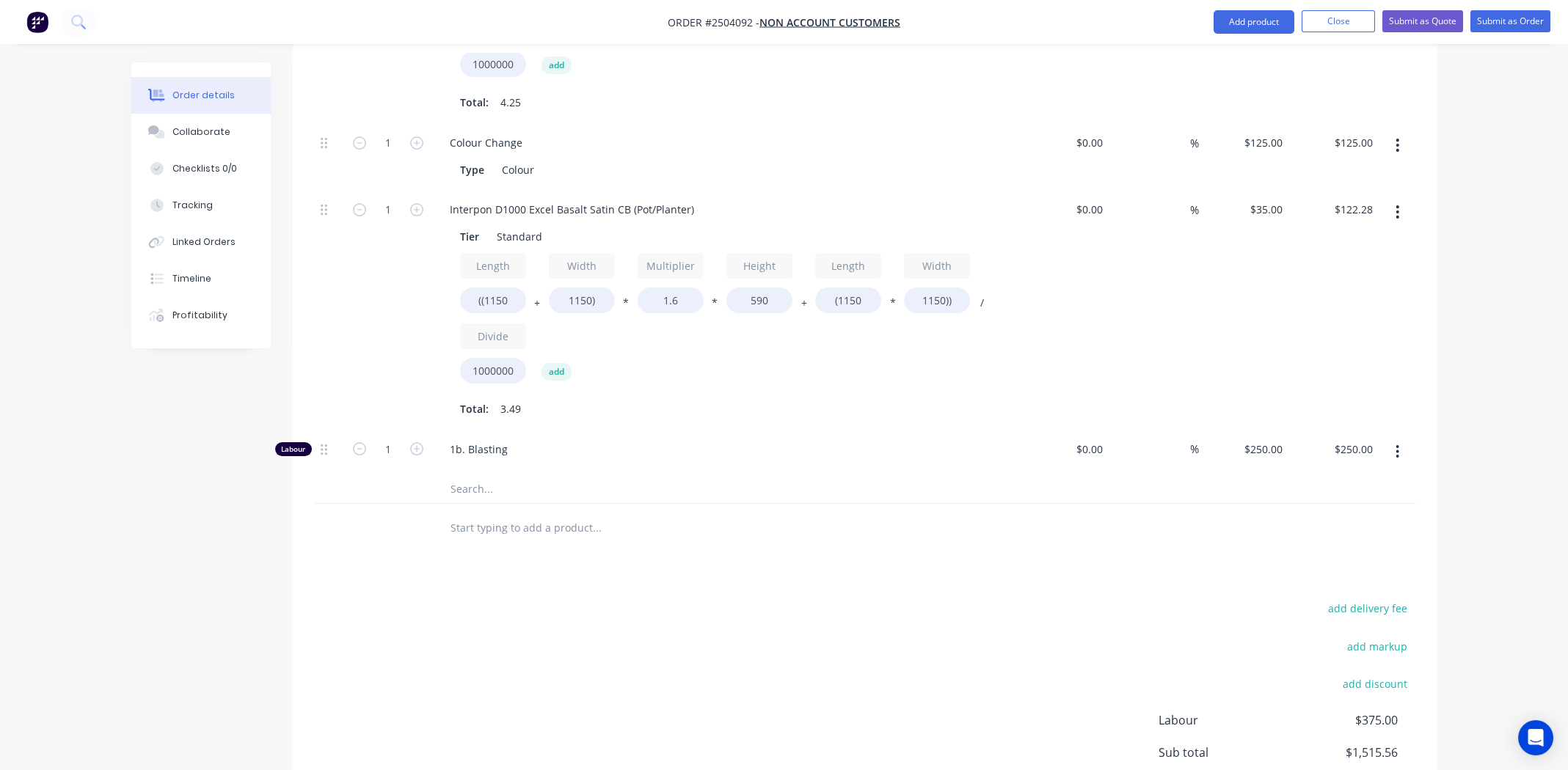
scroll to position [1393, 0]
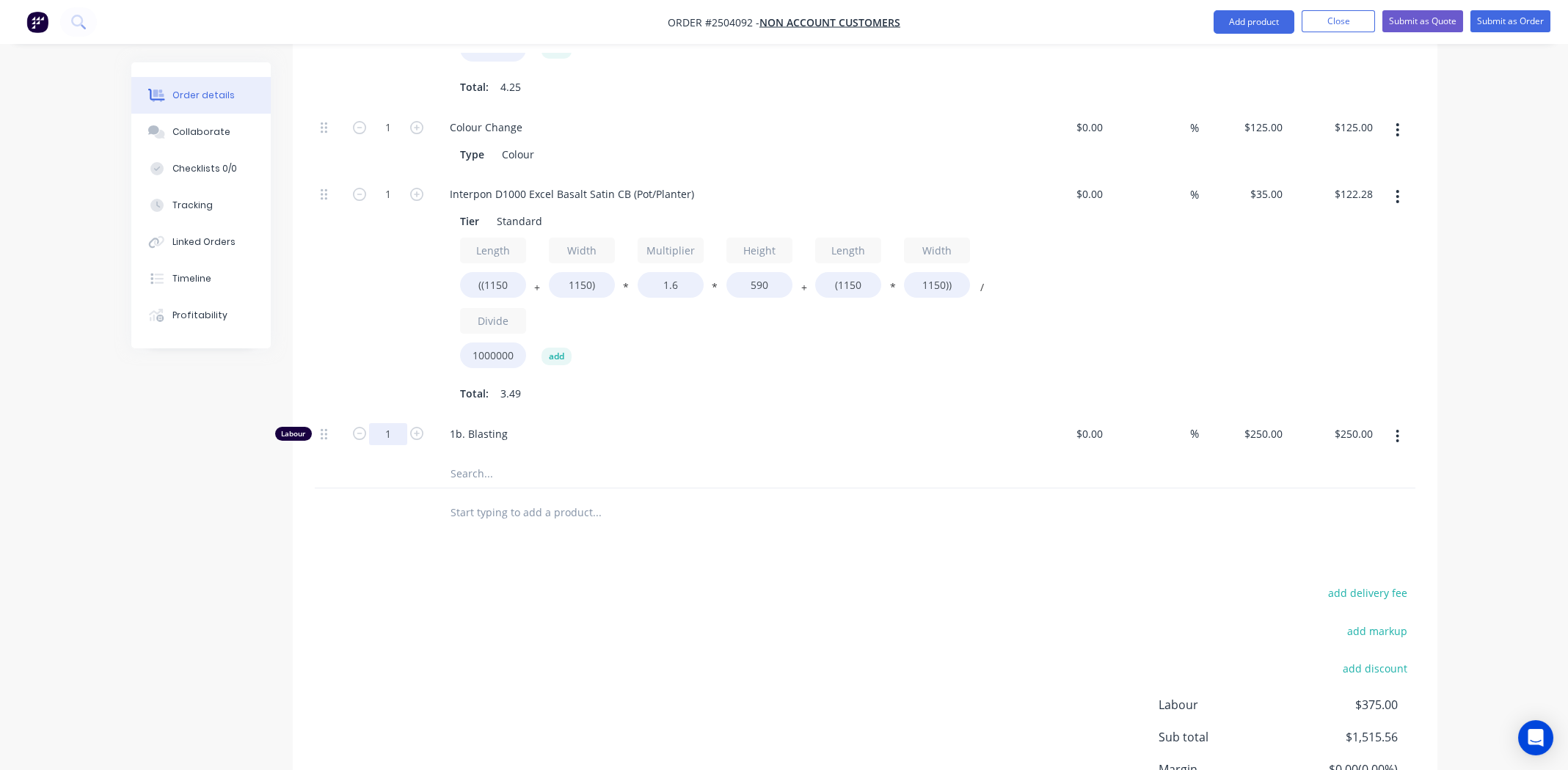
click at [392, 423] on input "1" at bounding box center [388, 434] width 38 height 22
type input "0.5"
type input "$125.00"
drag, startPoint x: 679, startPoint y: 590, endPoint x: 727, endPoint y: 563, distance: 55.1
click at [680, 589] on div "add delivery fee add markup add discount Labour $250.00 Sub total $1,390.56 Mar…" at bounding box center [865, 724] width 1100 height 284
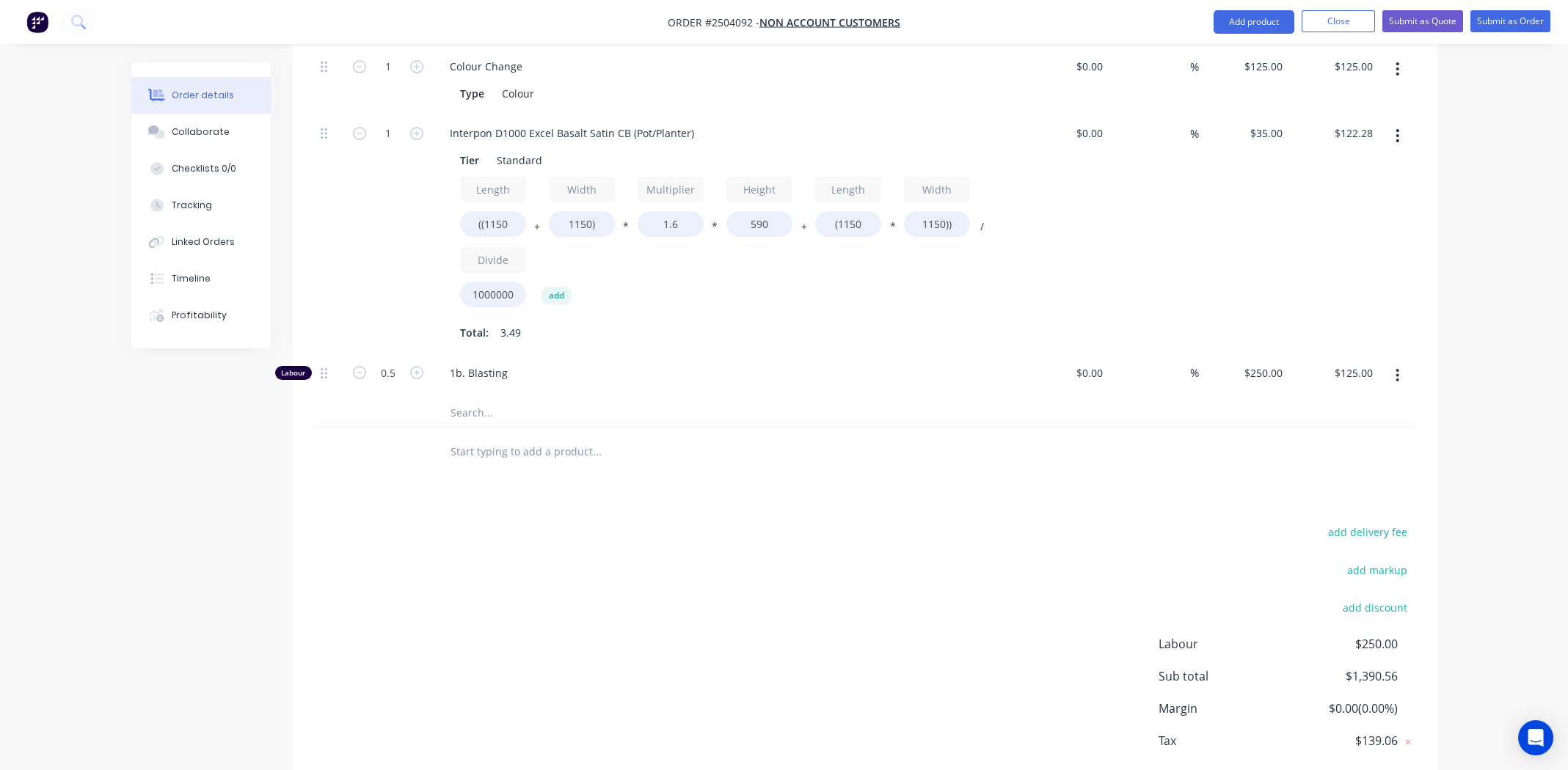
scroll to position [1509, 0]
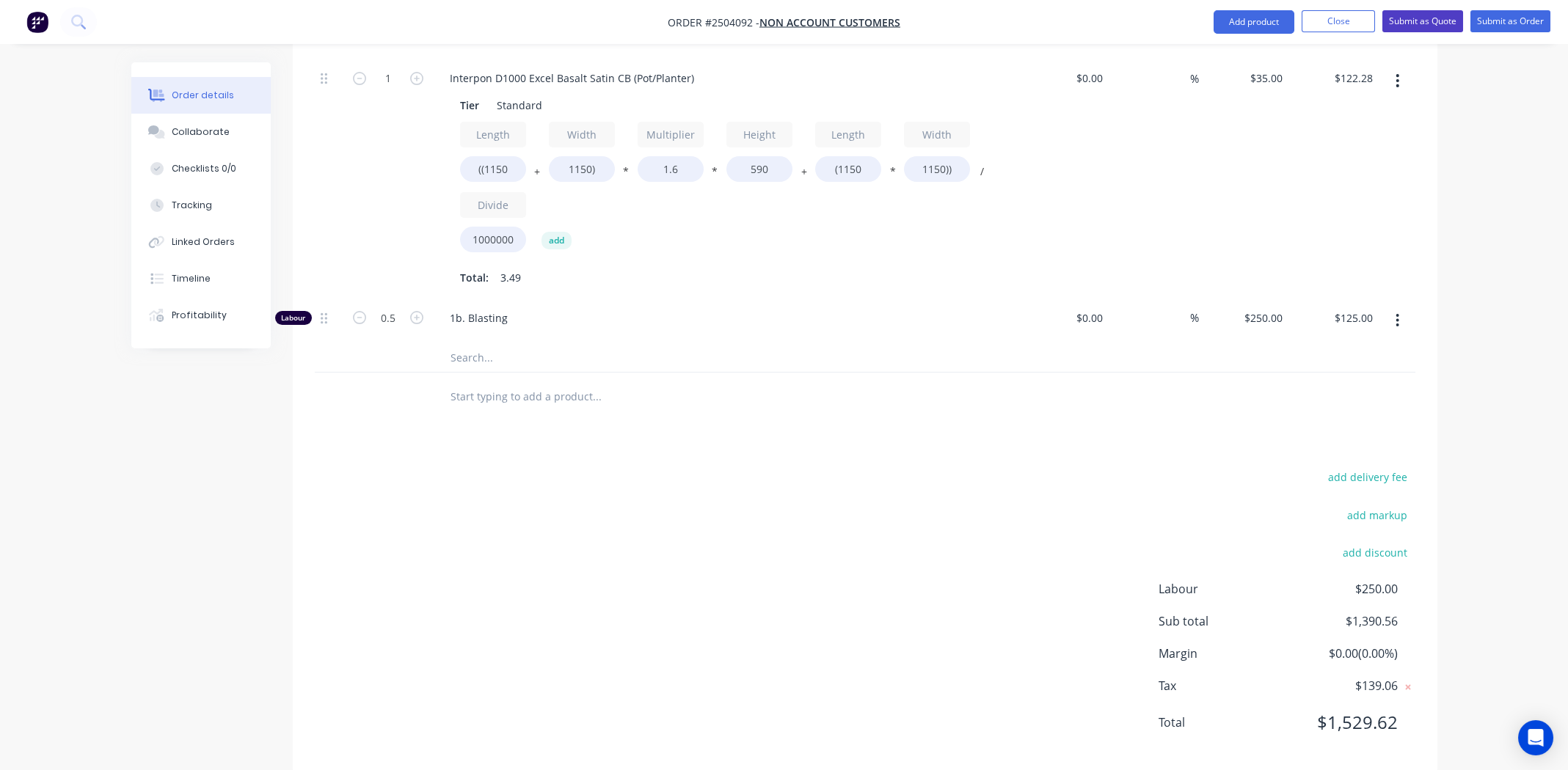
click at [1418, 21] on button "Submit as Quote" at bounding box center [1422, 21] width 81 height 22
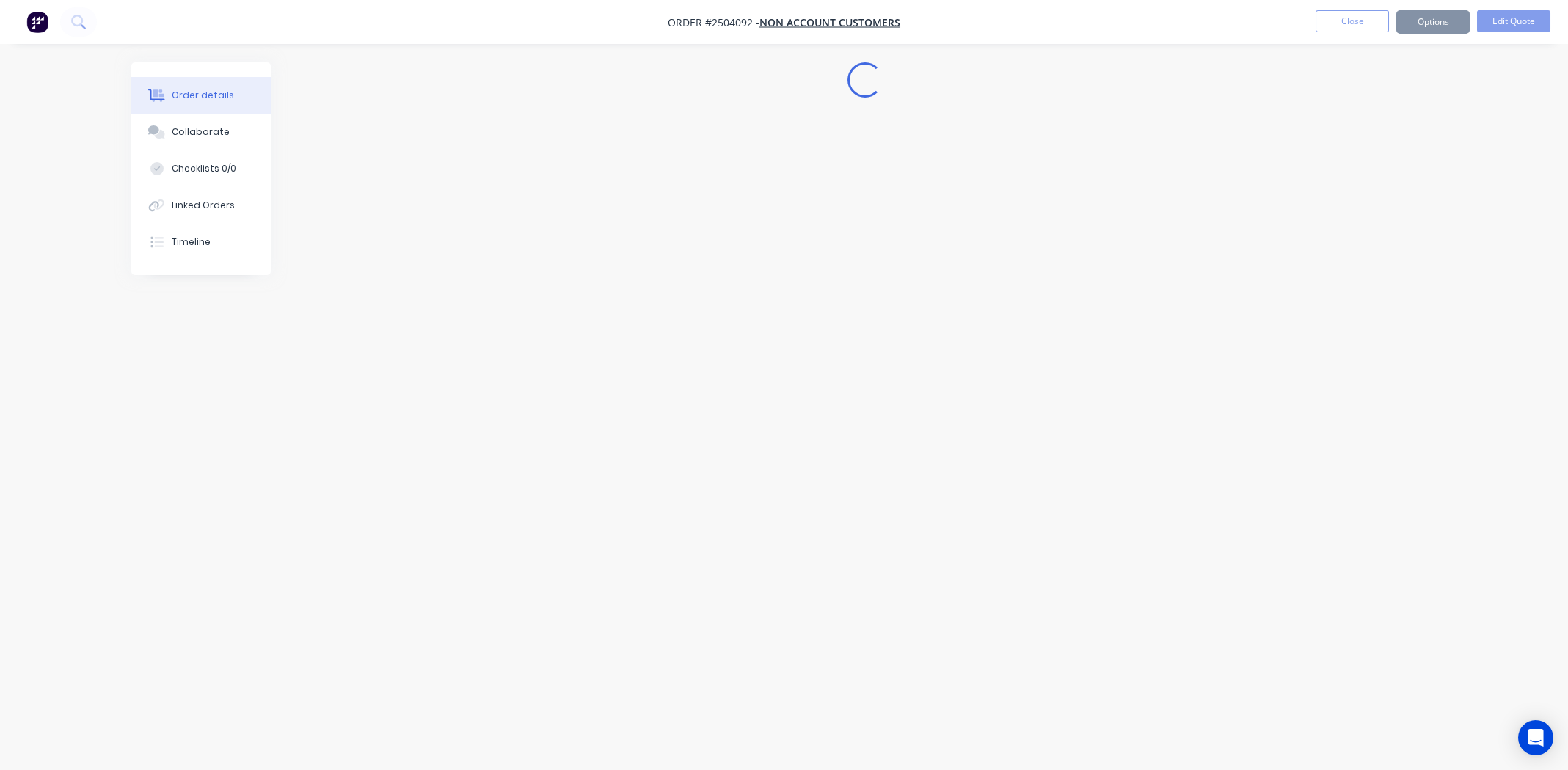
scroll to position [0, 0]
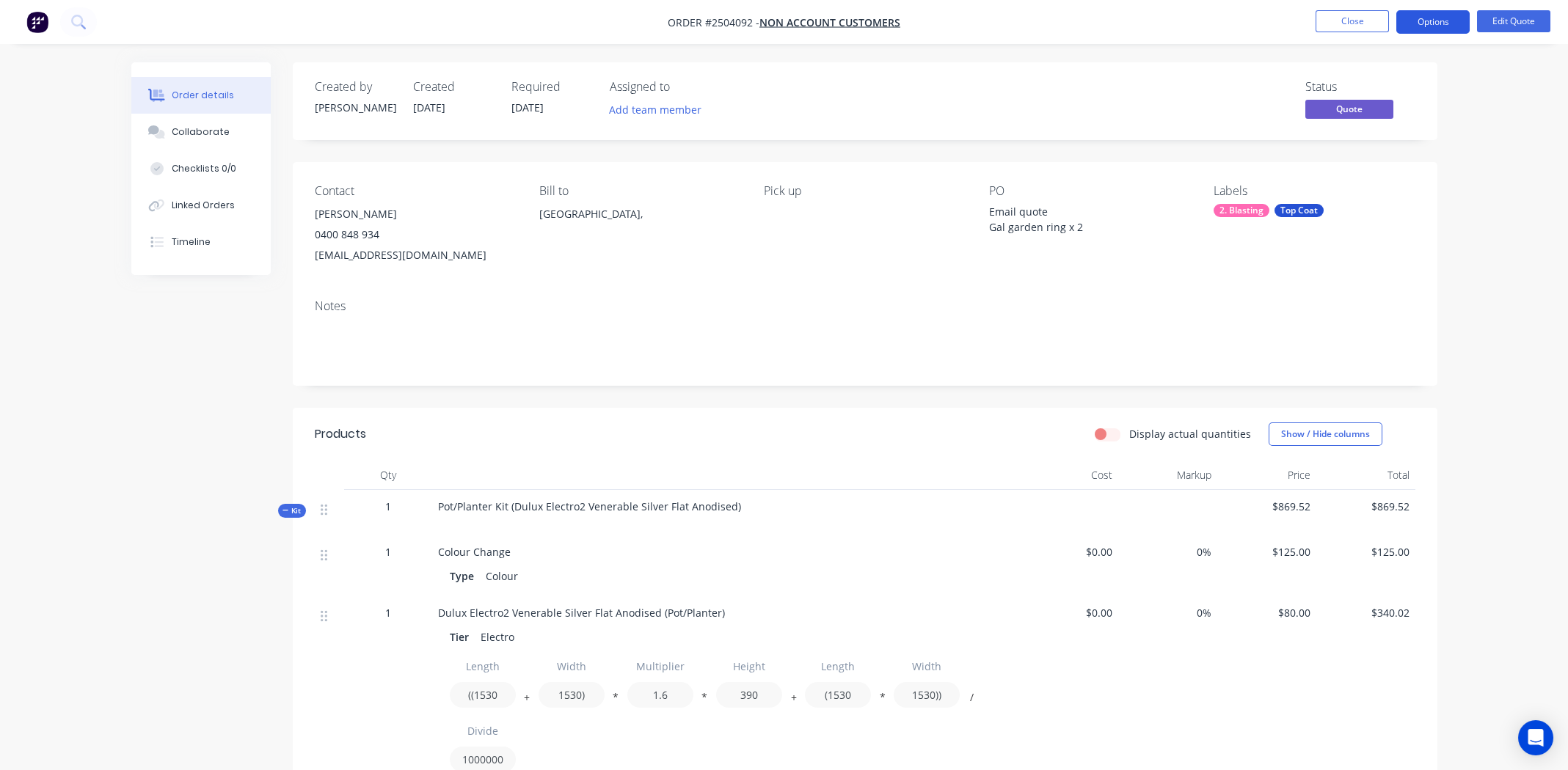
click at [1437, 23] on button "Options" at bounding box center [1433, 22] width 74 height 24
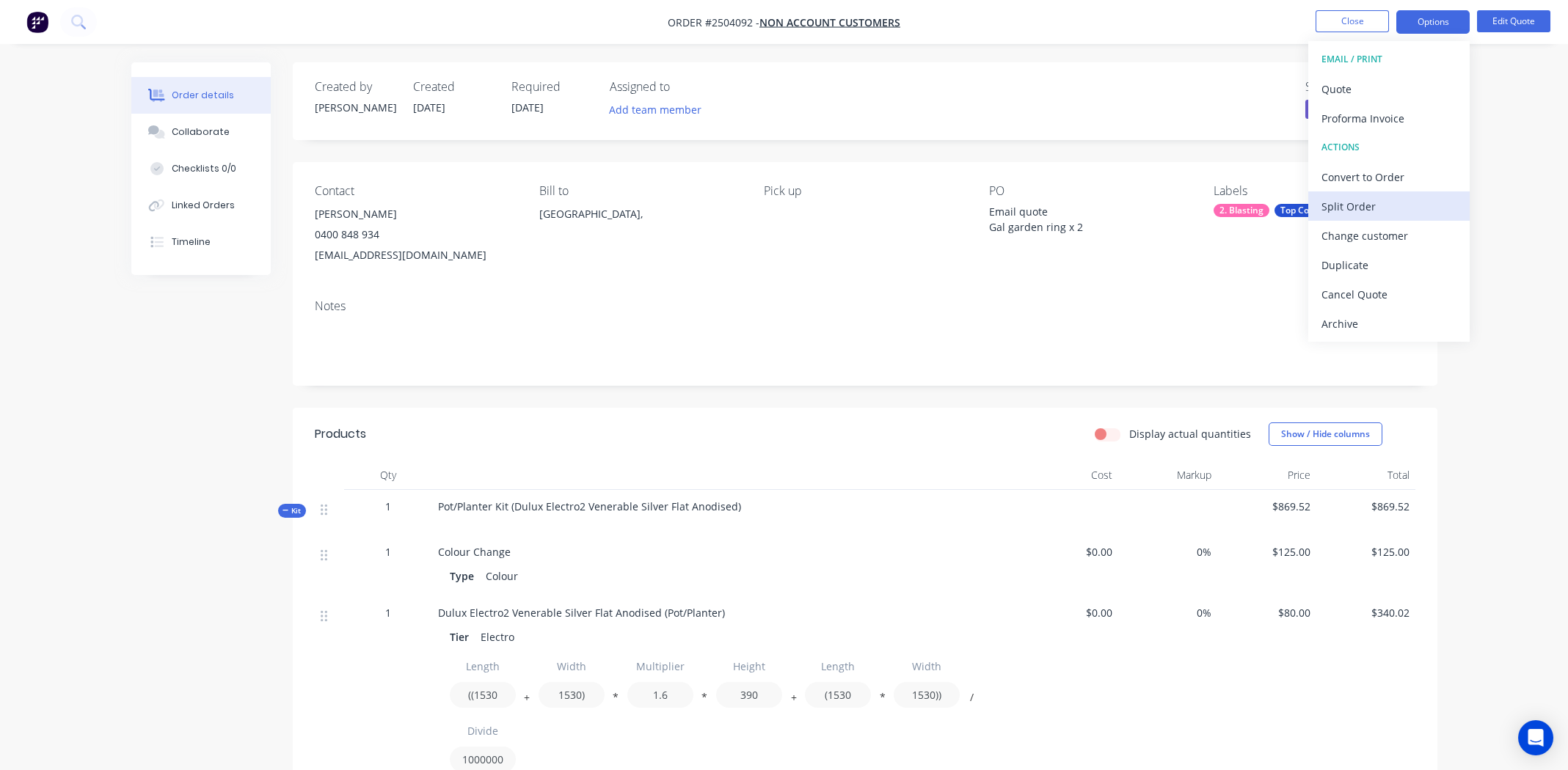
click at [1359, 200] on div "Split Order" at bounding box center [1389, 206] width 135 height 21
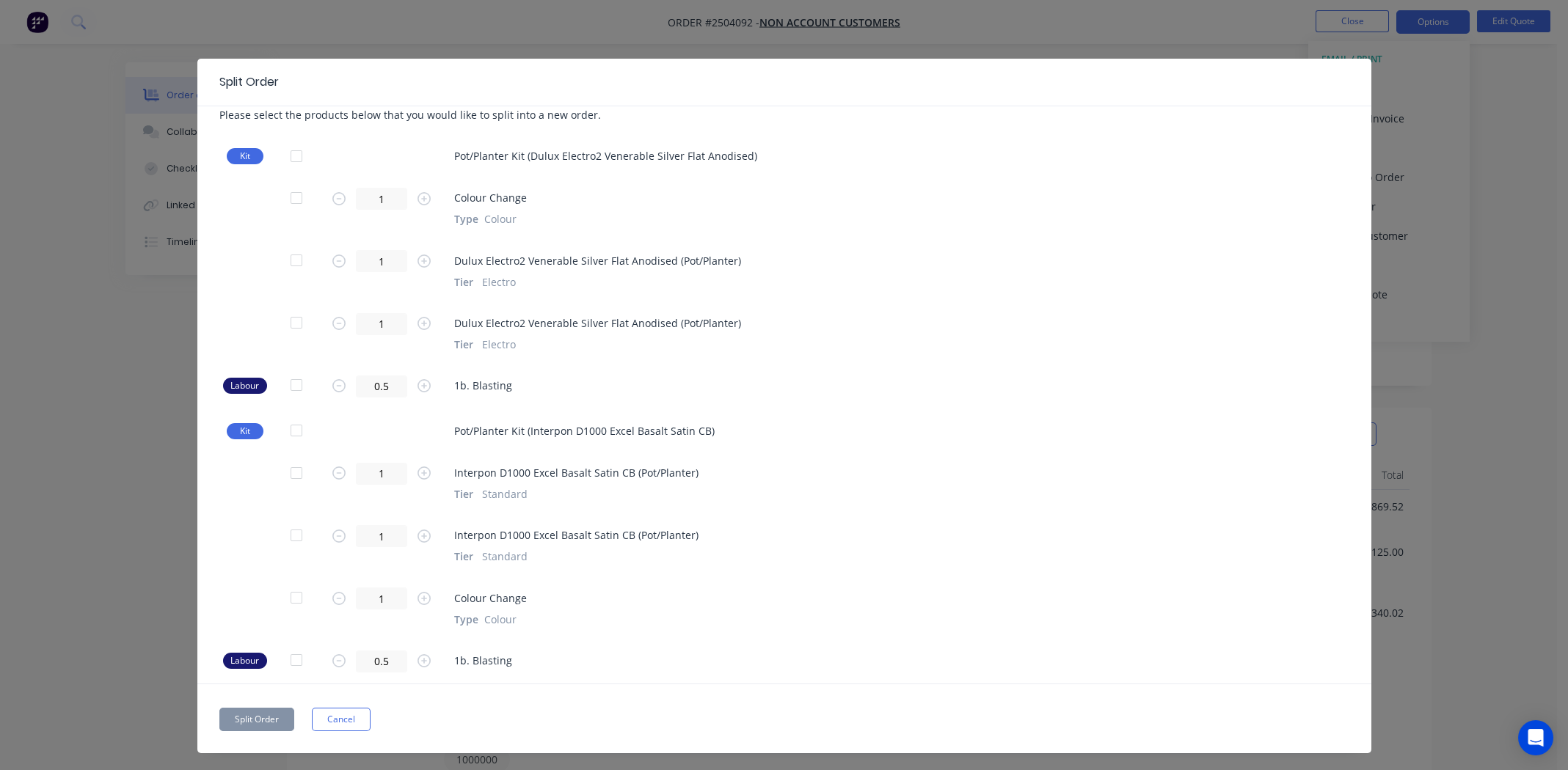
scroll to position [25, 0]
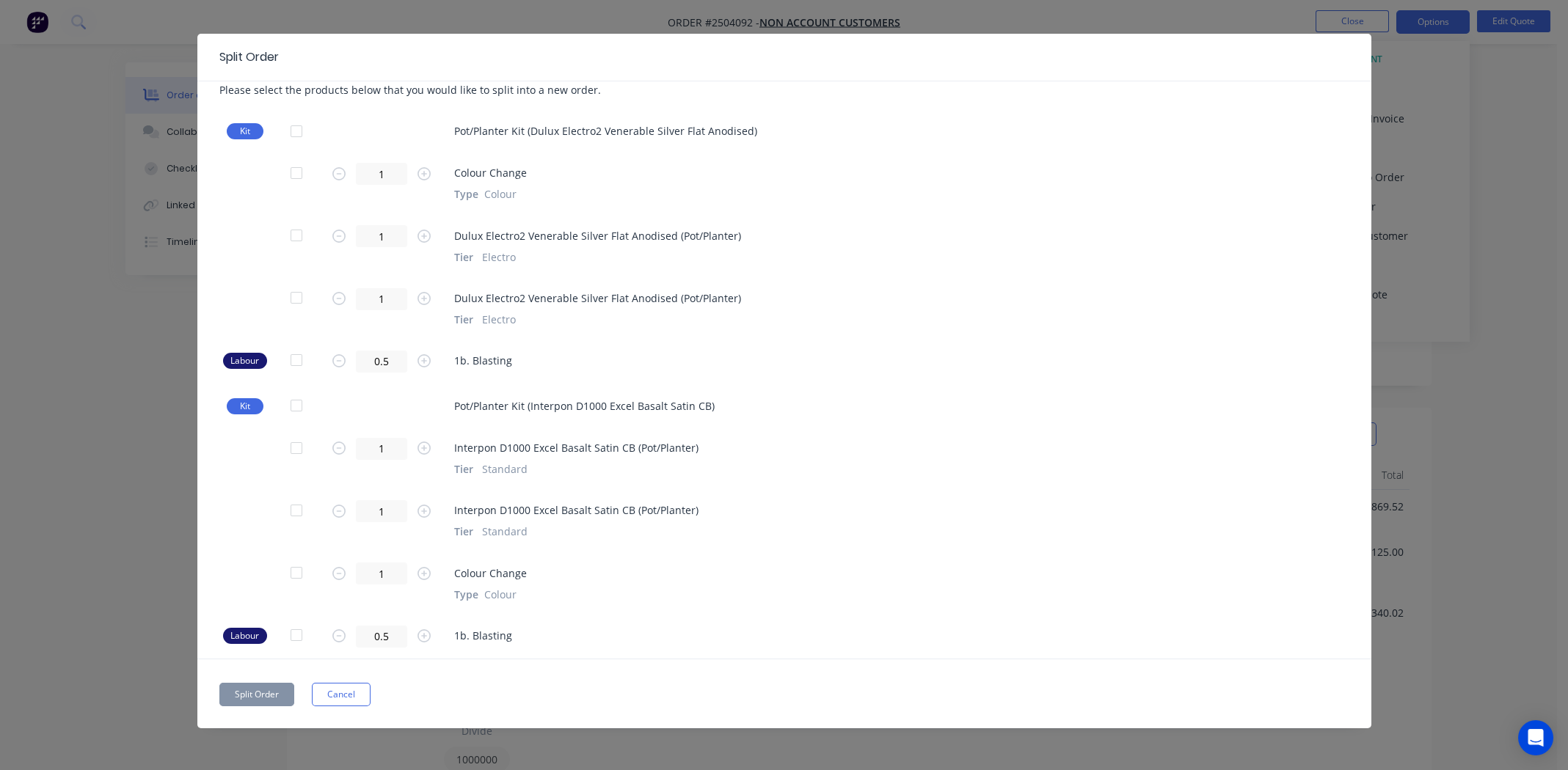
click at [290, 408] on div at bounding box center [295, 405] width 29 height 29
click at [247, 691] on button "Split Order" at bounding box center [256, 694] width 75 height 24
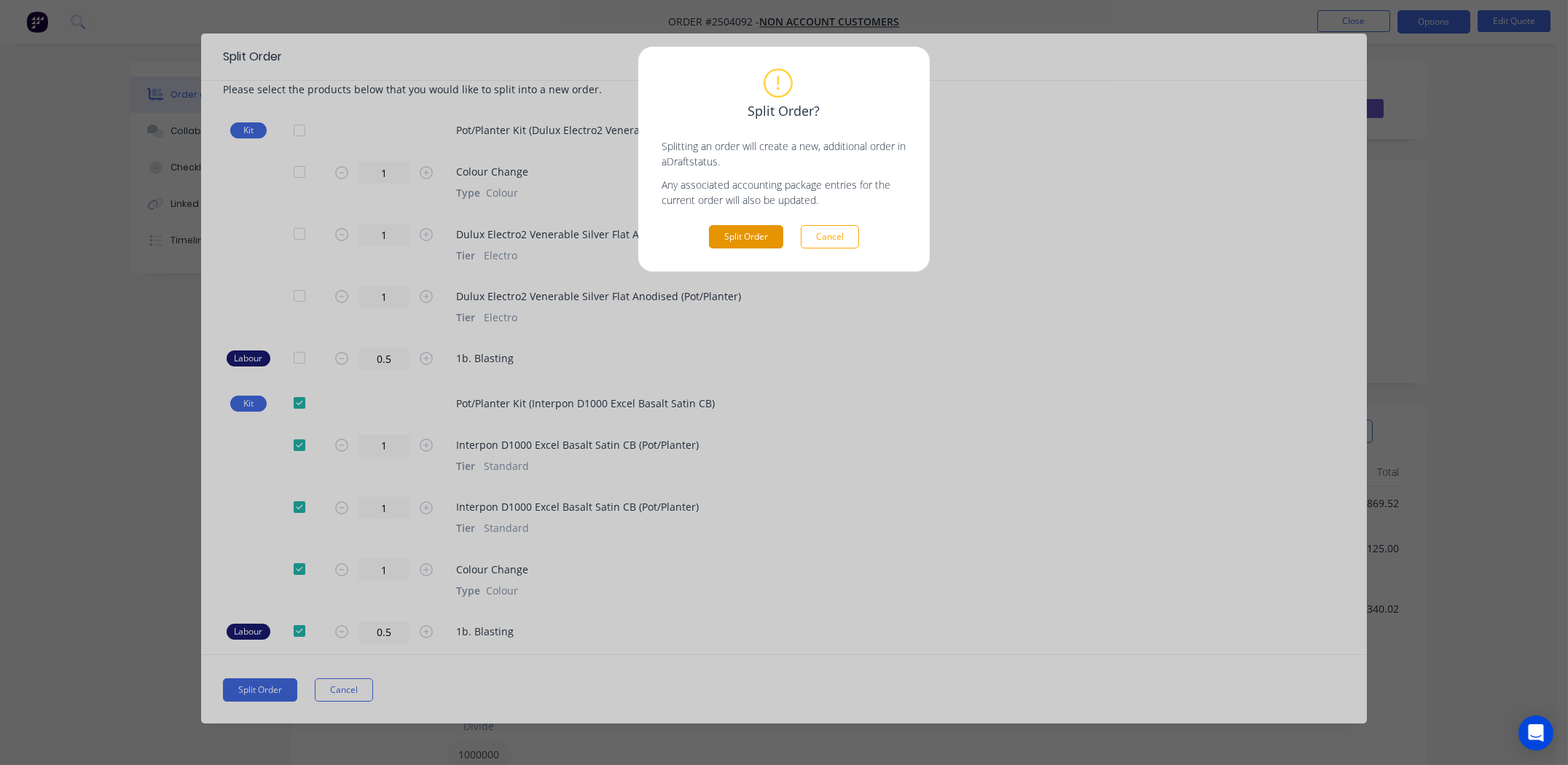
click at [770, 239] on button "Split Order" at bounding box center [745, 237] width 74 height 24
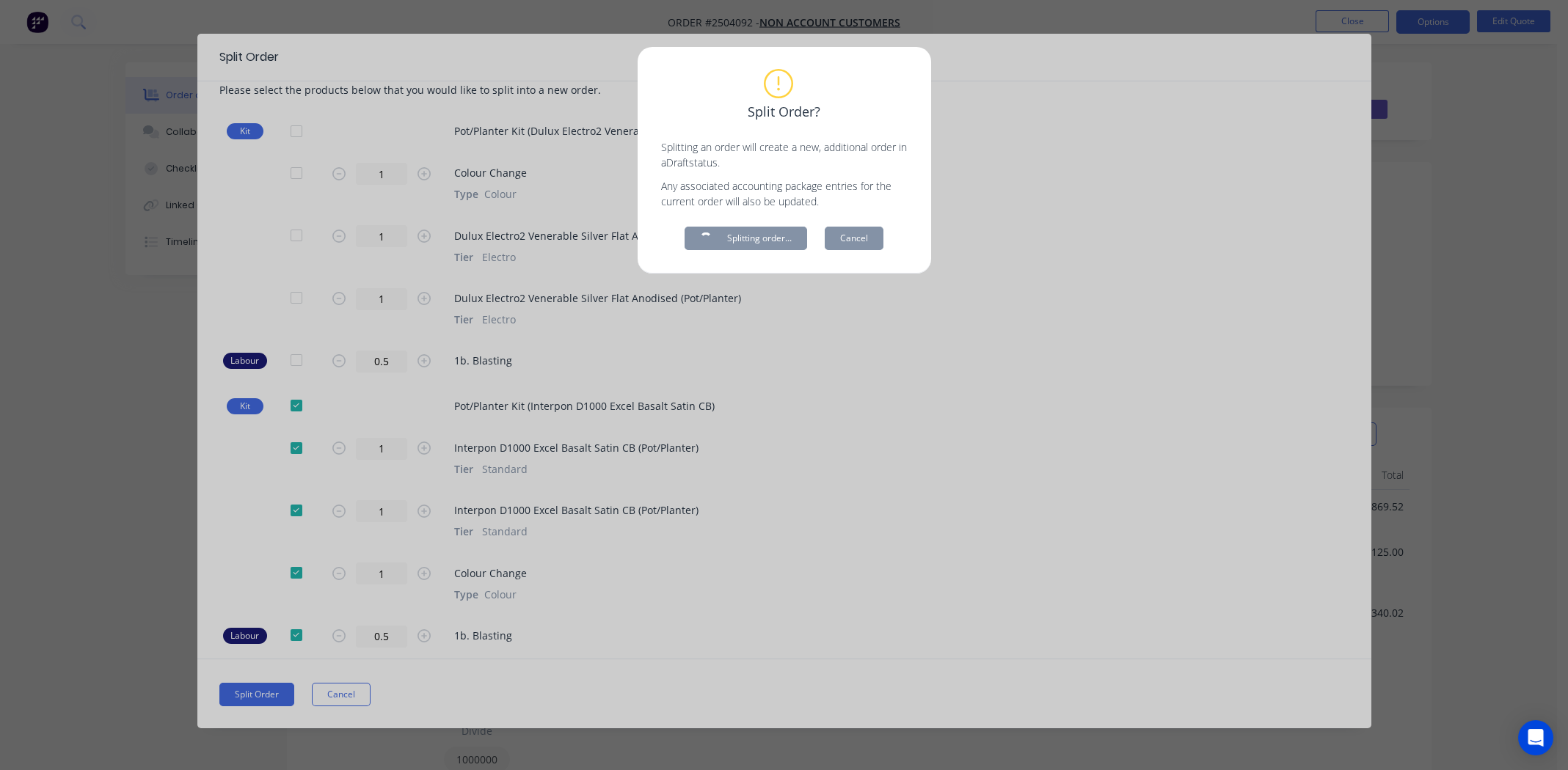
scroll to position [0, 0]
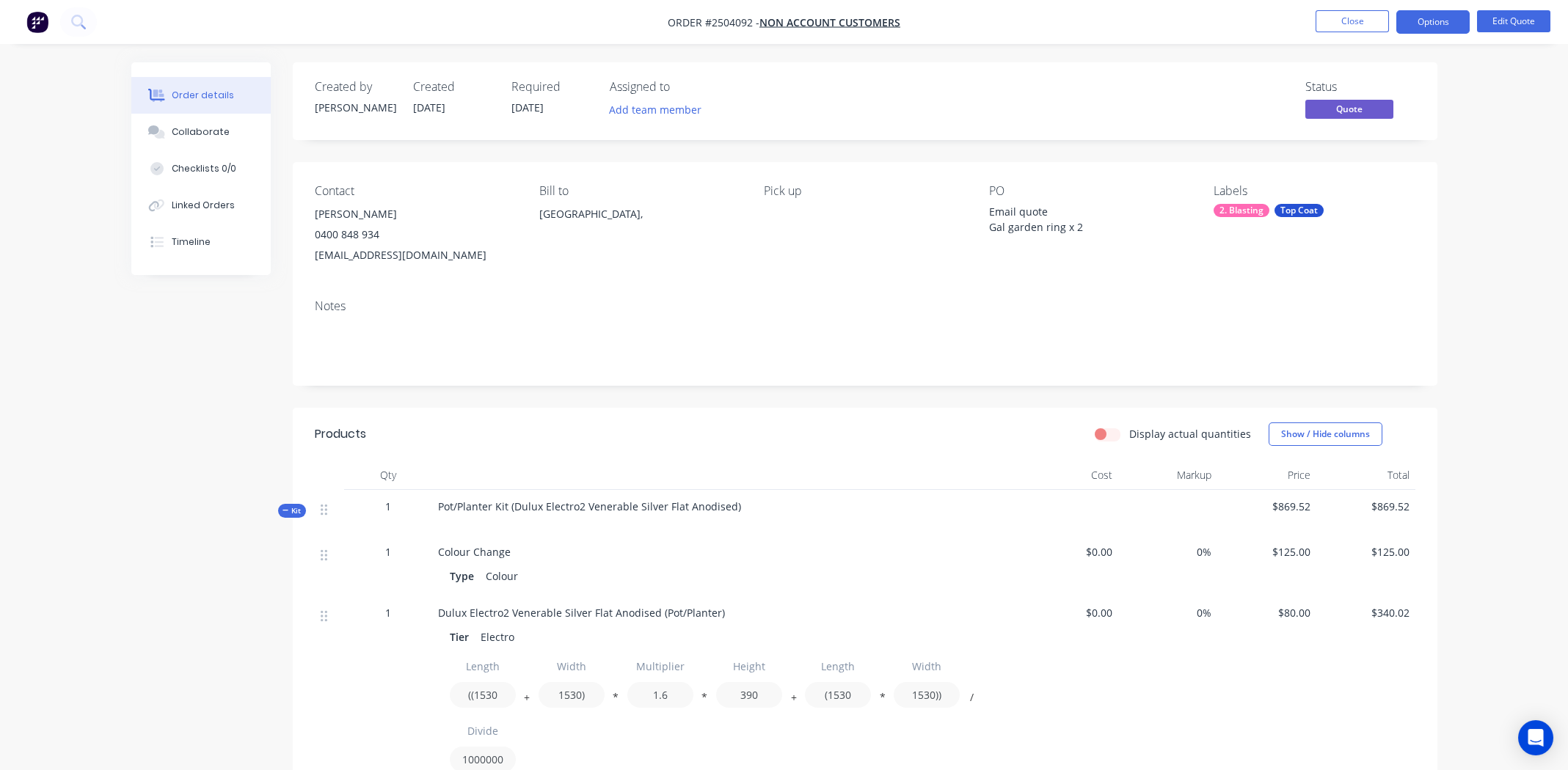
click at [1054, 208] on div "Email quote Gal garden ring x 2" at bounding box center [1080, 219] width 183 height 31
click at [1051, 212] on div "Email quote Gal garden ring x 2" at bounding box center [1080, 219] width 183 height 31
click at [1512, 24] on button "Edit Quote" at bounding box center [1513, 21] width 74 height 22
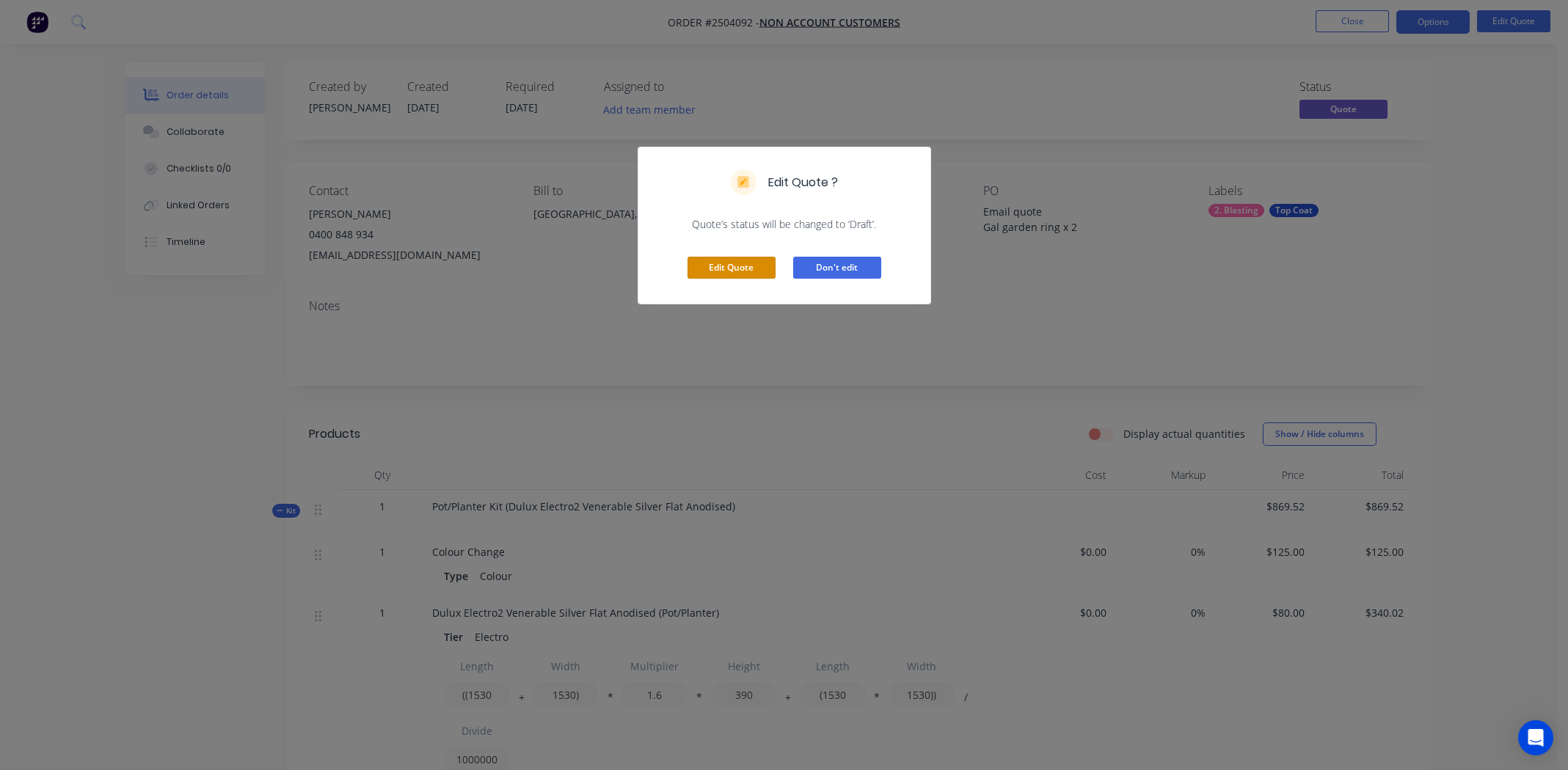
drag, startPoint x: 696, startPoint y: 264, endPoint x: 821, endPoint y: 249, distance: 125.9
click at [696, 264] on button "Edit Quote" at bounding box center [731, 268] width 88 height 22
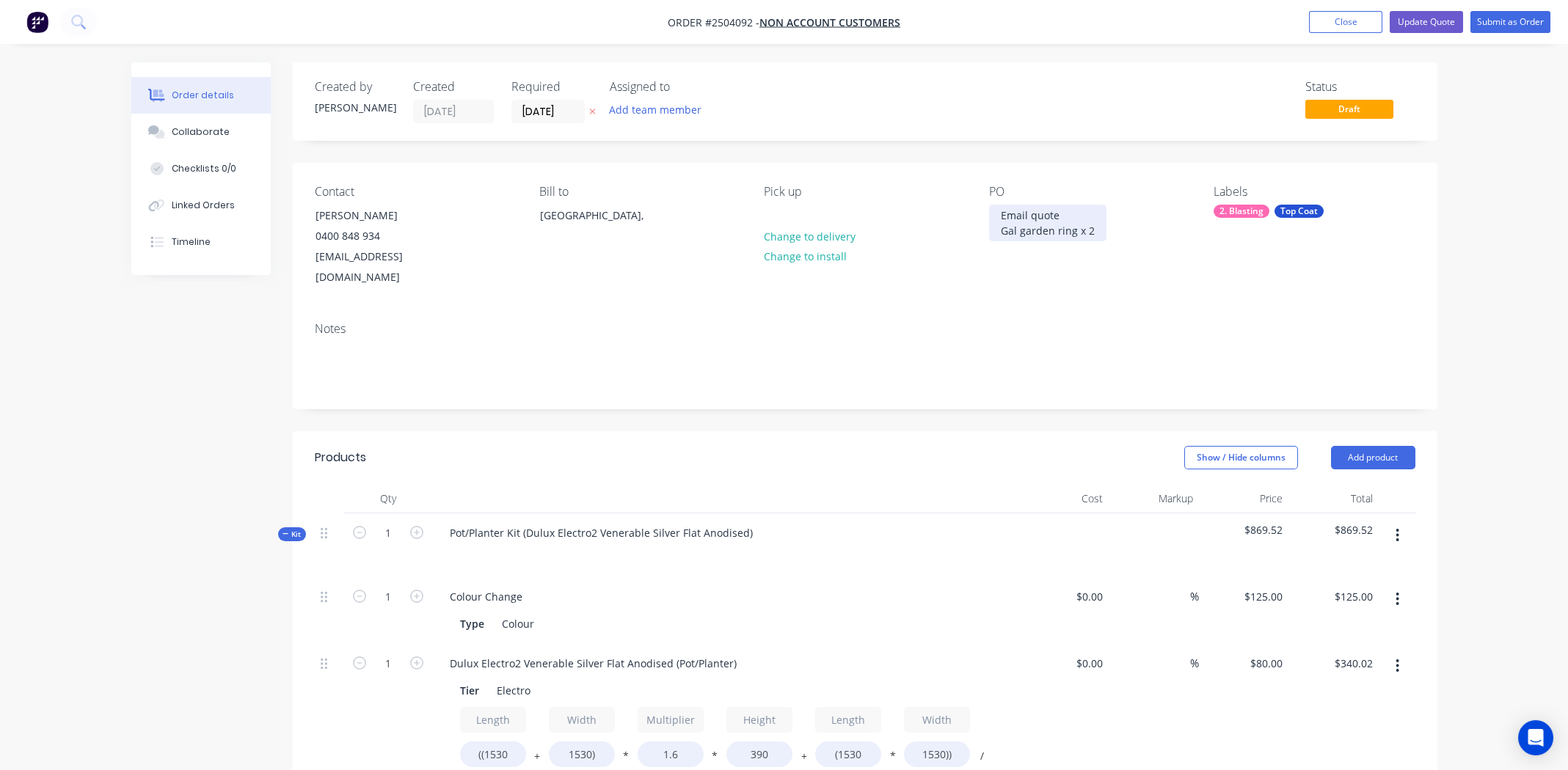
click at [1075, 212] on div "Email quote Gal garden ring x 2" at bounding box center [1048, 223] width 117 height 37
click at [1157, 310] on div "Notes" at bounding box center [865, 359] width 1144 height 98
click at [1440, 18] on button "Update Quote" at bounding box center [1426, 22] width 74 height 22
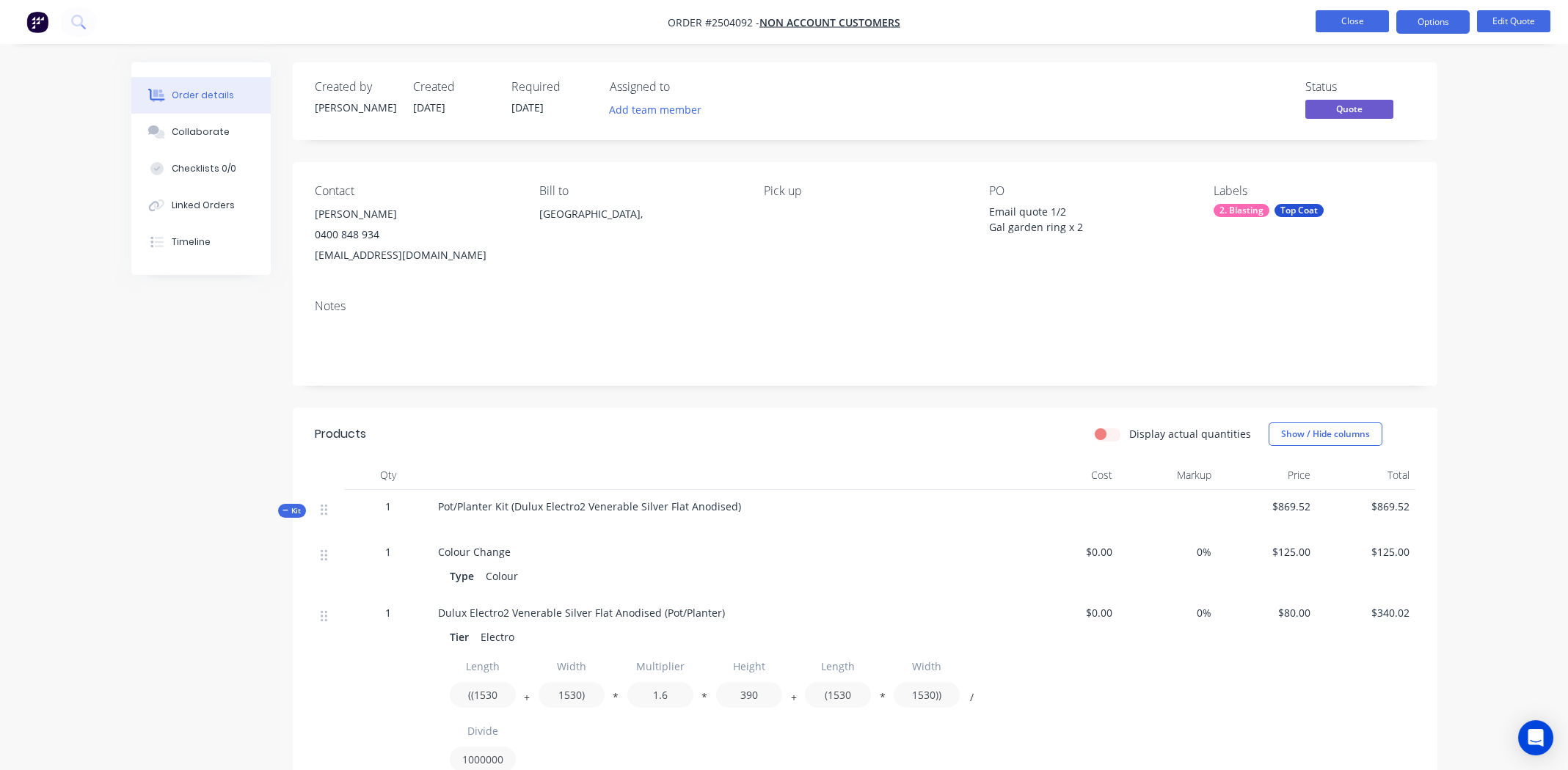
click at [1373, 18] on button "Close" at bounding box center [1352, 21] width 74 height 22
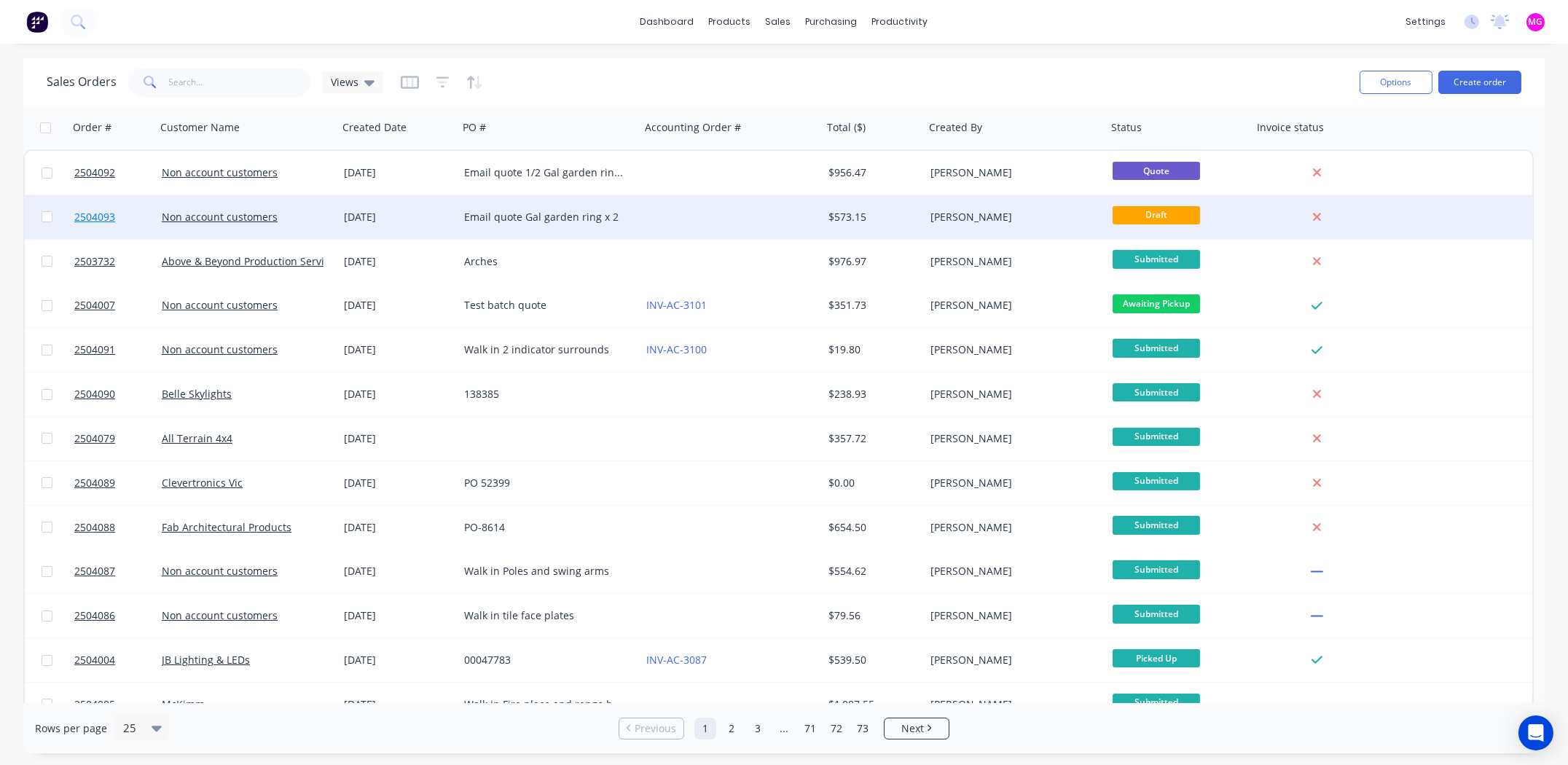
click at [88, 212] on span "2504093" at bounding box center [94, 216] width 41 height 15
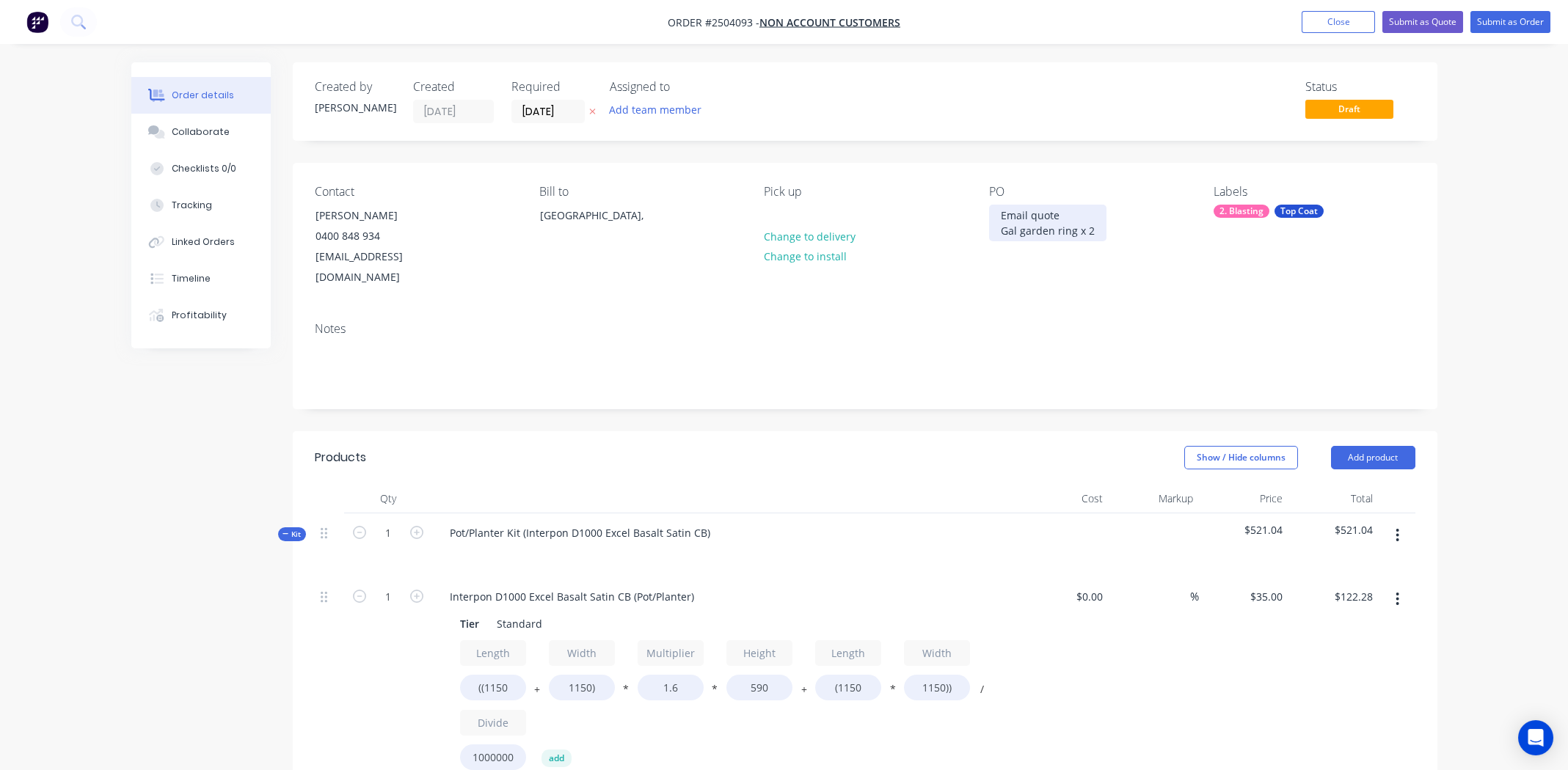
click at [1065, 219] on div "Email quote Gal garden ring x 2" at bounding box center [1048, 223] width 117 height 37
click at [1424, 21] on button "Submit as Quote" at bounding box center [1422, 22] width 81 height 22
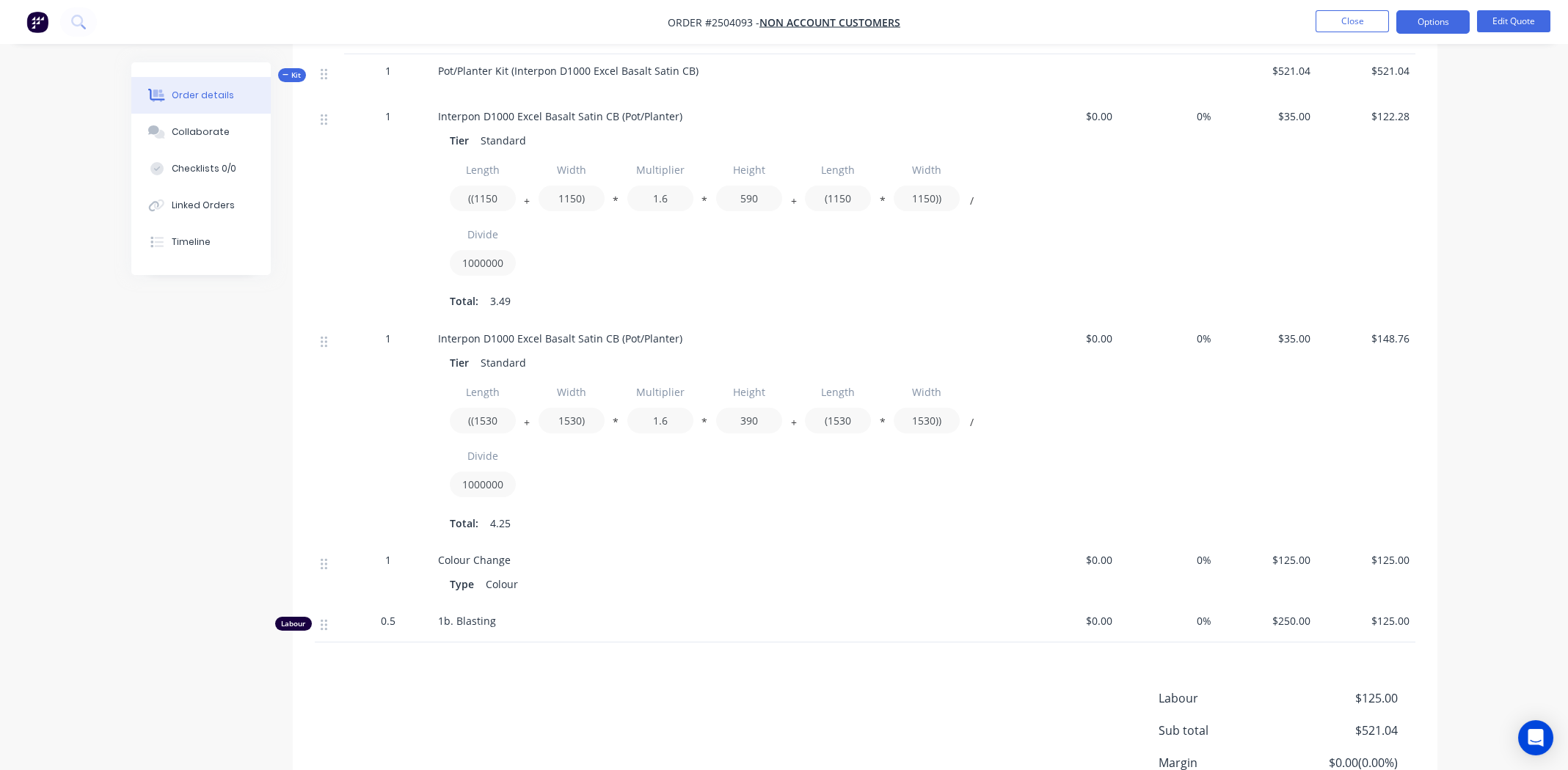
scroll to position [570, 0]
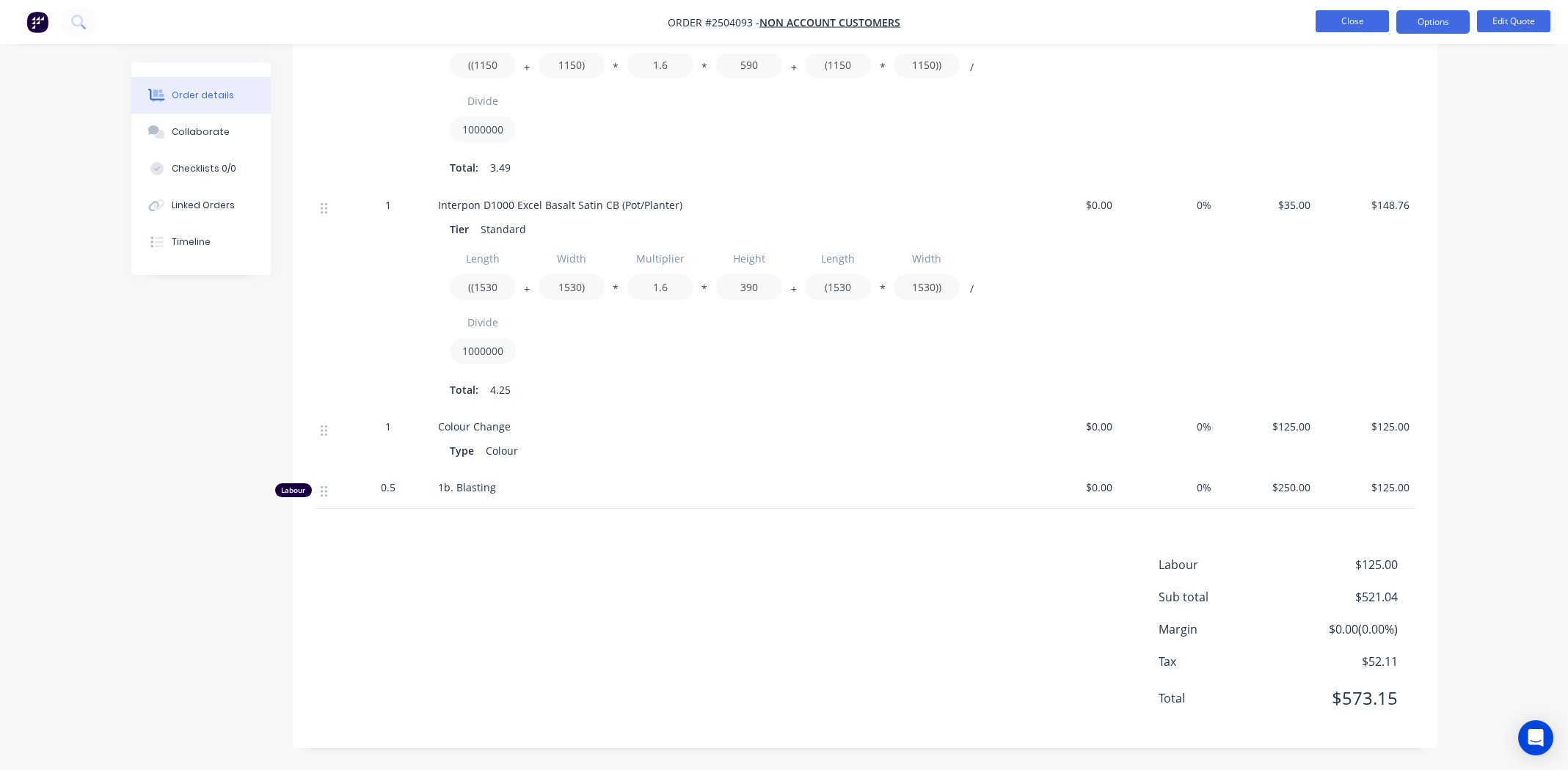
click at [1333, 23] on button "Close" at bounding box center [1352, 21] width 74 height 22
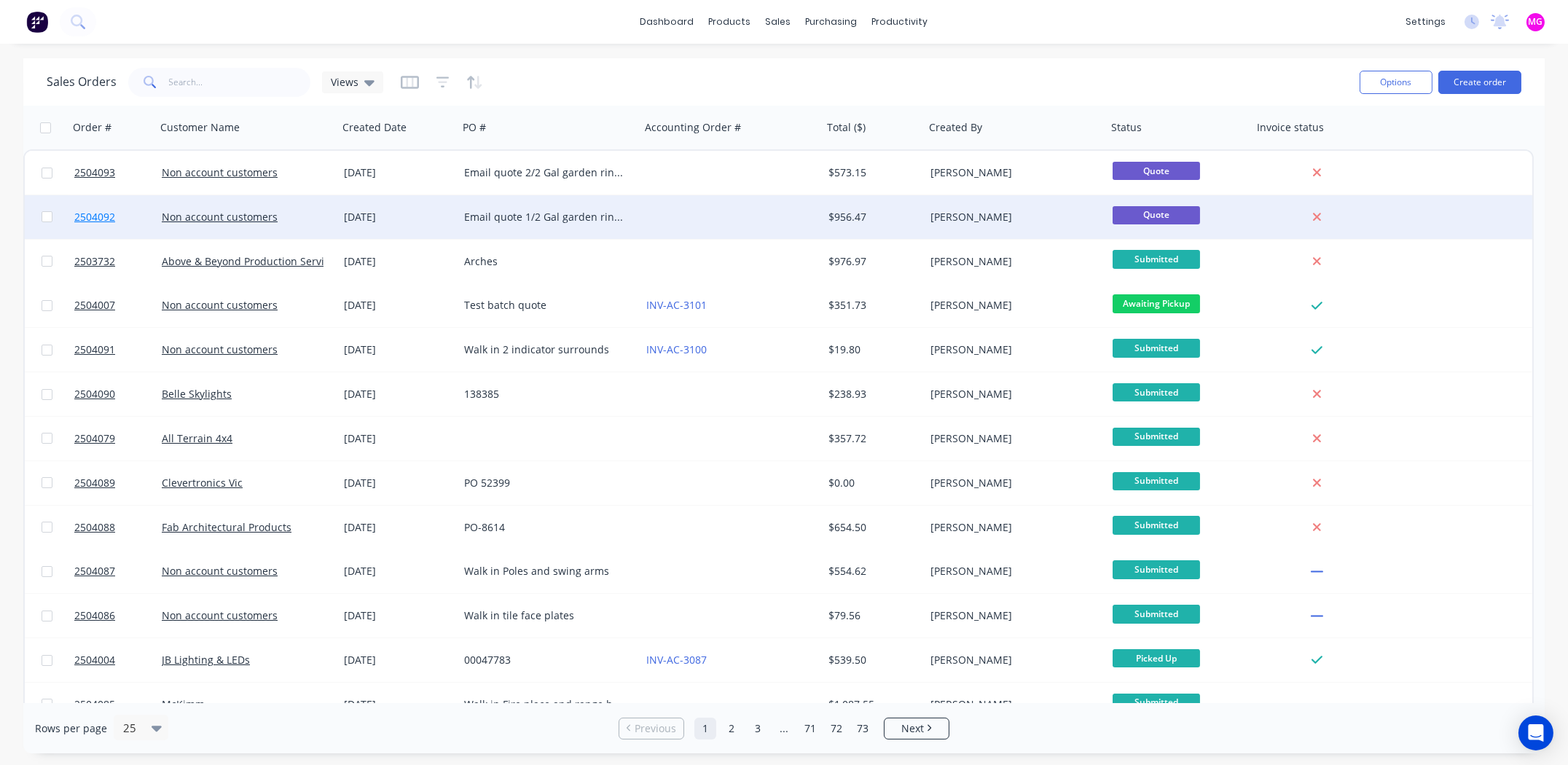
click at [87, 217] on span "2504092" at bounding box center [94, 216] width 41 height 15
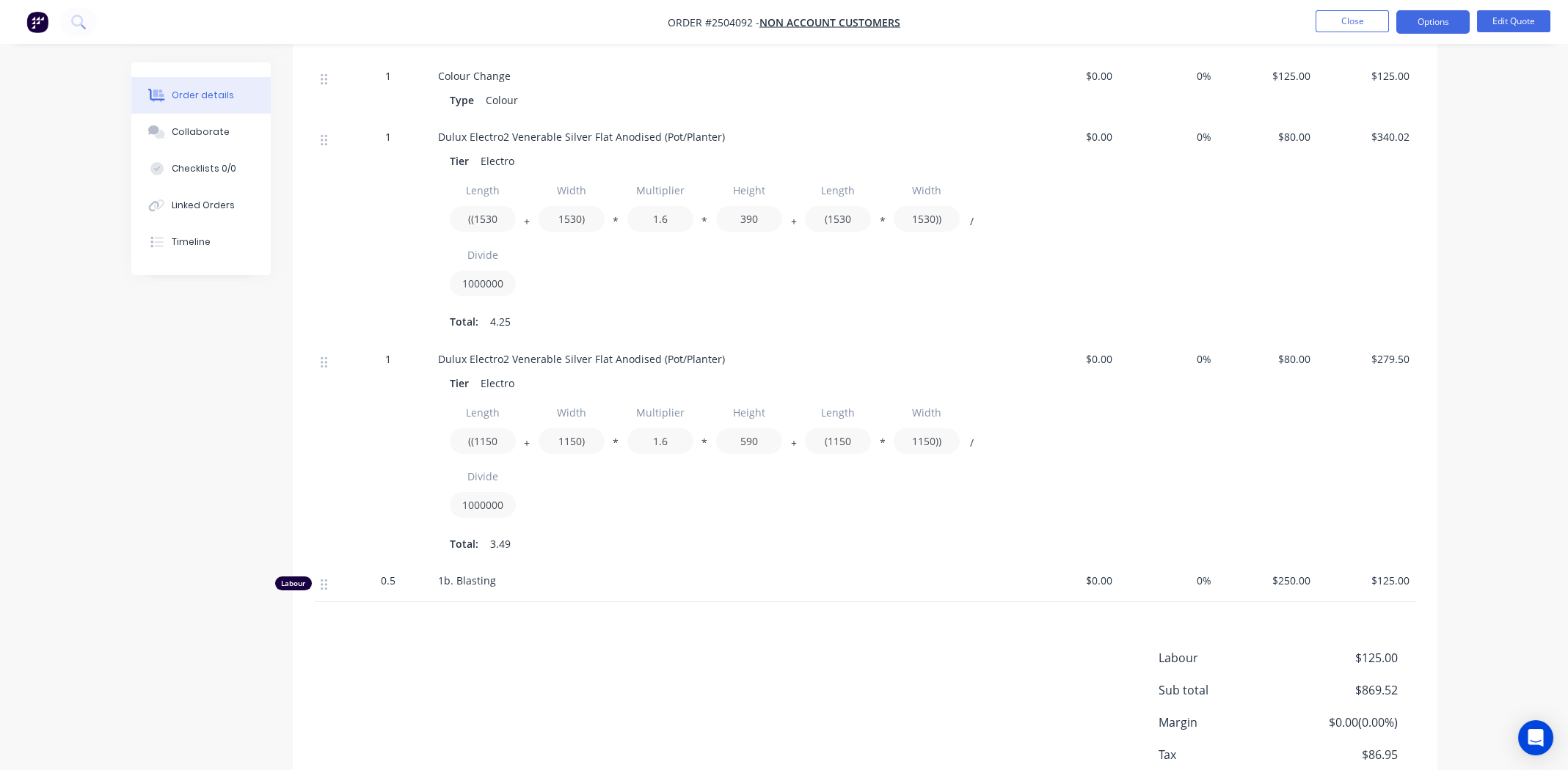
scroll to position [570, 0]
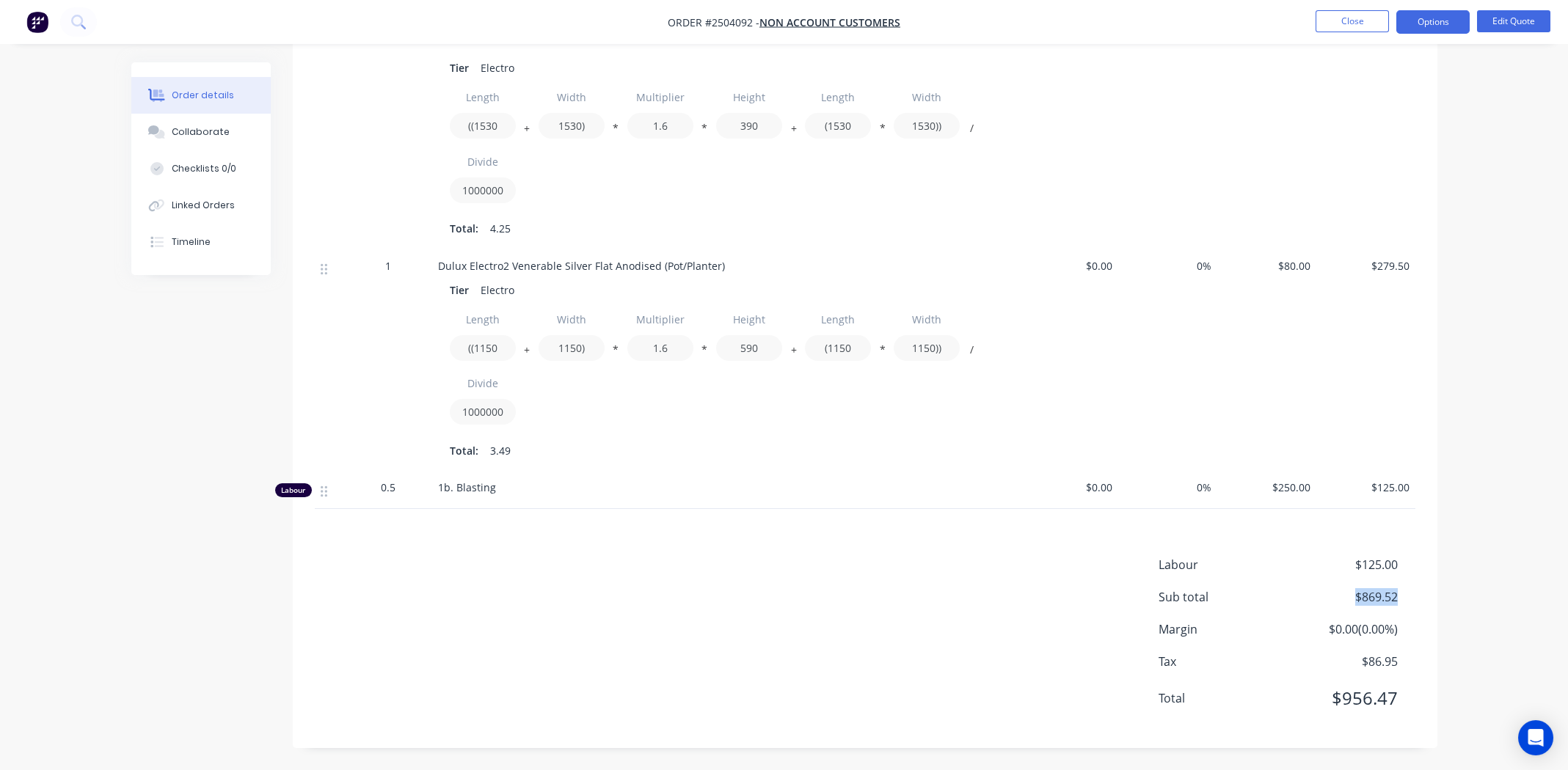
drag, startPoint x: 1401, startPoint y: 598, endPoint x: 1353, endPoint y: 601, distance: 48.1
click at [1353, 601] on div "Sub total $869.52" at bounding box center [1286, 597] width 257 height 18
copy span "$869.52"
click at [1347, 24] on button "Close" at bounding box center [1352, 21] width 74 height 22
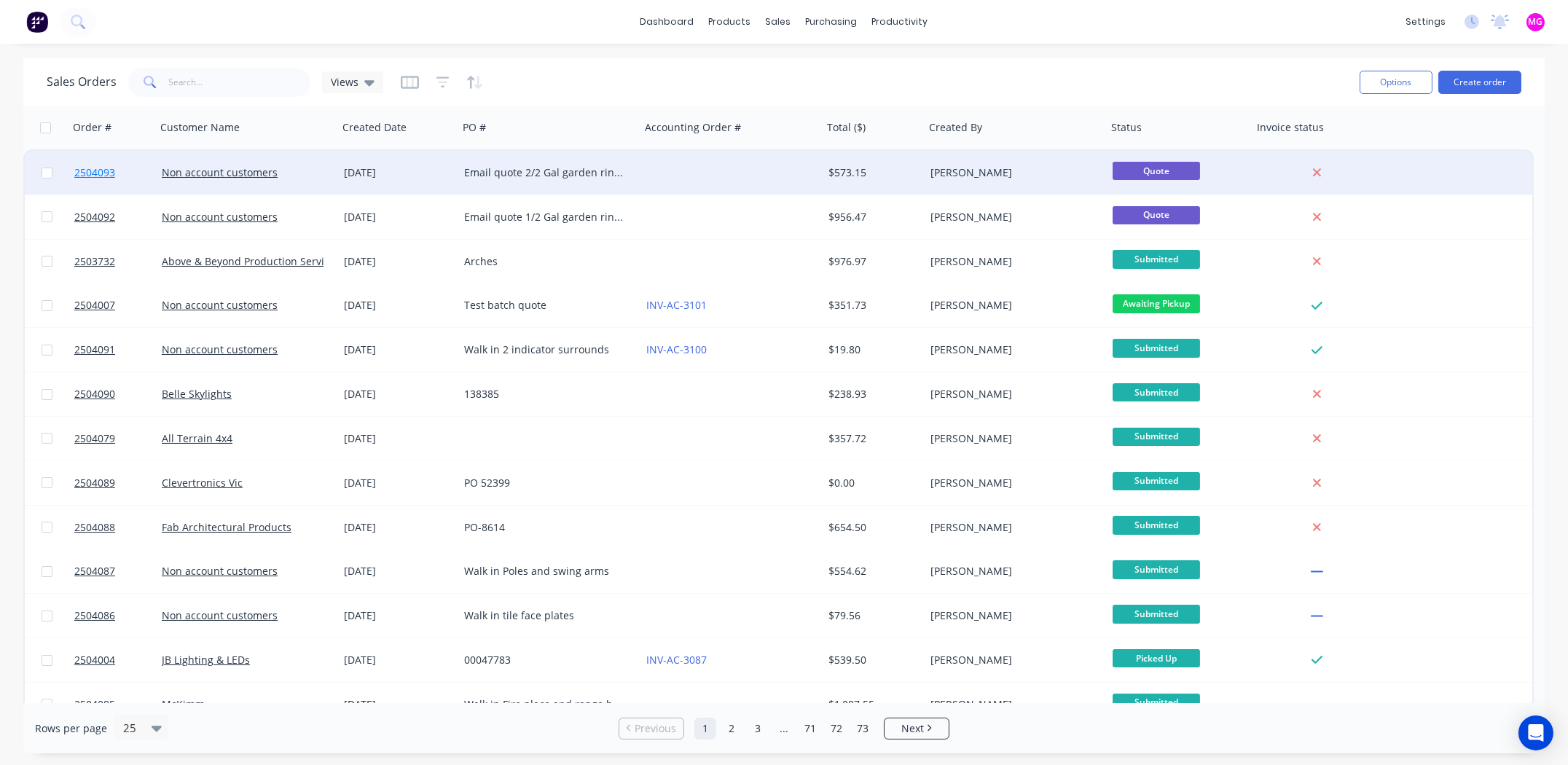
click at [89, 171] on span "2504093" at bounding box center [94, 172] width 41 height 15
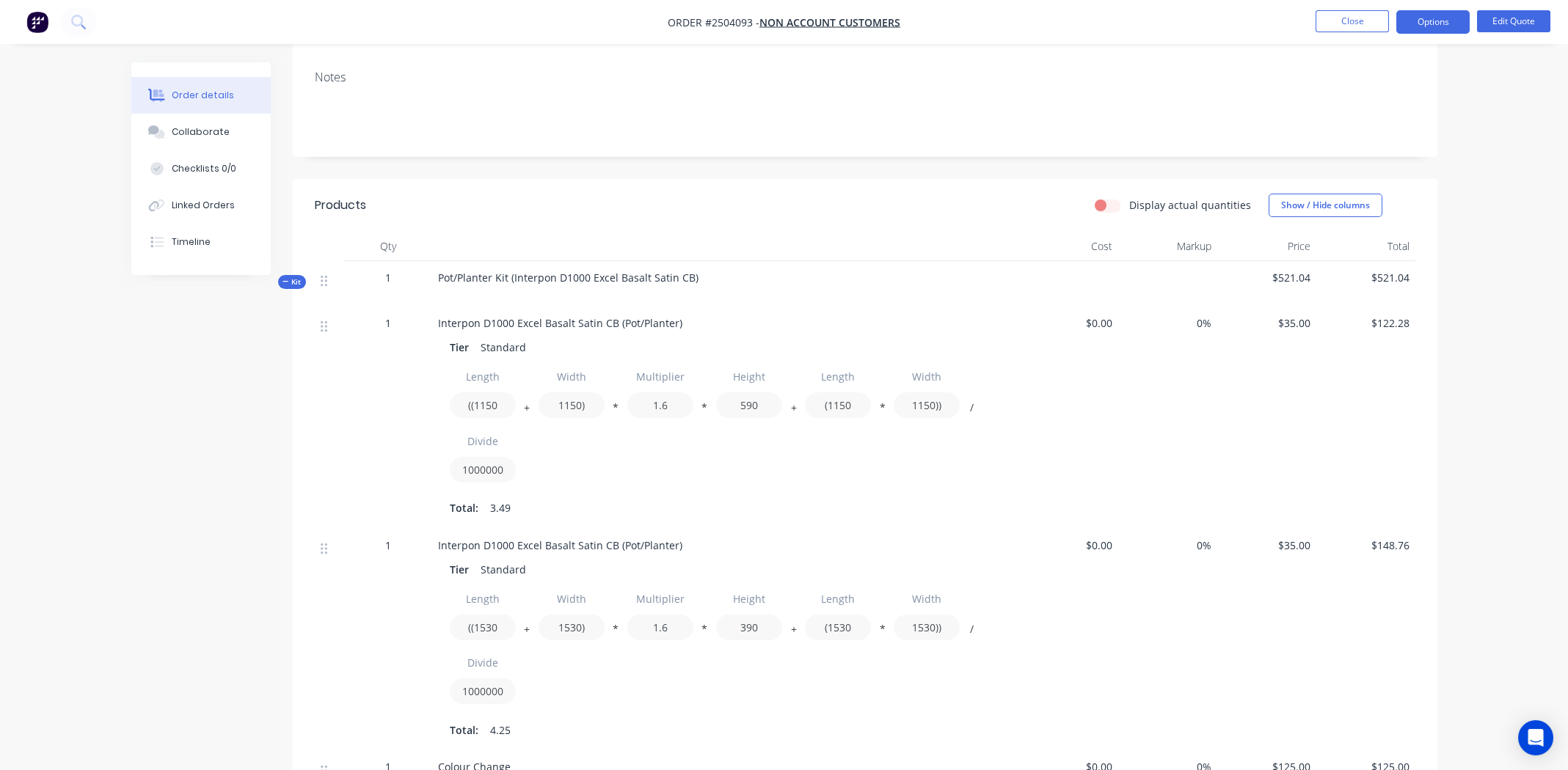
scroll to position [570, 0]
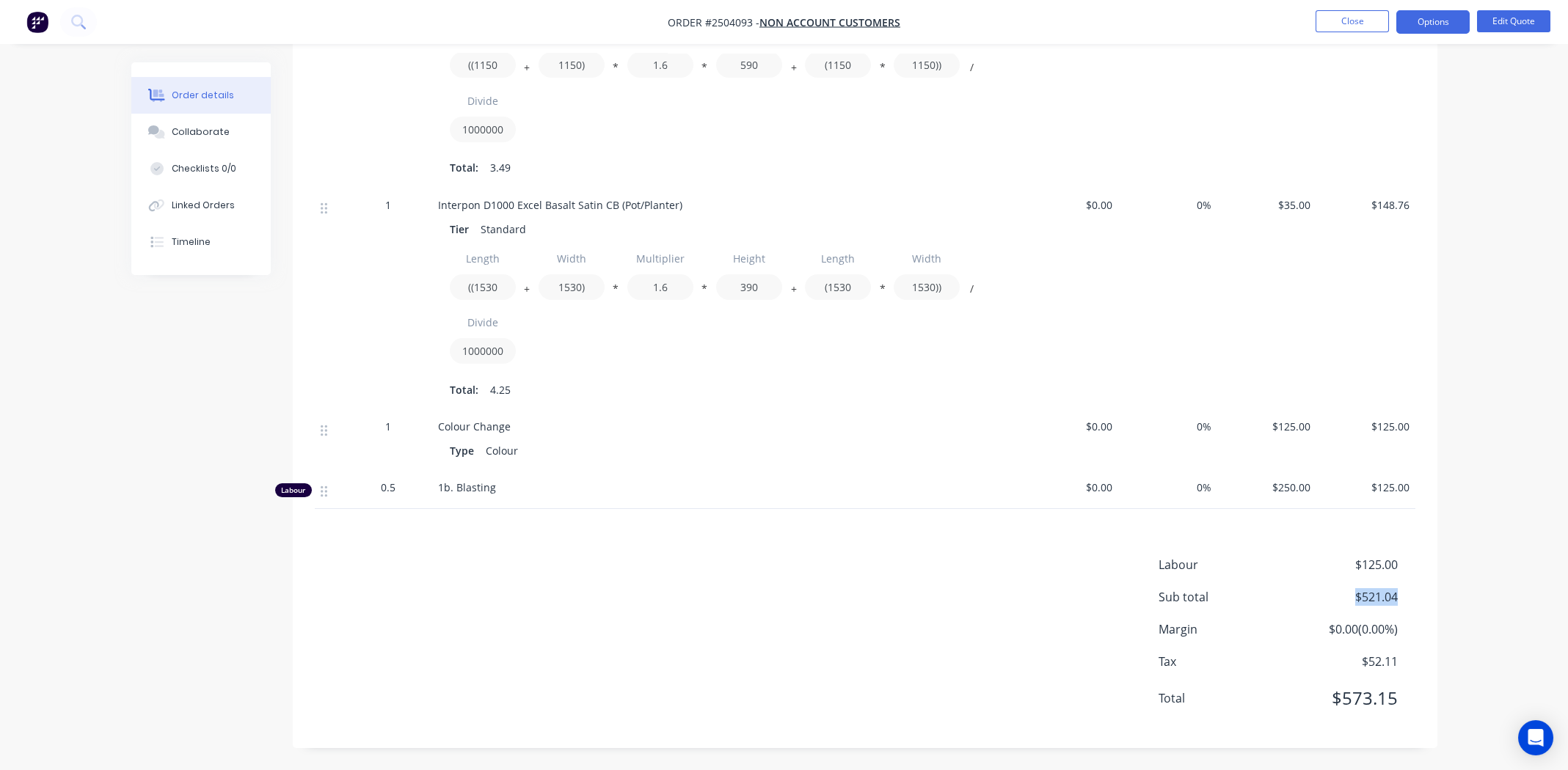
drag, startPoint x: 1398, startPoint y: 593, endPoint x: 1350, endPoint y: 597, distance: 48.2
click at [1350, 597] on div "Sub total $521.04" at bounding box center [1286, 597] width 257 height 18
copy span "$521.04"
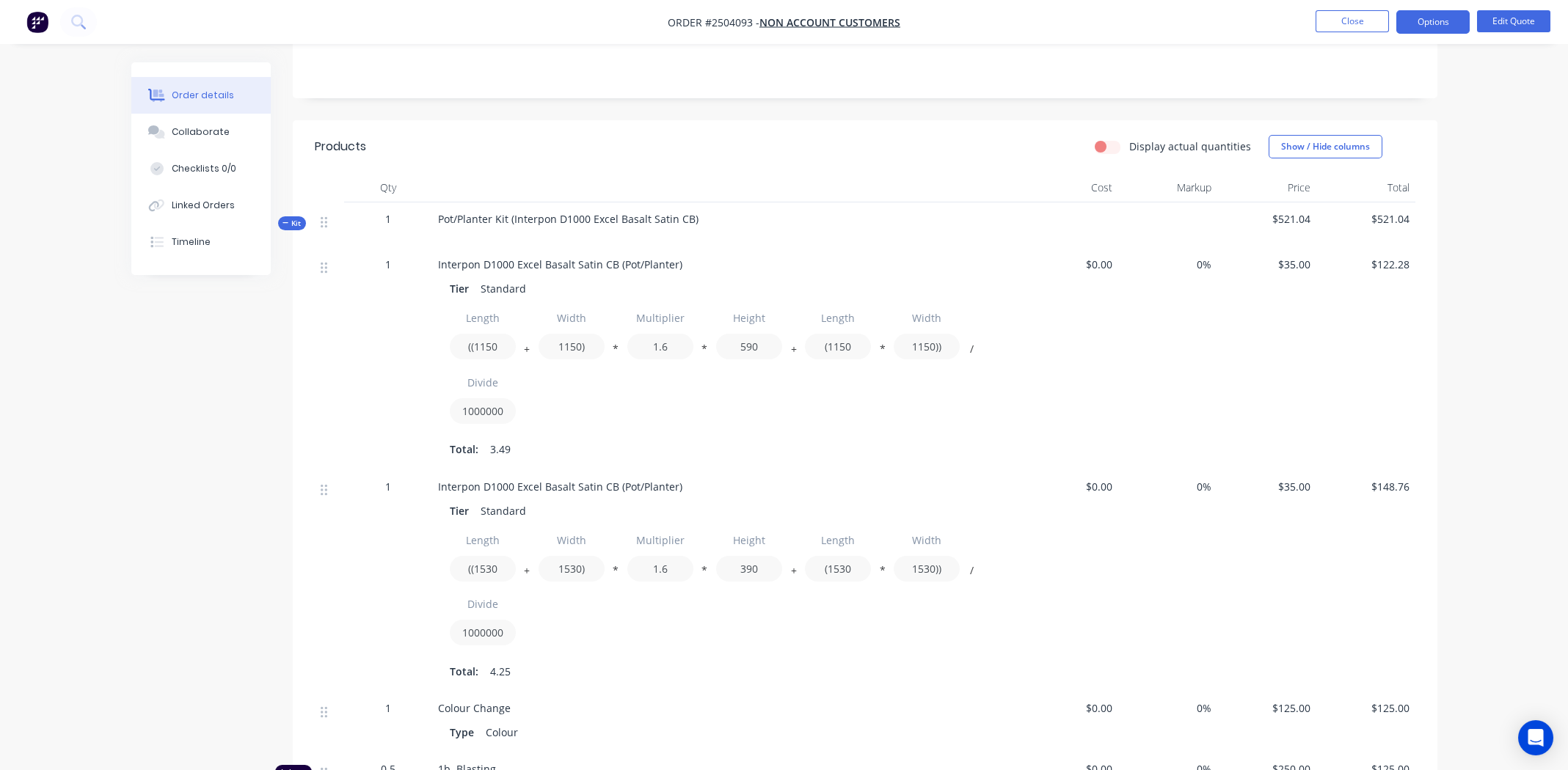
scroll to position [0, 0]
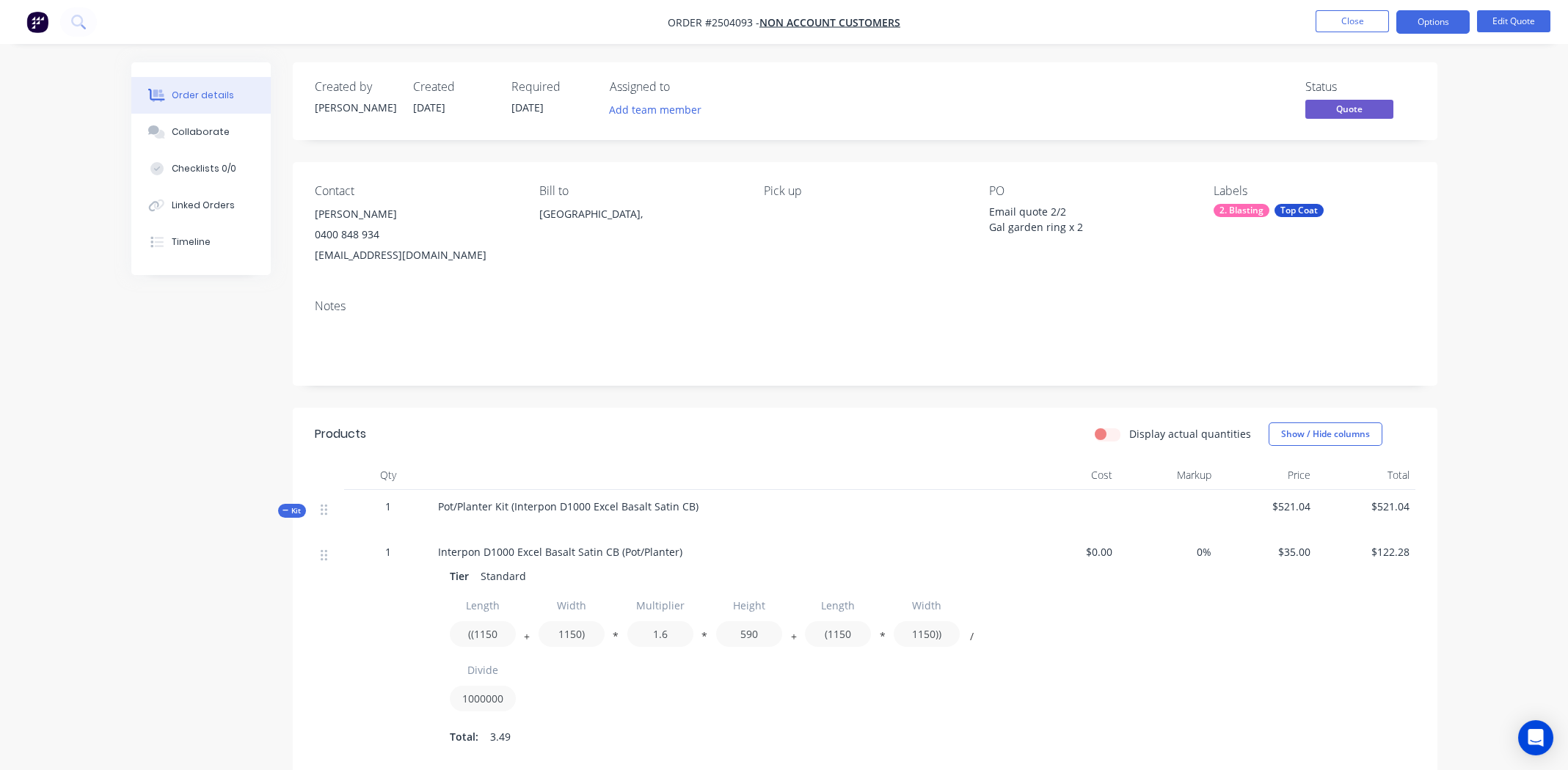
click at [733, 20] on span "Order #2504093 -" at bounding box center [713, 22] width 92 height 14
copy span "2504093"
click at [1336, 20] on button "Close" at bounding box center [1352, 21] width 74 height 22
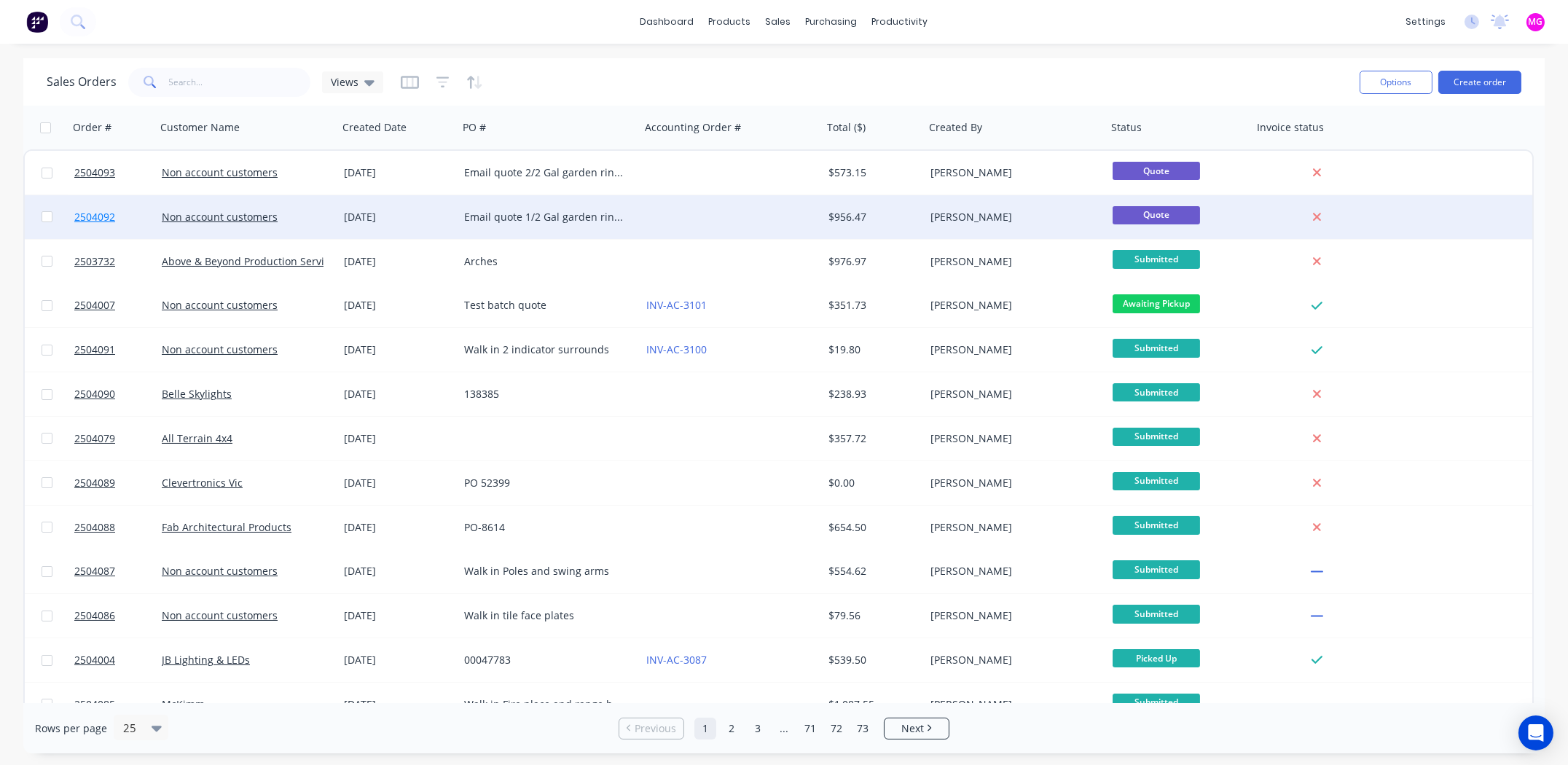
click at [86, 215] on span "2504092" at bounding box center [94, 216] width 41 height 15
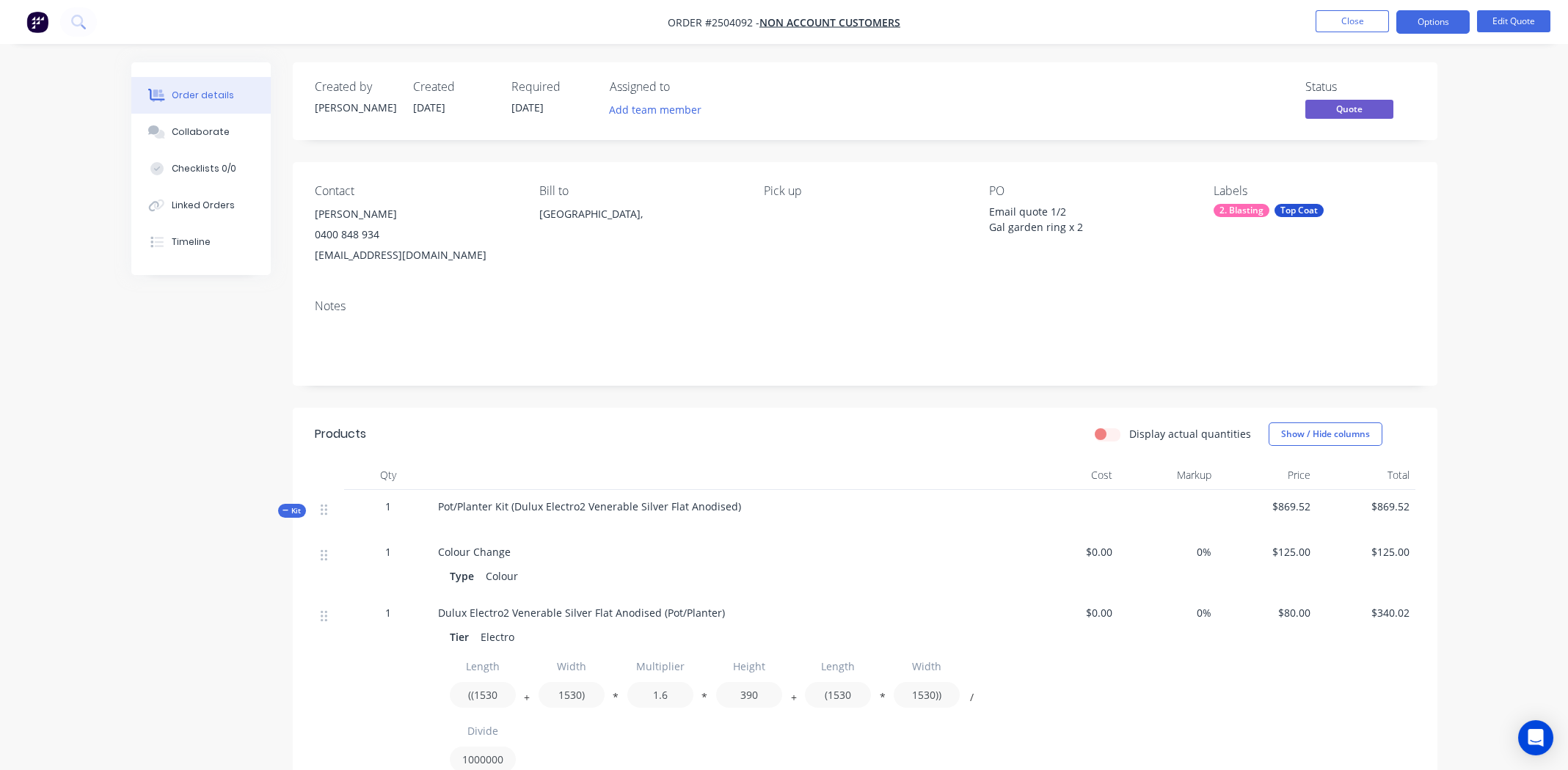
click at [714, 21] on span "Order #2504092 -" at bounding box center [713, 22] width 92 height 14
copy span "2504092"
click at [1335, 17] on button "Close" at bounding box center [1352, 21] width 74 height 22
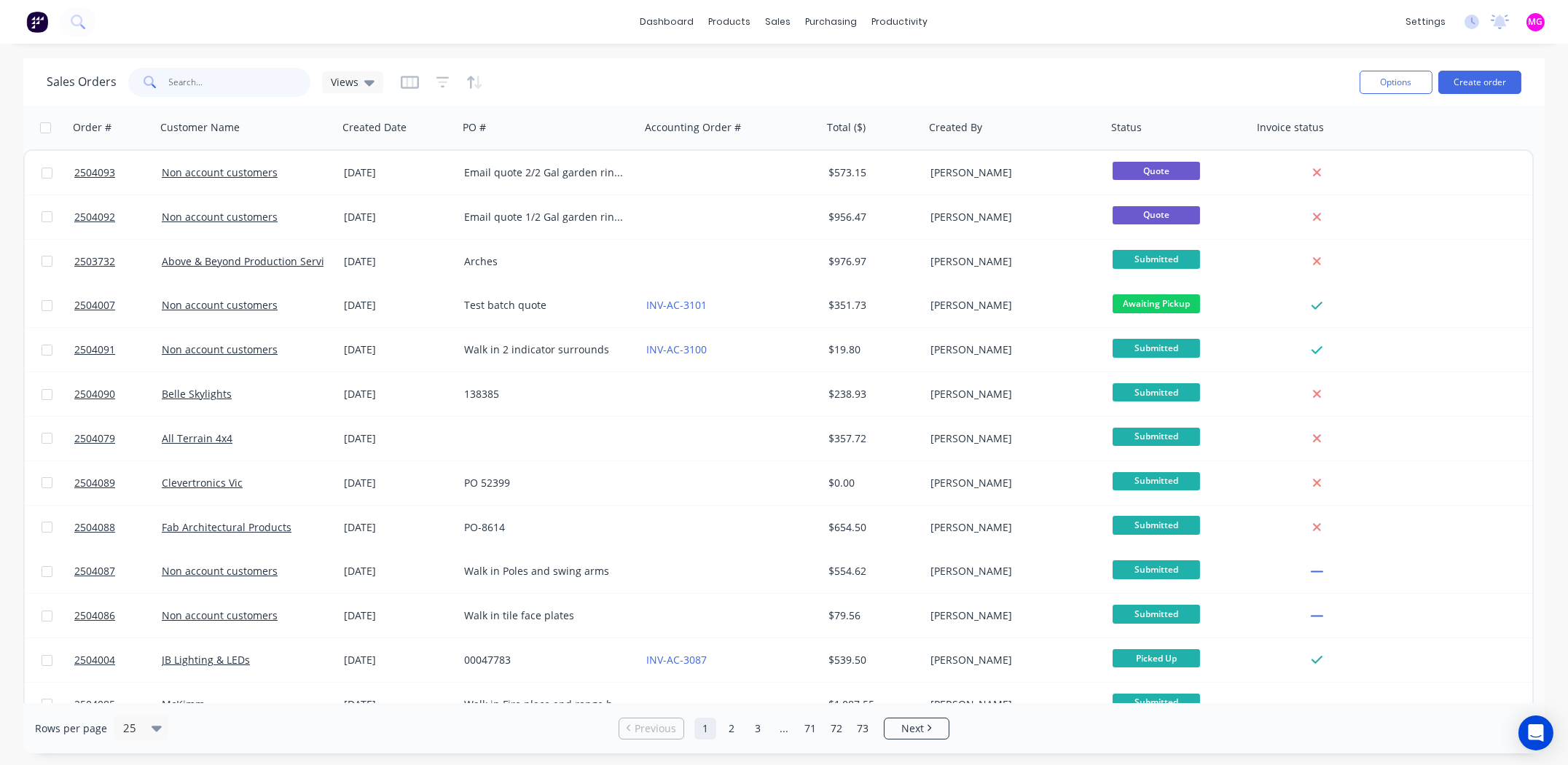
click at [222, 84] on input "text" at bounding box center [240, 82] width 142 height 29
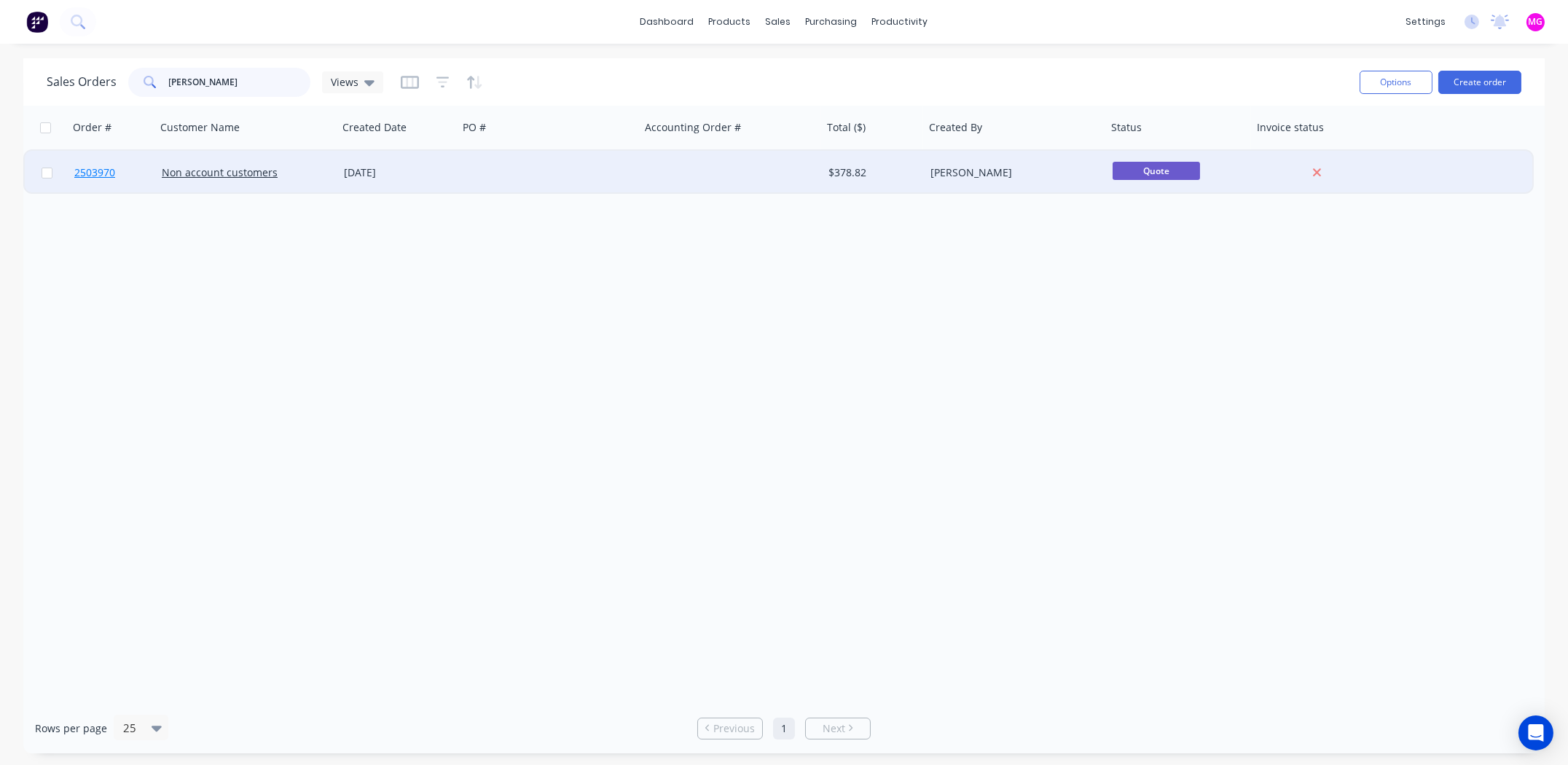
type input "nate mor"
click at [104, 172] on span "2503970" at bounding box center [94, 172] width 41 height 15
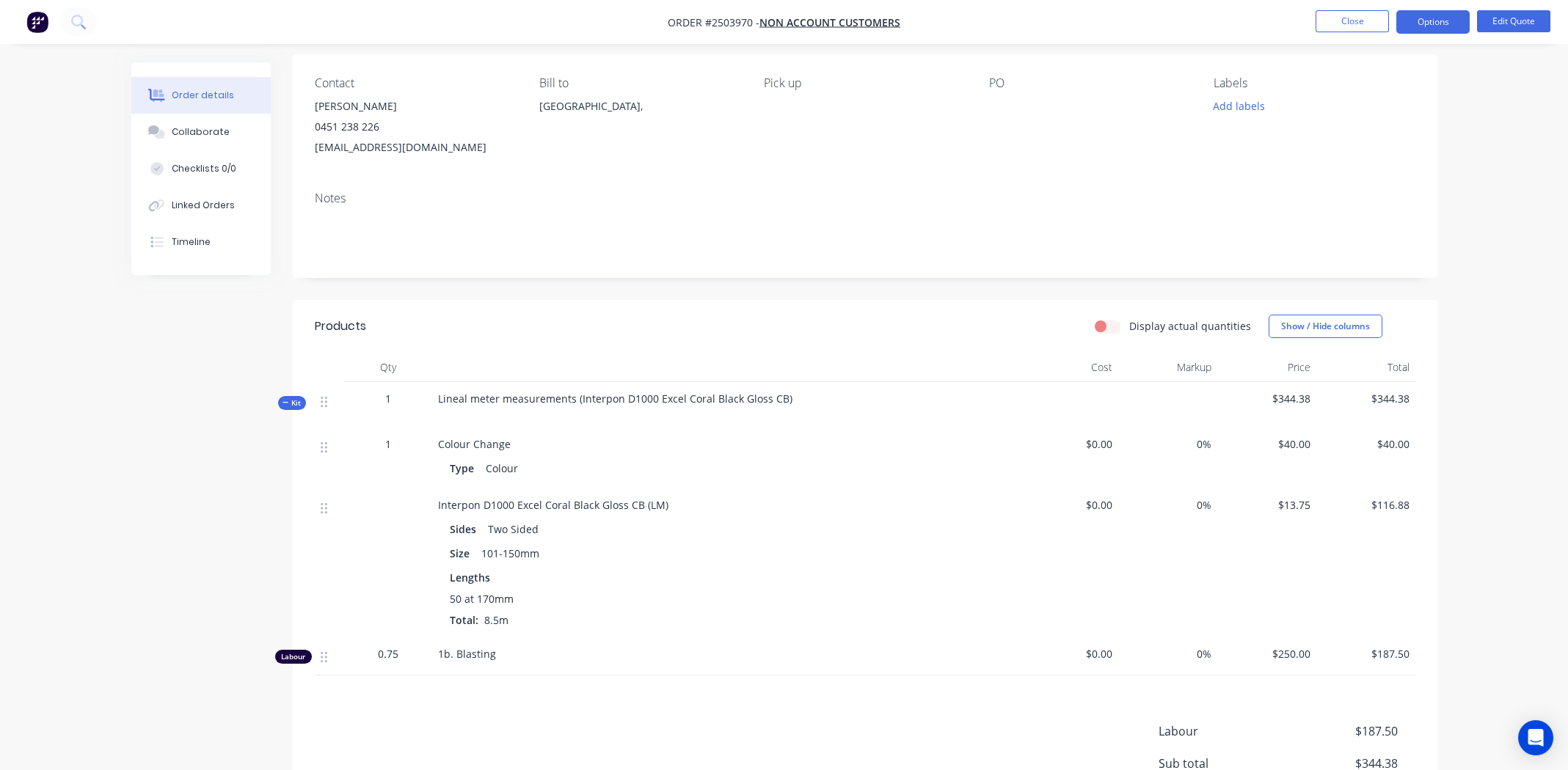
scroll to position [275, 0]
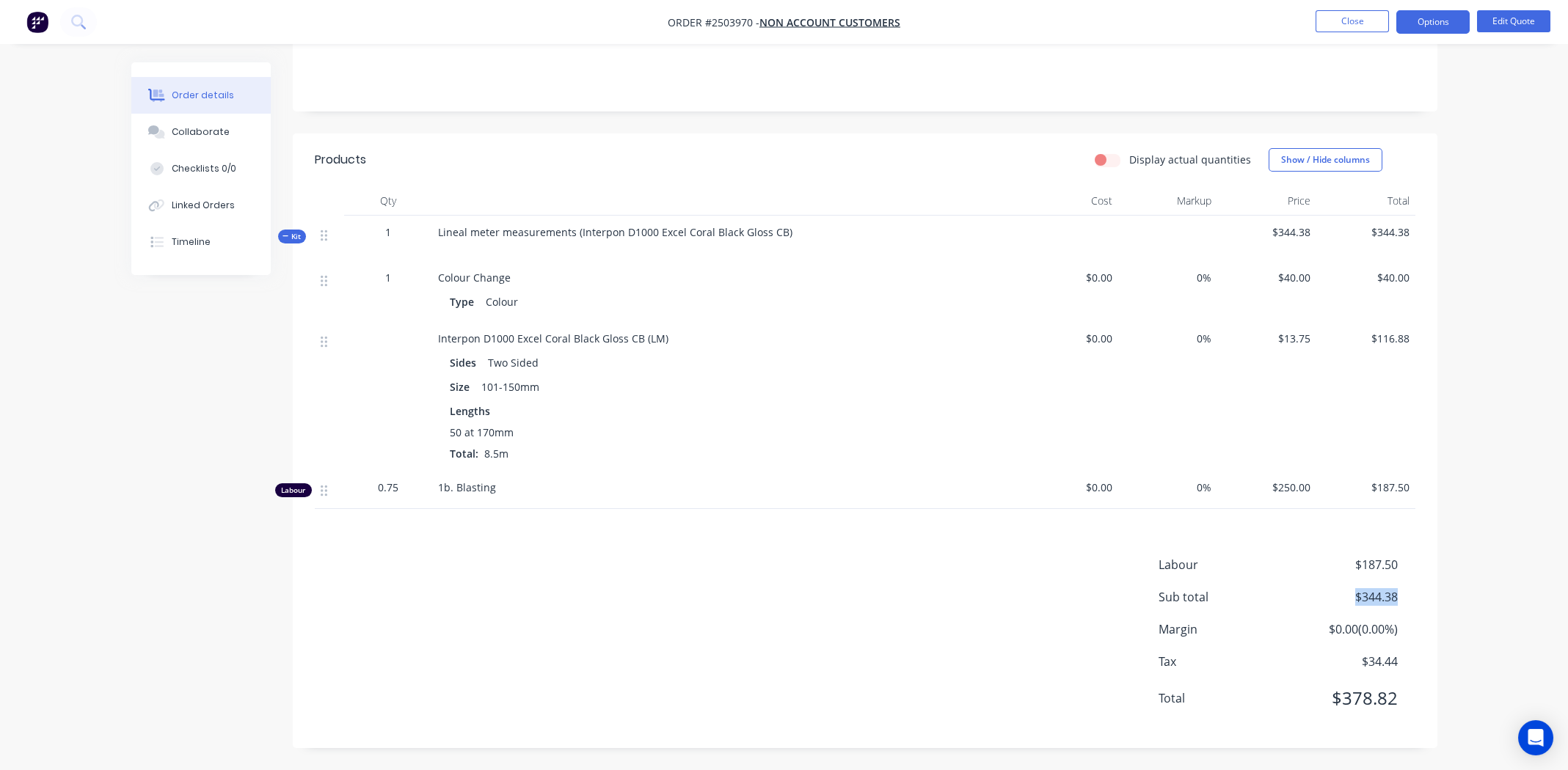
drag, startPoint x: 1401, startPoint y: 595, endPoint x: 1351, endPoint y: 594, distance: 50.0
click at [1351, 594] on div "Sub total $344.38" at bounding box center [1286, 597] width 257 height 18
copy span "$344.38"
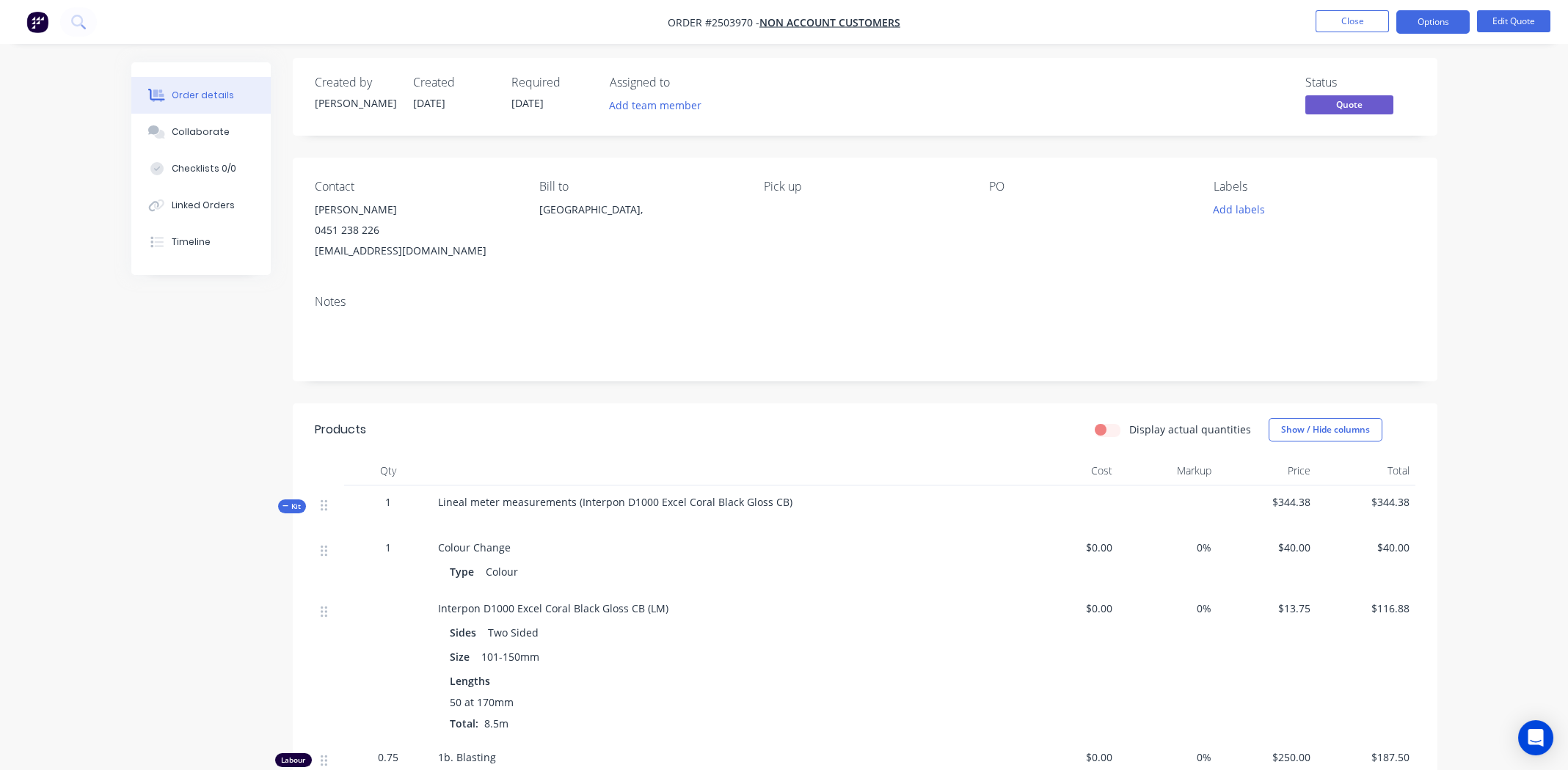
scroll to position [0, 0]
click at [731, 22] on span "Order #2503970 -" at bounding box center [713, 22] width 92 height 14
copy span "2503970"
click at [1356, 13] on button "Close" at bounding box center [1352, 21] width 74 height 22
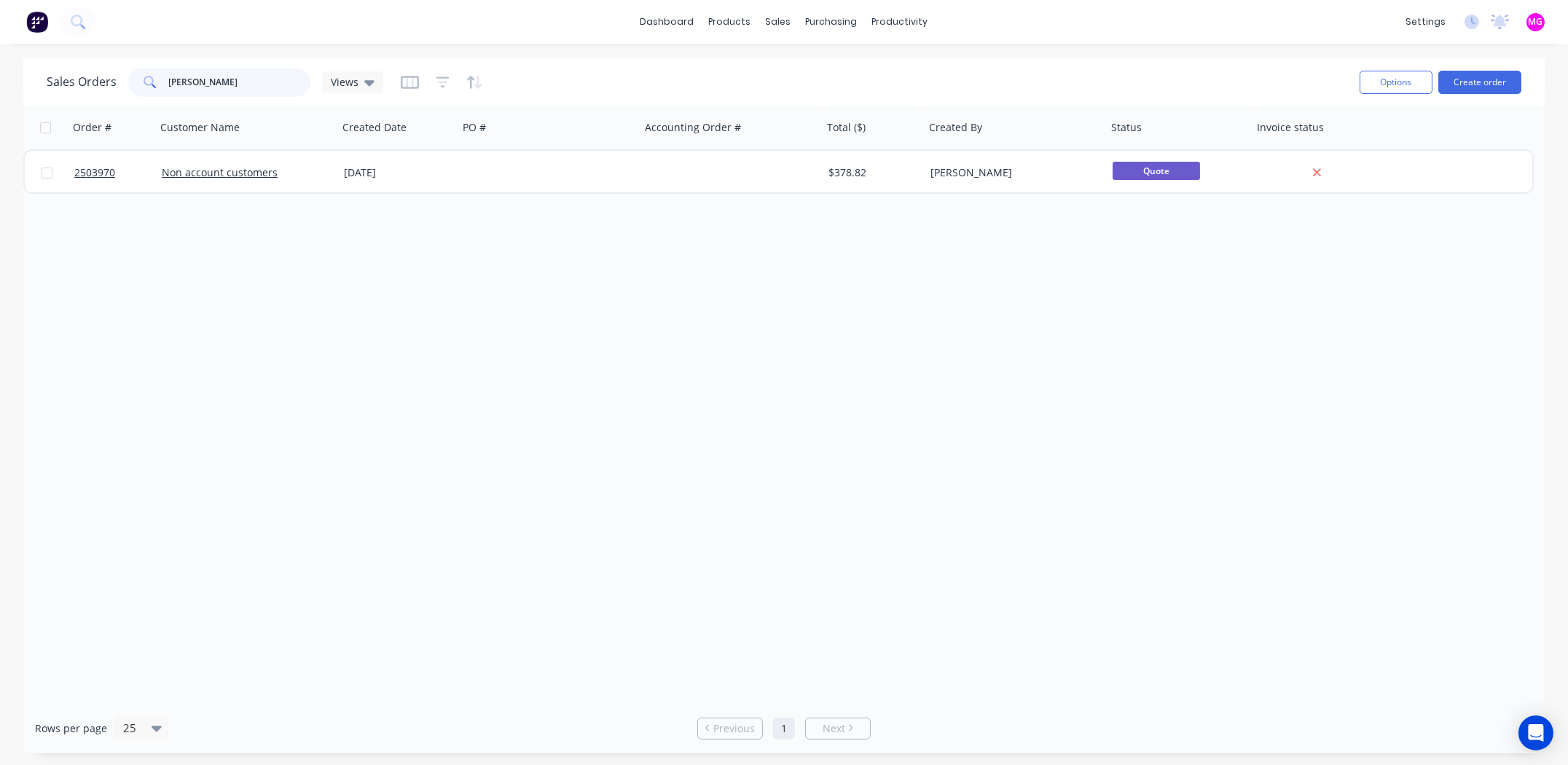
click at [236, 73] on input "nate mor" at bounding box center [240, 82] width 142 height 29
click at [237, 73] on input "nate mor" at bounding box center [240, 82] width 142 height 29
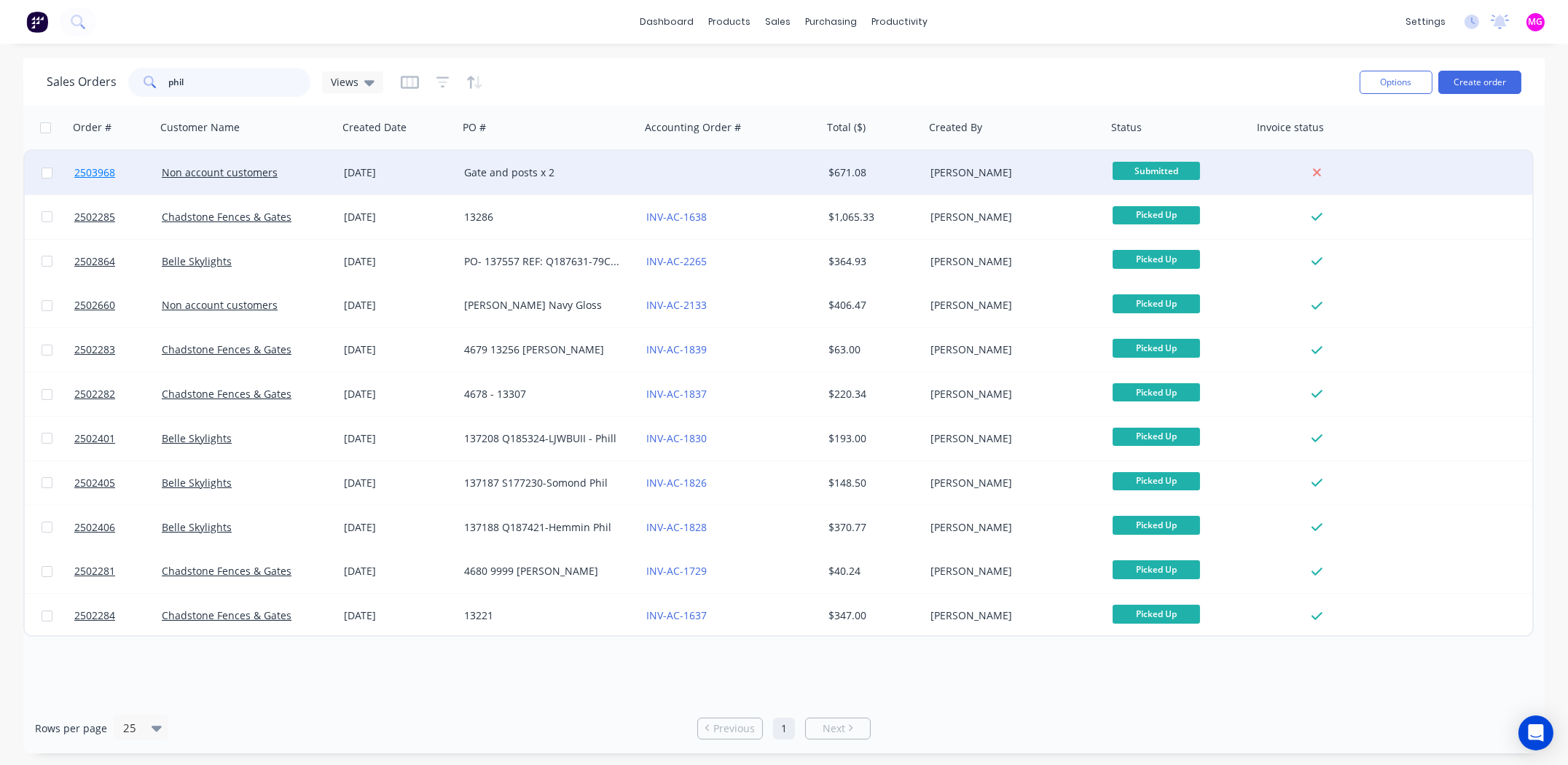
type input "phil"
click at [96, 176] on span "2503968" at bounding box center [94, 172] width 41 height 15
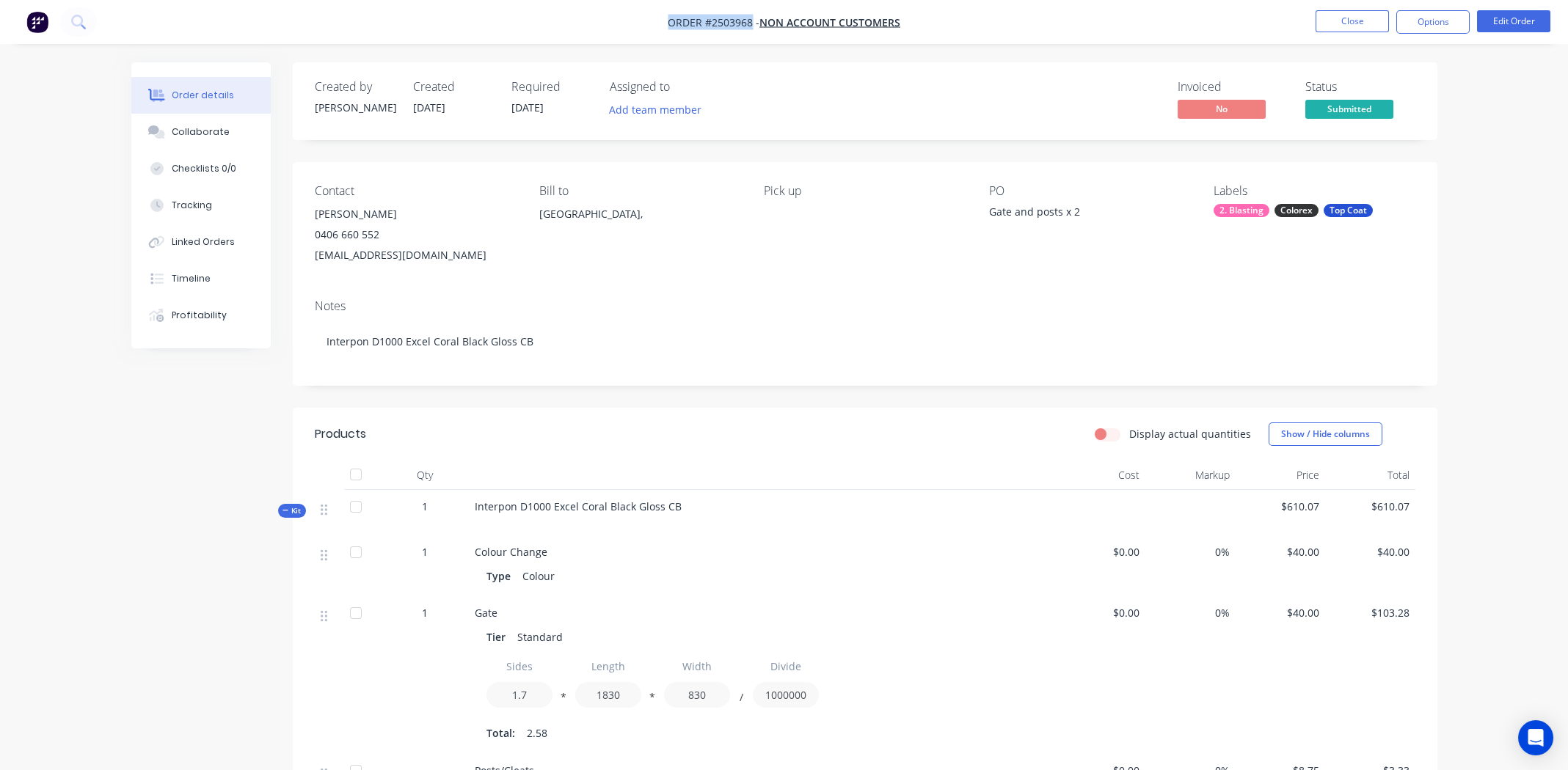
drag, startPoint x: 668, startPoint y: 21, endPoint x: 751, endPoint y: 27, distance: 83.2
click at [751, 27] on nav "Order #2503968 - Non account customers Close Options Edit Order" at bounding box center [784, 22] width 1568 height 44
copy span "Order #2503968"
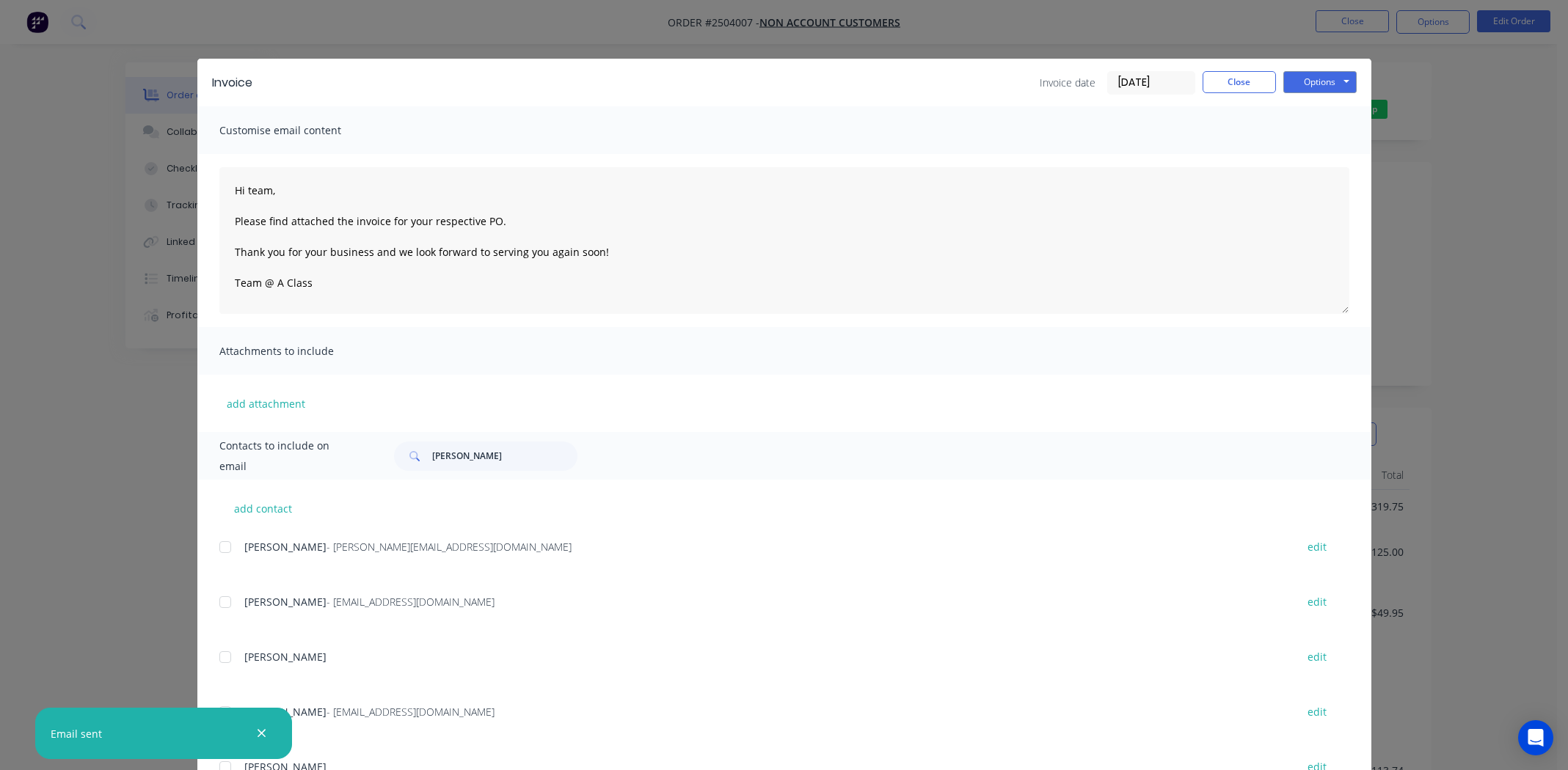
scroll to position [38, 0]
click at [1239, 81] on button "Close" at bounding box center [1239, 83] width 74 height 22
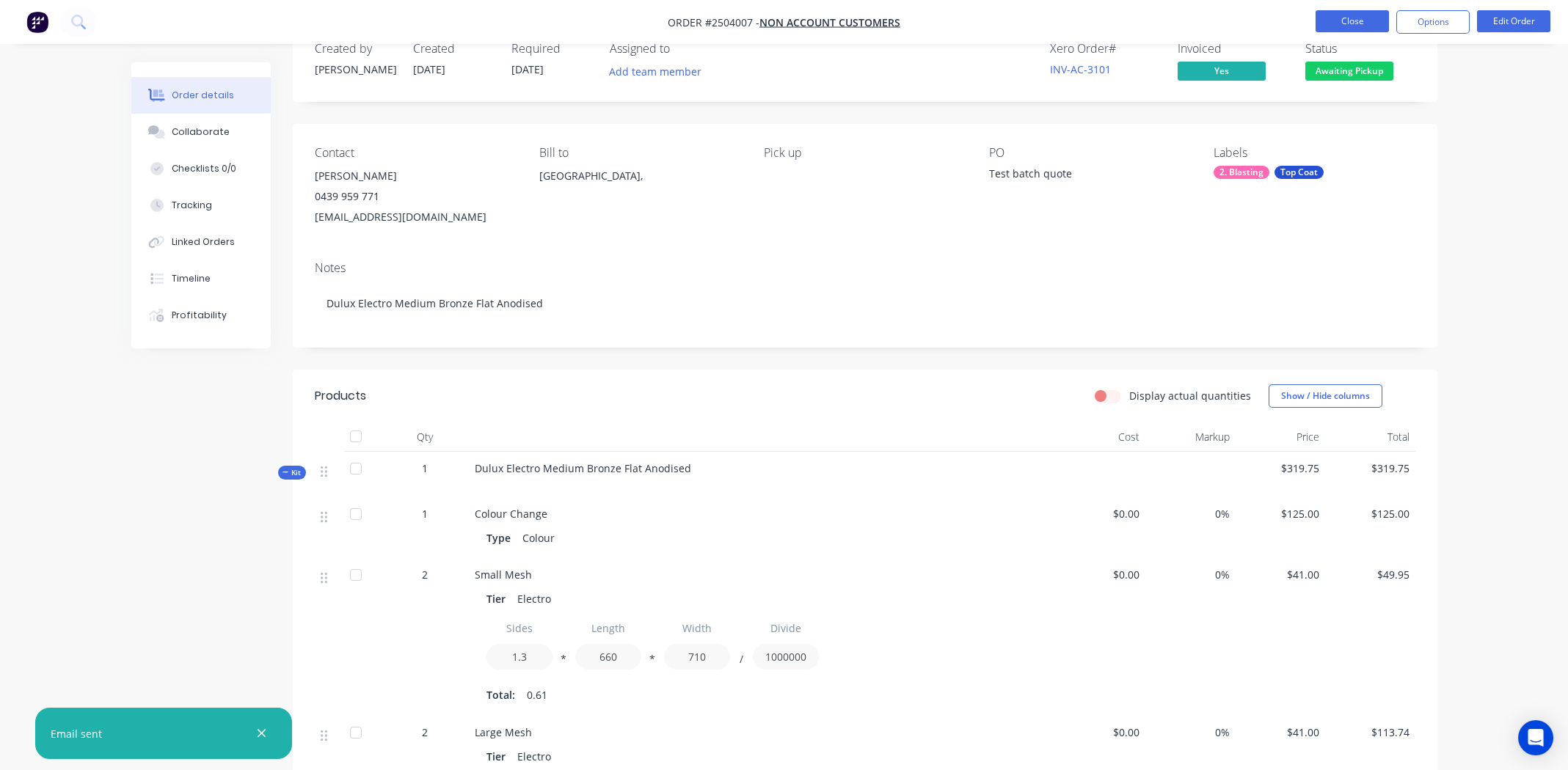
click at [1333, 24] on button "Close" at bounding box center [1352, 21] width 74 height 22
